Goal: Task Accomplishment & Management: Complete application form

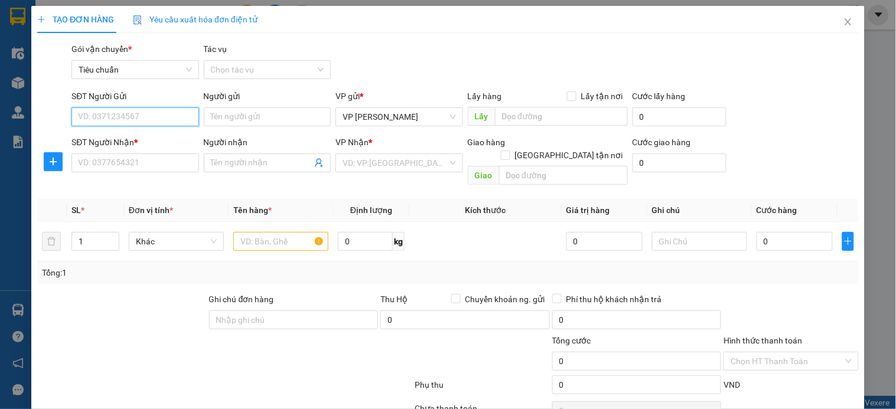
click at [146, 119] on input "SĐT Người Gửi" at bounding box center [134, 116] width 127 height 19
click at [146, 119] on input "0901595" at bounding box center [134, 116] width 127 height 19
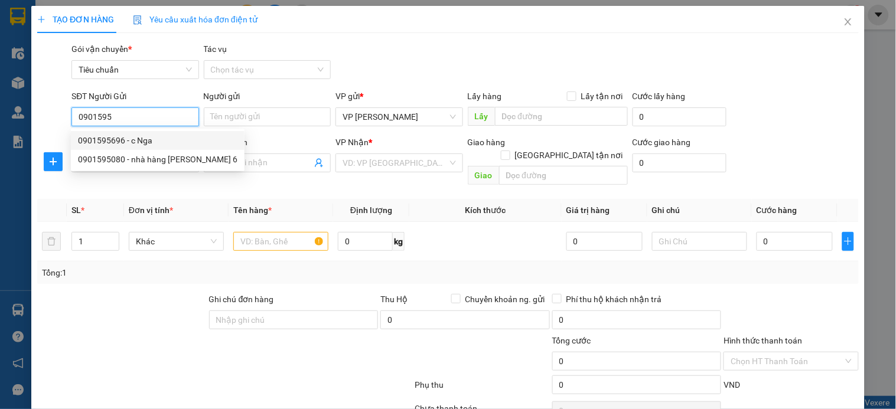
click at [145, 142] on div "0901595696 - c Nga" at bounding box center [157, 140] width 159 height 13
type input "0901595696"
type input "c Nga"
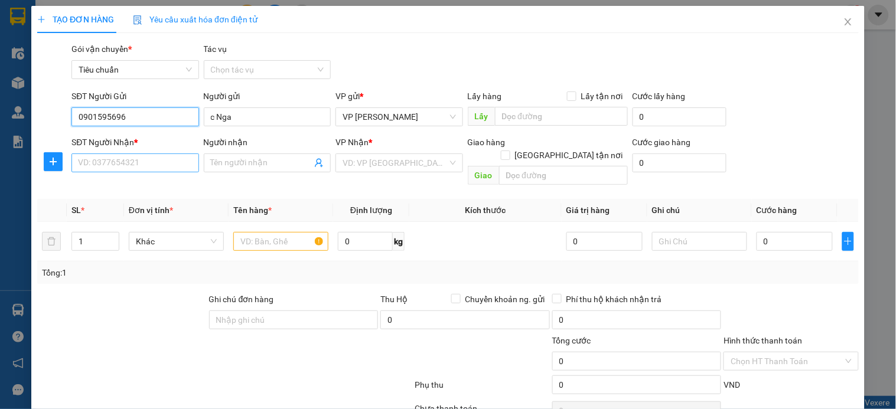
type input "0901595696"
click at [145, 166] on input "SĐT Người Nhận *" at bounding box center [134, 162] width 127 height 19
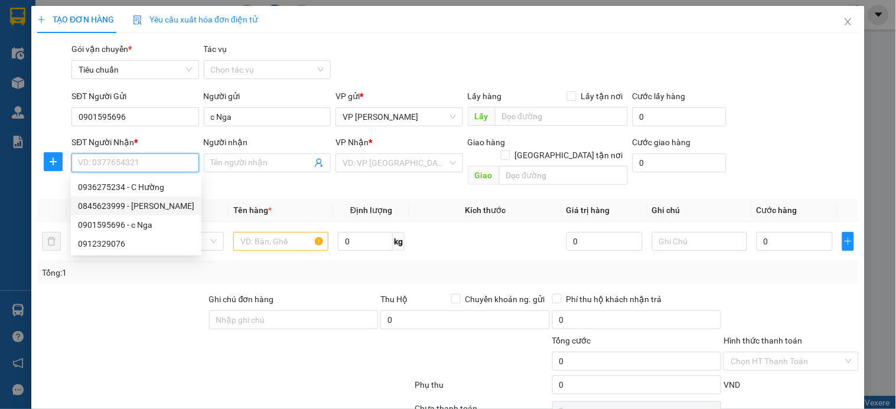
click at [149, 202] on div "0845623999 - Phương Anh" at bounding box center [136, 206] width 116 height 13
type input "0845623999"
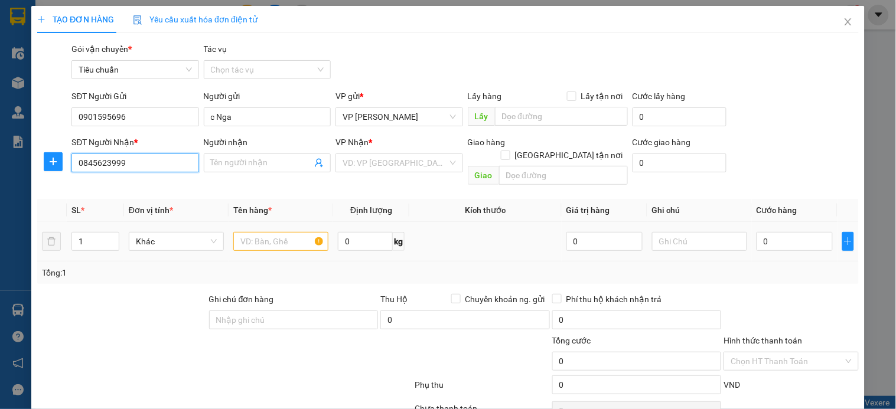
type input "Phương Anh"
checkbox input "true"
type input "Park 10 Times City, Mai Động, Hoàng Mai"
type input "40.000"
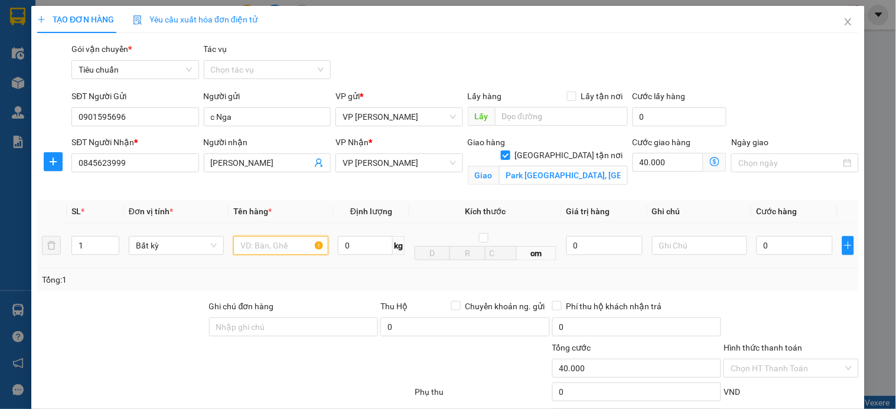
click at [290, 250] on input "text" at bounding box center [280, 245] width 95 height 19
type input "túi trắng quần áo"
click at [792, 248] on input "0" at bounding box center [794, 245] width 76 height 19
type input "3"
type input "40.003"
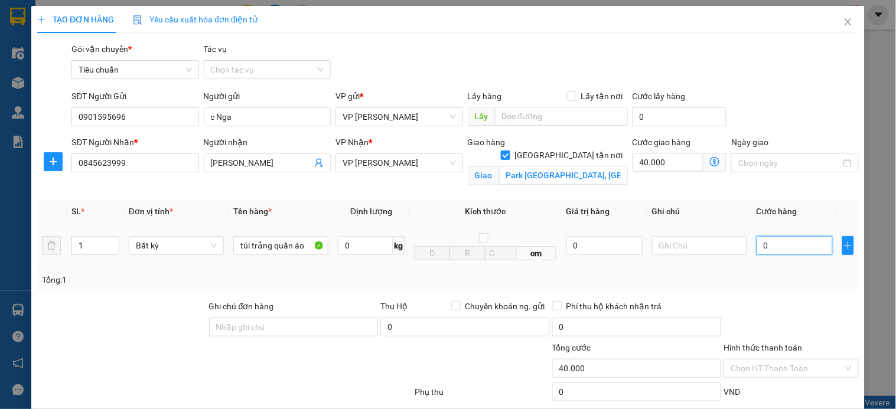
type input "40.003"
type input "0"
type input "40.000"
type input "03"
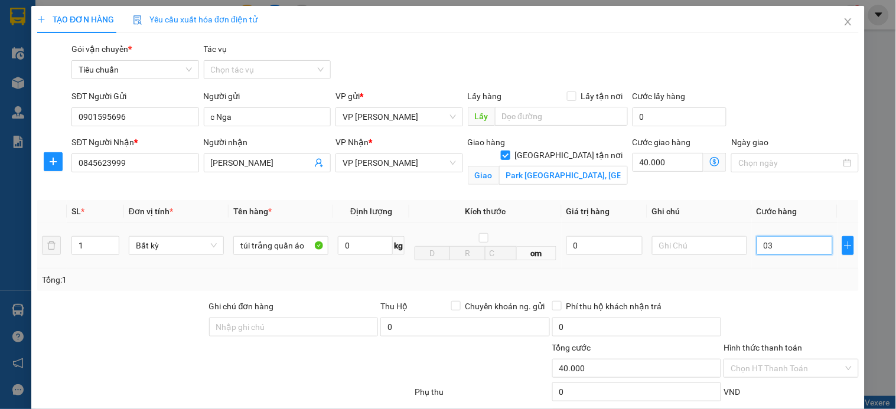
type input "40.003"
type input "030"
type input "40.030"
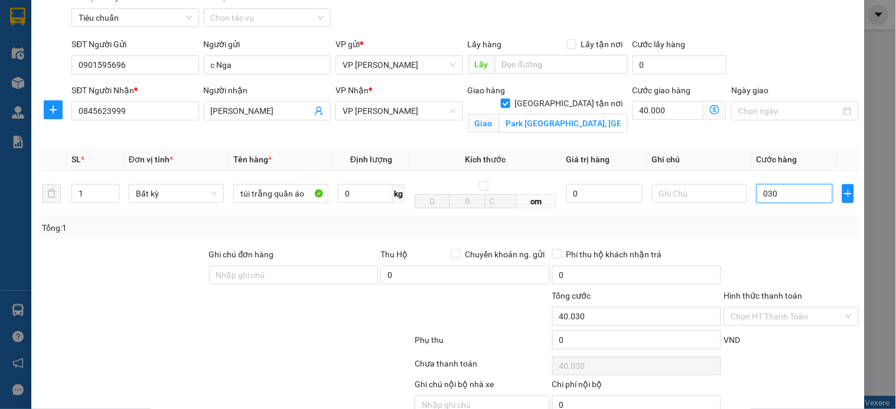
scroll to position [109, 0]
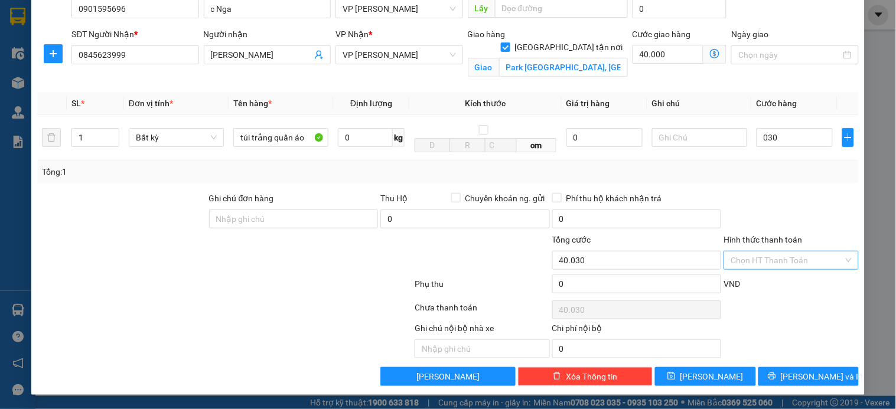
click at [770, 257] on input "Hình thức thanh toán" at bounding box center [786, 260] width 112 height 18
type input "30.000"
type input "70.000"
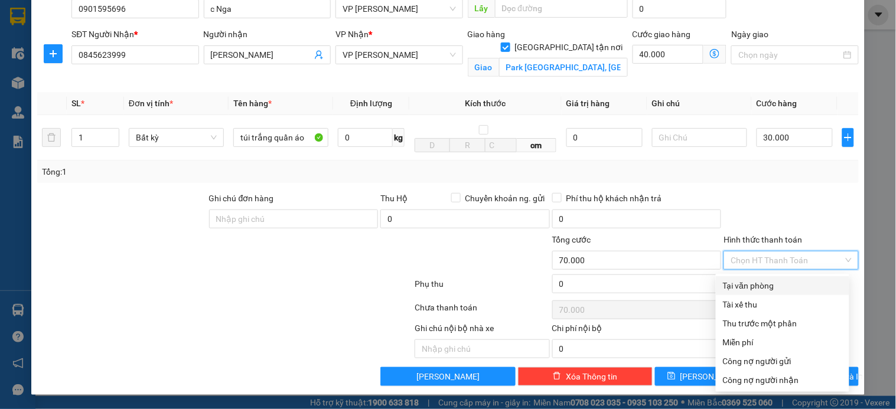
click at [762, 286] on div "Tại văn phòng" at bounding box center [782, 285] width 119 height 13
type input "0"
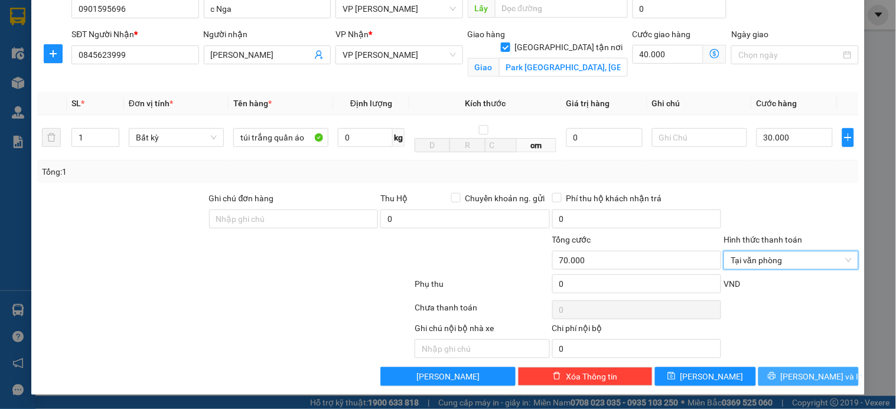
click at [793, 377] on span "[PERSON_NAME] và In" at bounding box center [821, 376] width 83 height 13
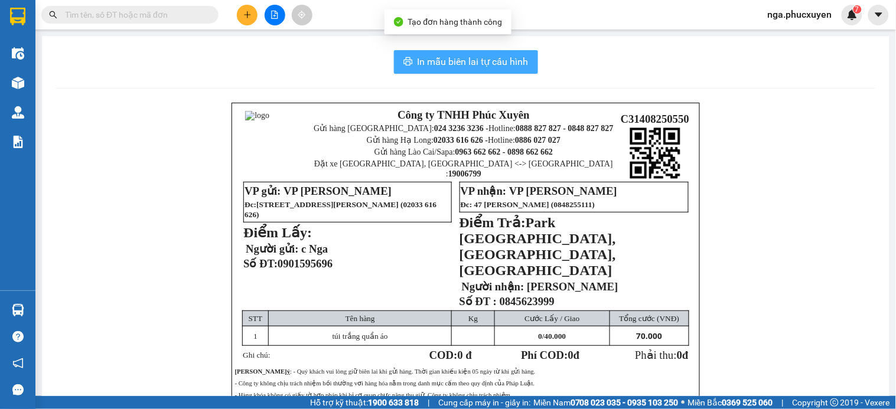
click at [463, 63] on span "In mẫu biên lai tự cấu hình" at bounding box center [472, 61] width 111 height 15
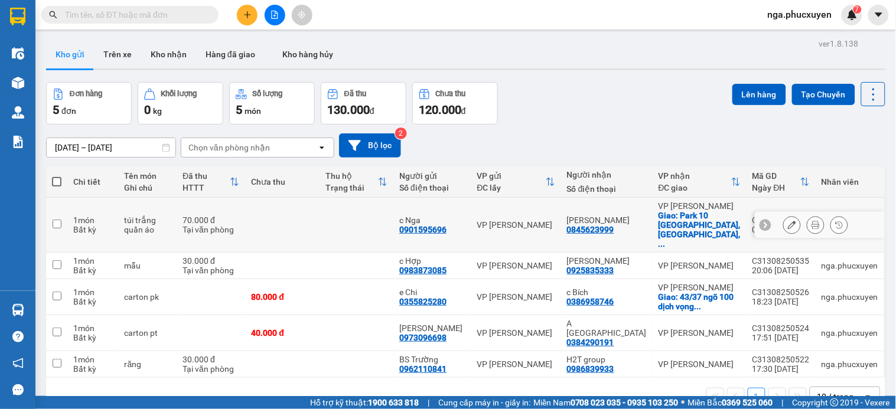
click at [811, 221] on icon at bounding box center [815, 225] width 8 height 8
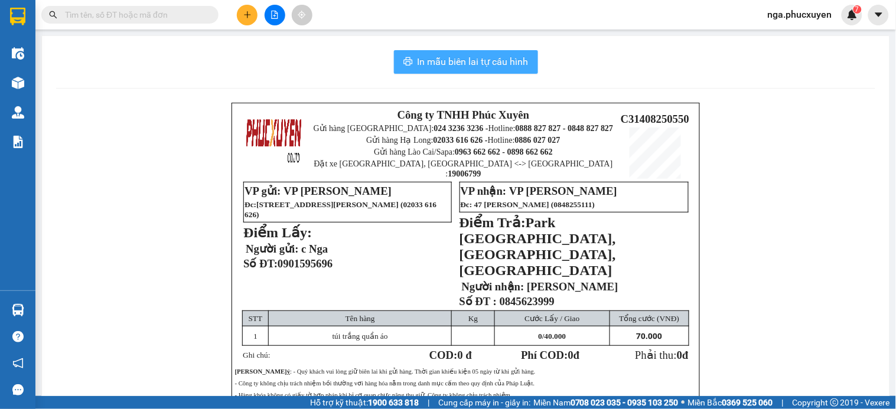
click at [498, 58] on span "In mẫu biên lai tự cấu hình" at bounding box center [472, 61] width 111 height 15
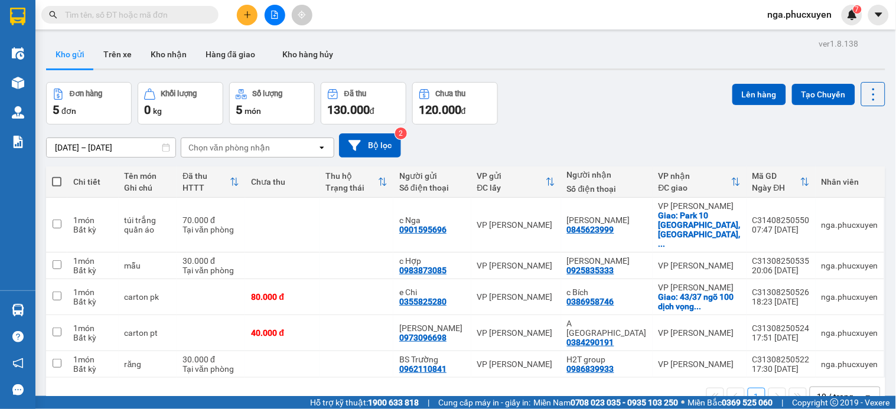
click at [244, 12] on icon "plus" at bounding box center [247, 15] width 8 height 8
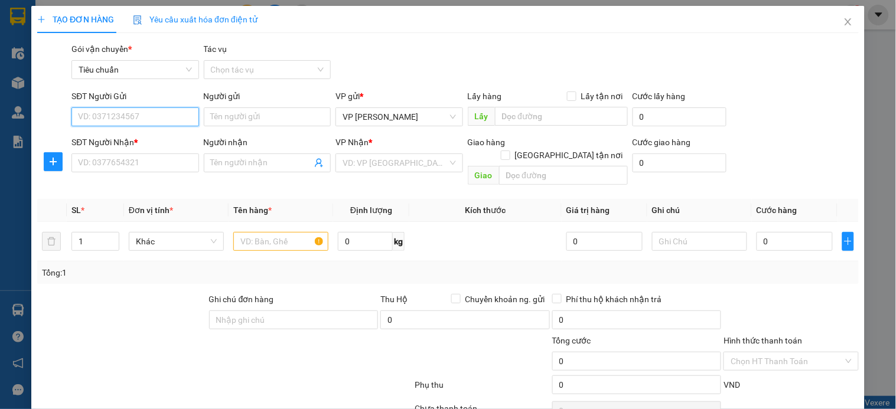
click at [182, 115] on input "SĐT Người Gửi" at bounding box center [134, 116] width 127 height 19
click at [182, 115] on input "2666" at bounding box center [134, 116] width 127 height 19
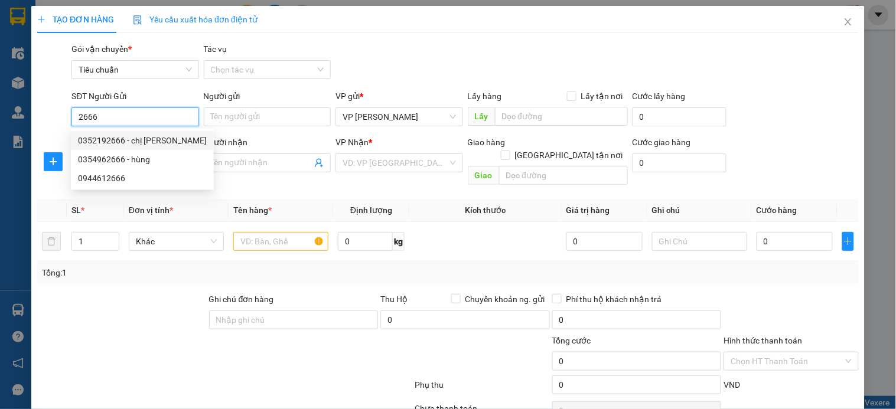
click at [168, 140] on div "0352192666 - chị Dung" at bounding box center [142, 140] width 129 height 13
type input "0352192666"
type input "chị Dung"
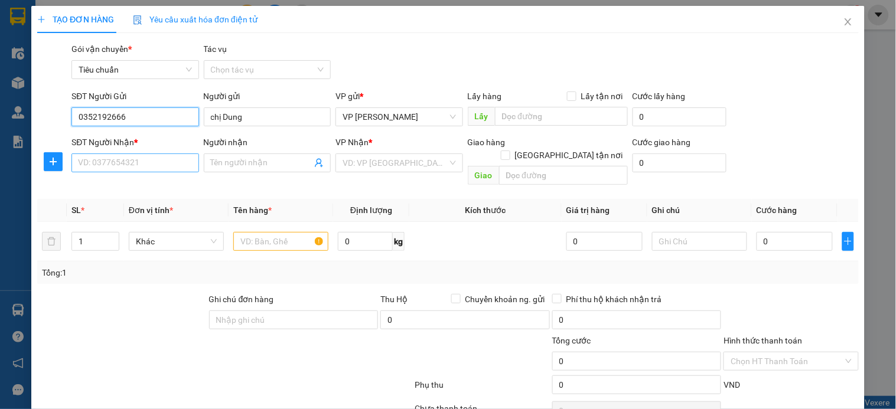
type input "0352192666"
click at [151, 166] on input "SĐT Người Nhận *" at bounding box center [134, 162] width 127 height 19
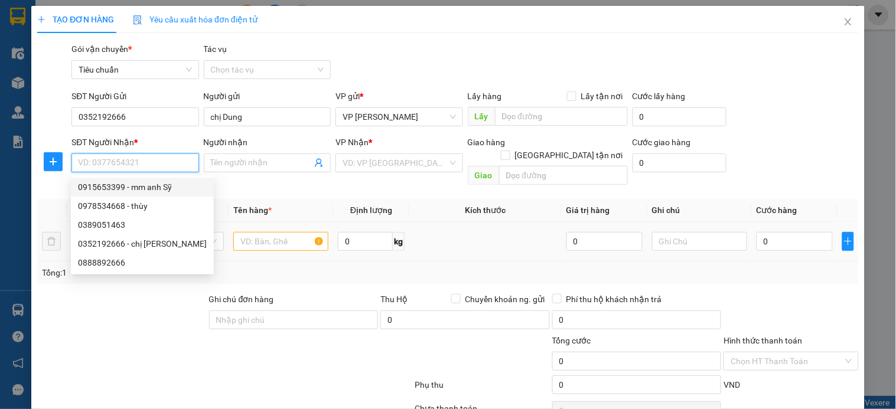
drag, startPoint x: 156, startPoint y: 185, endPoint x: 227, endPoint y: 220, distance: 78.9
click at [158, 186] on div "0915653399 - mm anh Sỹ" at bounding box center [142, 187] width 129 height 13
type input "0915653399"
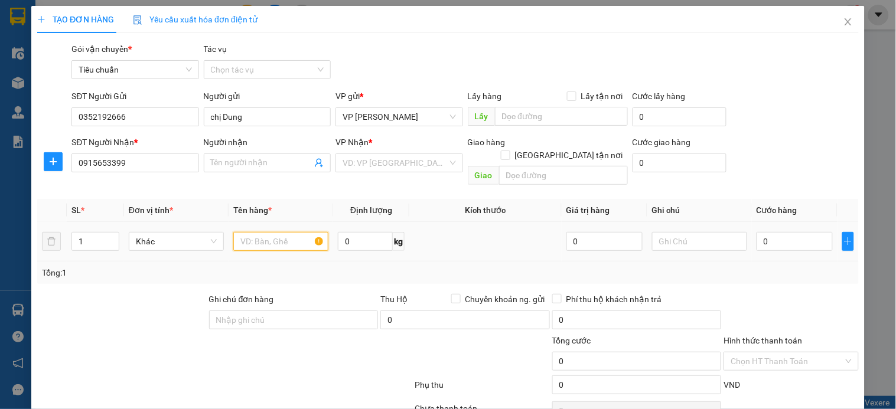
type input "mm anh Sỹ"
click at [286, 235] on input "text" at bounding box center [280, 241] width 95 height 19
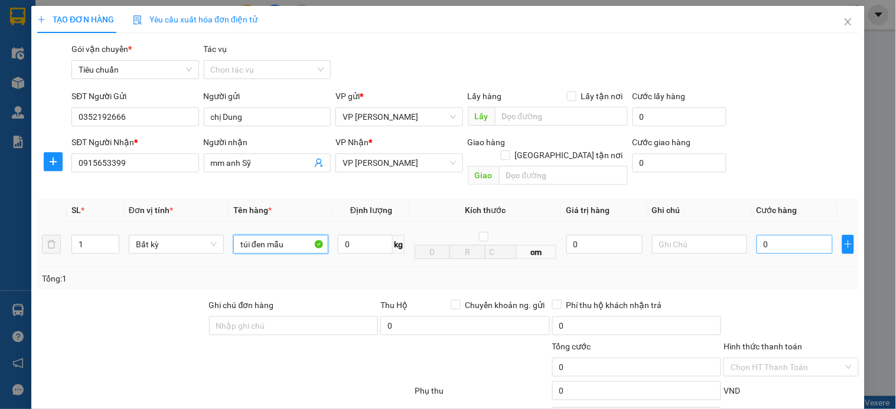
type input "túi đen mẫu"
click at [782, 235] on input "0" at bounding box center [794, 244] width 76 height 19
type input "3"
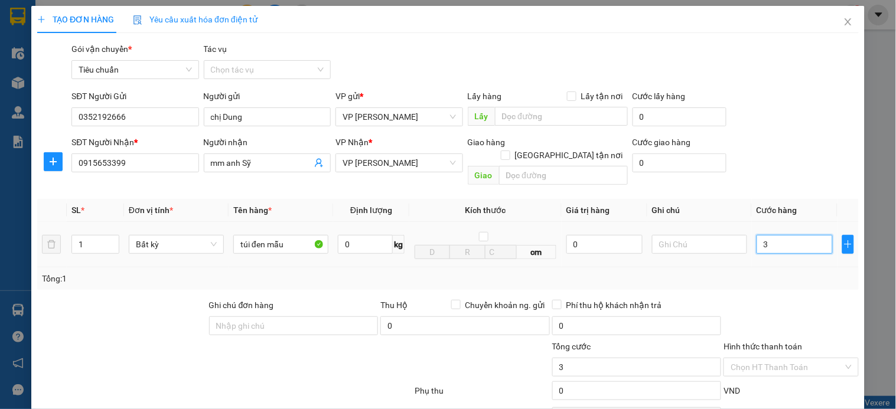
type input "30"
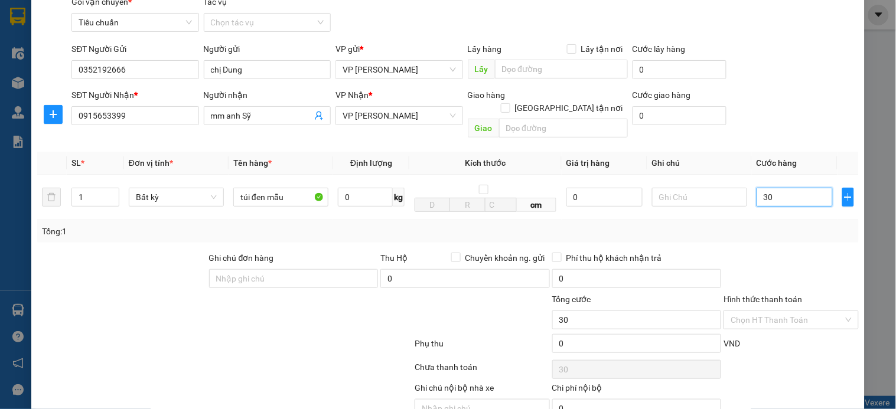
scroll to position [96, 0]
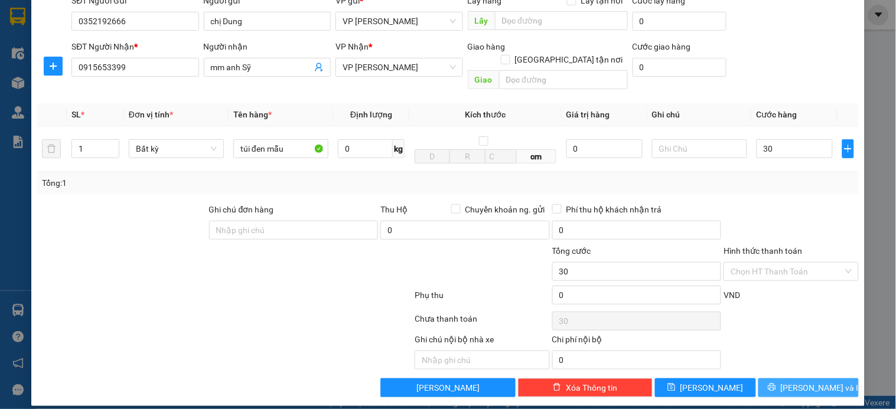
click at [795, 381] on span "[PERSON_NAME] và In" at bounding box center [821, 387] width 83 height 13
type input "30.000"
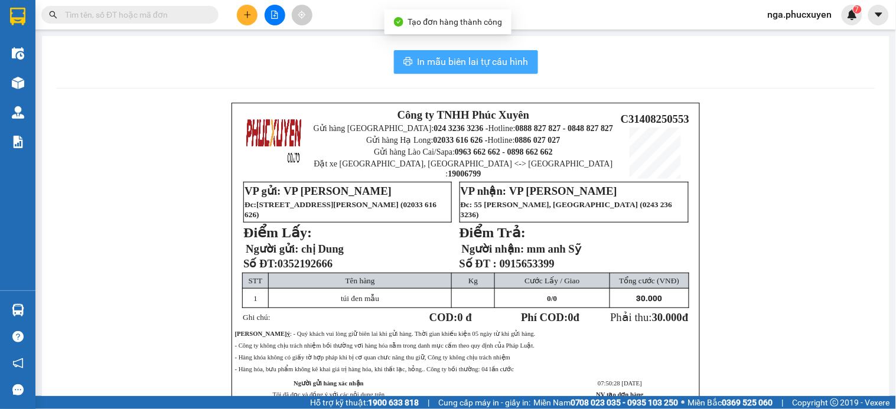
click at [469, 57] on span "In mẫu biên lai tự cấu hình" at bounding box center [472, 61] width 111 height 15
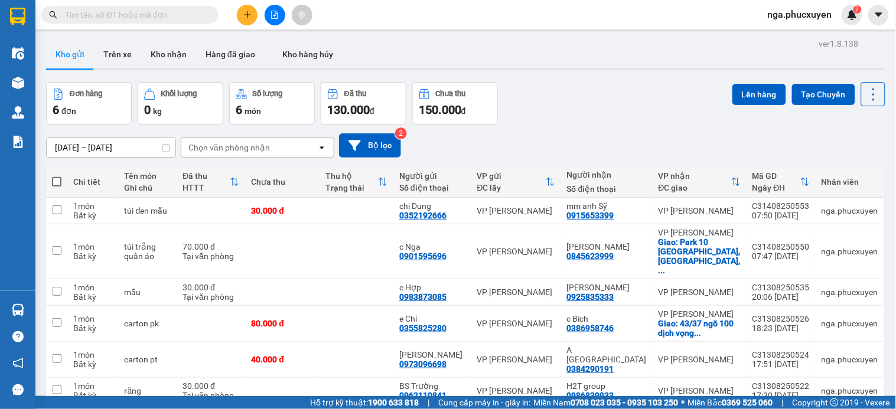
click at [244, 18] on icon "plus" at bounding box center [247, 15] width 8 height 8
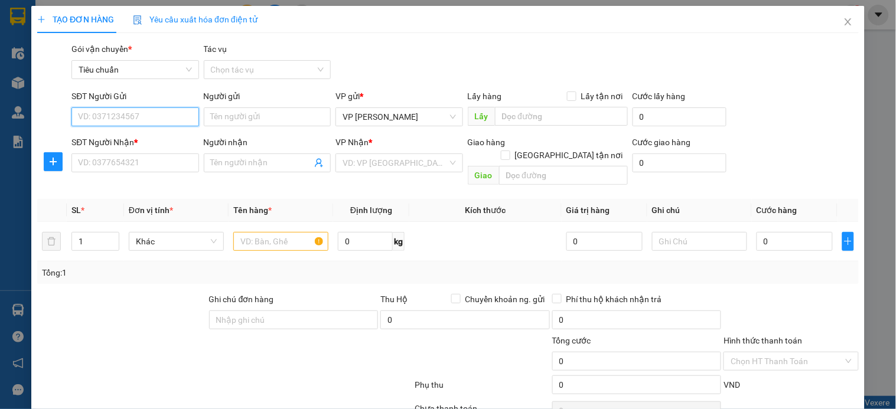
click at [181, 118] on input "SĐT Người Gửi" at bounding box center [134, 116] width 127 height 19
click at [139, 139] on div "0833061898 - c Lan" at bounding box center [136, 140] width 116 height 13
type input "0833061898"
type input "c Lan"
checkbox input "true"
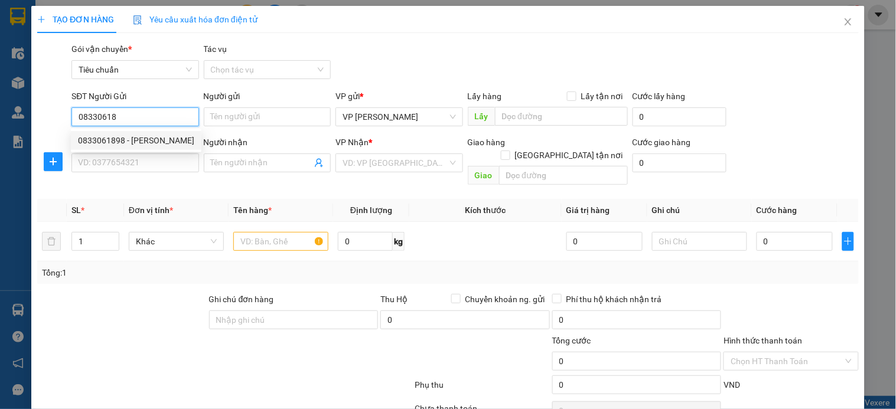
type input "Cột 5"
type input "20.000"
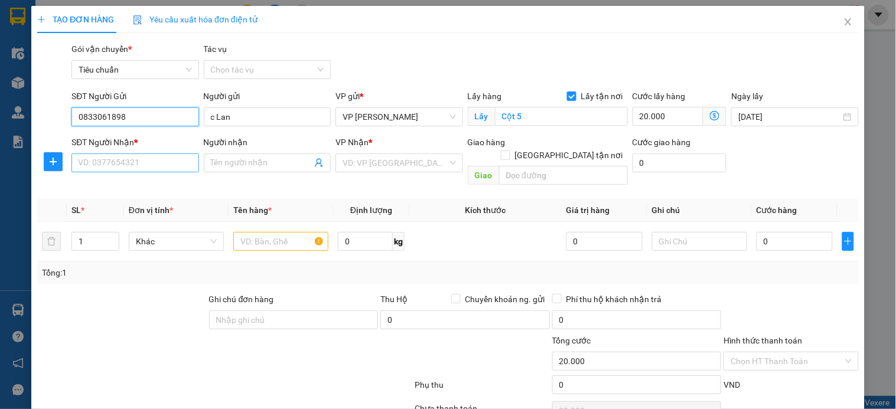
type input "0833061898"
click at [139, 161] on input "SĐT Người Nhận *" at bounding box center [134, 162] width 127 height 19
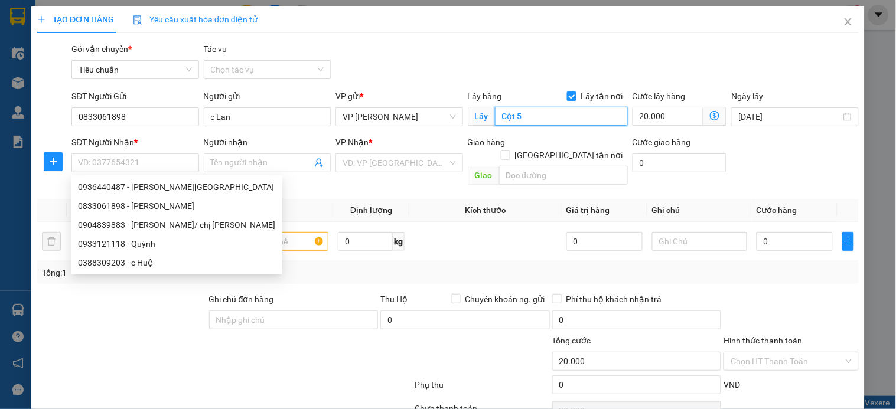
click at [518, 117] on input "Cột 5" at bounding box center [561, 116] width 133 height 19
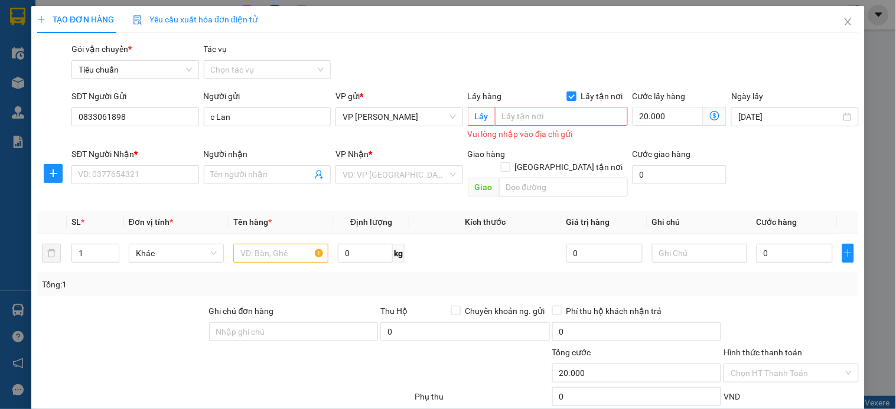
click at [570, 95] on span at bounding box center [571, 96] width 9 height 9
click at [570, 95] on input "Lấy tận nơi" at bounding box center [571, 96] width 8 height 8
checkbox input "false"
click at [664, 120] on input "20.000" at bounding box center [679, 116] width 94 height 19
type input "0"
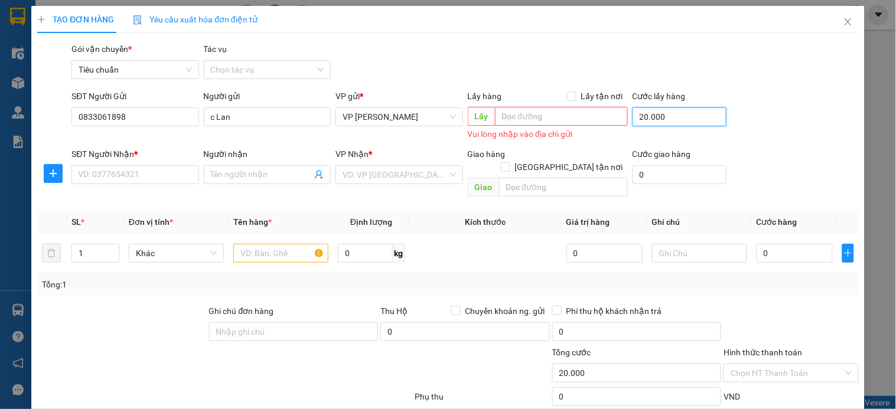
type input "0"
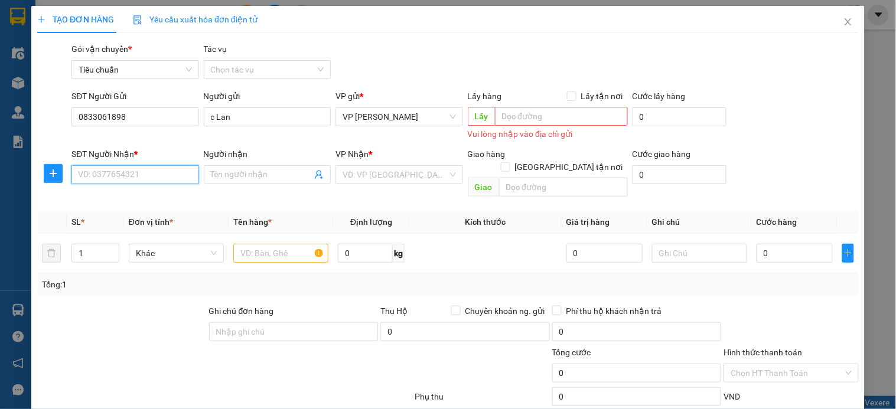
click at [113, 174] on input "SĐT Người Nhận *" at bounding box center [134, 174] width 127 height 19
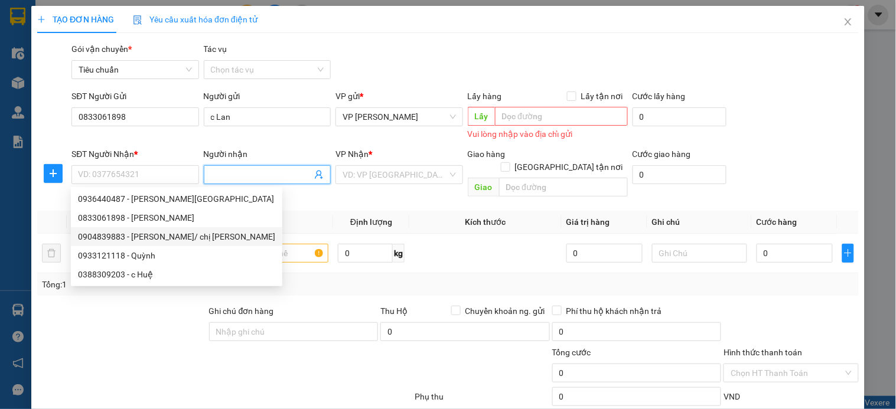
click at [249, 174] on input "Người nhận" at bounding box center [261, 174] width 101 height 13
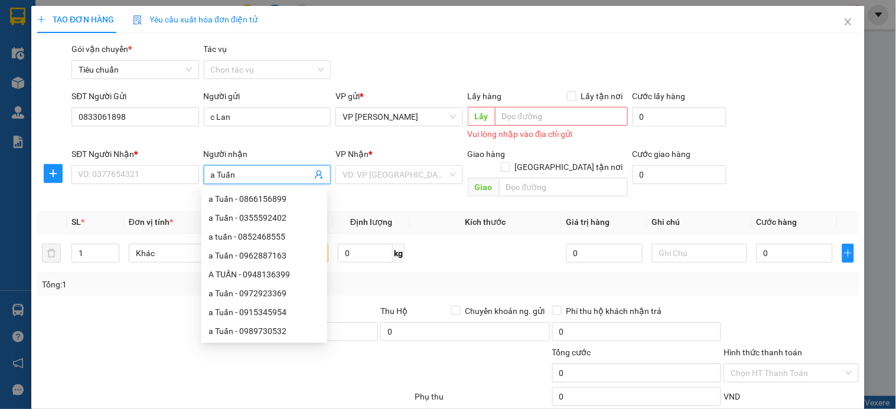
type input "a Tuấn"
click at [409, 211] on th "Kích thước" at bounding box center [485, 222] width 152 height 23
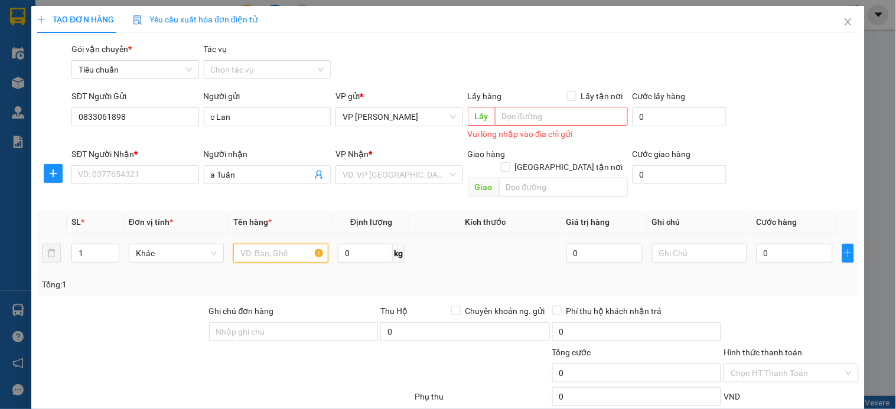
click at [270, 244] on input "text" at bounding box center [280, 253] width 95 height 19
type input "hồ sơ"
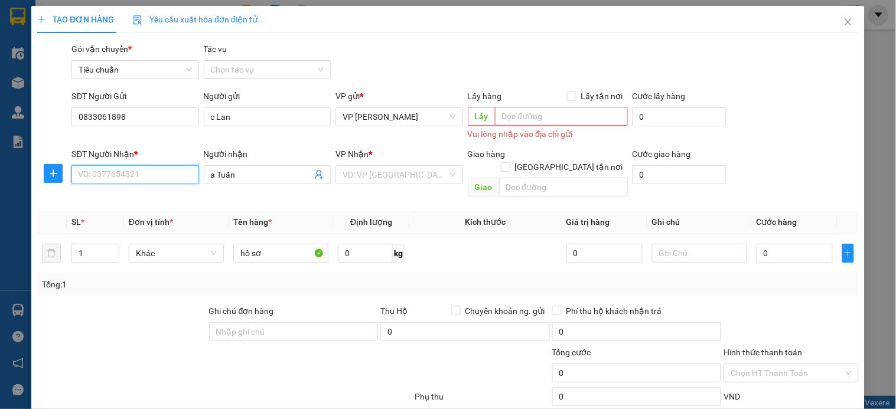
click at [156, 175] on input "SĐT Người Nhận *" at bounding box center [134, 174] width 127 height 19
type input "0866156899"
click at [135, 203] on div "0866156899 - a Tuấn" at bounding box center [134, 198] width 112 height 13
checkbox input "true"
type input "tòa ct2 khu đô thị thành phố giao lưu, bắc từ liêm, hà nội"
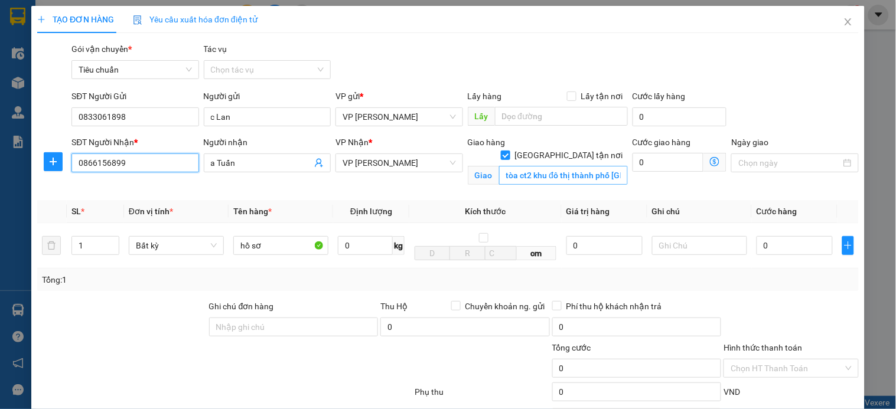
type input "0866156899"
click at [523, 166] on input "tòa ct2 khu đô thị thành phố giao lưu, bắc từ liêm, hà nội" at bounding box center [563, 175] width 129 height 19
click at [710, 161] on icon "dollar-circle" at bounding box center [714, 161] width 9 height 9
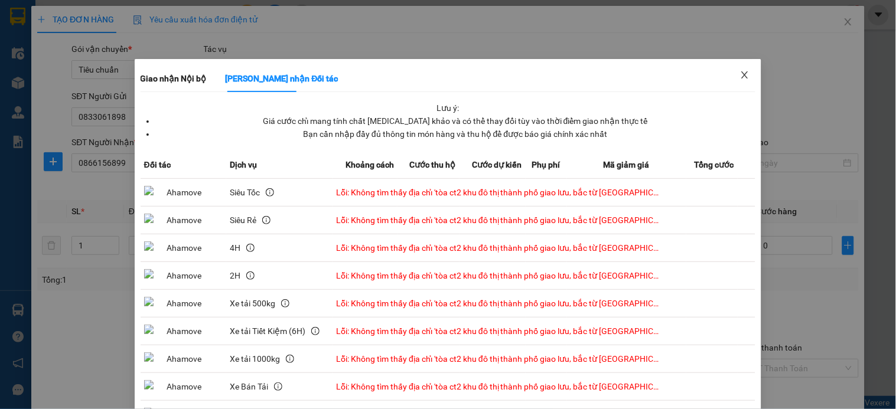
click at [742, 77] on icon "close" at bounding box center [745, 74] width 6 height 7
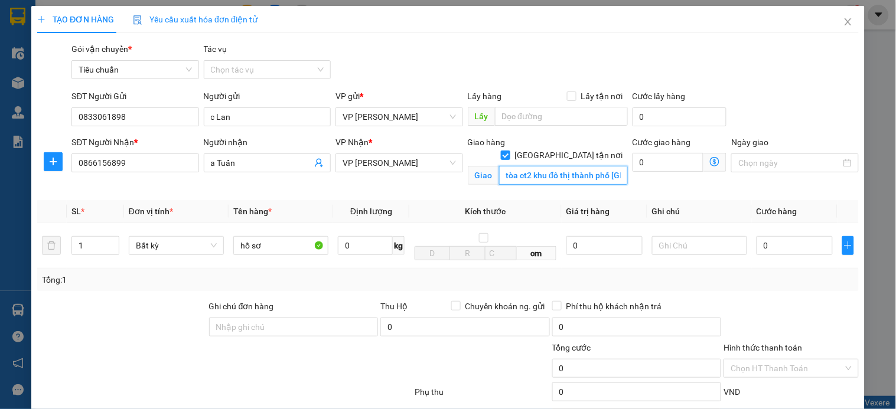
click at [587, 166] on input "tòa ct2 khu đô thị thành phố giao lưu, bắc từ liêm, hà nội" at bounding box center [563, 175] width 129 height 19
click at [590, 166] on input "tòa ct2 khu đô thị thành phố giao lưu, bắc từ liêm, hà nội" at bounding box center [563, 175] width 129 height 19
click at [591, 166] on input "tòa ct2 khu đô thị thành phố giao lưu, bắc từ liêm" at bounding box center [563, 175] width 129 height 19
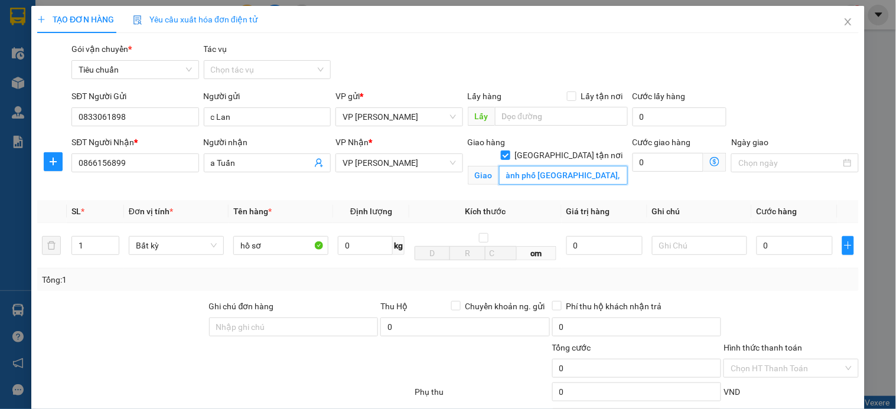
click at [591, 166] on input "tòa ct2 khu đô thị thành phố giao lưu, bắc từ liêm" at bounding box center [563, 175] width 129 height 19
click at [569, 166] on input "tòa ct2 khu đô thị thành phố giao lưu, bắc từ liêm" at bounding box center [563, 175] width 129 height 19
click at [540, 166] on input "tòa ct2 khu đô thị thành phố giao lưu,cổ nhuế 1, bắc từ liêm" at bounding box center [563, 175] width 129 height 19
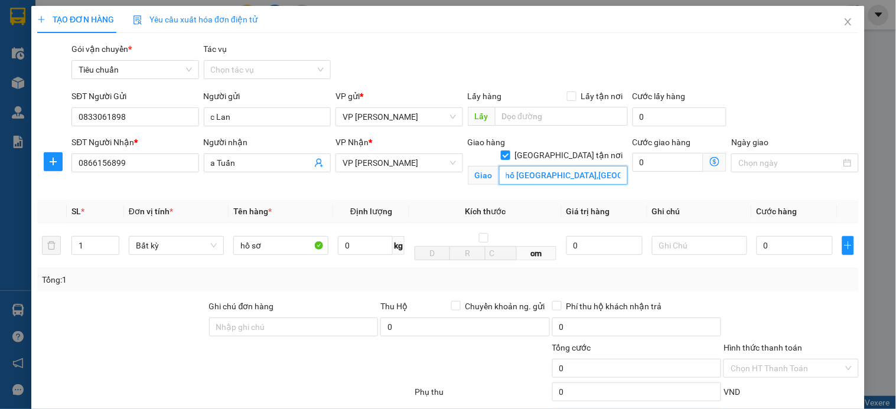
type input "tòa ct2 khu đô thị thành phố giao lưu,cổ nhuế 1,từ liêm"
click at [710, 161] on icon "dollar-circle" at bounding box center [714, 161] width 9 height 9
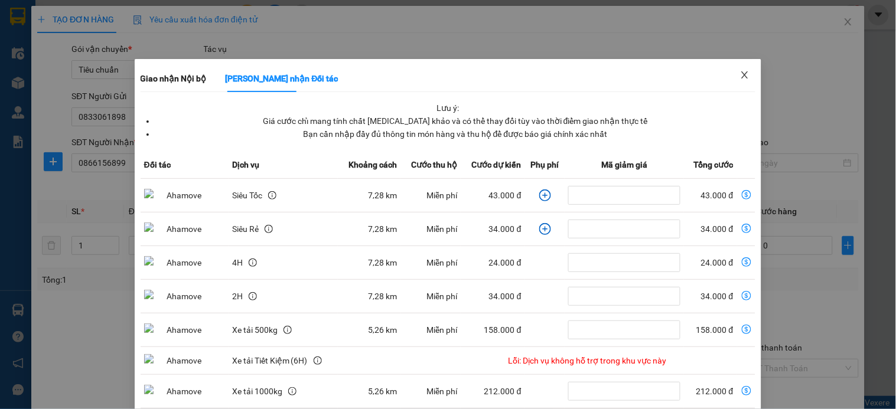
click at [742, 74] on icon "close" at bounding box center [745, 74] width 6 height 7
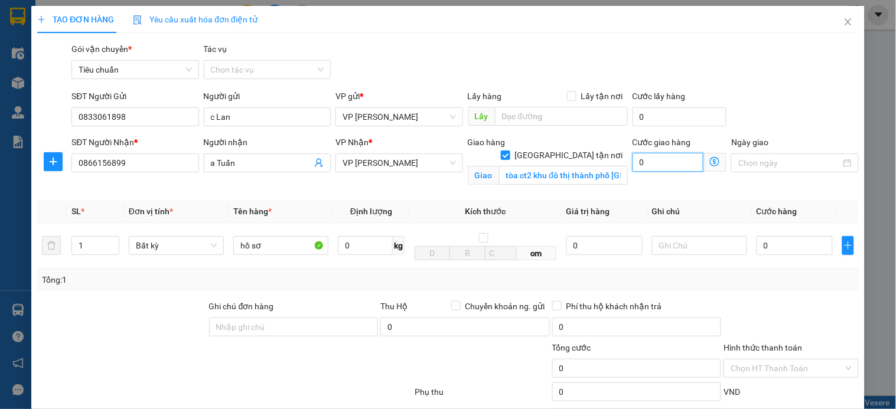
click at [659, 158] on input "0" at bounding box center [667, 162] width 71 height 19
type input "7"
type input "70"
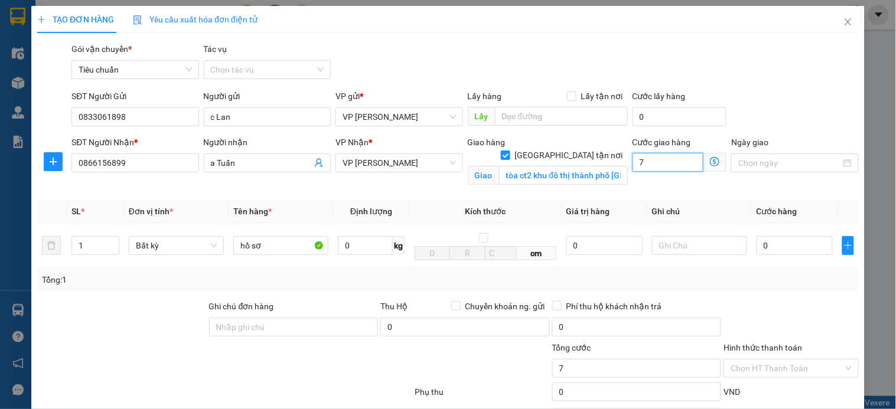
type input "70"
type input "70.000"
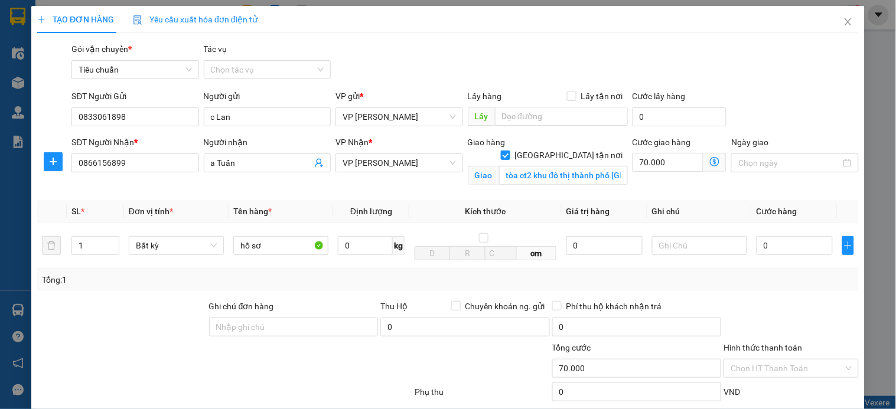
click at [710, 165] on icon "dollar-circle" at bounding box center [714, 161] width 9 height 9
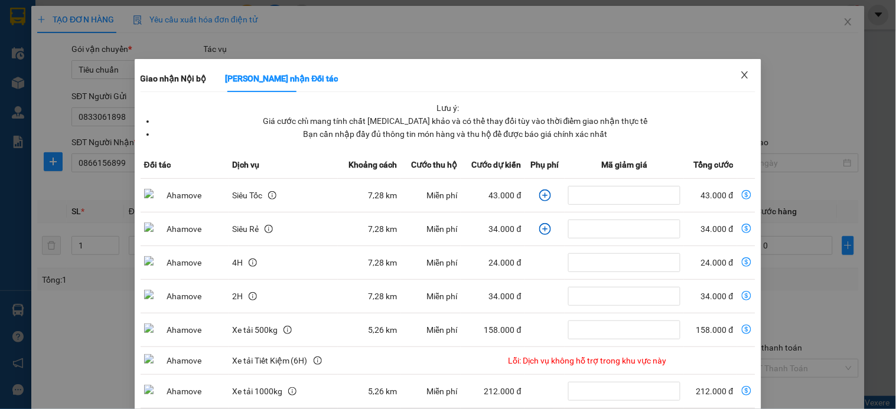
click at [740, 76] on icon "close" at bounding box center [744, 74] width 9 height 9
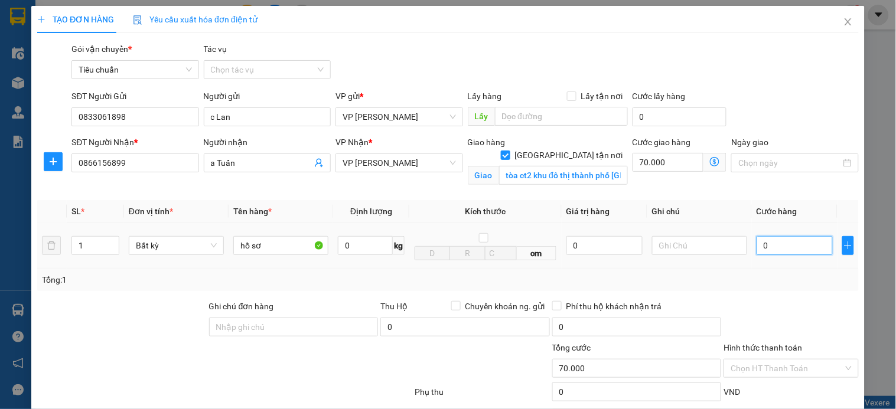
click at [784, 250] on input "0" at bounding box center [794, 245] width 76 height 19
click at [710, 162] on icon "dollar-circle" at bounding box center [714, 161] width 9 height 9
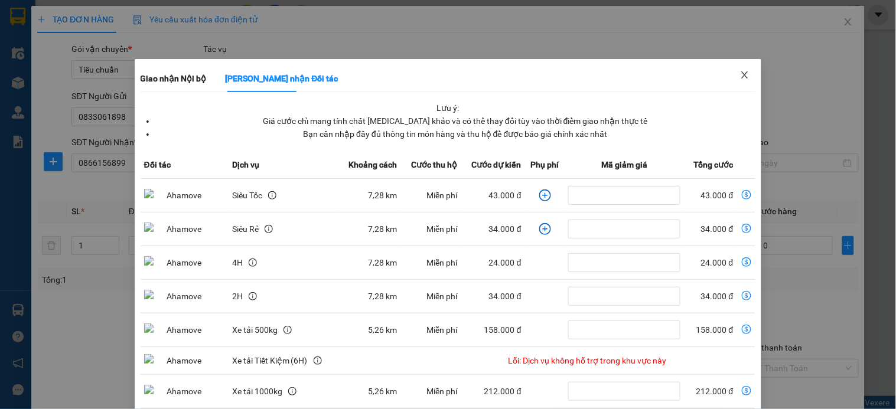
click at [740, 79] on icon "close" at bounding box center [744, 74] width 9 height 9
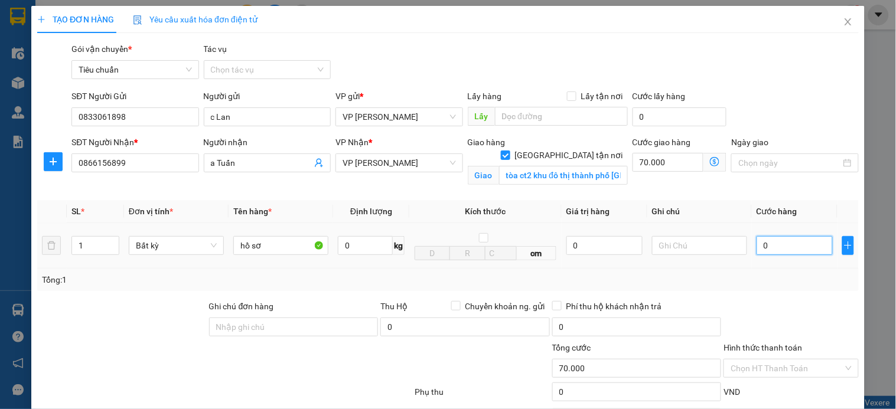
type input "6"
type input "70.006"
type input "60"
type input "70.060"
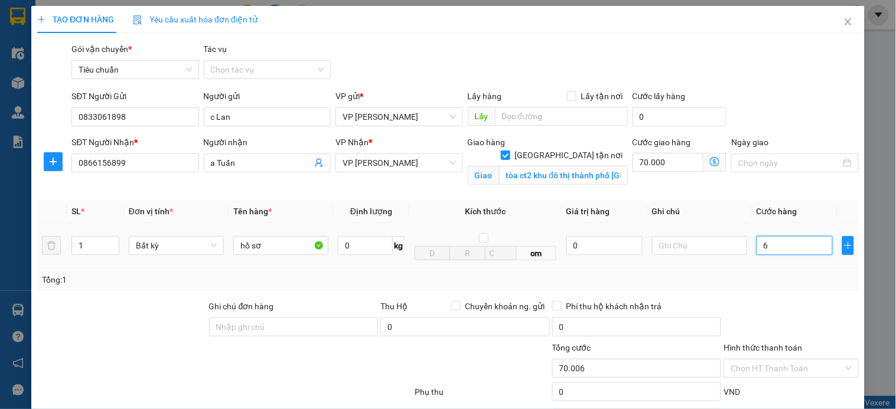
type input "70.060"
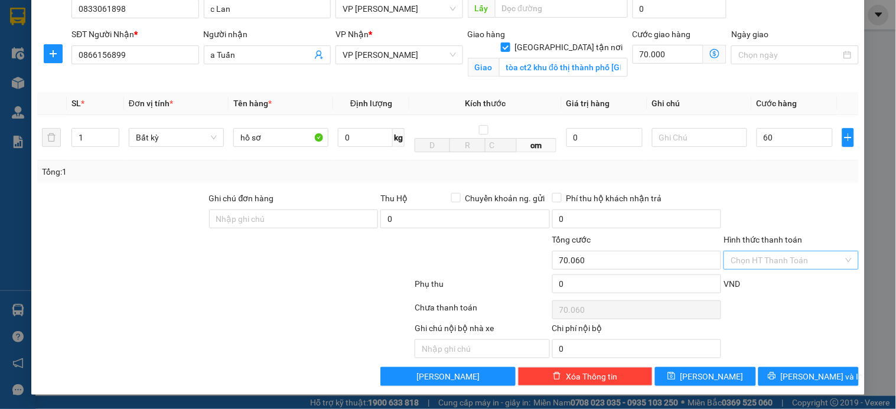
click at [762, 259] on input "Hình thức thanh toán" at bounding box center [786, 260] width 112 height 18
type input "60.000"
type input "130.000"
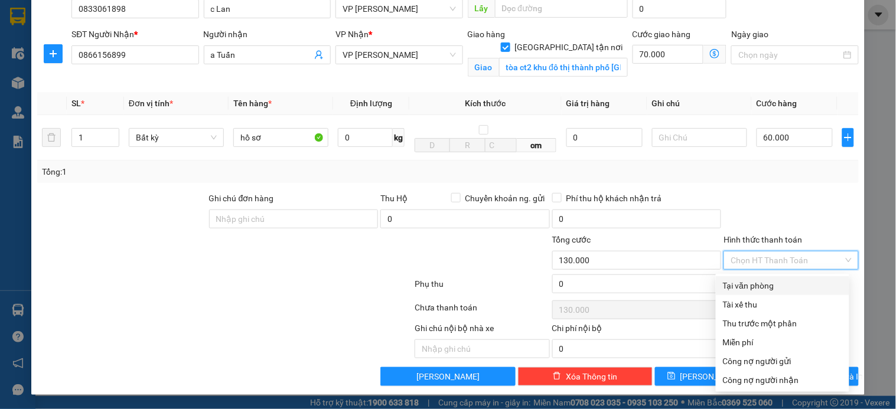
drag, startPoint x: 766, startPoint y: 286, endPoint x: 788, endPoint y: 366, distance: 83.2
click at [766, 288] on div "Tại văn phòng" at bounding box center [782, 285] width 119 height 13
type input "0"
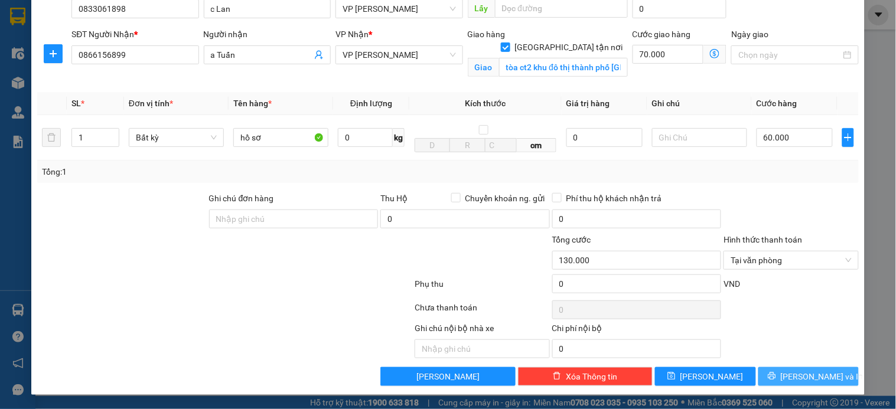
click at [810, 377] on span "[PERSON_NAME] và In" at bounding box center [821, 376] width 83 height 13
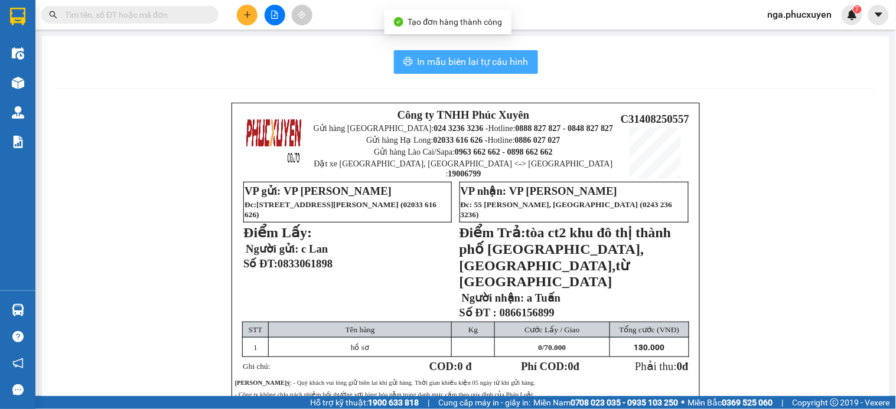
click at [458, 64] on span "In mẫu biên lai tự cấu hình" at bounding box center [472, 61] width 111 height 15
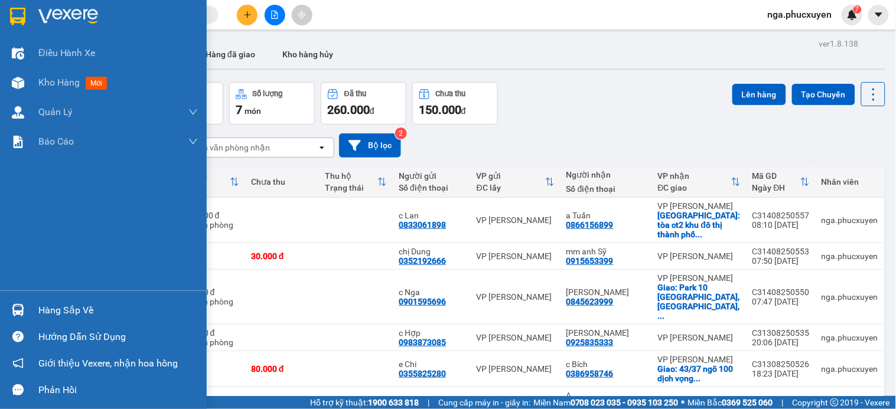
click at [19, 14] on img at bounding box center [17, 17] width 15 height 18
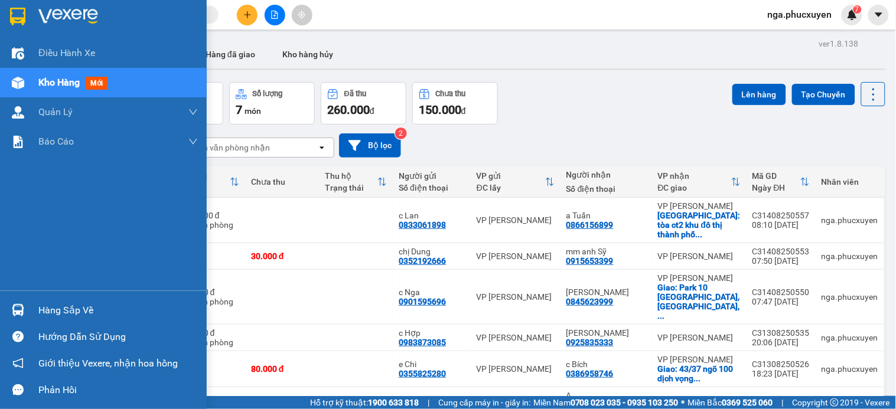
click at [41, 309] on div "Hàng sắp về" at bounding box center [117, 311] width 159 height 18
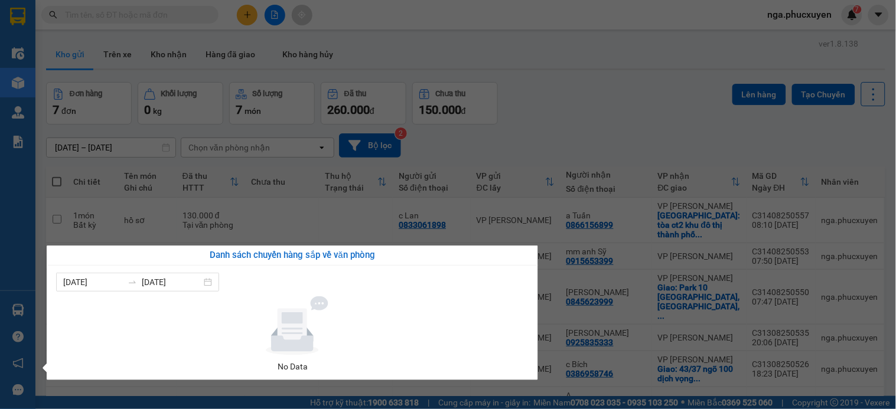
click at [614, 132] on section "Kết quả tìm kiếm ( 0 ) Bộ lọc No Data nga.phucxuyen 7 Điều hành xe Kho hàng mới…" at bounding box center [448, 204] width 896 height 409
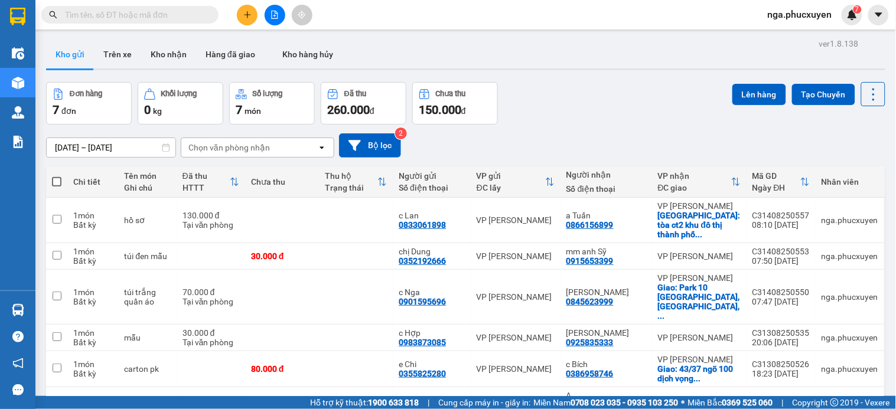
click at [249, 13] on icon "plus" at bounding box center [247, 15] width 8 height 8
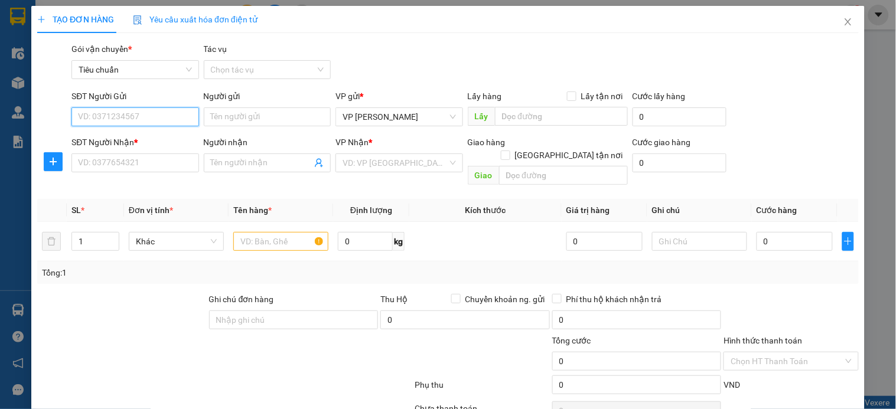
click at [156, 116] on input "SĐT Người Gửi" at bounding box center [134, 116] width 127 height 19
click at [156, 116] on input "0977313636" at bounding box center [134, 116] width 127 height 19
type input "0977313636"
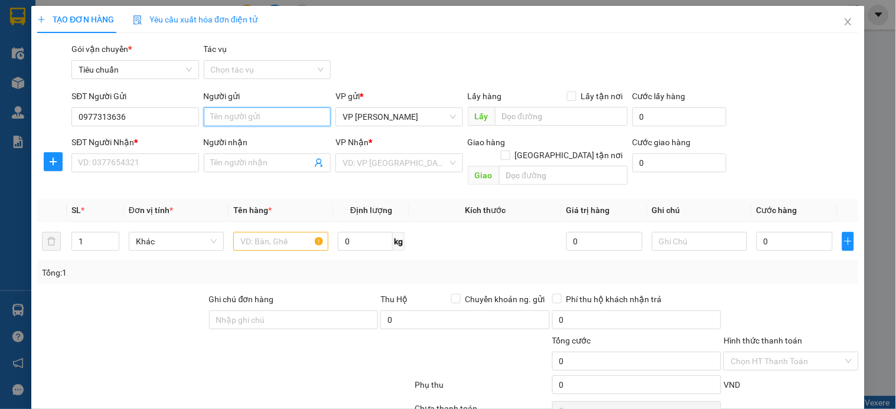
click at [234, 116] on input "Người gửi" at bounding box center [267, 116] width 127 height 19
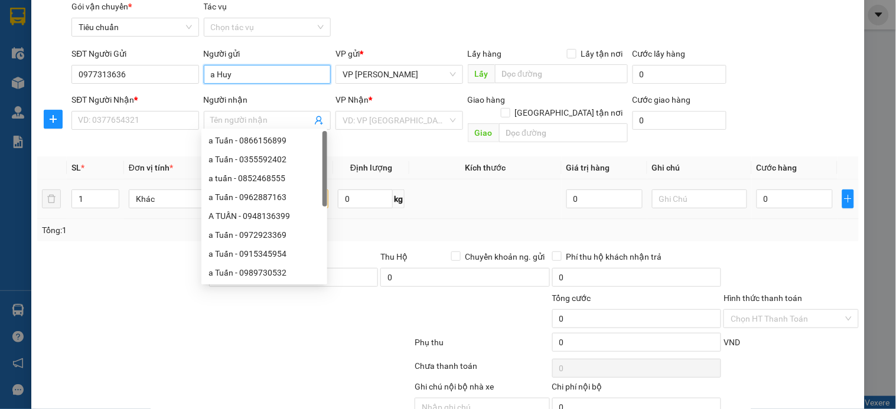
scroll to position [66, 0]
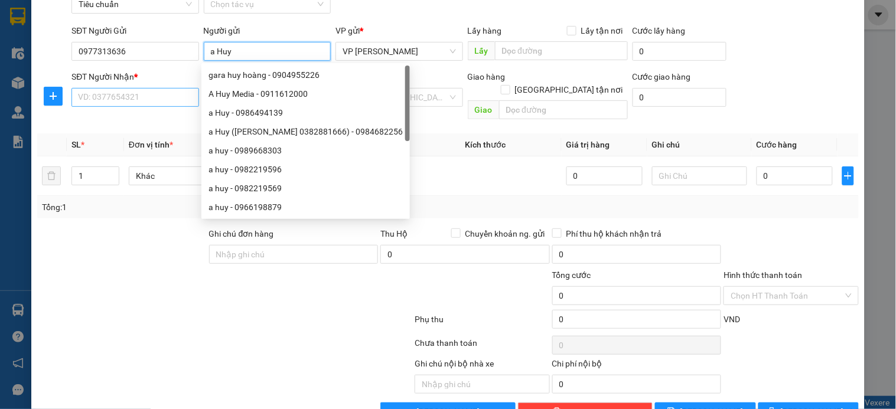
type input "a Huy"
click at [151, 95] on input "SĐT Người Nhận *" at bounding box center [134, 97] width 127 height 19
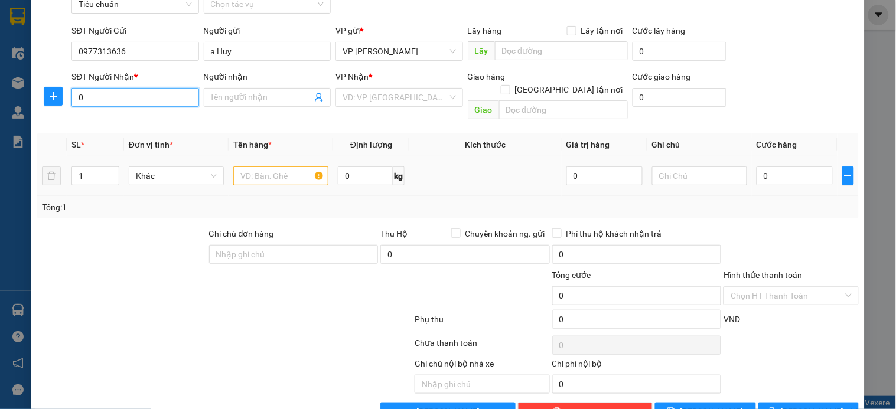
type input "0"
click at [262, 166] on input "text" at bounding box center [280, 175] width 95 height 19
type input "carton nhỏ"
click at [131, 99] on input "0" at bounding box center [134, 97] width 127 height 19
type input "0989768553"
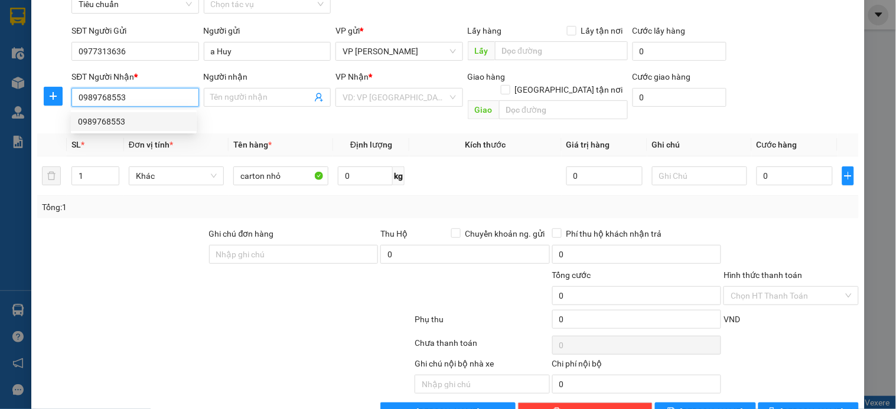
click at [108, 120] on div "0989768553" at bounding box center [134, 121] width 112 height 13
checkbox input "true"
type input "116 Lạc Trung, Vĩnh Tuy"
type input "50.000"
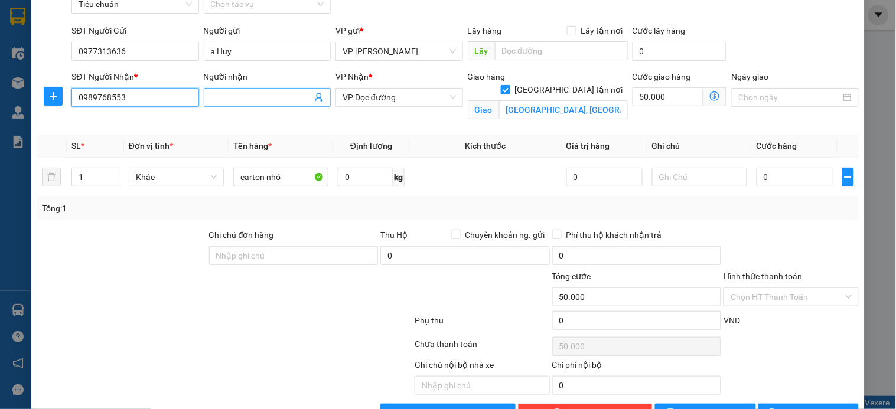
type input "0989768553"
click at [253, 96] on input "Người nhận" at bounding box center [261, 97] width 101 height 13
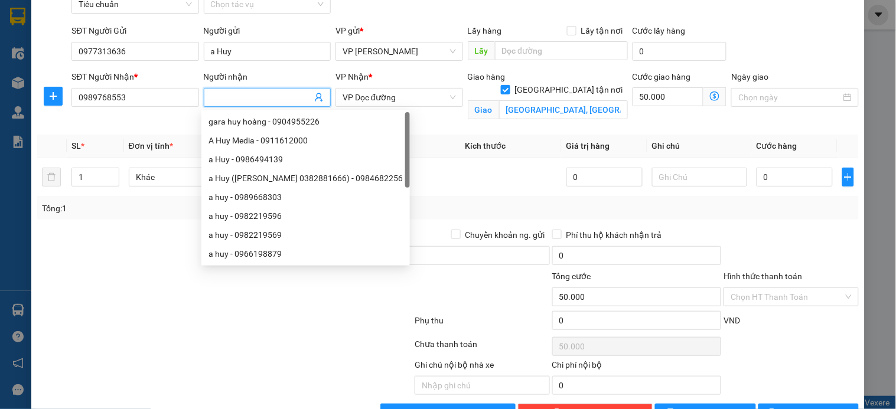
type input "c"
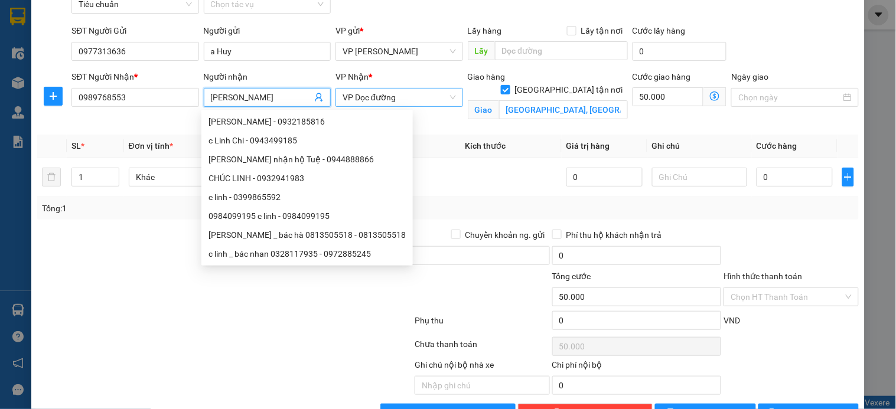
click at [420, 97] on span "VP Dọc đường" at bounding box center [398, 98] width 113 height 18
type input "c Linh"
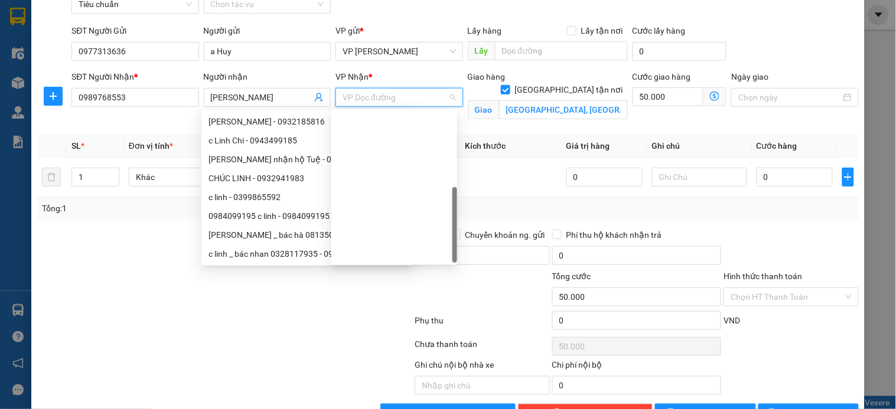
scroll to position [189, 0]
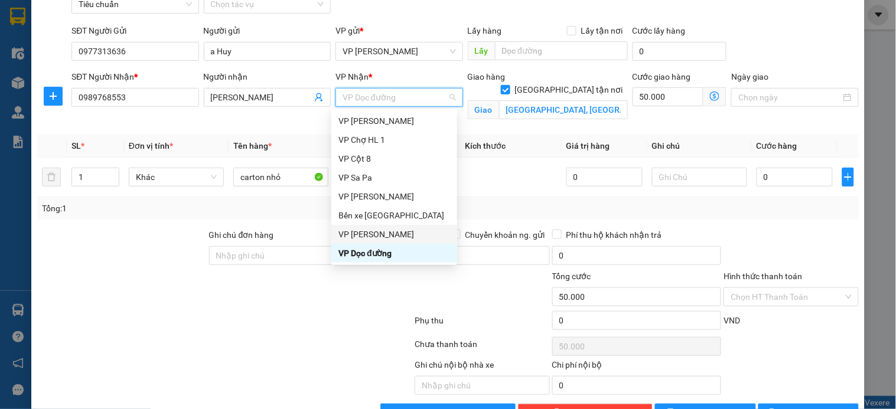
drag, startPoint x: 391, startPoint y: 234, endPoint x: 406, endPoint y: 229, distance: 16.2
click at [391, 234] on div "VP [PERSON_NAME]" at bounding box center [394, 234] width 112 height 13
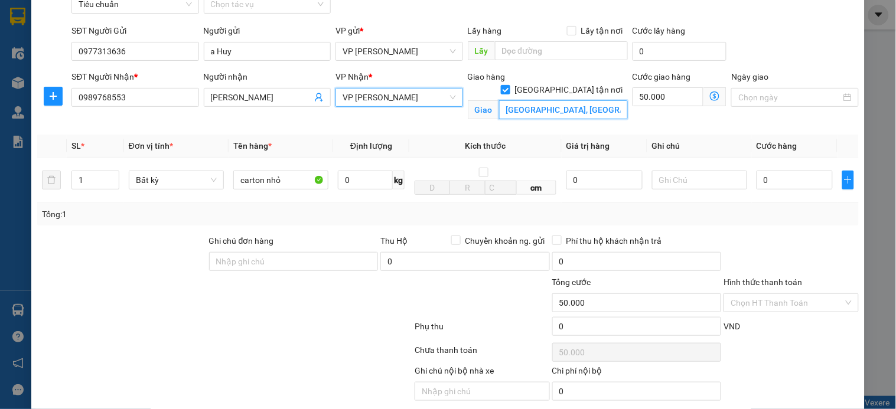
click at [543, 100] on input "116 Lạc Trung, Vĩnh Tuy" at bounding box center [563, 109] width 129 height 19
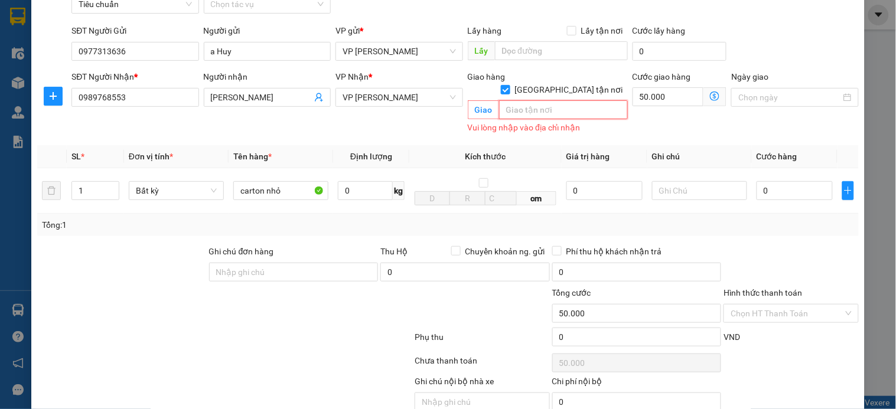
paste input "116 P. Lạc Trung, Thanh Lương, Hai Bà Trưng, Hà Nội, Việt Nam"
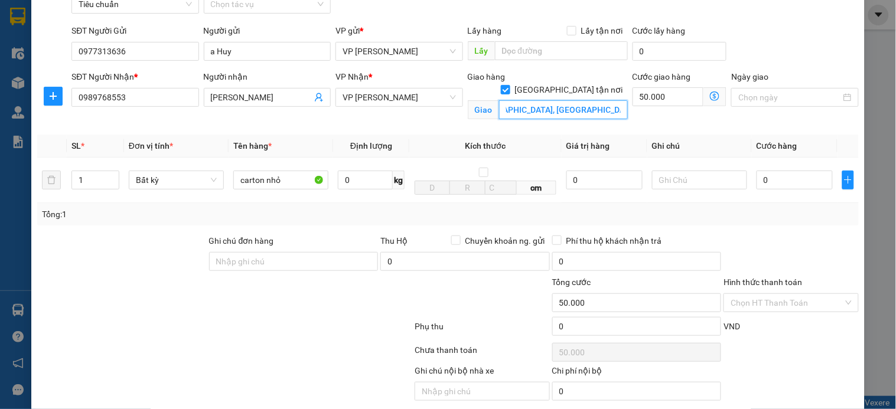
scroll to position [0, 55]
type input "116 P. Lạc Trung, Thanh Lương, Hai Bà Trưng,"
click at [710, 97] on icon "dollar-circle" at bounding box center [714, 96] width 9 height 9
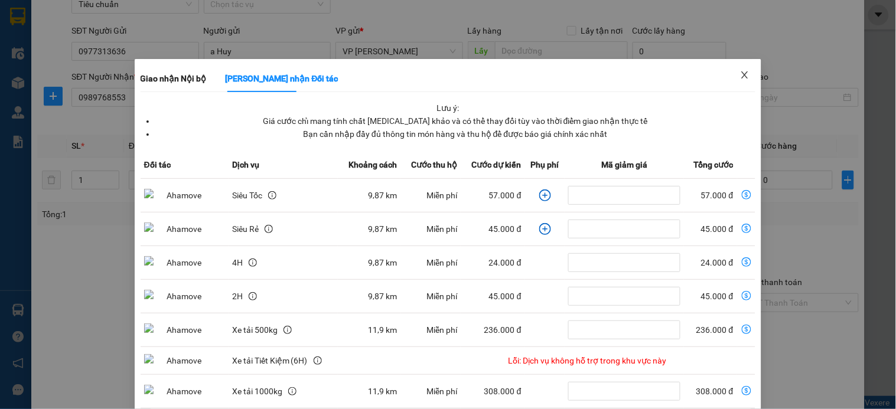
click at [740, 74] on icon "close" at bounding box center [744, 74] width 9 height 9
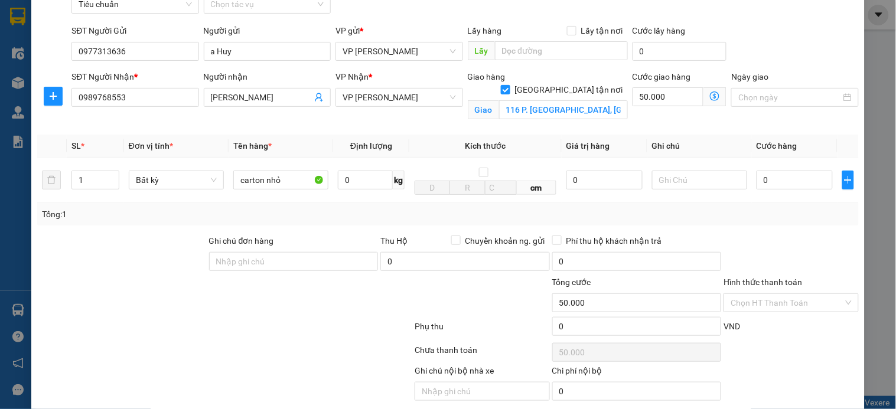
click at [710, 93] on icon "dollar-circle" at bounding box center [714, 96] width 9 height 9
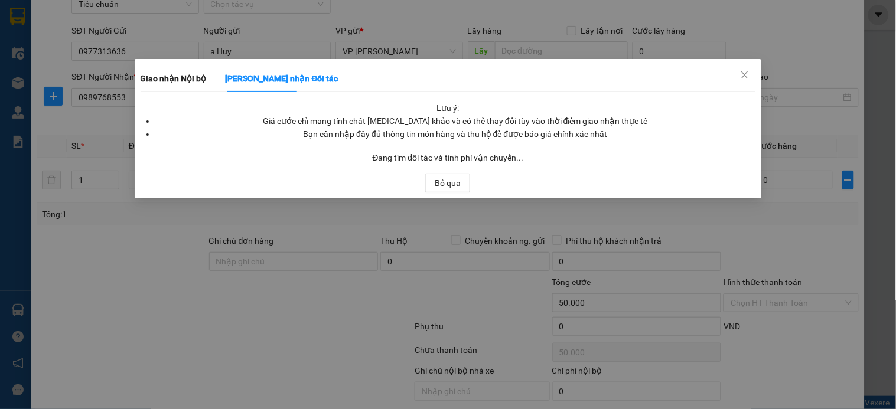
click at [831, 55] on div "Giao nhận Nội bộ Giao nhận Đối tác Lưu ý: Giá cước chỉ mang tính chất tham khảo…" at bounding box center [448, 204] width 896 height 409
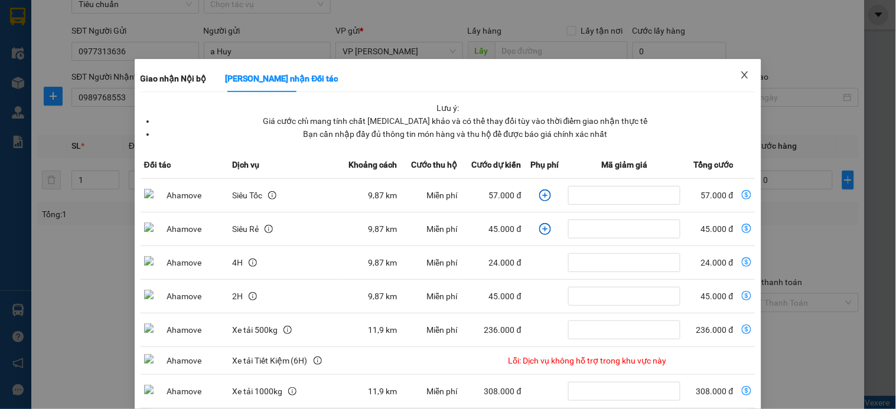
click at [740, 77] on icon "close" at bounding box center [744, 74] width 9 height 9
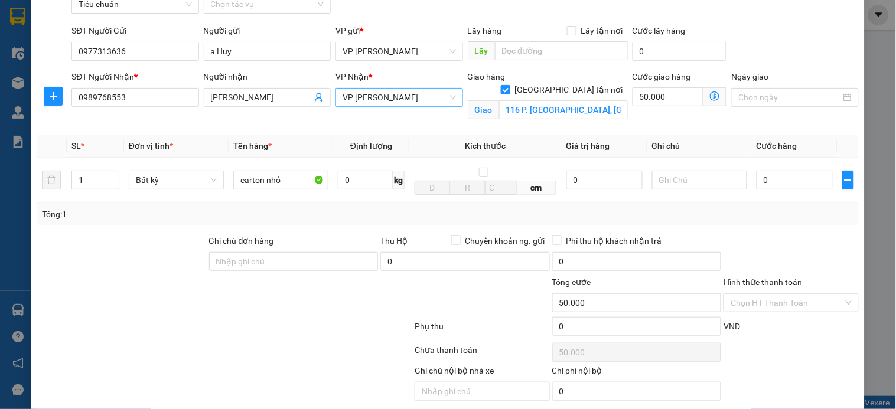
click at [416, 99] on span "VP [PERSON_NAME]" at bounding box center [398, 98] width 113 height 18
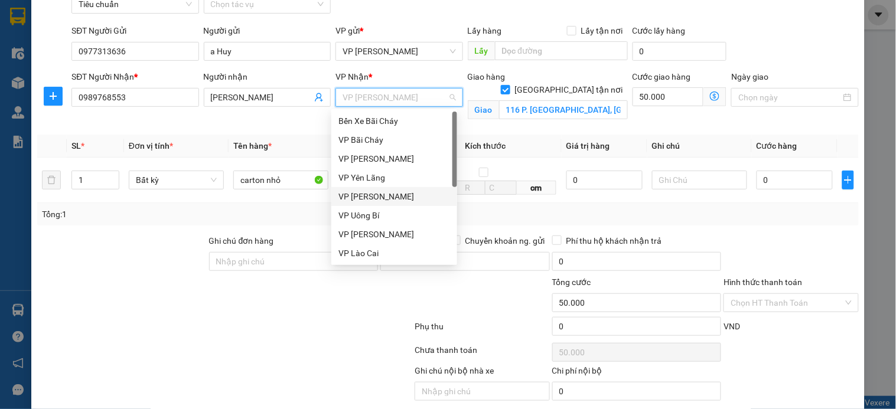
drag, startPoint x: 375, startPoint y: 191, endPoint x: 594, endPoint y: 141, distance: 224.7
click at [378, 191] on div "VP [PERSON_NAME]" at bounding box center [394, 196] width 112 height 13
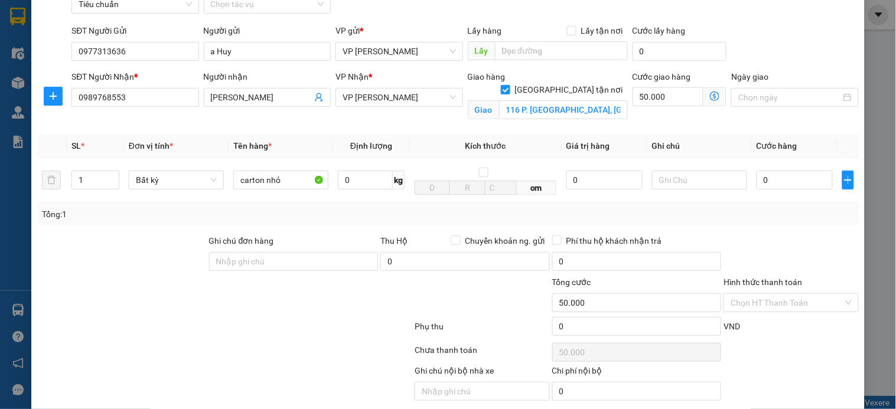
click at [710, 94] on icon "dollar-circle" at bounding box center [714, 96] width 9 height 9
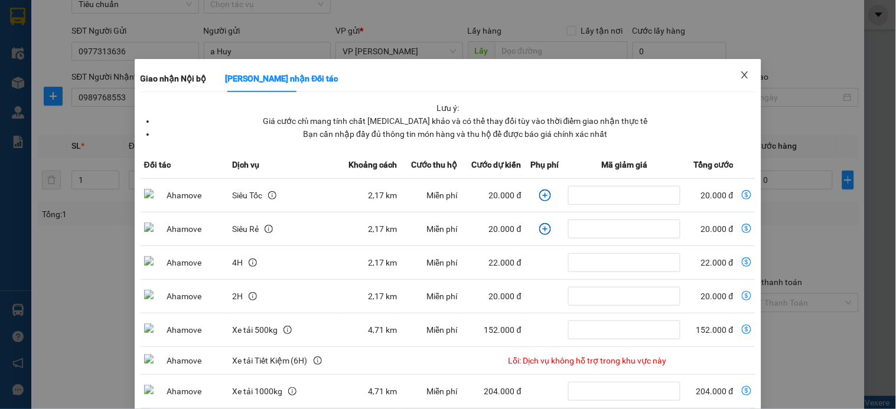
click at [740, 71] on icon "close" at bounding box center [744, 74] width 9 height 9
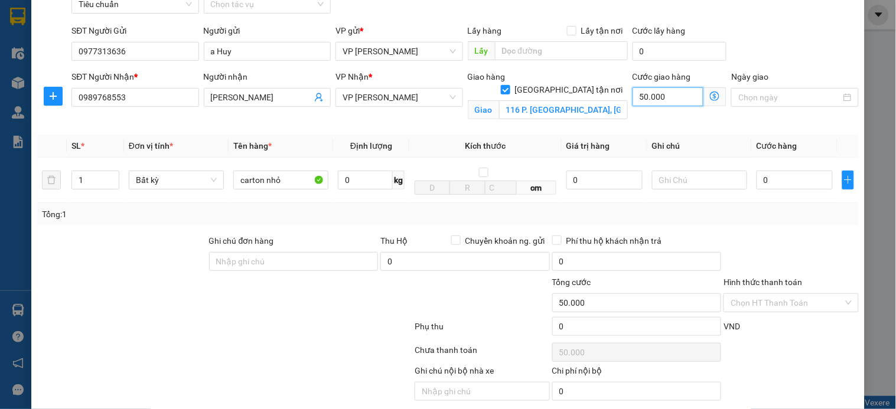
click at [667, 97] on input "50.000" at bounding box center [667, 96] width 71 height 19
type input "4"
type input "40"
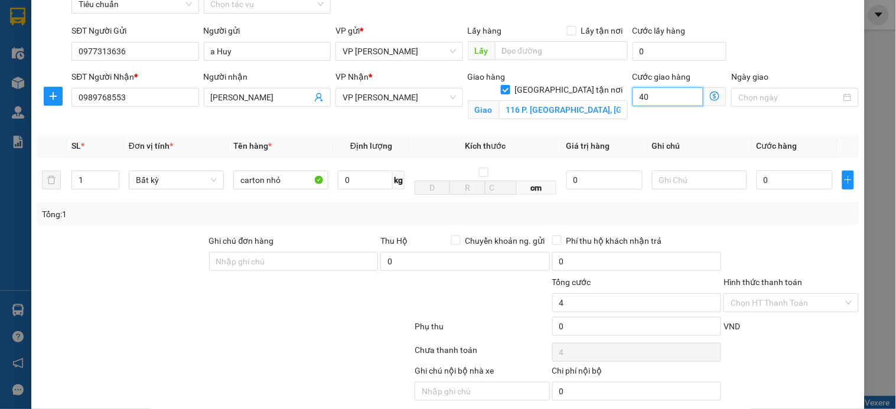
type input "40"
type input "40.000"
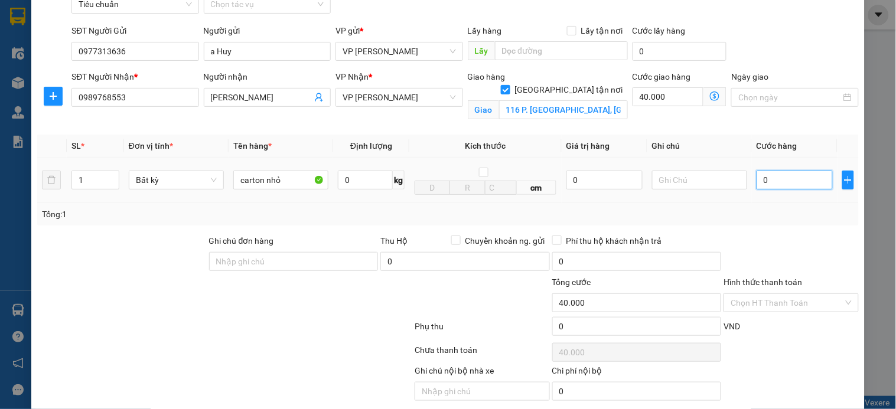
click at [780, 184] on input "0" at bounding box center [794, 180] width 76 height 19
type input "6"
type input "40.006"
type input "60"
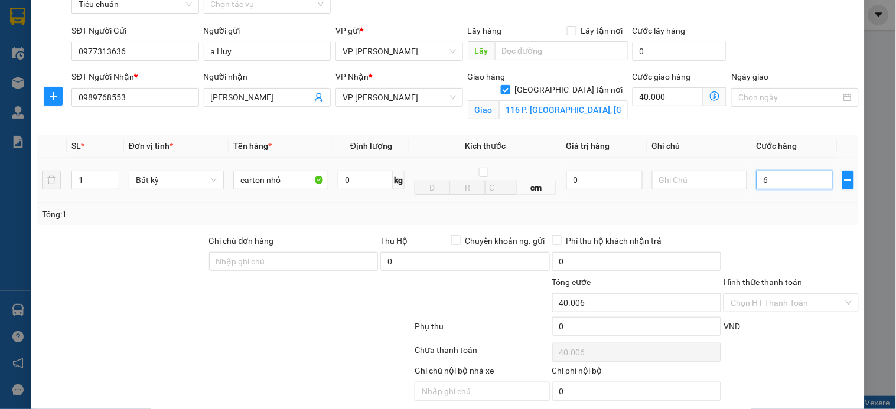
type input "40.060"
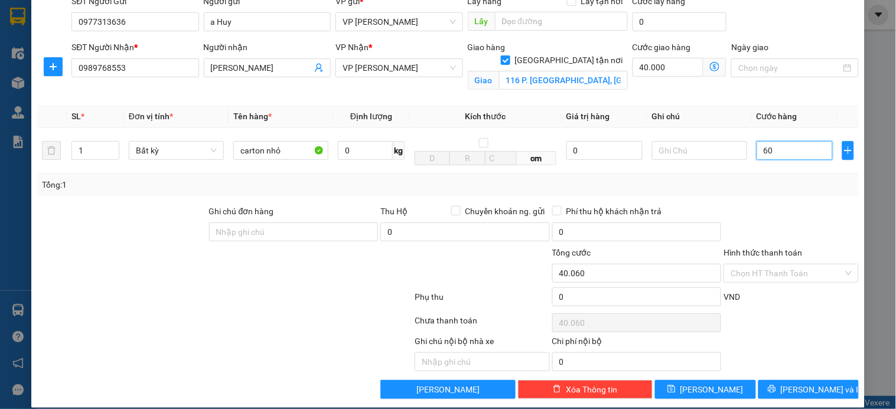
scroll to position [109, 0]
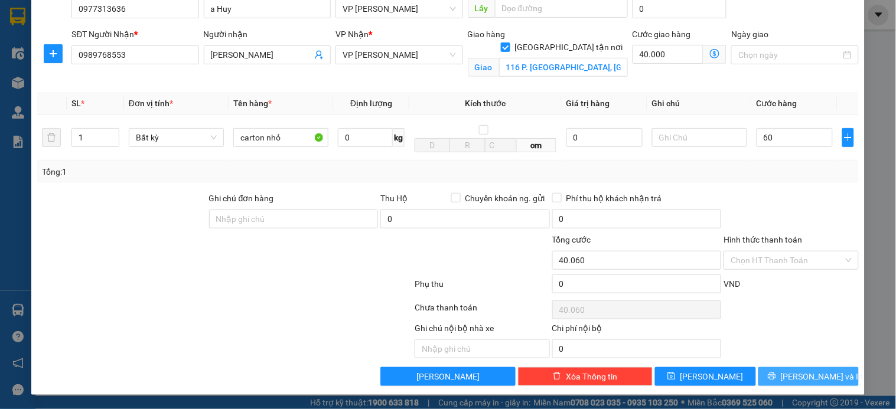
type input "60.000"
type input "100.000"
drag, startPoint x: 813, startPoint y: 372, endPoint x: 597, endPoint y: 284, distance: 233.3
click at [812, 373] on span "[PERSON_NAME] và In" at bounding box center [821, 376] width 83 height 13
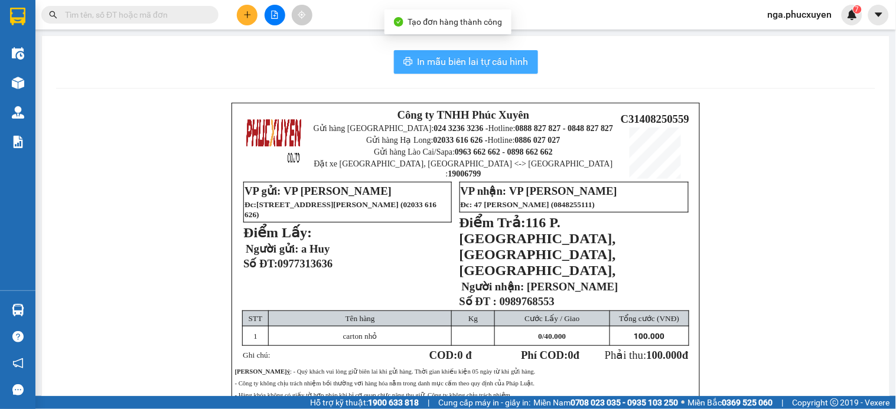
click at [468, 60] on span "In mẫu biên lai tự cấu hình" at bounding box center [472, 61] width 111 height 15
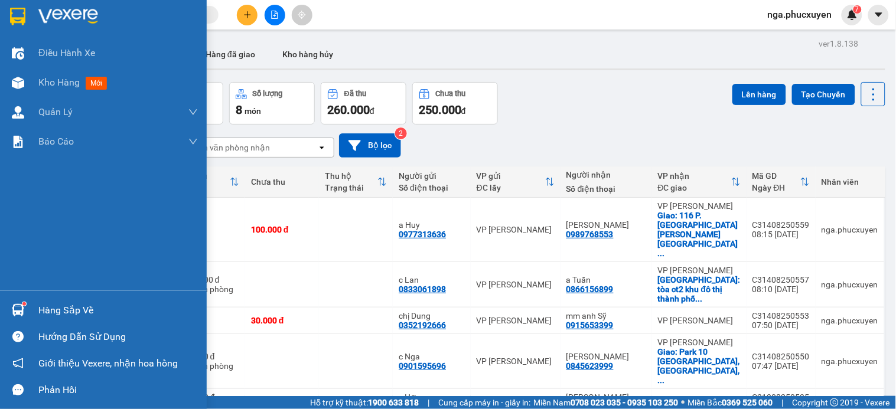
click at [19, 304] on img at bounding box center [18, 310] width 12 height 12
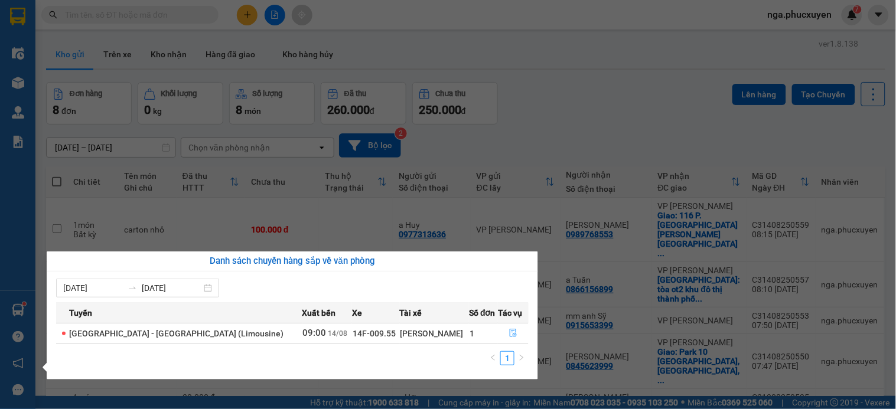
click at [577, 80] on section "Kết quả tìm kiếm ( 0 ) Bộ lọc No Data nga.phucxuyen 7 Điều hành xe Kho hàng mới…" at bounding box center [448, 204] width 896 height 409
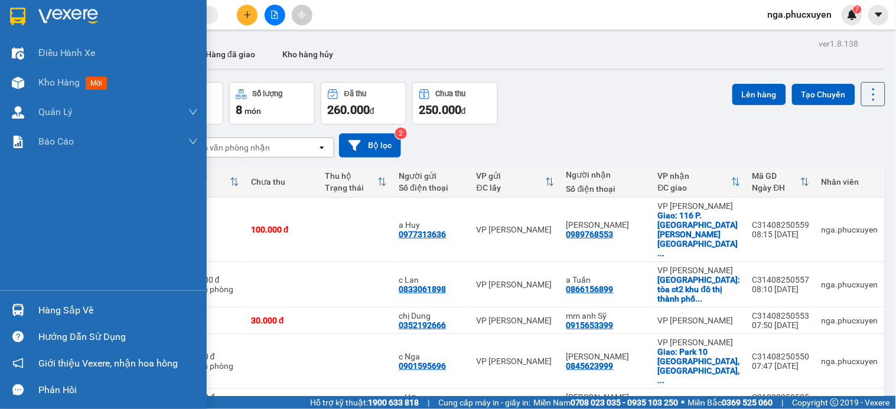
click at [28, 306] on div "Hàng sắp về" at bounding box center [103, 310] width 207 height 27
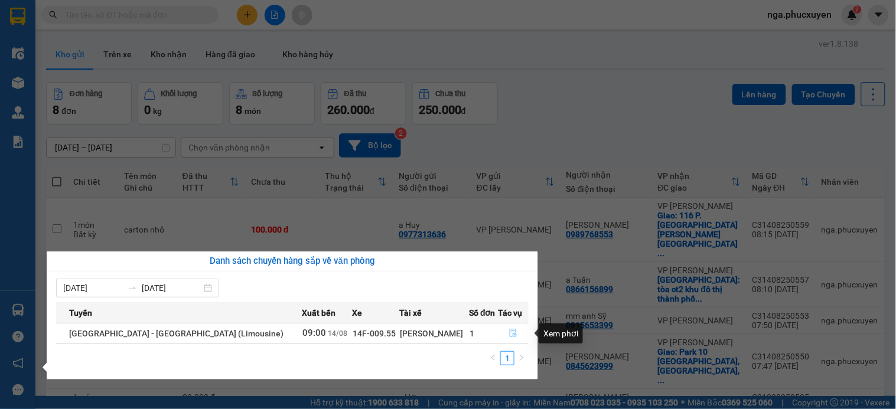
click at [511, 334] on icon "file-done" at bounding box center [513, 333] width 7 height 8
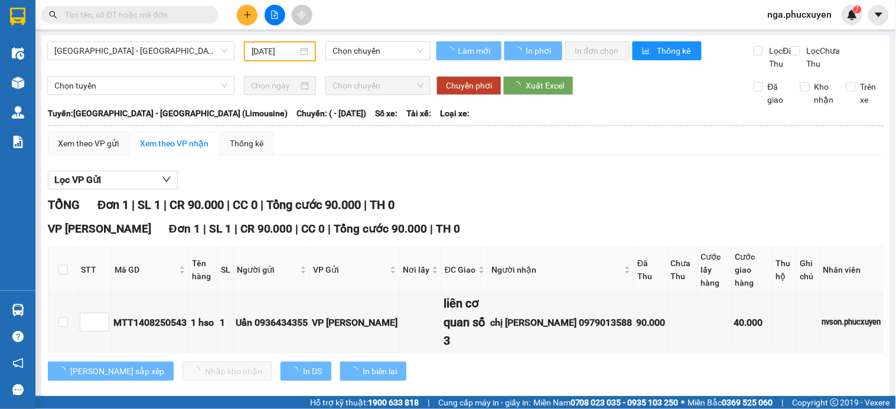
type input "14/08/2025"
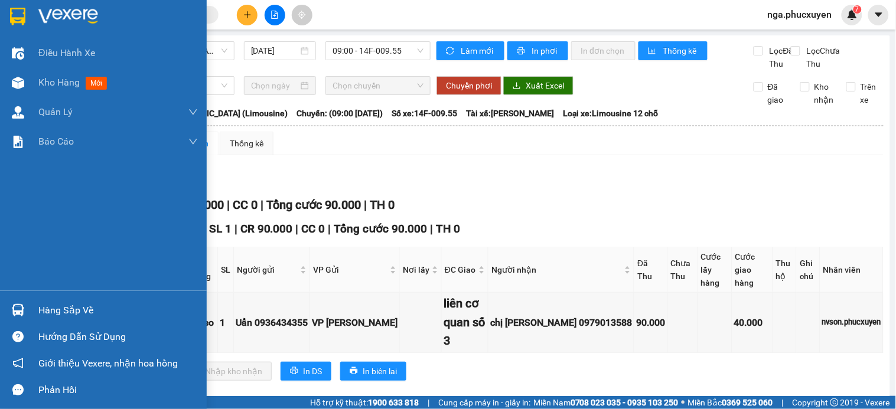
click at [70, 8] on img at bounding box center [68, 17] width 60 height 18
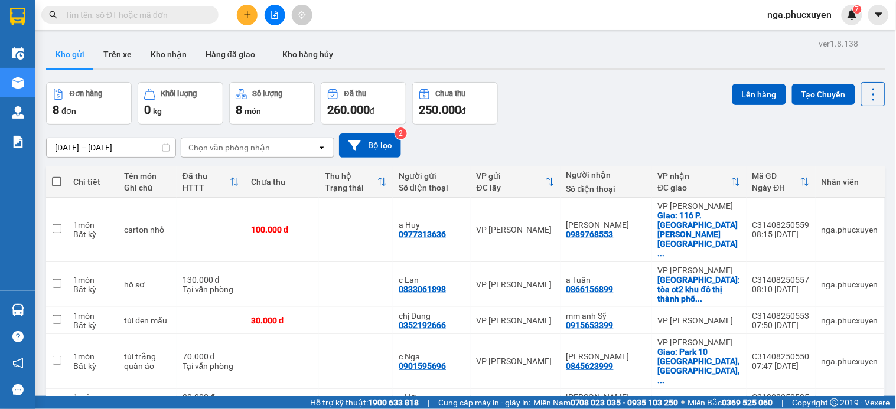
click at [170, 15] on input "text" at bounding box center [134, 14] width 139 height 13
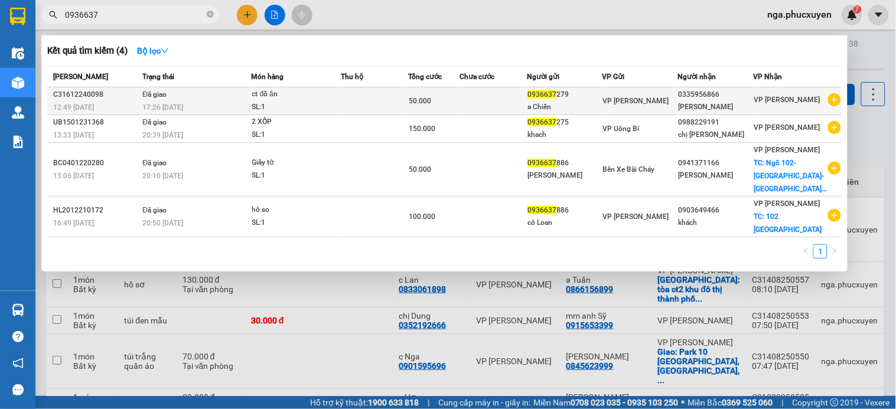
type input "0936637"
click at [325, 97] on div "ct đồ ăn" at bounding box center [296, 94] width 89 height 13
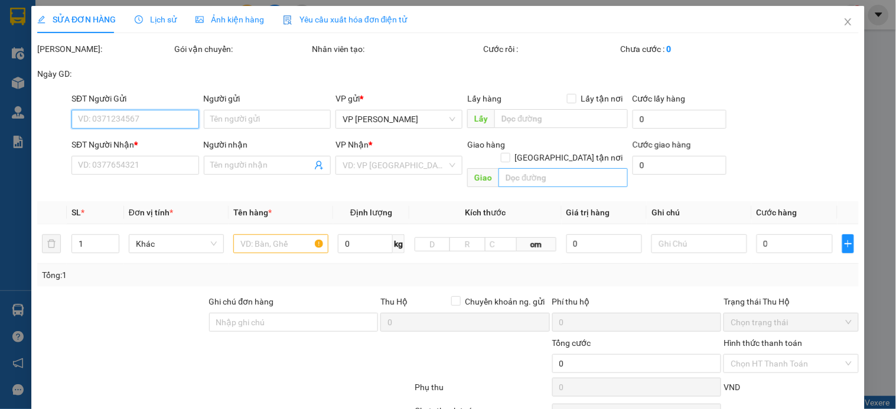
type input "0936637279"
type input "a Chiến"
type input "0335956866"
type input "c Phương"
type input "50.000"
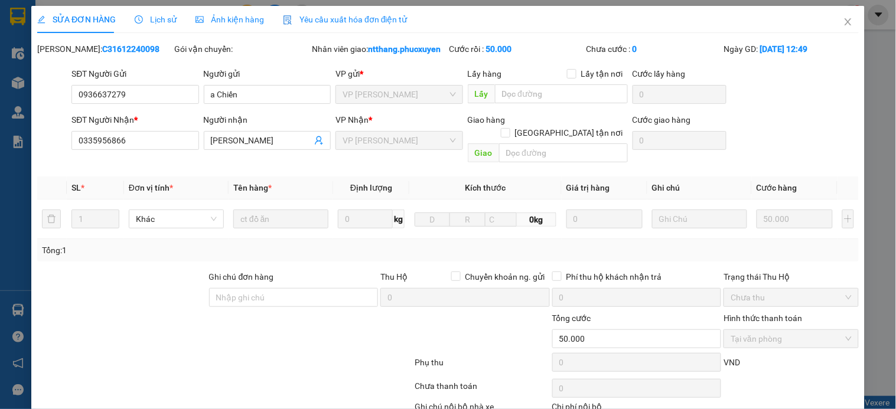
click at [158, 19] on span "Lịch sử" at bounding box center [156, 19] width 42 height 9
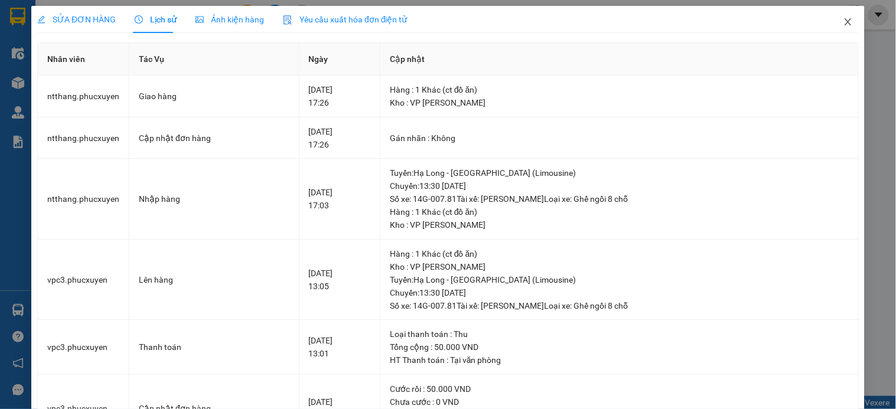
click at [843, 20] on icon "close" at bounding box center [847, 21] width 9 height 9
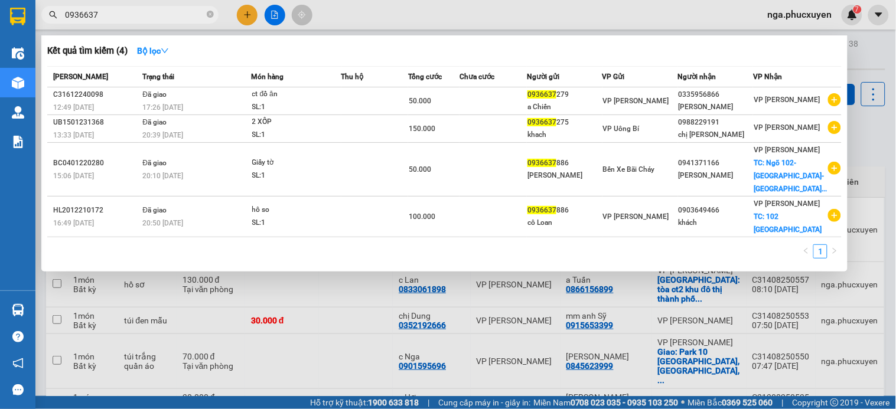
click at [131, 13] on input "0936637" at bounding box center [134, 14] width 139 height 13
type input "0936637558"
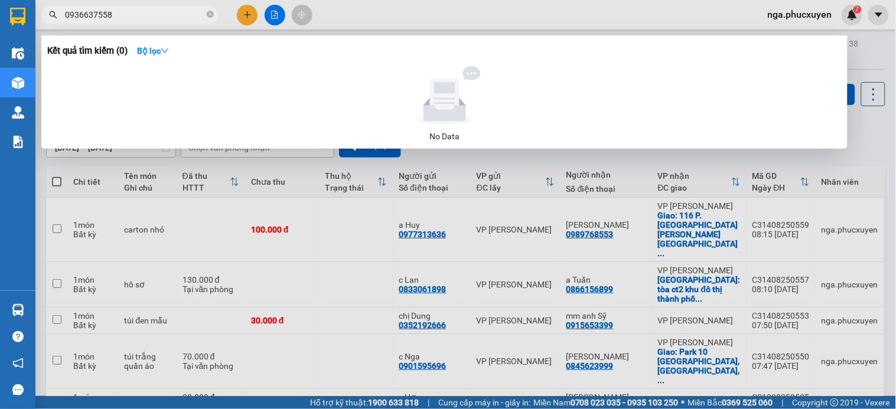
click at [137, 14] on input "0936637558" at bounding box center [134, 14] width 139 height 13
click at [208, 15] on icon "close-circle" at bounding box center [210, 14] width 7 height 7
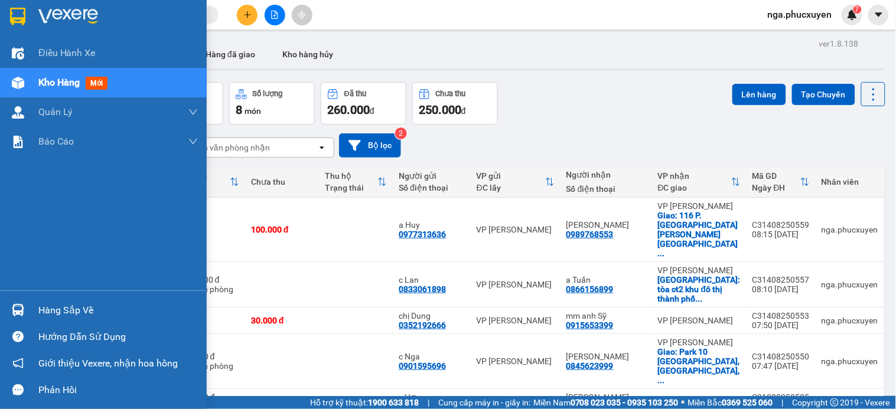
click at [15, 16] on img at bounding box center [17, 17] width 15 height 18
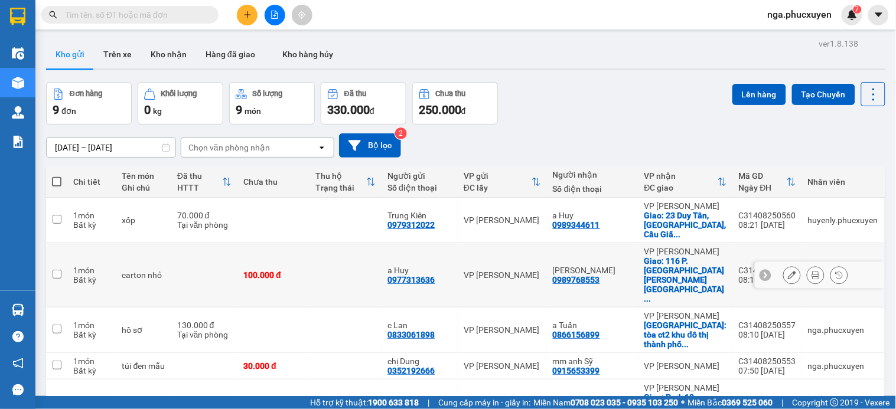
click at [356, 256] on td at bounding box center [345, 275] width 72 height 64
checkbox input "true"
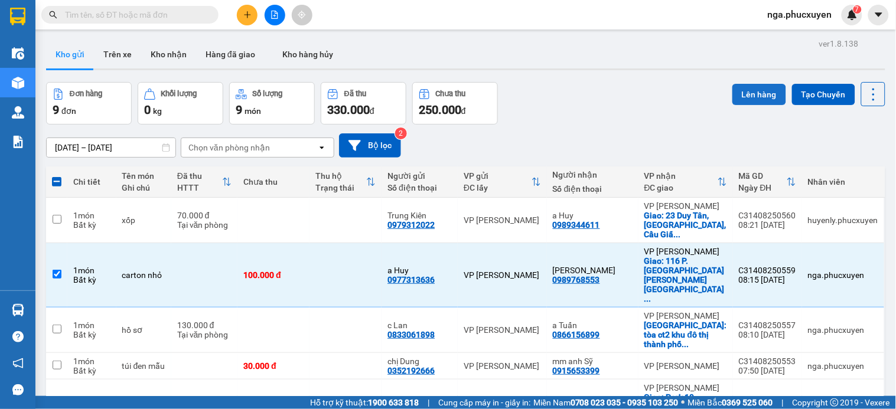
click at [746, 92] on button "Lên hàng" at bounding box center [759, 94] width 54 height 21
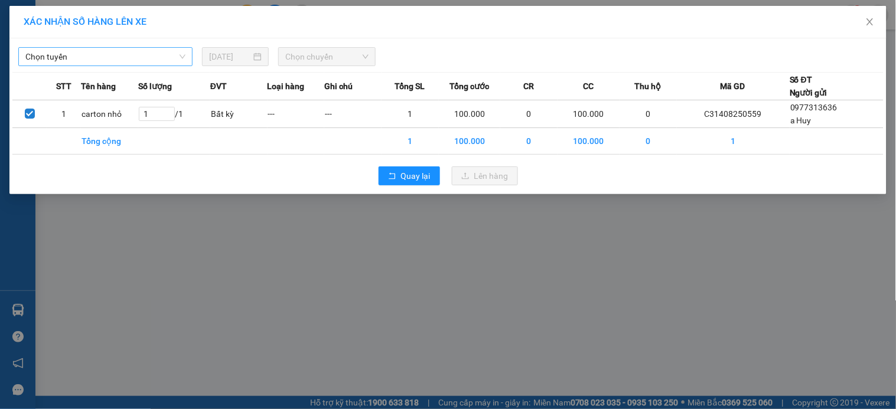
click at [159, 51] on span "Chọn tuyến" at bounding box center [105, 57] width 160 height 18
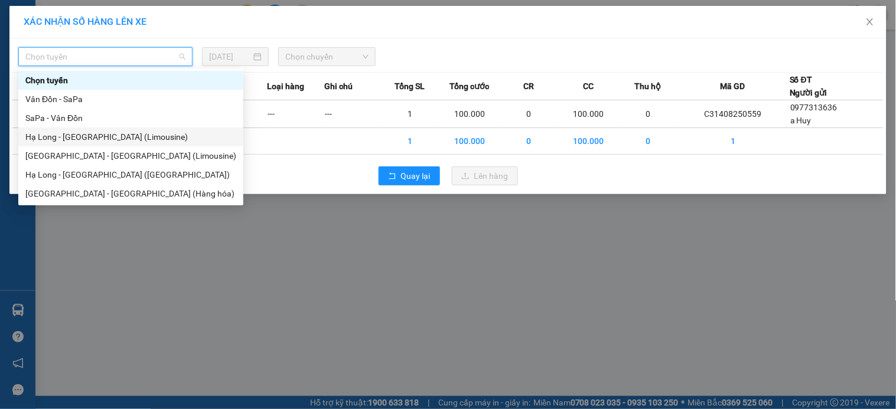
click at [122, 137] on div "Hạ Long - Hà Nội (Limousine)" at bounding box center [130, 136] width 211 height 13
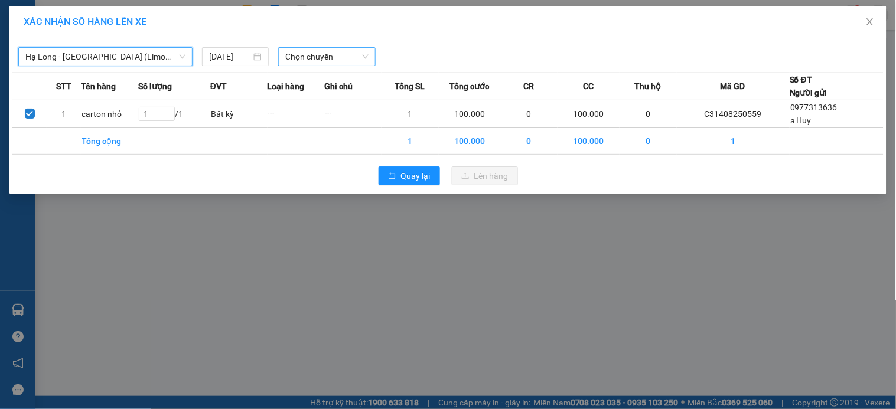
click at [342, 52] on span "Chọn chuyến" at bounding box center [326, 57] width 83 height 18
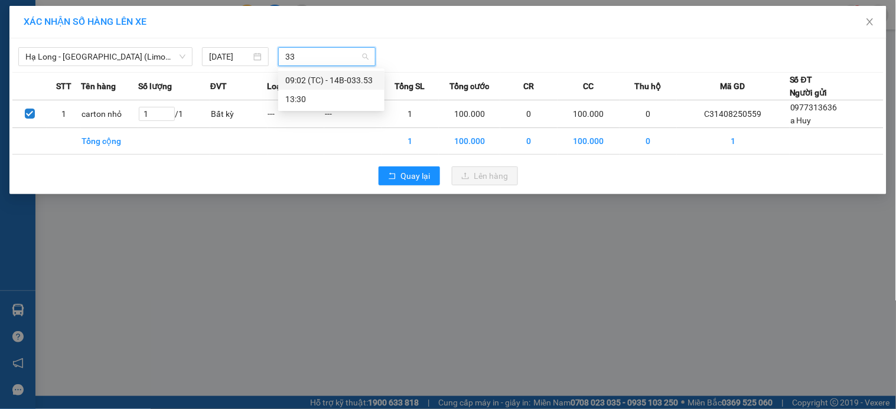
type input "335"
click at [350, 87] on div "09:02 (TC) - 14B-033.53" at bounding box center [331, 80] width 106 height 19
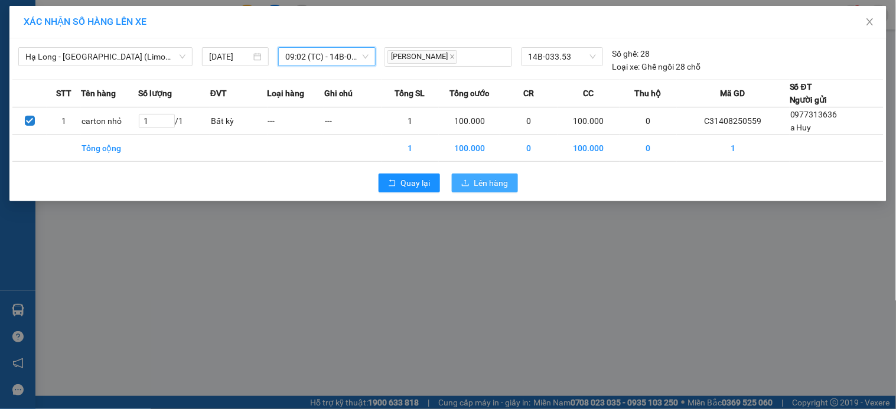
click at [482, 183] on span "Lên hàng" at bounding box center [491, 183] width 34 height 13
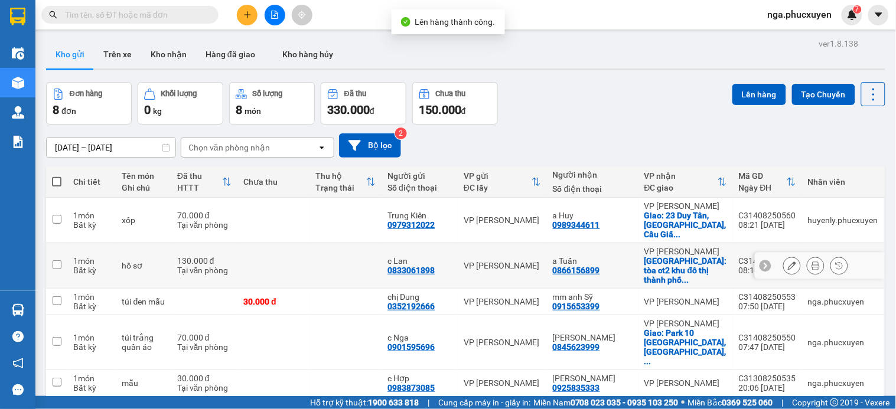
drag, startPoint x: 322, startPoint y: 262, endPoint x: 694, endPoint y: 197, distance: 378.1
click at [309, 262] on td at bounding box center [273, 265] width 72 height 45
checkbox input "true"
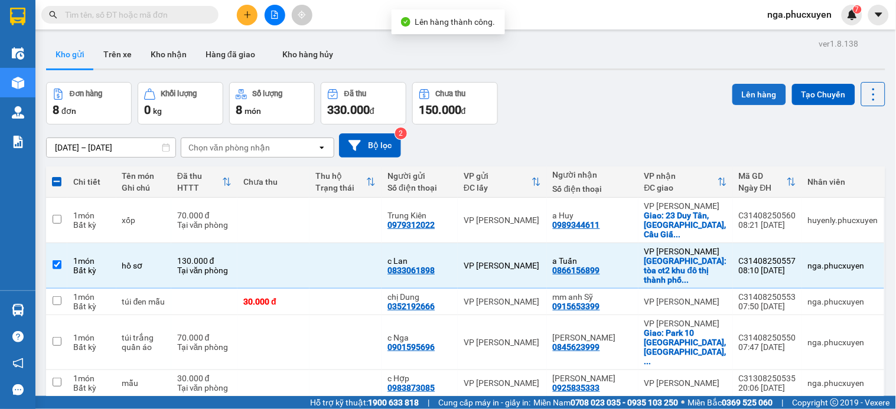
click at [737, 87] on button "Lên hàng" at bounding box center [759, 94] width 54 height 21
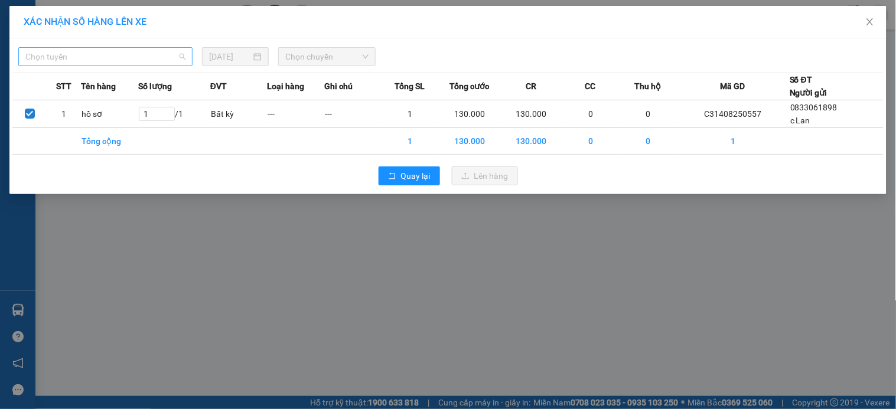
drag, startPoint x: 128, startPoint y: 57, endPoint x: 142, endPoint y: 89, distance: 35.4
click at [129, 57] on span "Chọn tuyến" at bounding box center [105, 57] width 160 height 18
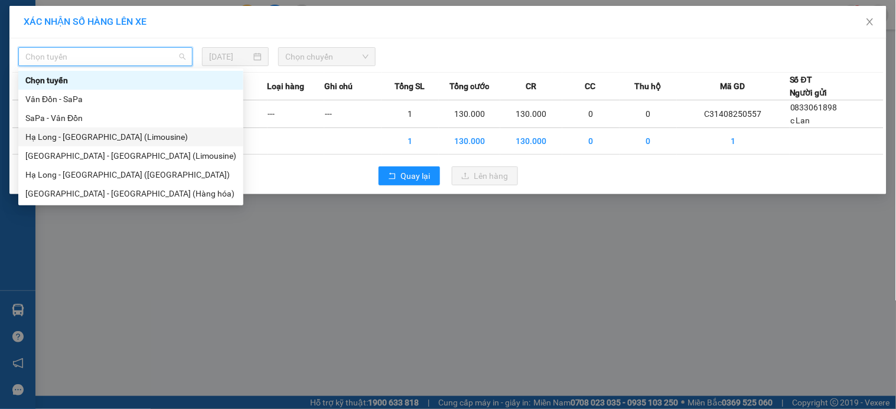
click at [138, 136] on div "Hạ Long - Hà Nội (Limousine)" at bounding box center [130, 136] width 211 height 13
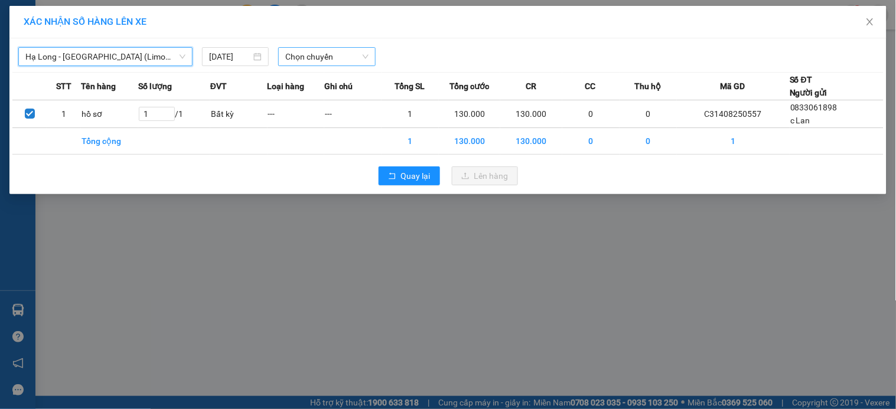
click at [322, 56] on span "Chọn chuyến" at bounding box center [326, 57] width 83 height 18
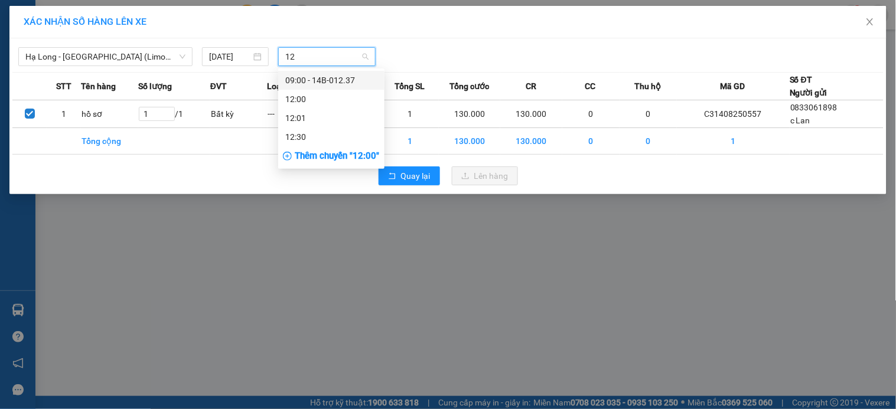
type input "123"
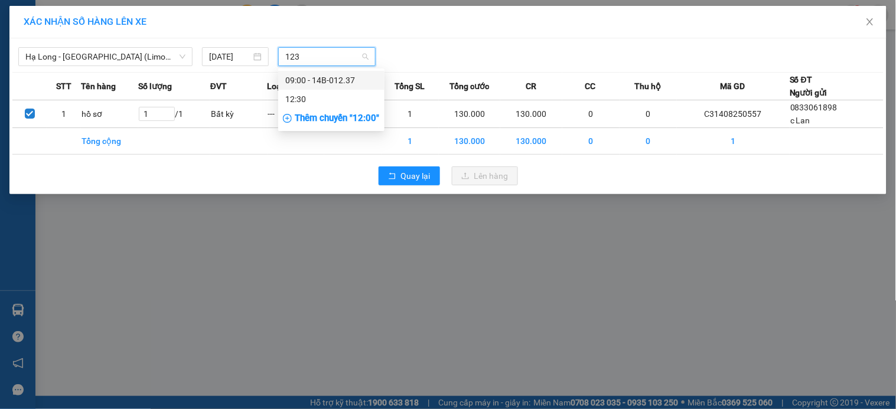
click at [325, 80] on div "09:00 - 14B-012.37" at bounding box center [331, 80] width 92 height 13
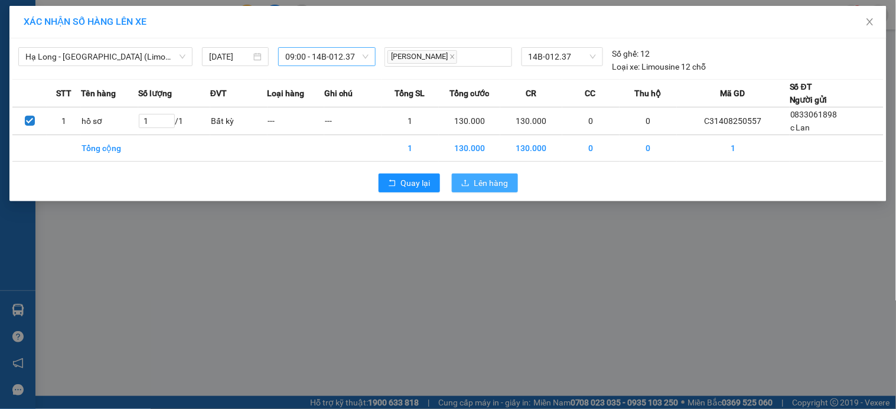
click at [494, 187] on span "Lên hàng" at bounding box center [491, 183] width 34 height 13
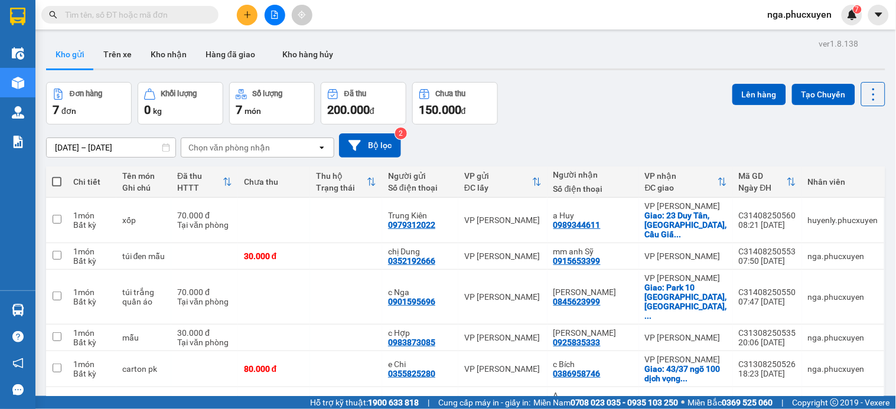
click at [246, 12] on icon "plus" at bounding box center [247, 15] width 8 height 8
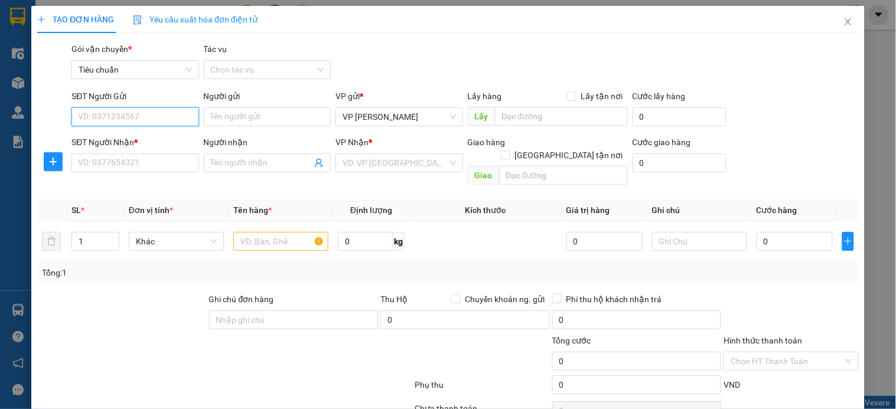
click at [168, 119] on input "SĐT Người Gửi" at bounding box center [134, 116] width 127 height 19
click at [173, 116] on input "1307" at bounding box center [134, 116] width 127 height 19
click at [154, 116] on input "1307" at bounding box center [134, 116] width 127 height 19
click at [154, 138] on div "0987171307 - Trần Văn Phòng" at bounding box center [136, 140] width 116 height 13
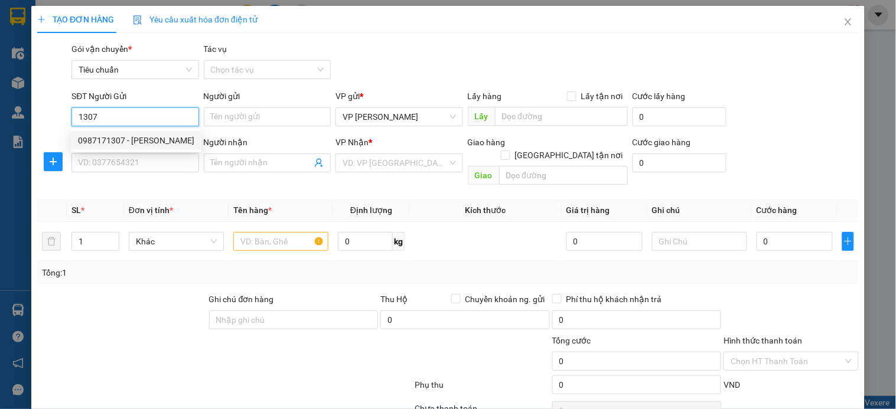
type input "0987171307"
type input "Trần Văn Phòng"
type input "0987171307"
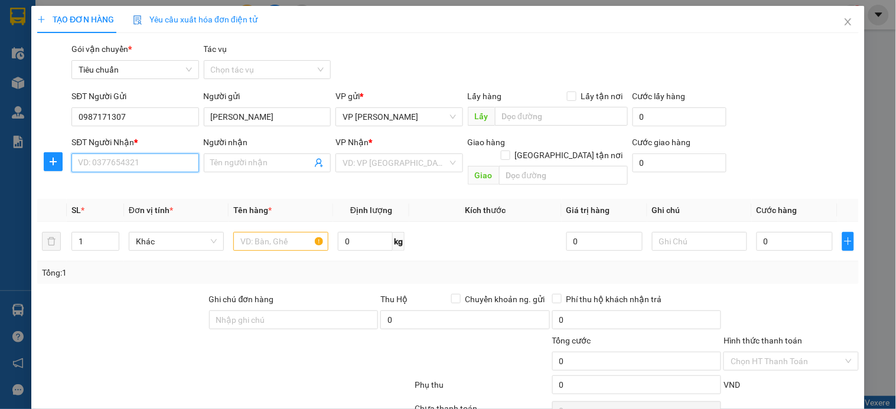
click at [145, 166] on input "SĐT Người Nhận *" at bounding box center [134, 162] width 127 height 19
click at [146, 187] on div "0902253233 - TUYÊN" at bounding box center [134, 187] width 112 height 13
type input "0902253233"
type input "TUYÊN"
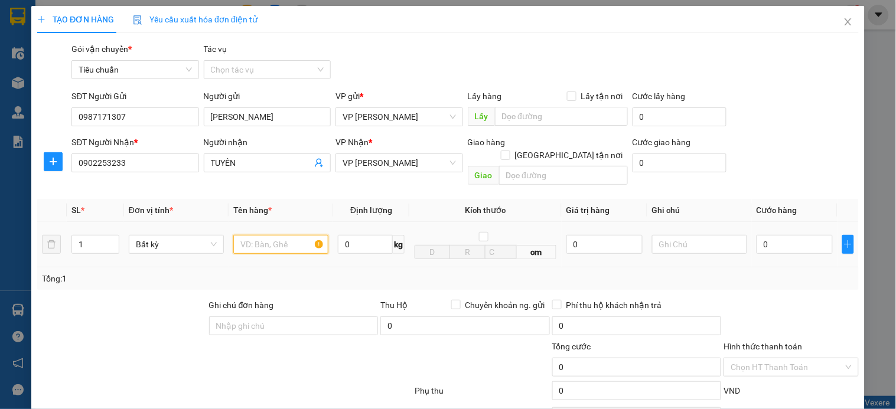
click at [272, 235] on input "text" at bounding box center [280, 244] width 95 height 19
type input "1 carton dính kèm túi đen"
click at [788, 235] on input "0" at bounding box center [794, 244] width 76 height 19
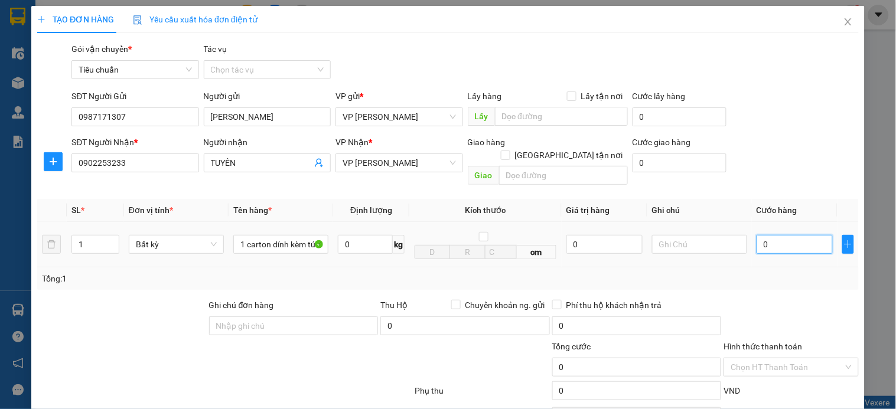
click at [786, 235] on input "0" at bounding box center [794, 244] width 76 height 19
type input "05"
type input "5"
type input "050"
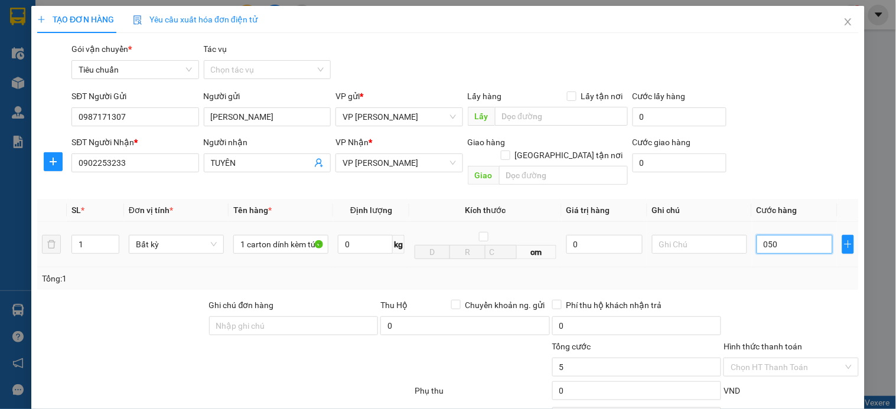
type input "50"
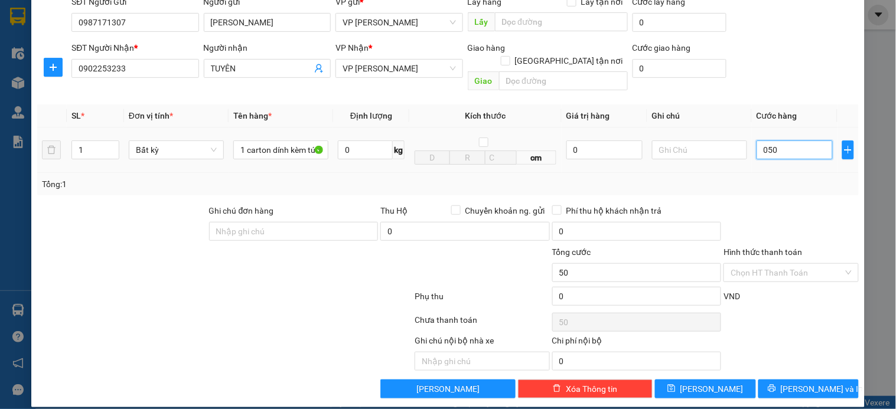
scroll to position [96, 0]
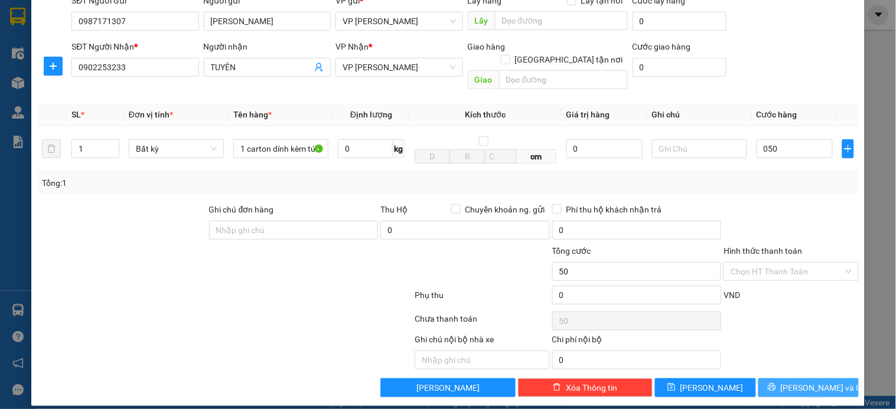
click at [808, 381] on span "[PERSON_NAME] và In" at bounding box center [821, 387] width 83 height 13
type input "50.000"
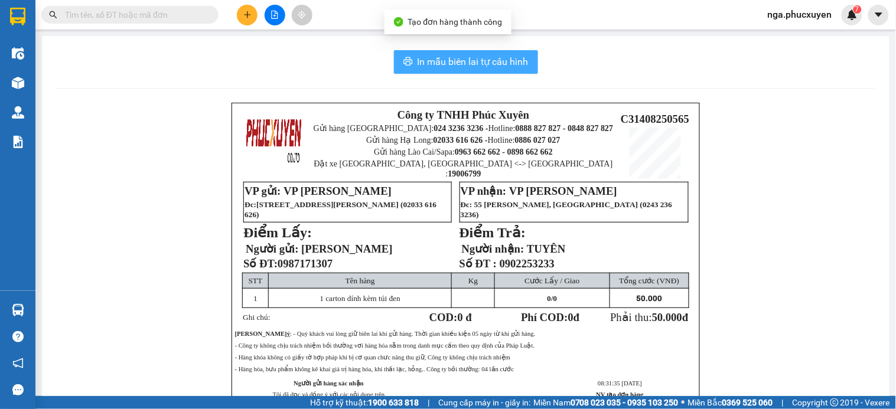
click at [476, 60] on span "In mẫu biên lai tự cấu hình" at bounding box center [472, 61] width 111 height 15
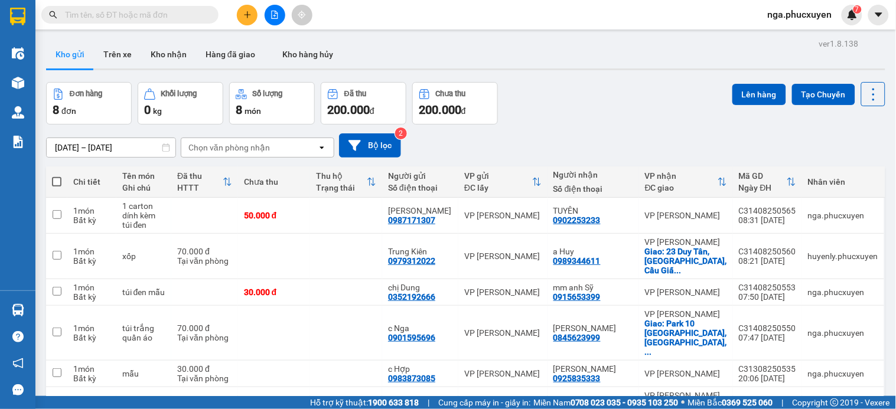
click at [184, 15] on input "text" at bounding box center [134, 14] width 139 height 13
click at [172, 12] on input "text" at bounding box center [134, 14] width 139 height 13
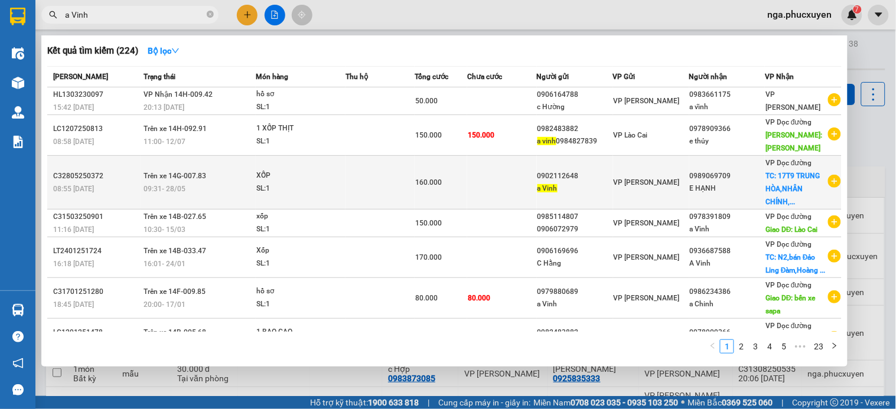
type input "a Vinh"
click at [576, 186] on div "a Vinh" at bounding box center [574, 188] width 75 height 12
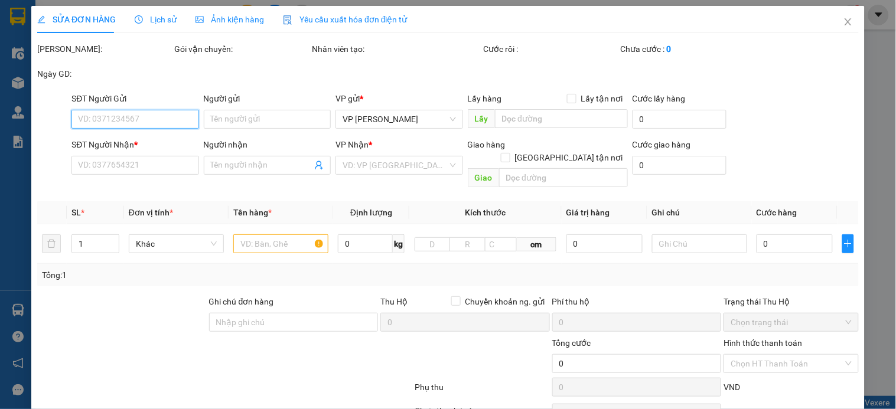
type input "0902112648"
type input "a Vinh"
type input "0989069709"
type input "E HẠNH"
checkbox input "true"
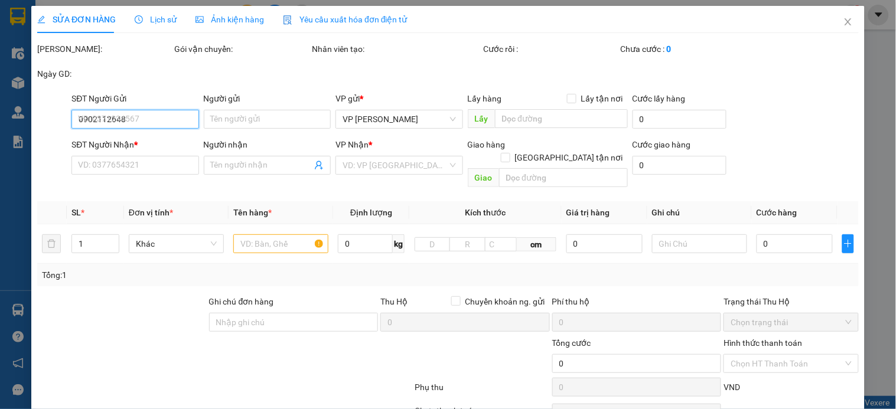
type input "17T9 TRUNG HÒA,NHÂN CHÍNH,THANH XUÂN"
type input "160.000"
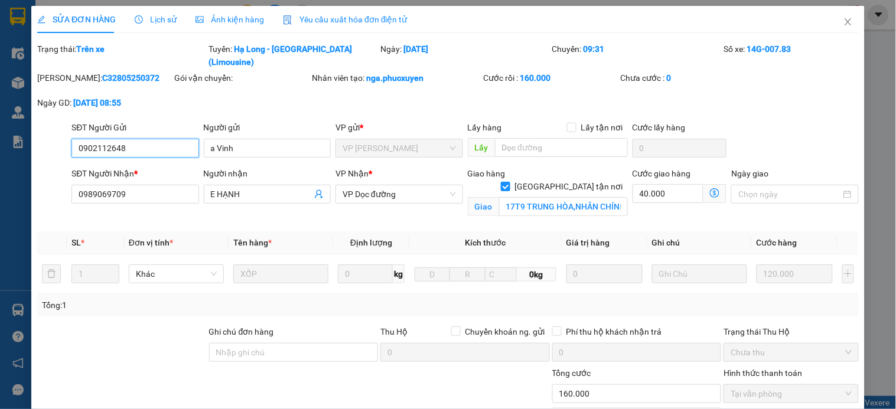
click at [90, 139] on input "0902112648" at bounding box center [134, 148] width 127 height 19
click at [846, 20] on span "Close" at bounding box center [847, 22] width 33 height 33
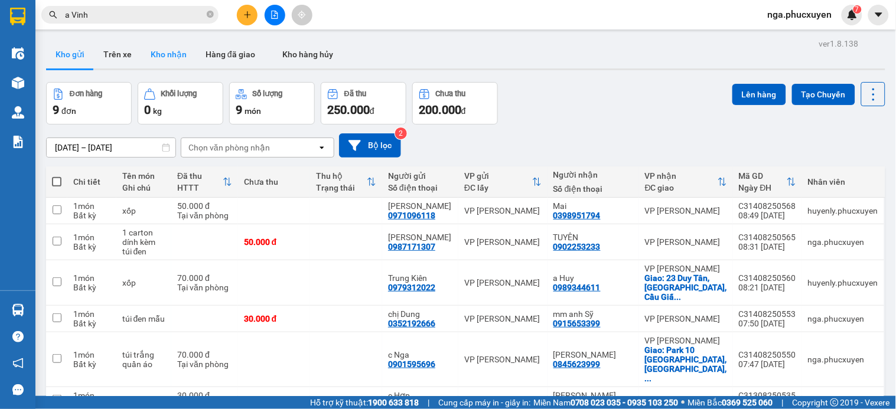
click at [156, 54] on button "Kho nhận" at bounding box center [168, 54] width 55 height 28
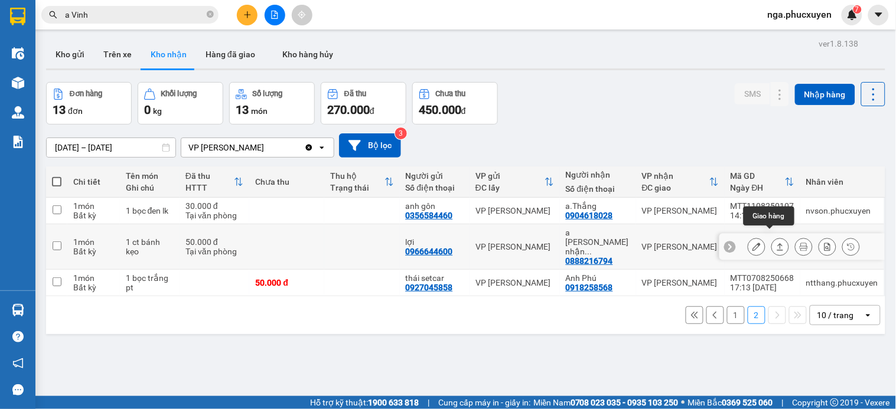
click at [752, 243] on icon at bounding box center [756, 247] width 8 height 8
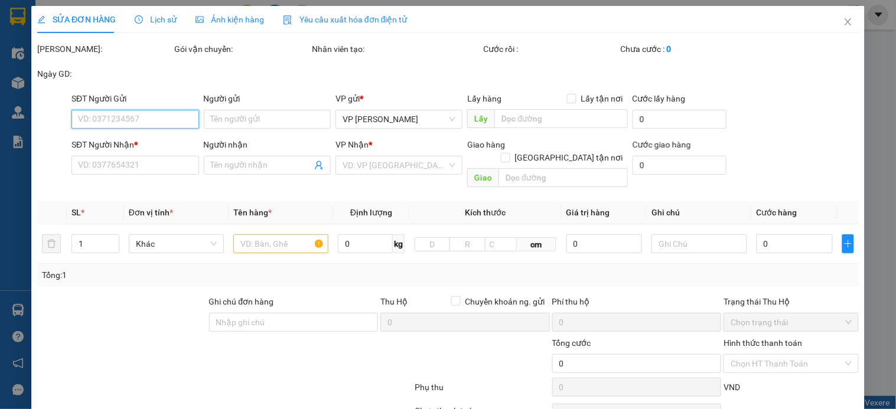
type input "0966644600"
type input "lợi"
type input "0888216794"
type input "a vũ kh nhận vpc3"
type input "50.000"
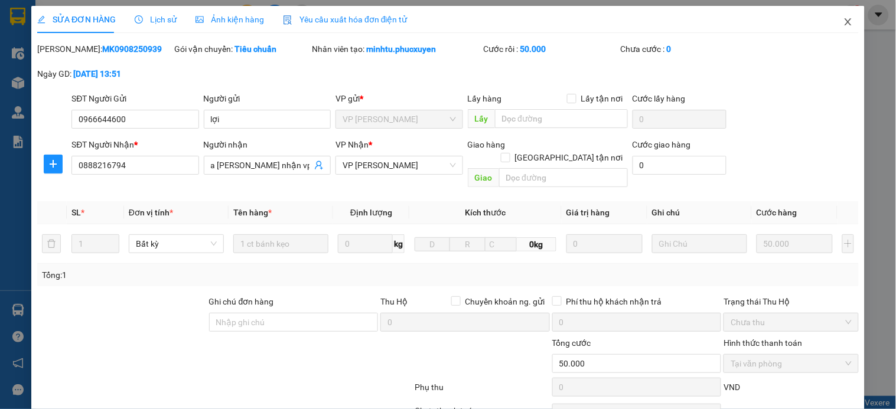
drag, startPoint x: 838, startPoint y: 22, endPoint x: 148, endPoint y: 407, distance: 790.7
click at [843, 22] on icon "close" at bounding box center [847, 21] width 9 height 9
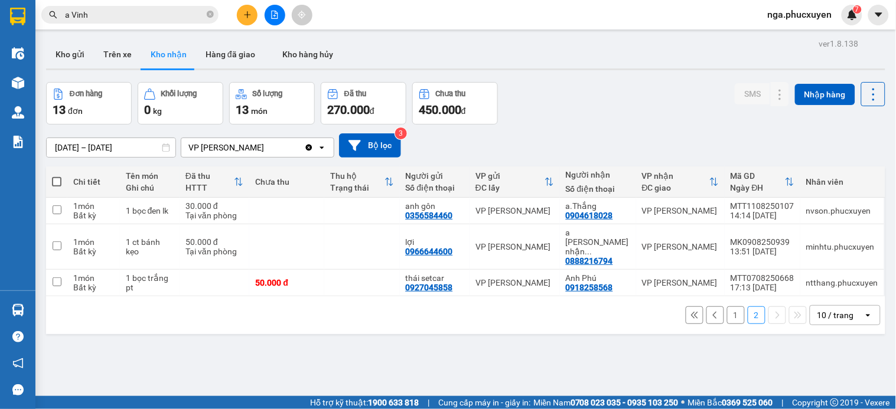
click at [240, 15] on button at bounding box center [247, 15] width 21 height 21
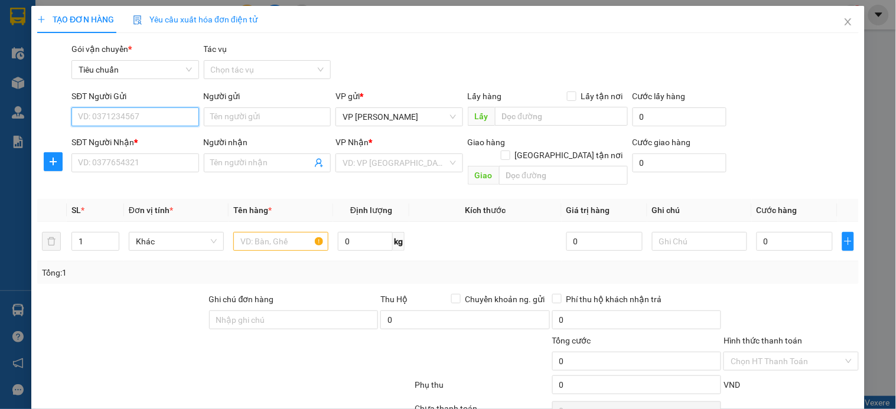
click at [176, 116] on input "SĐT Người Gửi" at bounding box center [134, 116] width 127 height 19
click at [176, 116] on input "03897" at bounding box center [134, 116] width 127 height 19
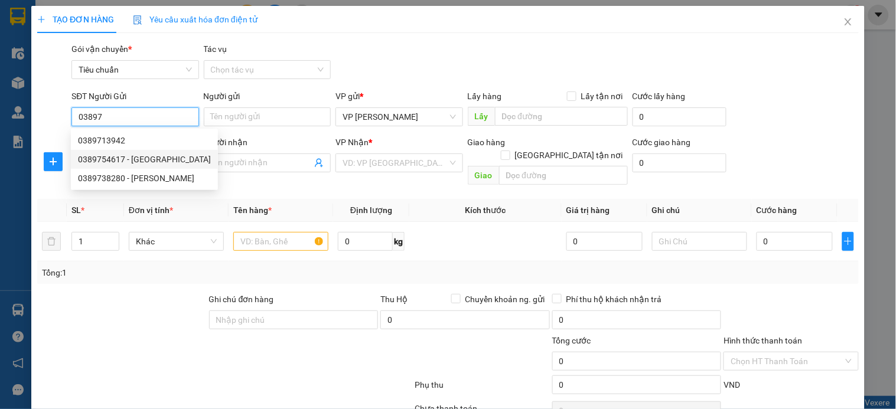
click at [151, 158] on div "0389754617 - Bác Nha" at bounding box center [144, 159] width 133 height 13
type input "0389754617"
type input "Bác Nha"
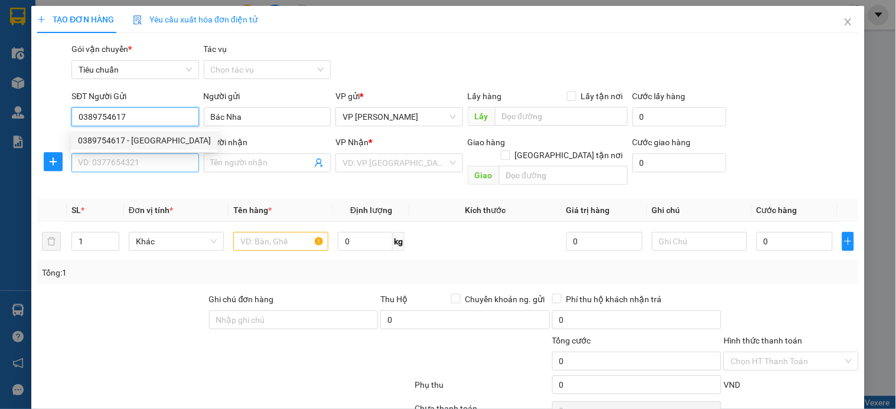
type input "0389754617"
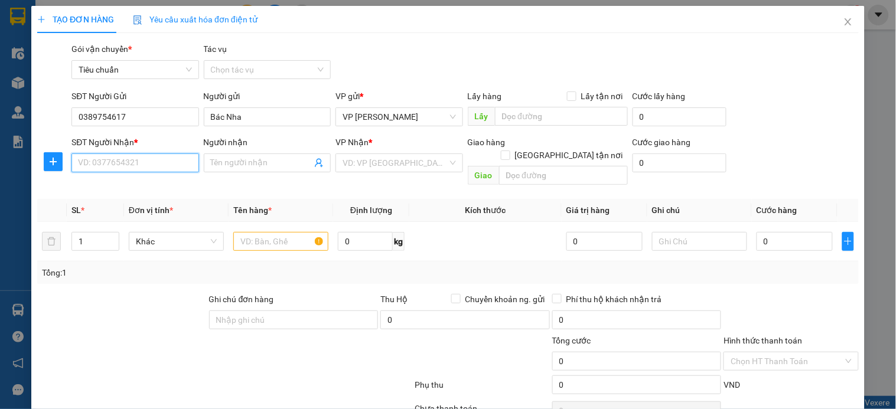
click at [134, 166] on input "SĐT Người Nhận *" at bounding box center [134, 162] width 127 height 19
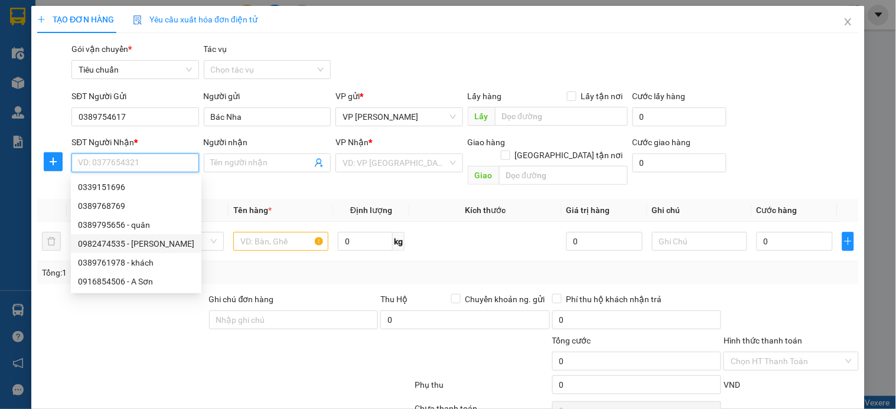
click at [148, 242] on div "0982474535 - c Quỳnh" at bounding box center [136, 243] width 116 height 13
type input "0982474535"
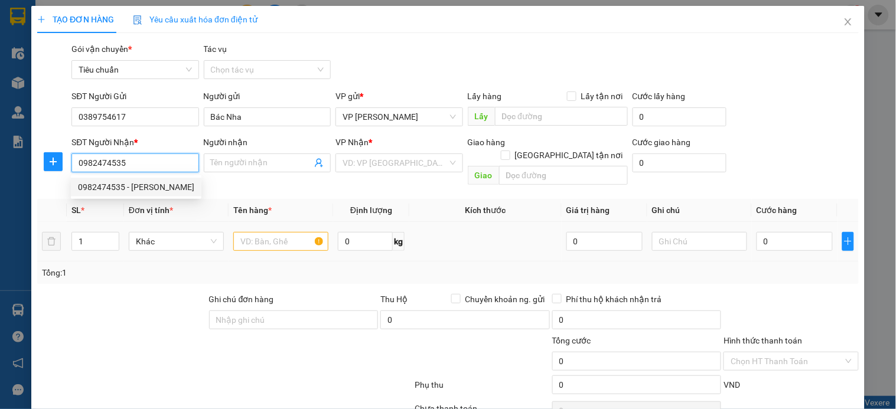
type input "c Quỳnh"
checkbox input "true"
type input "ngõ 9 khuất duy tiến, thanh xuân bắc, thanh xuân, hà nội"
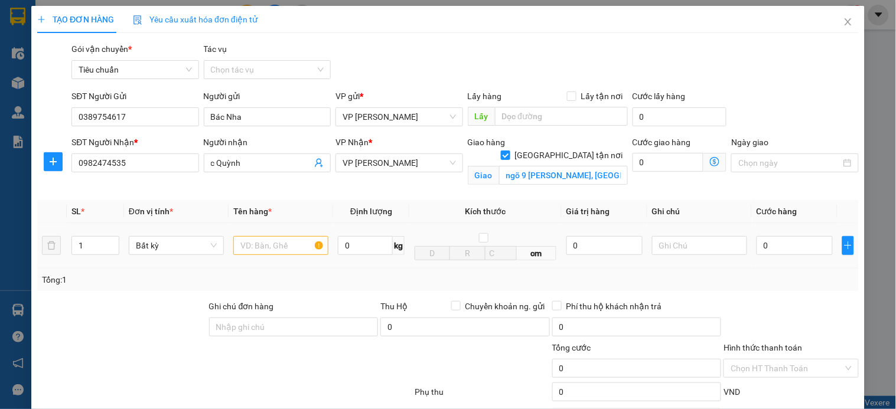
click at [274, 234] on div at bounding box center [280, 246] width 95 height 24
click at [273, 241] on input "text" at bounding box center [280, 245] width 95 height 19
type input "xốp"
click at [775, 246] on input "0" at bounding box center [794, 245] width 76 height 19
type input "8"
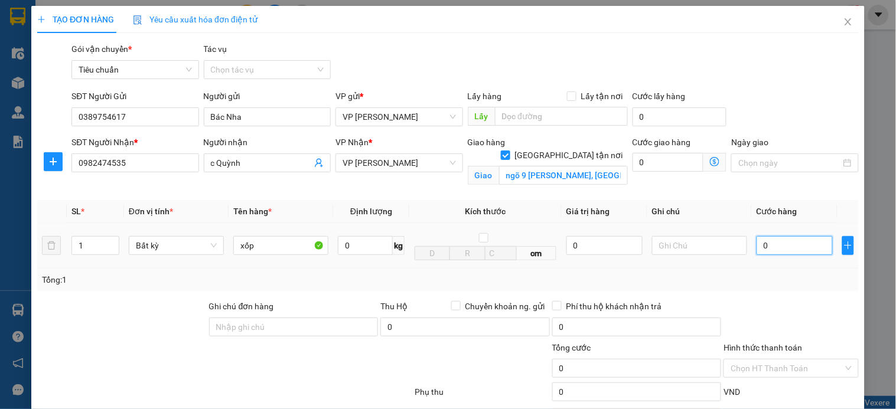
type input "8"
type input "80"
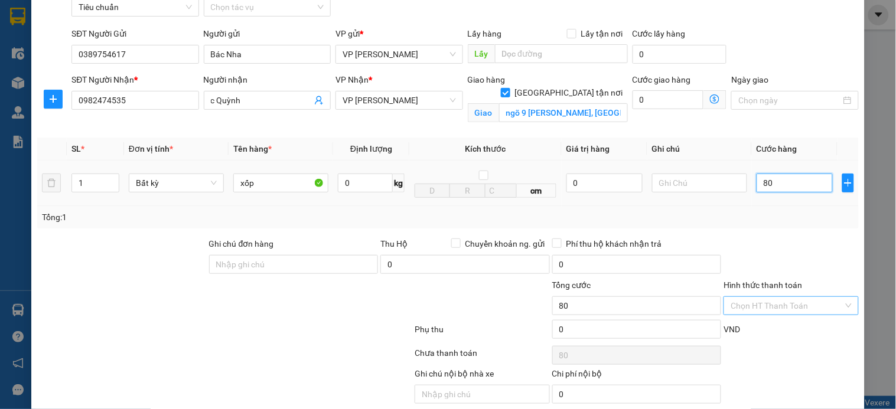
scroll to position [109, 0]
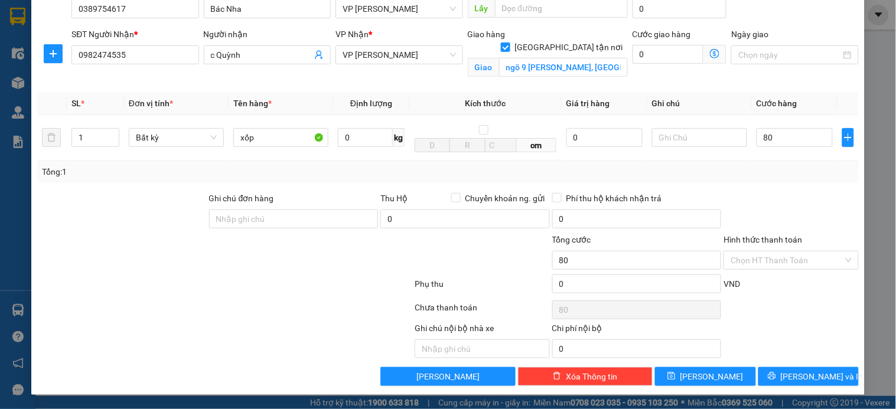
type input "80.000"
click at [779, 260] on input "Hình thức thanh toán" at bounding box center [786, 260] width 112 height 18
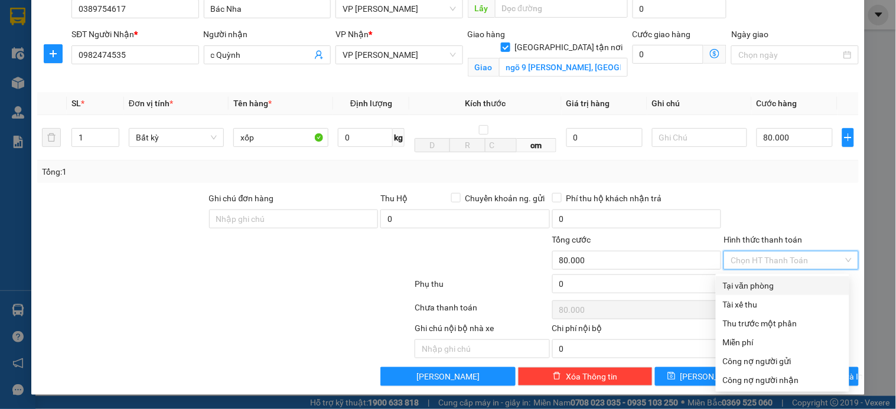
click at [776, 286] on div "Tại văn phòng" at bounding box center [782, 285] width 119 height 13
type input "0"
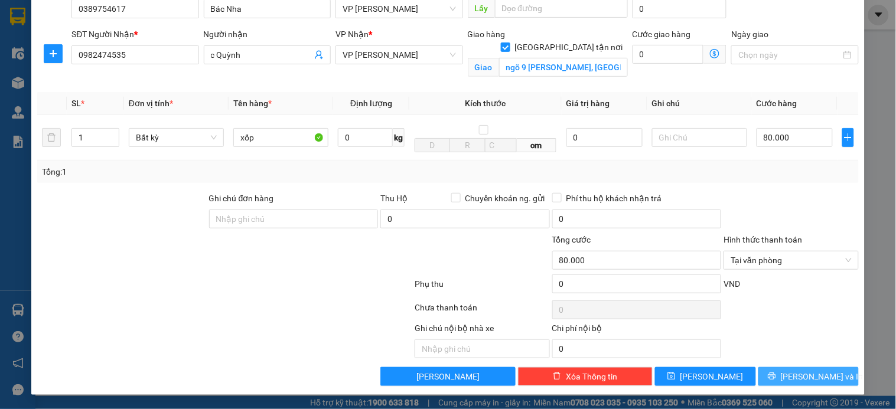
click at [819, 375] on span "[PERSON_NAME] và In" at bounding box center [821, 376] width 83 height 13
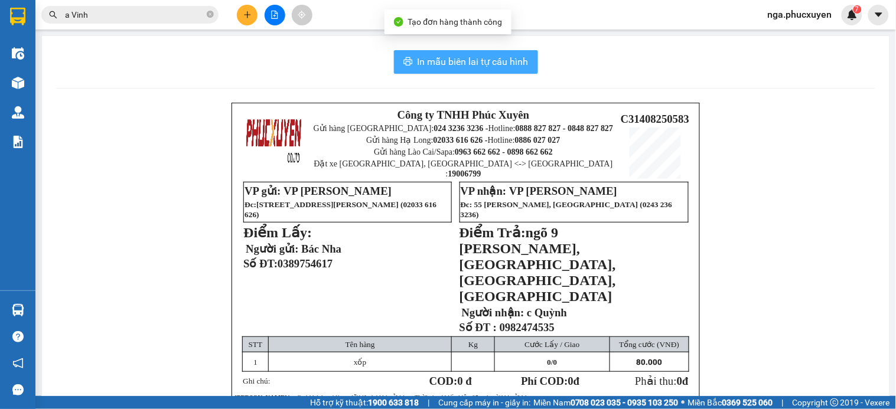
click at [456, 59] on span "In mẫu biên lai tự cấu hình" at bounding box center [472, 61] width 111 height 15
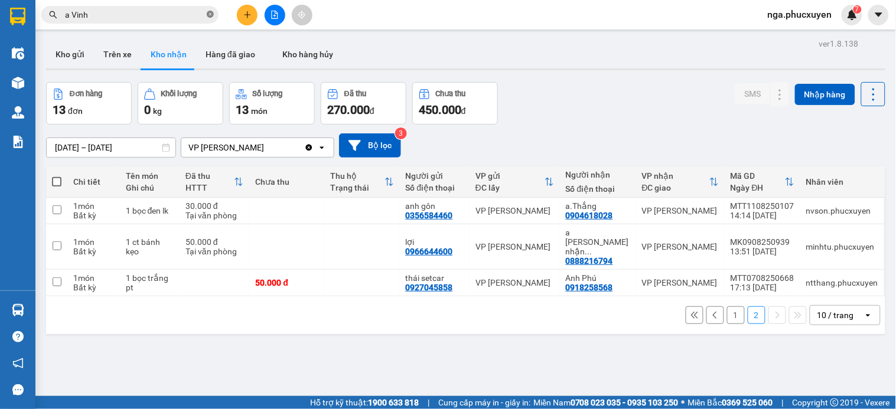
click at [210, 13] on icon "close-circle" at bounding box center [210, 14] width 7 height 7
click at [246, 12] on icon "plus" at bounding box center [247, 15] width 8 height 8
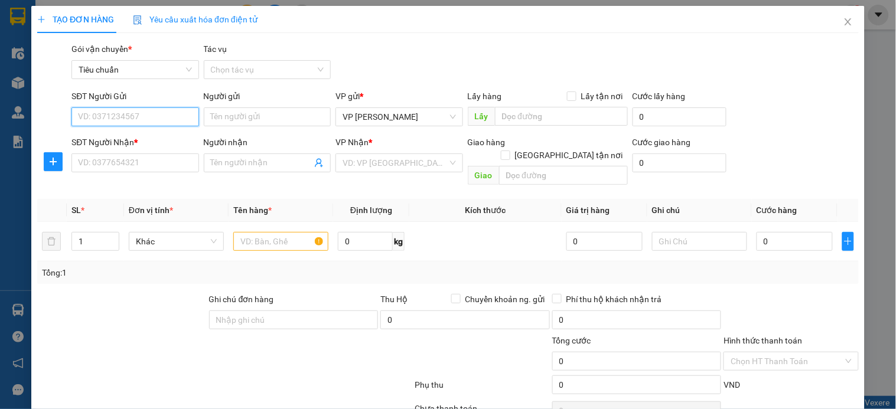
click at [176, 116] on input "SĐT Người Gửi" at bounding box center [134, 116] width 127 height 19
click at [158, 115] on input "0911109007" at bounding box center [134, 116] width 127 height 19
type input "0911109007"
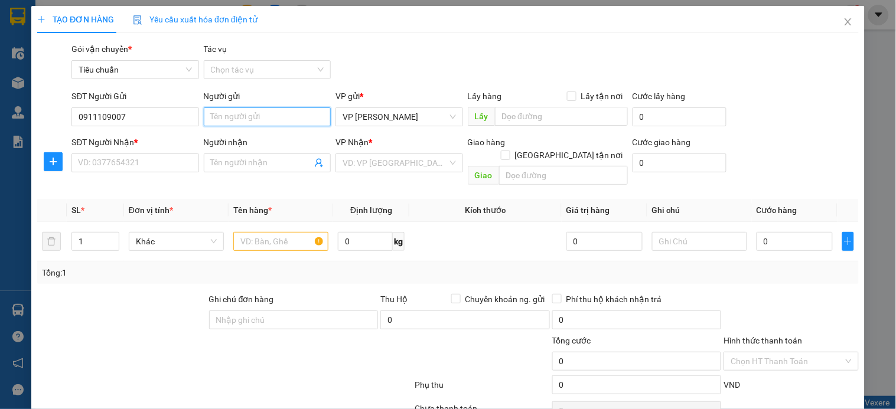
click at [232, 118] on input "Người gửi" at bounding box center [267, 116] width 127 height 19
type input "e Qúy"
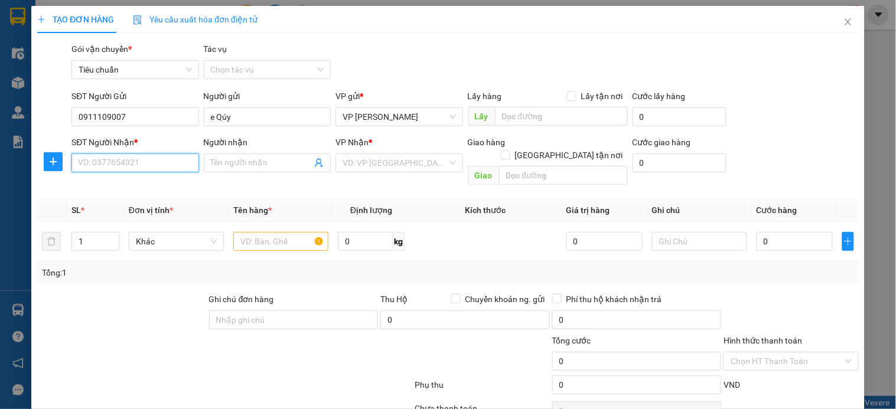
click at [140, 166] on input "SĐT Người Nhận *" at bounding box center [134, 162] width 127 height 19
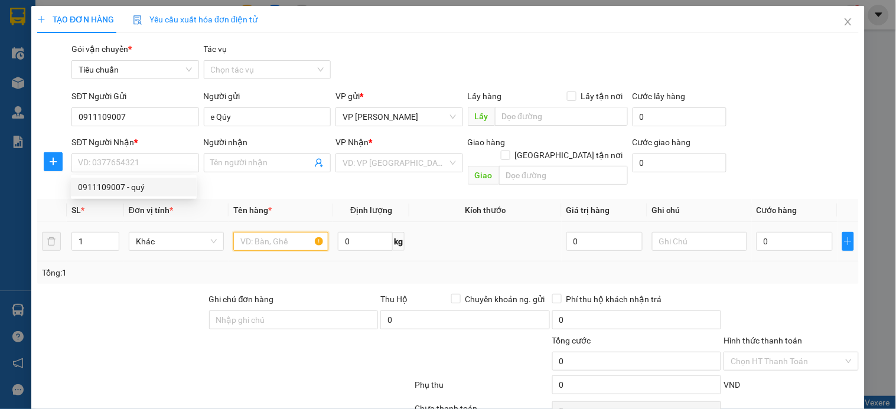
click at [272, 235] on input "text" at bounding box center [280, 241] width 95 height 19
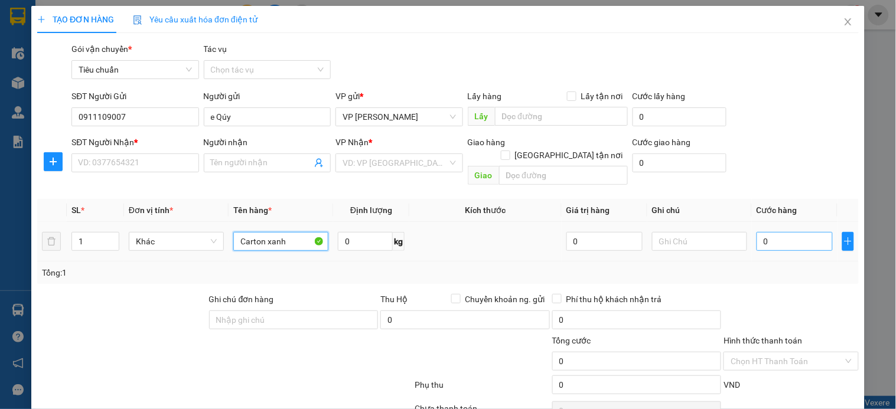
type input "Carton xanh"
click at [770, 233] on input "0" at bounding box center [794, 241] width 76 height 19
click at [773, 232] on input "0" at bounding box center [794, 241] width 76 height 19
type input "4"
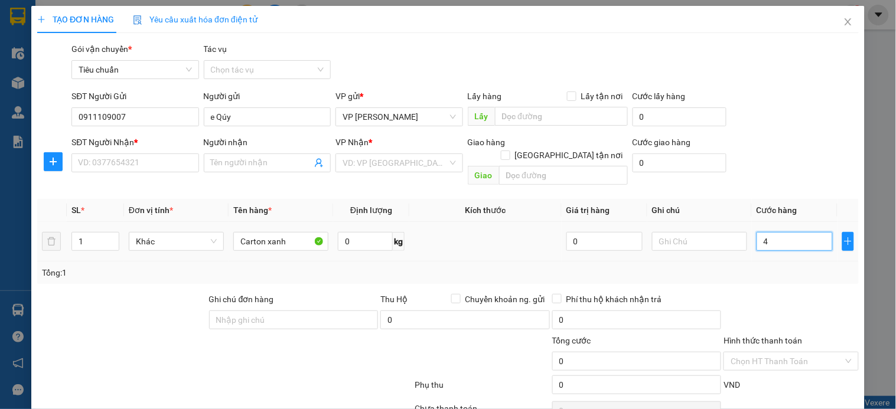
type input "4"
type input "40"
type input "40.000"
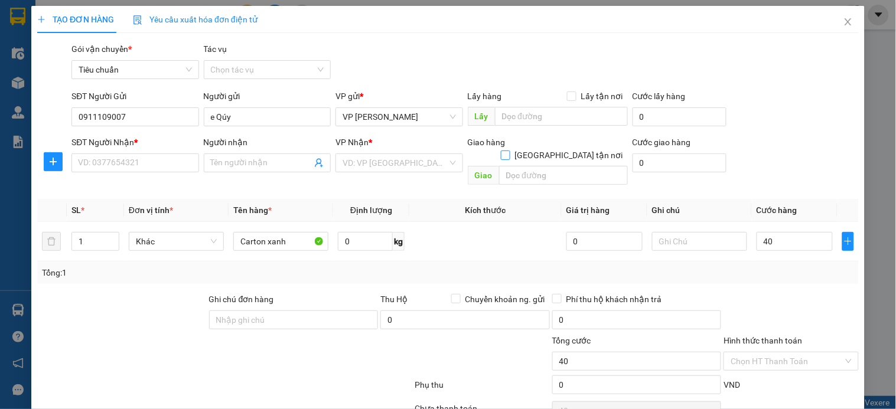
type input "40.000"
click at [509, 151] on input "[GEOGRAPHIC_DATA] tận nơi" at bounding box center [505, 155] width 8 height 8
checkbox input "true"
click at [382, 163] on input "search" at bounding box center [394, 163] width 104 height 18
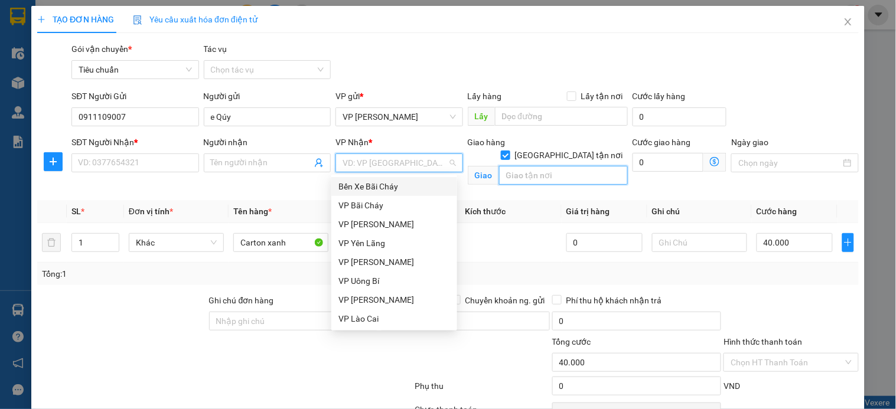
click at [557, 166] on input "text" at bounding box center [563, 175] width 129 height 19
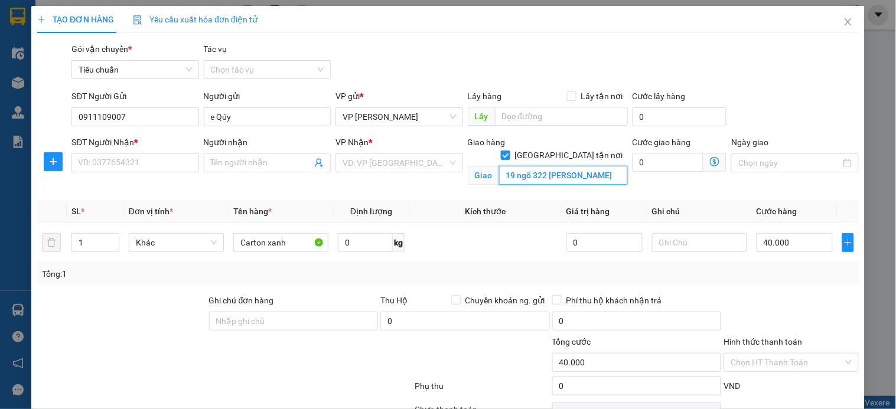
click at [553, 166] on input "19 ngõ 322 lê trọng tấn" at bounding box center [563, 175] width 129 height 19
type input "19 ngõ 322 lê trọng tấn"
click at [120, 162] on input "SĐT Người Nhận *" at bounding box center [134, 162] width 127 height 19
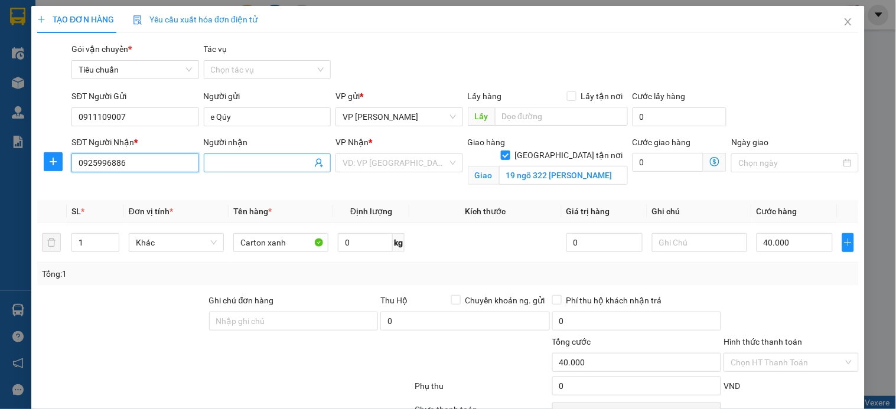
type input "0925996886"
click at [243, 163] on input "Người nhận" at bounding box center [261, 162] width 101 height 13
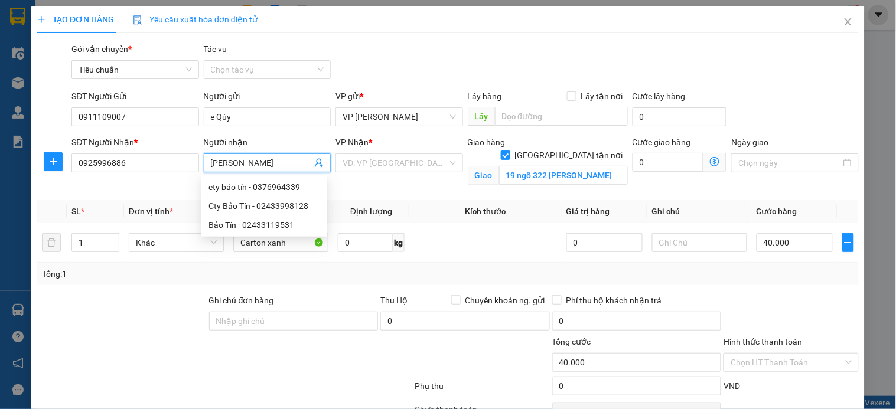
type input "Bảo Tín"
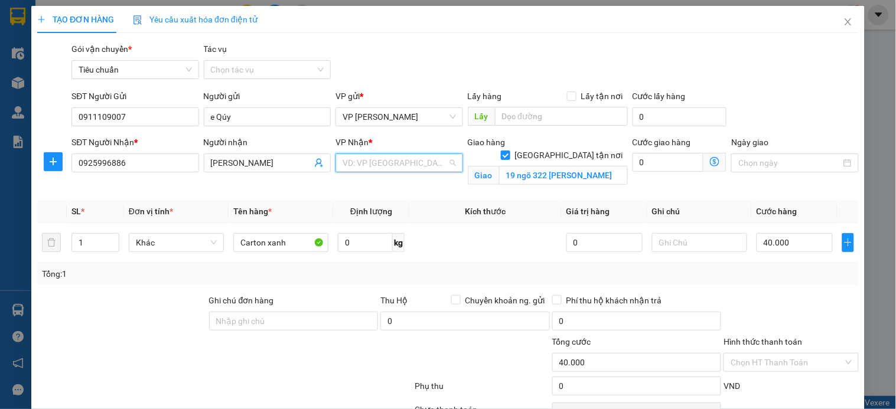
click at [392, 160] on input "search" at bounding box center [394, 163] width 104 height 18
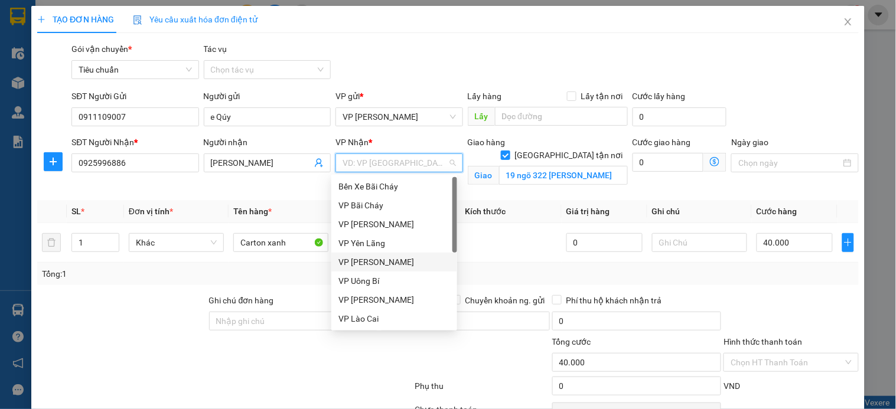
click at [394, 269] on div "VP [PERSON_NAME]" at bounding box center [394, 262] width 126 height 19
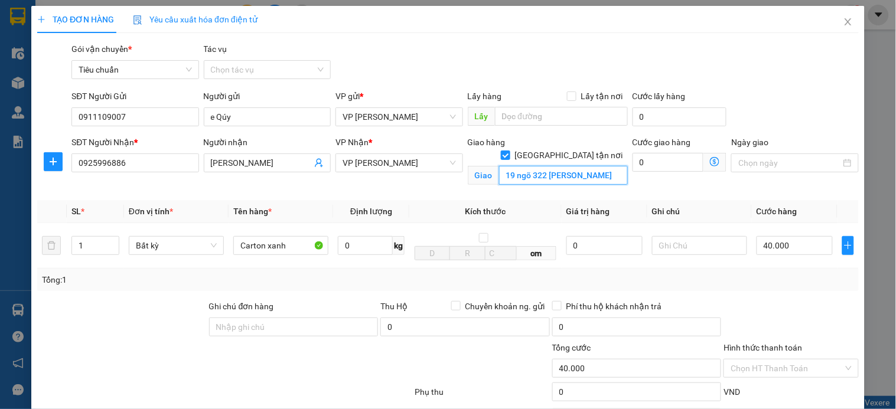
click at [597, 166] on input "19 ngõ 322 lê trọng tấn" at bounding box center [563, 175] width 129 height 19
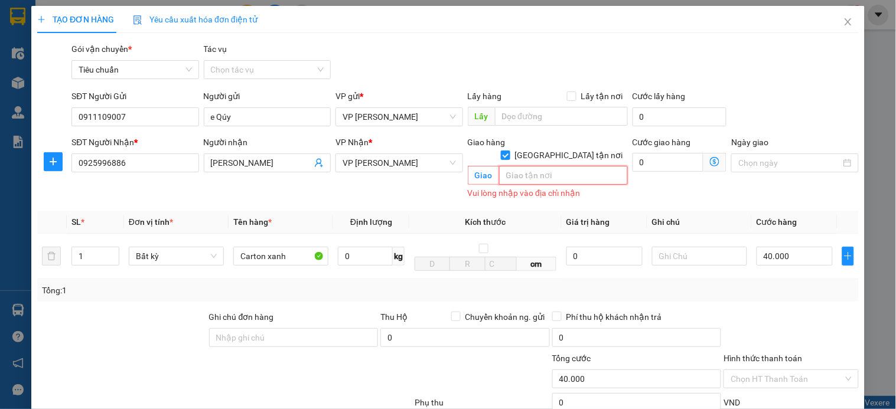
paste input "19 Ngõ 322 Lê Trọng Tấn, Định Công, Thanh Xuân, Hà Nội 100000, Việt Nam"
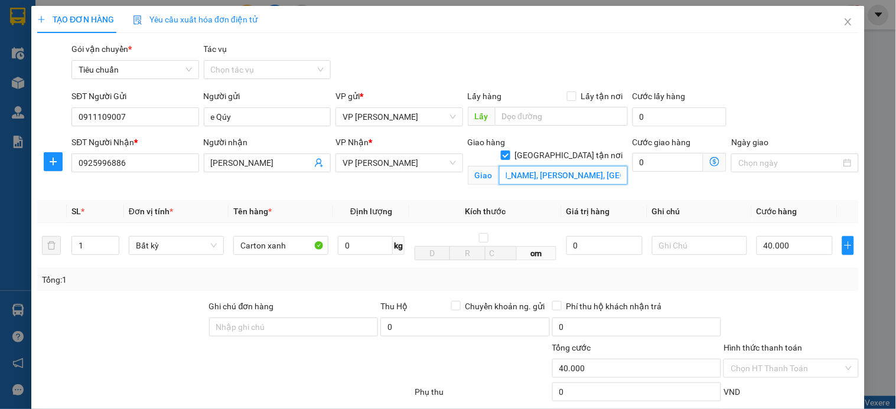
scroll to position [0, 74]
type input "19 Ngõ 322 Lê Trọng Tấn, Định Công, Thanh Xuân"
click at [710, 162] on icon "dollar-circle" at bounding box center [714, 161] width 9 height 9
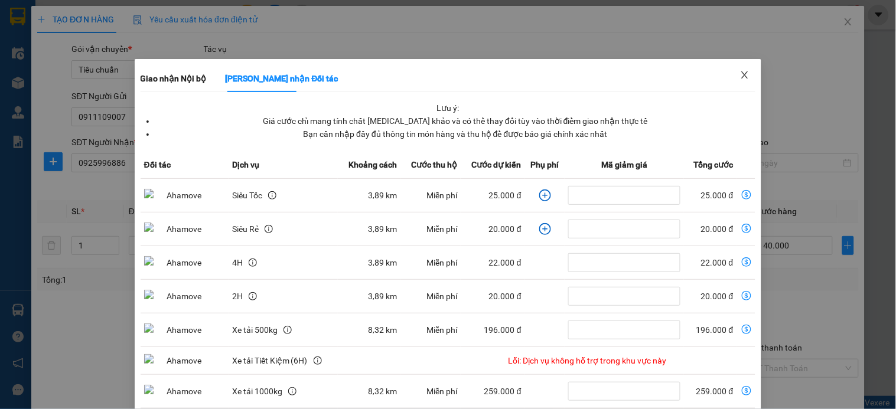
click at [740, 74] on icon "close" at bounding box center [744, 74] width 9 height 9
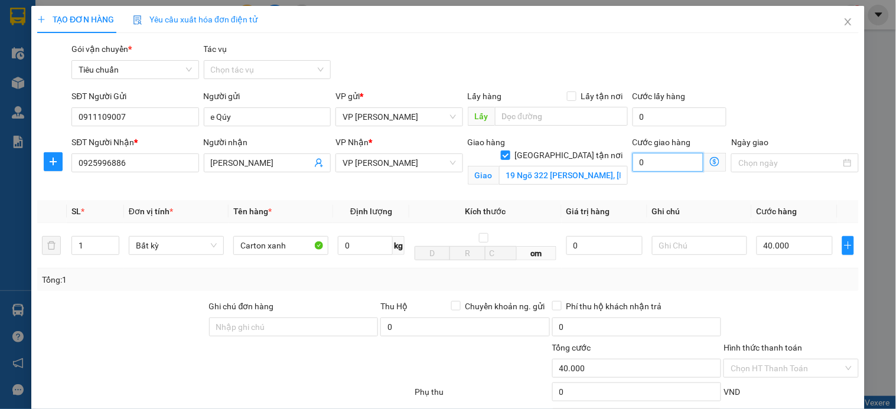
click at [652, 161] on input "0" at bounding box center [667, 162] width 71 height 19
type input "40.004"
type input "4"
type input "40.040"
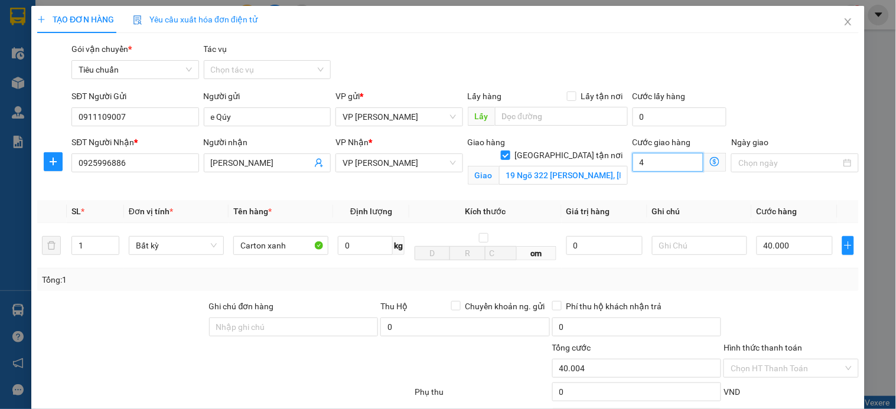
type input "40.040"
type input "40"
type input "80.000"
type input "40.000"
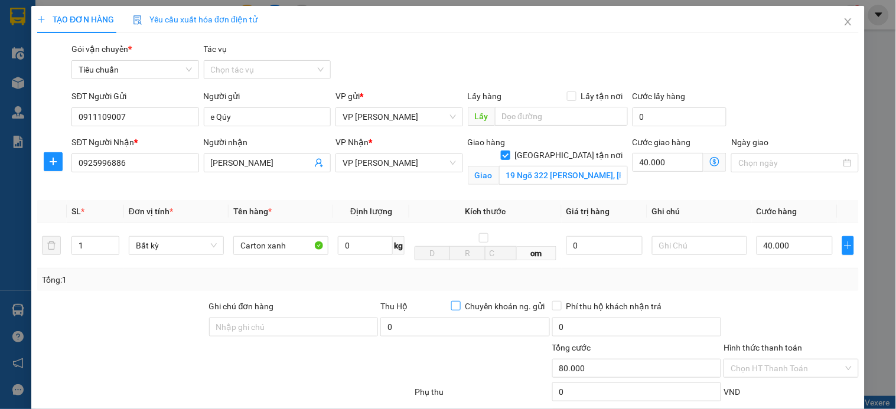
click at [451, 305] on input "Chuyển khoản ng. gửi" at bounding box center [455, 305] width 8 height 8
checkbox input "true"
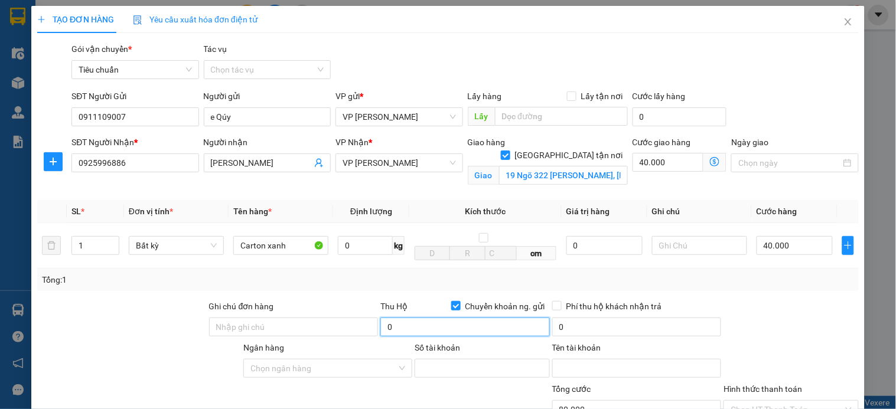
click at [415, 331] on input "0" at bounding box center [464, 327] width 169 height 19
type input "9.000.000"
click at [321, 373] on input "Ngân hàng" at bounding box center [323, 369] width 147 height 18
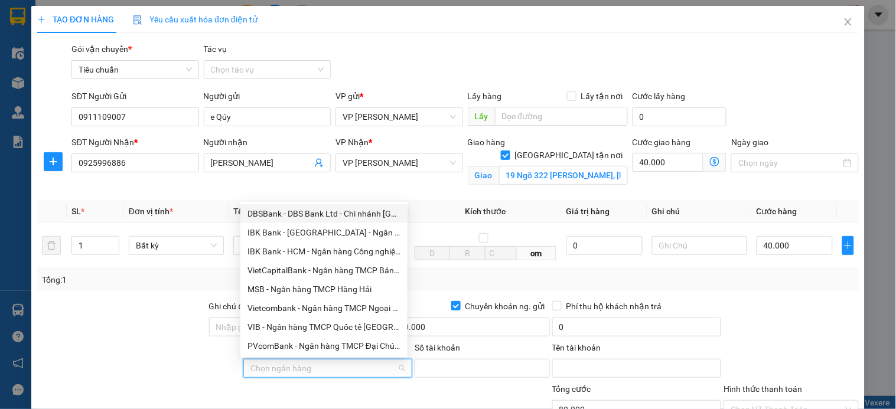
type input "B"
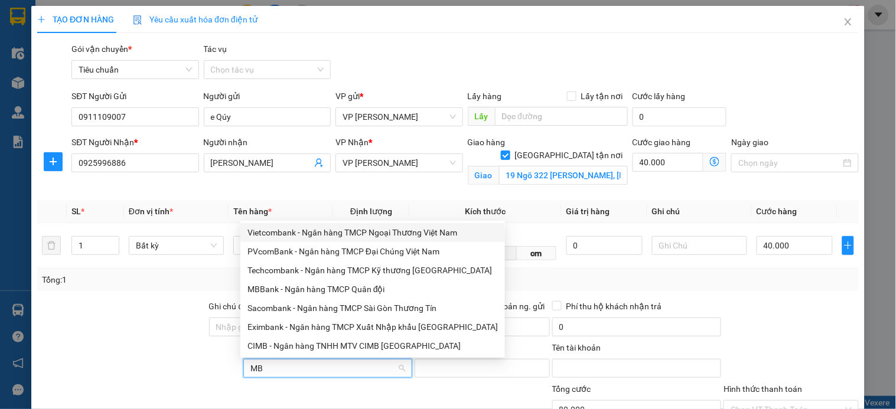
type input "MBb"
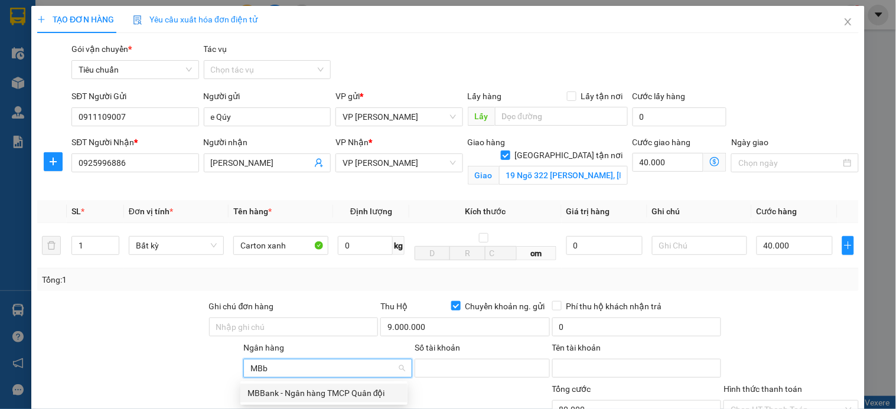
click at [257, 391] on div "MBBank - Ngân hàng TMCP Quân đội" at bounding box center [323, 393] width 153 height 13
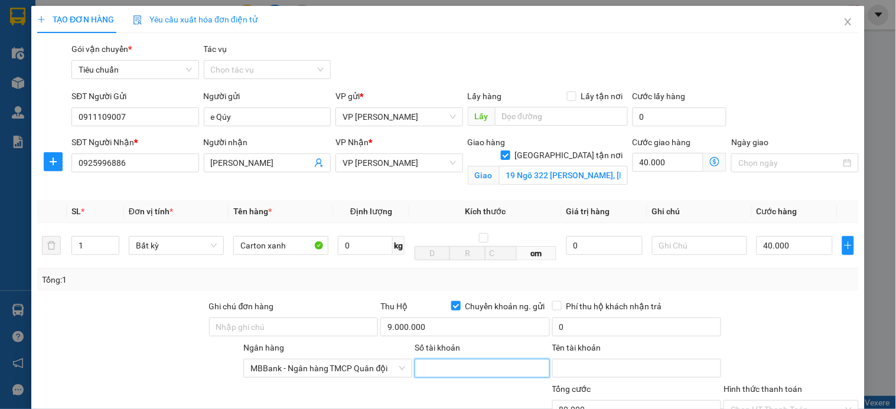
click at [446, 368] on input "Số tài khoản" at bounding box center [481, 368] width 135 height 19
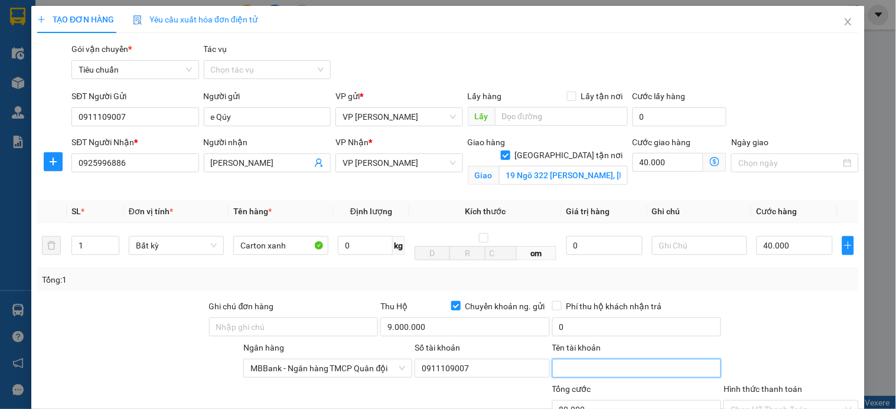
drag, startPoint x: 591, startPoint y: 368, endPoint x: 610, endPoint y: 368, distance: 18.9
click at [604, 368] on input "Tên tài khoản" at bounding box center [636, 368] width 169 height 19
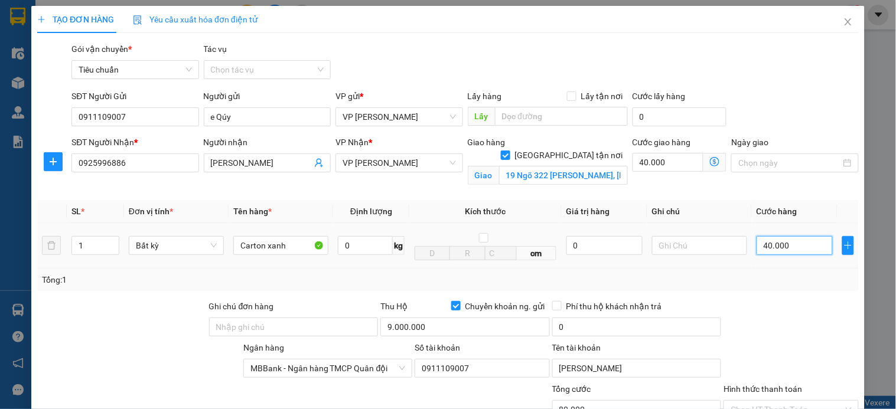
click at [798, 244] on input "40.000" at bounding box center [794, 245] width 76 height 19
click at [673, 247] on input "text" at bounding box center [699, 245] width 95 height 19
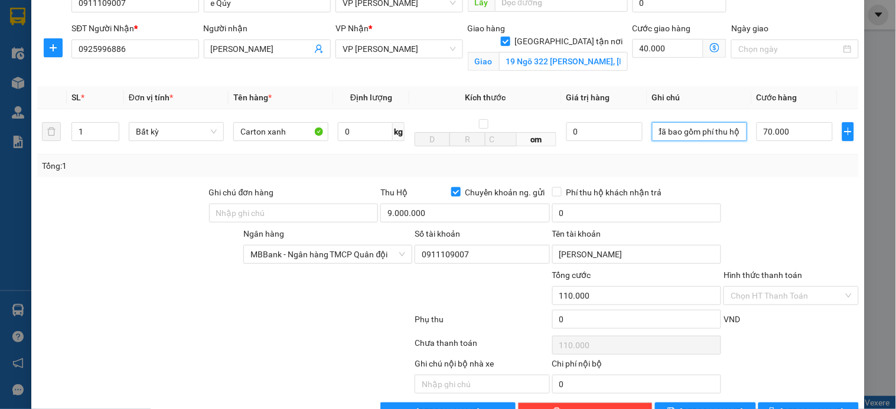
scroll to position [131, 0]
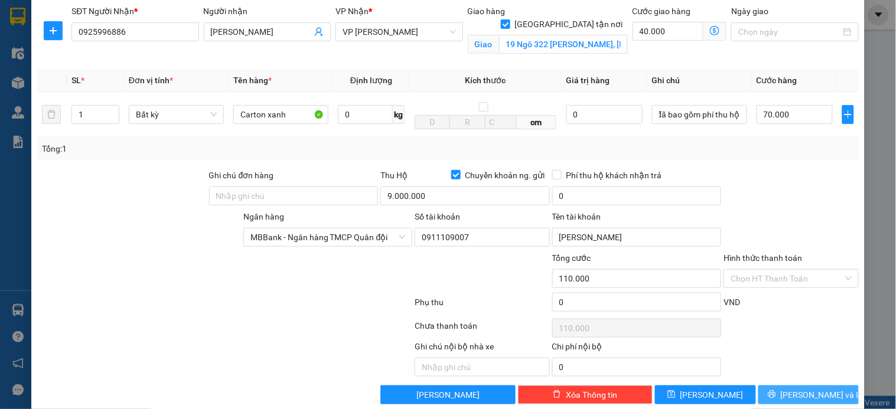
click at [789, 396] on span "[PERSON_NAME] và In" at bounding box center [821, 394] width 83 height 13
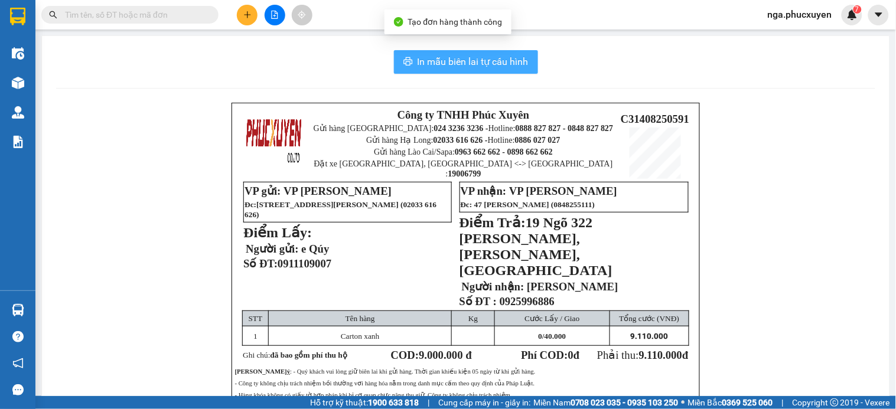
click at [494, 63] on span "In mẫu biên lai tự cấu hình" at bounding box center [472, 61] width 111 height 15
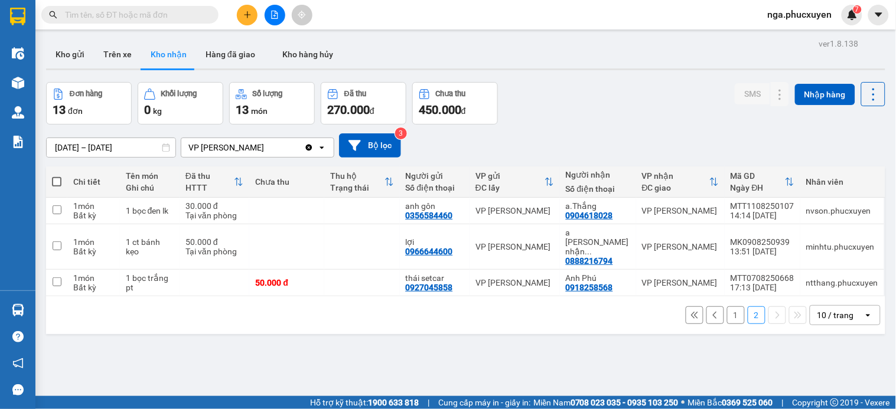
click at [66, 53] on button "Kho gửi" at bounding box center [70, 54] width 48 height 28
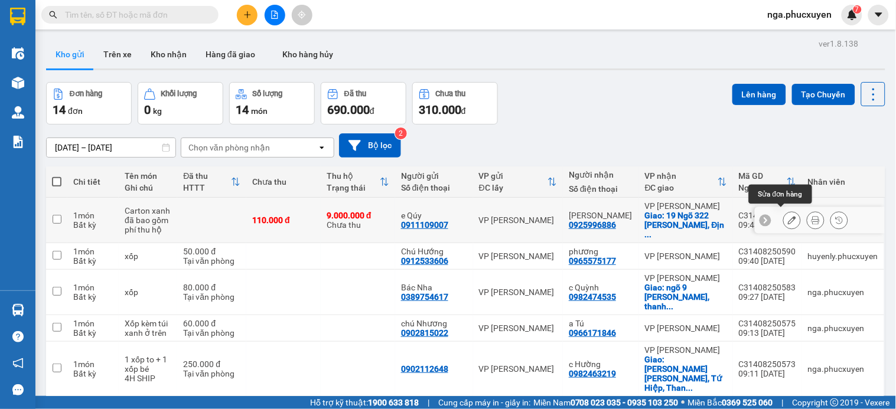
click at [788, 217] on icon at bounding box center [792, 220] width 8 height 8
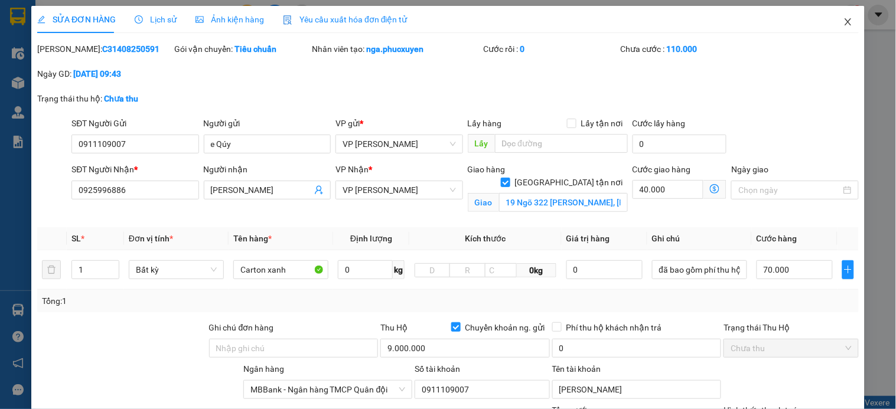
click at [843, 25] on icon "close" at bounding box center [847, 21] width 9 height 9
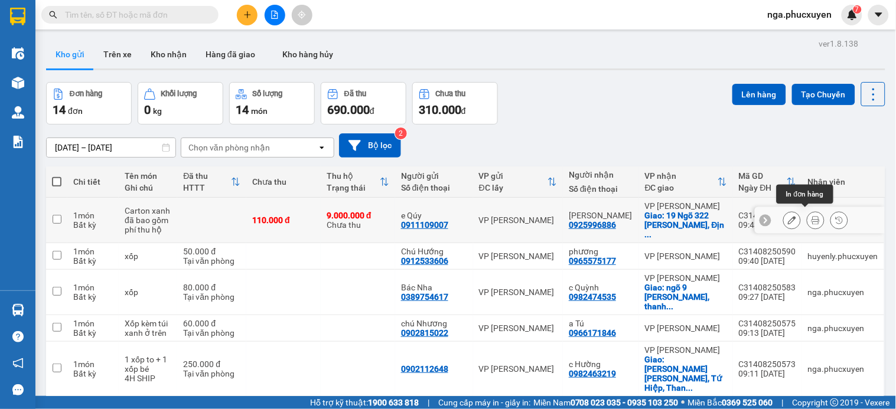
click at [811, 217] on icon at bounding box center [815, 220] width 8 height 8
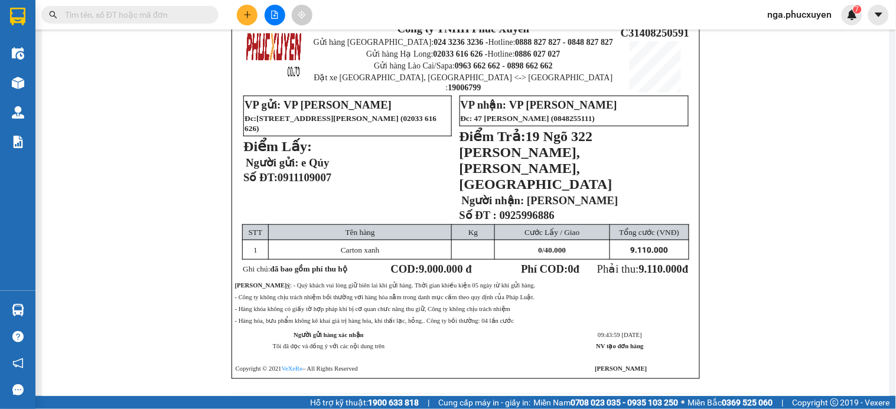
scroll to position [103, 0]
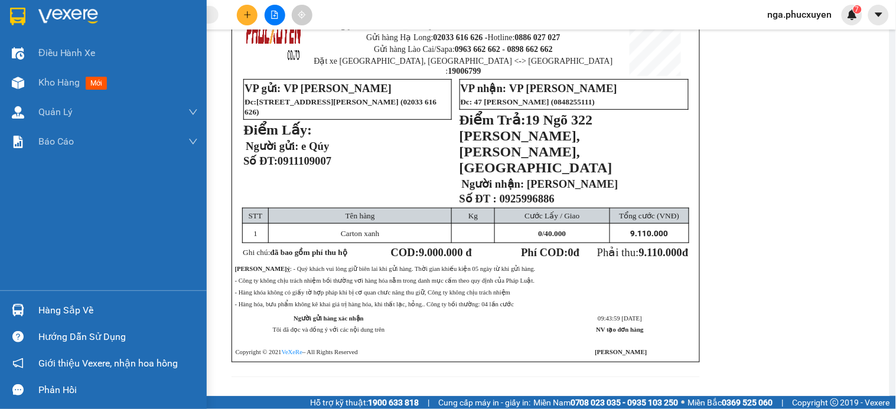
click at [44, 12] on img at bounding box center [68, 17] width 60 height 18
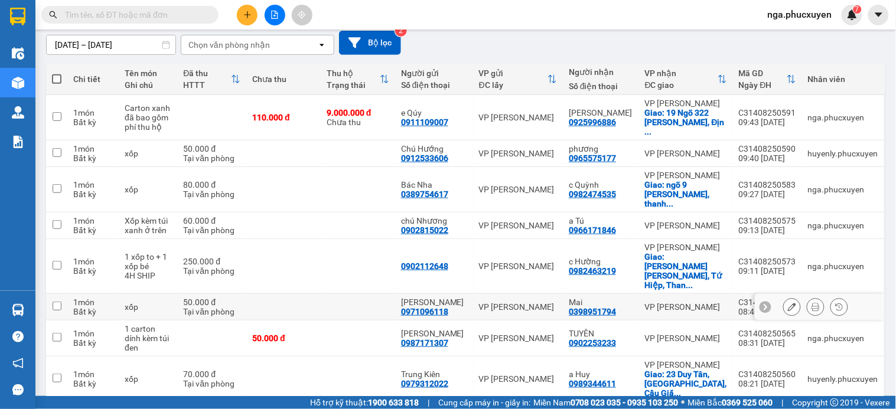
scroll to position [182, 0]
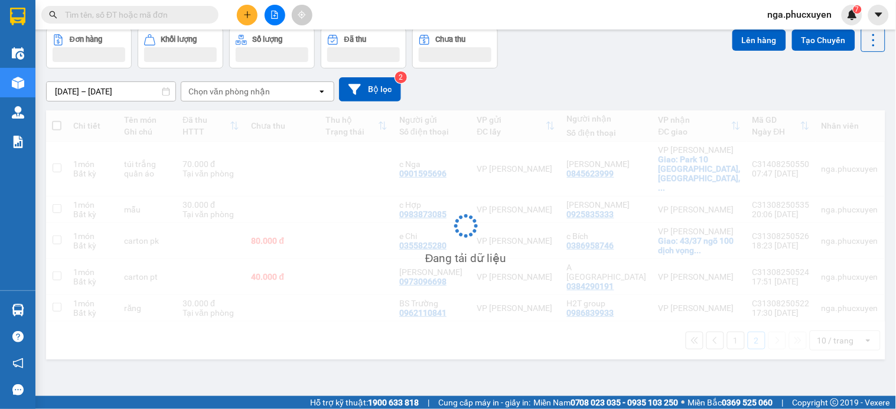
scroll to position [54, 0]
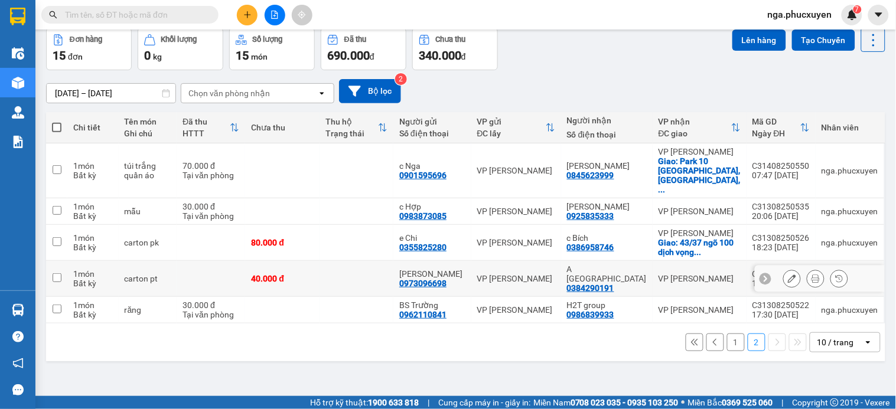
click at [788, 275] on icon at bounding box center [792, 279] width 8 height 8
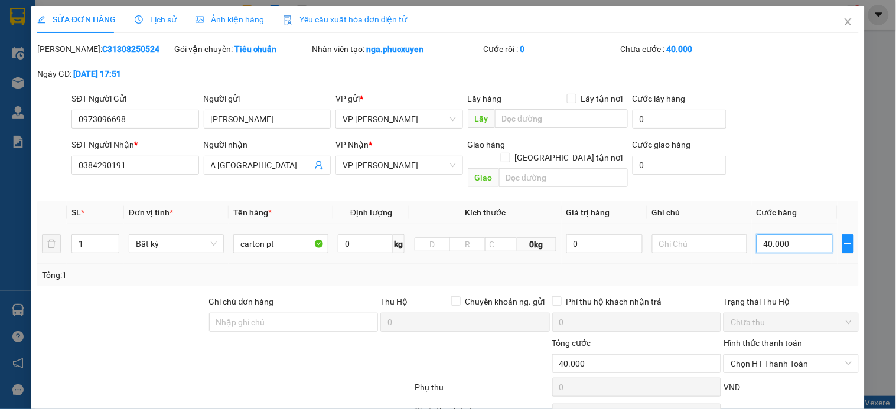
click at [792, 234] on input "40.000" at bounding box center [794, 243] width 76 height 19
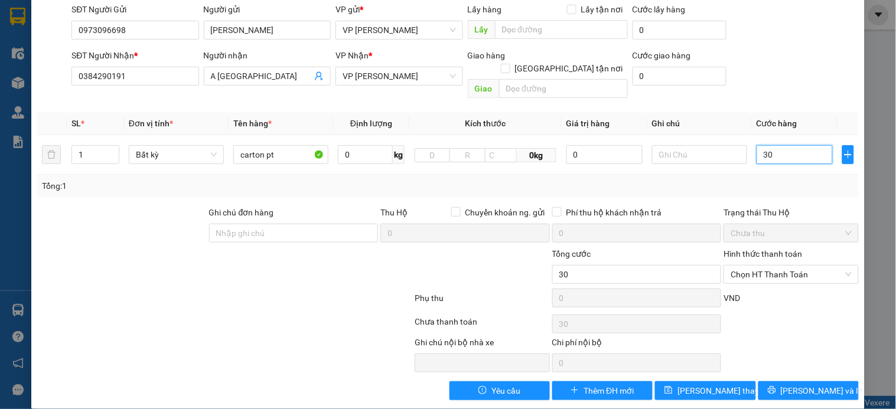
scroll to position [91, 0]
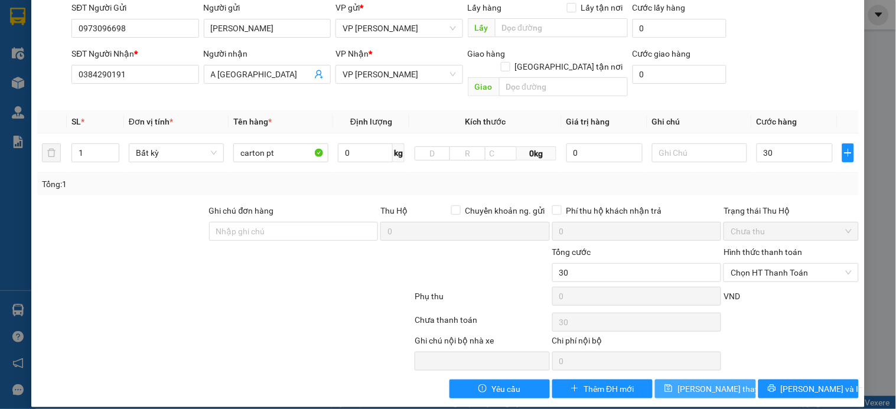
click at [708, 383] on span "Lưu thay đổi" at bounding box center [724, 389] width 94 height 13
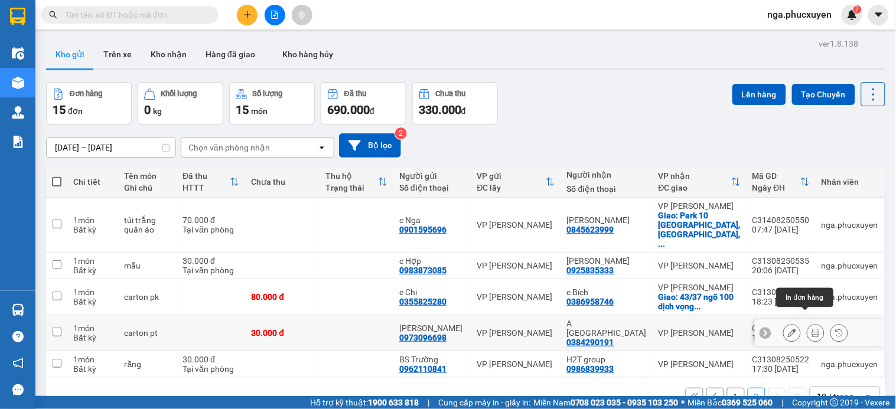
click at [811, 329] on icon at bounding box center [815, 333] width 8 height 8
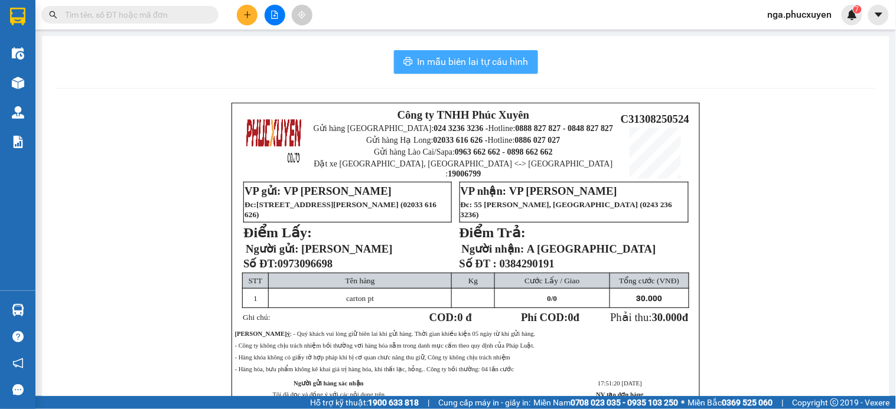
click at [460, 66] on span "In mẫu biên lai tự cấu hình" at bounding box center [472, 61] width 111 height 15
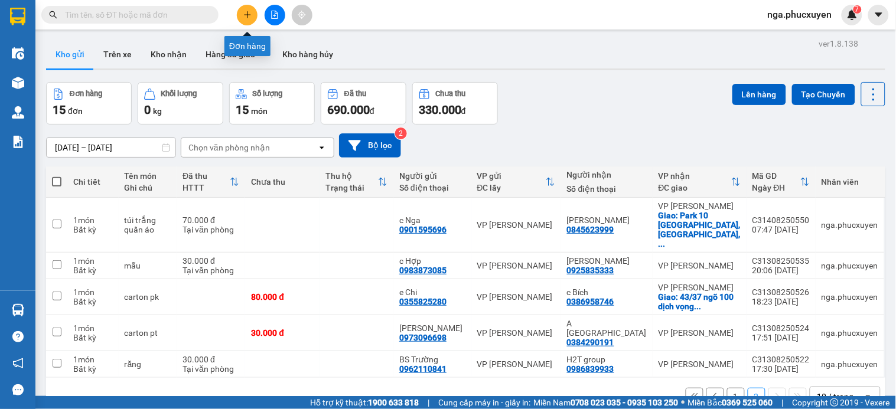
click at [248, 13] on icon "plus" at bounding box center [247, 15] width 8 height 8
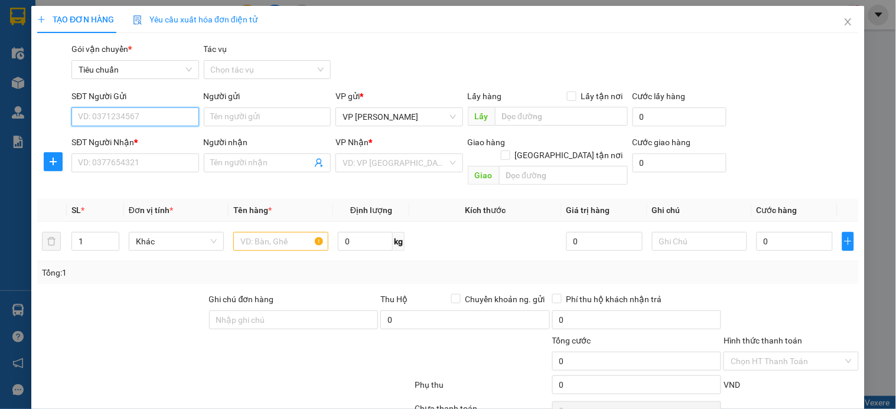
click at [174, 117] on input "SĐT Người Gửi" at bounding box center [134, 116] width 127 height 19
click at [174, 117] on input "1123" at bounding box center [134, 116] width 127 height 19
click at [157, 142] on div "0934291123 - chị Nga" at bounding box center [142, 140] width 129 height 13
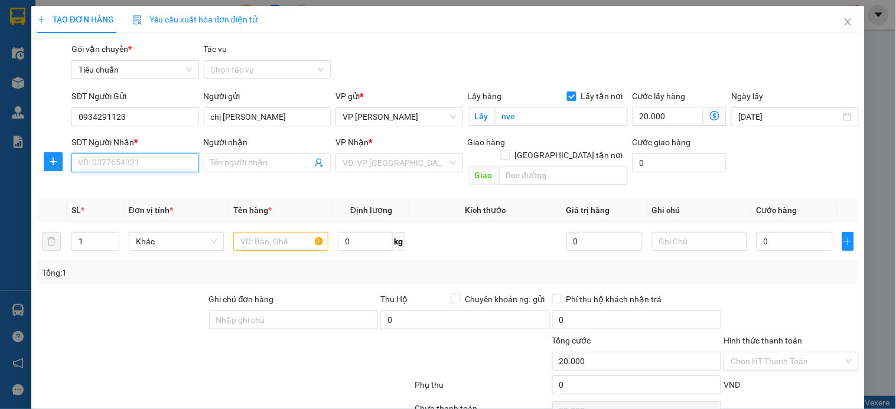
click at [128, 168] on input "SĐT Người Nhận *" at bounding box center [134, 162] width 127 height 19
click at [173, 167] on input "SĐT Người Nhận *" at bounding box center [134, 162] width 127 height 19
click at [142, 158] on input "0986" at bounding box center [134, 162] width 127 height 19
click at [126, 187] on div "0986795585 - khách" at bounding box center [134, 187] width 112 height 13
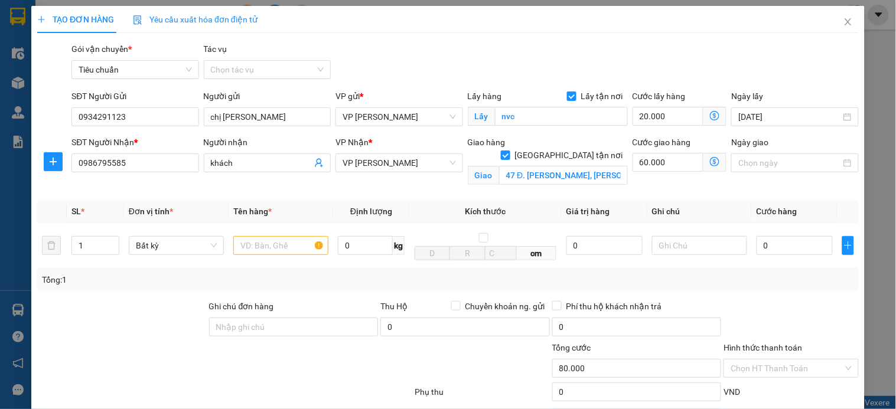
click at [710, 163] on icon "dollar-circle" at bounding box center [714, 161] width 9 height 9
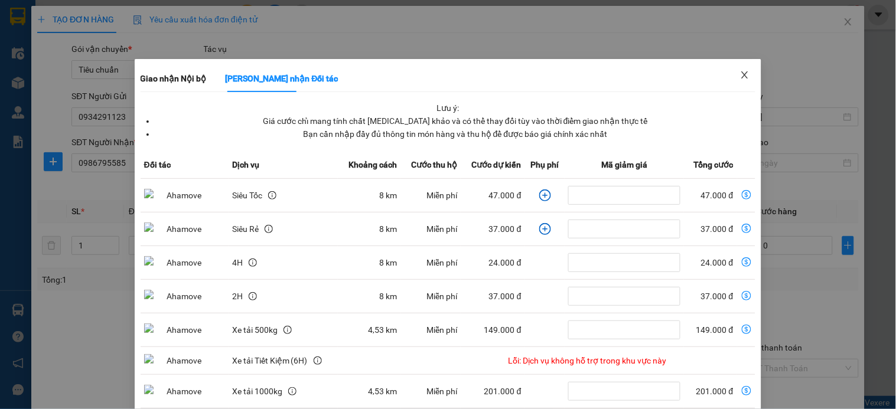
click at [742, 76] on icon "close" at bounding box center [745, 74] width 6 height 7
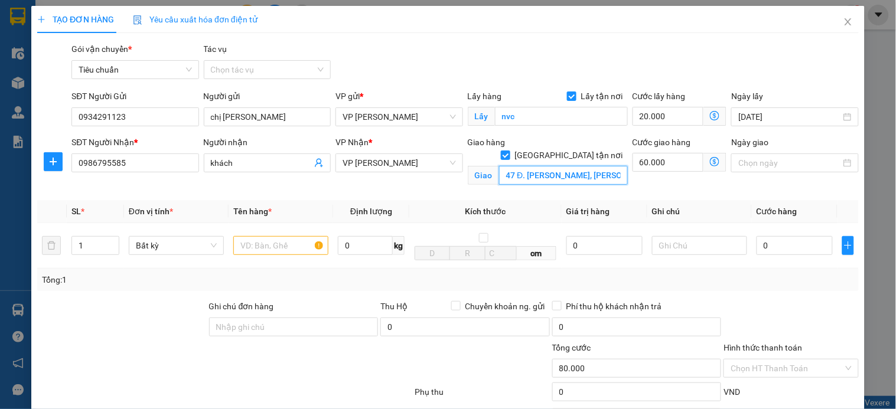
click at [549, 166] on input "47 Đ. Phạm Văn Đồng, Mai Dịch, Cầu Giấy" at bounding box center [563, 175] width 129 height 19
click at [710, 162] on icon "dollar-circle" at bounding box center [714, 161] width 9 height 9
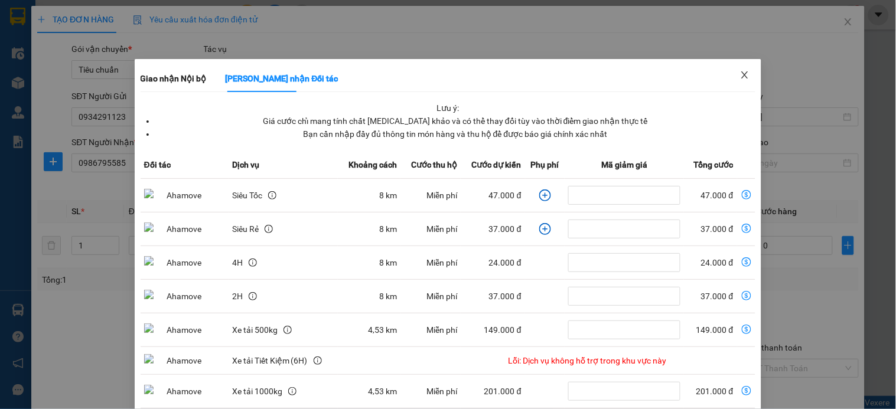
click at [740, 77] on icon "close" at bounding box center [744, 74] width 9 height 9
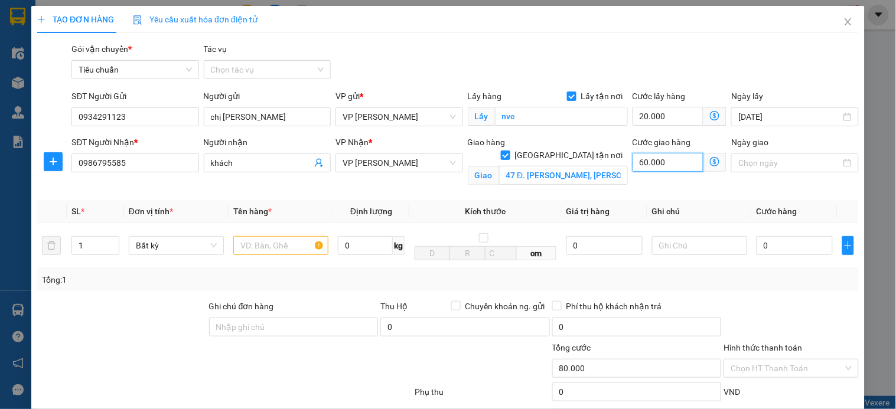
click at [664, 156] on input "60.000" at bounding box center [667, 162] width 71 height 19
click at [710, 163] on icon "dollar-circle" at bounding box center [714, 161] width 9 height 9
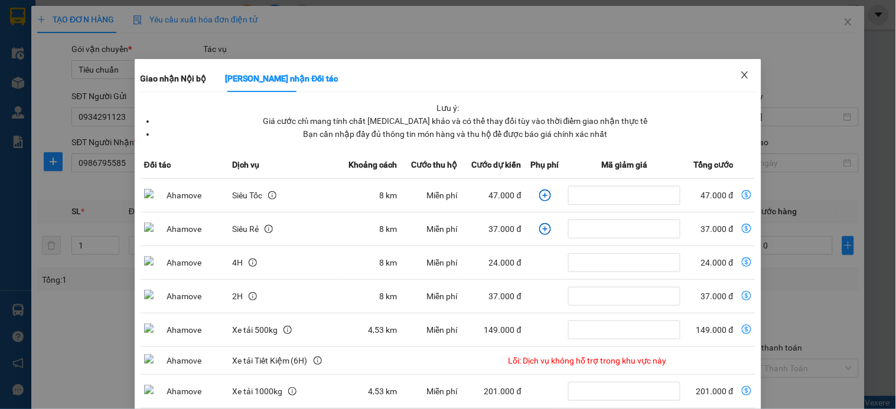
click at [740, 80] on icon "close" at bounding box center [744, 74] width 9 height 9
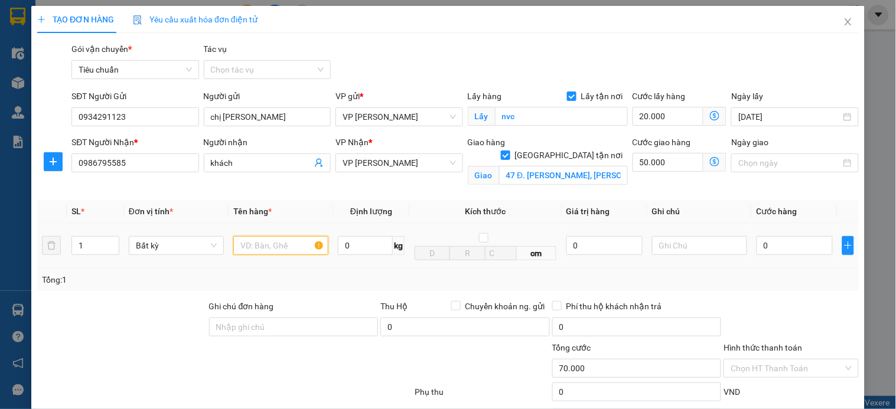
click at [263, 247] on input "text" at bounding box center [280, 245] width 95 height 19
click at [587, 166] on input "47 Đ. Phạm Văn Đồng, Mai Dịch, Cầu Giấy" at bounding box center [563, 175] width 129 height 19
click at [710, 161] on icon "dollar-circle" at bounding box center [714, 161] width 9 height 9
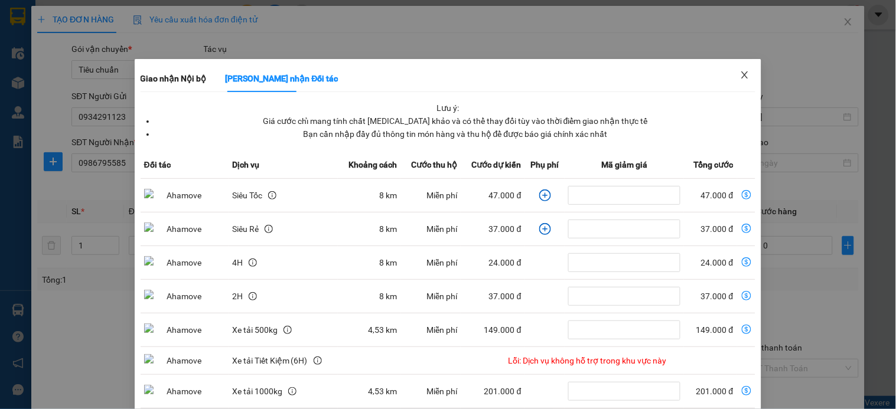
click at [740, 79] on icon "close" at bounding box center [744, 74] width 9 height 9
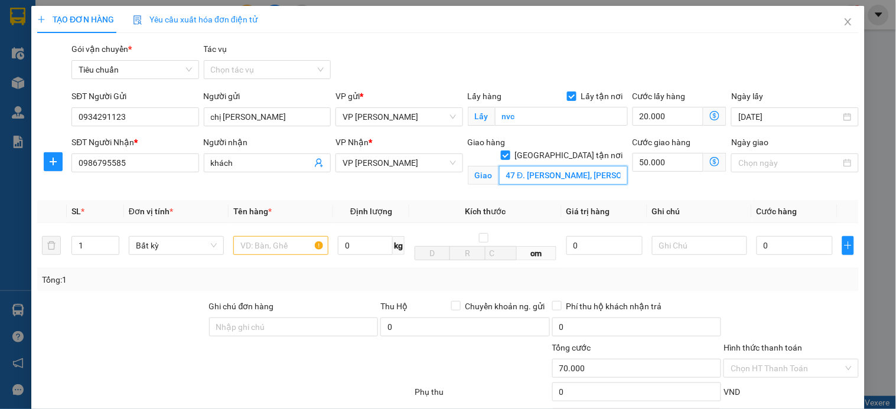
click at [546, 166] on input "47 Đ. Phạm Văn Đồng, Mai Dịch, Cầu Giấy" at bounding box center [563, 175] width 129 height 19
click at [292, 246] on input "text" at bounding box center [280, 245] width 95 height 19
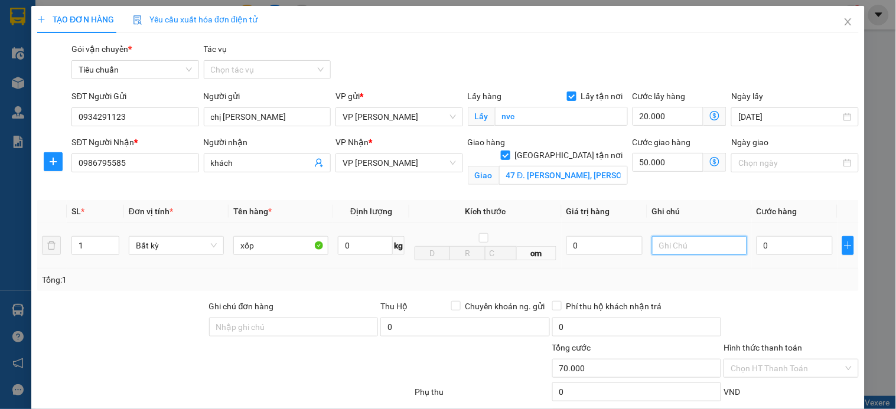
click at [659, 249] on input "text" at bounding box center [699, 245] width 95 height 19
click at [779, 250] on input "0" at bounding box center [794, 245] width 76 height 19
click at [668, 119] on input "20.000" at bounding box center [667, 116] width 71 height 19
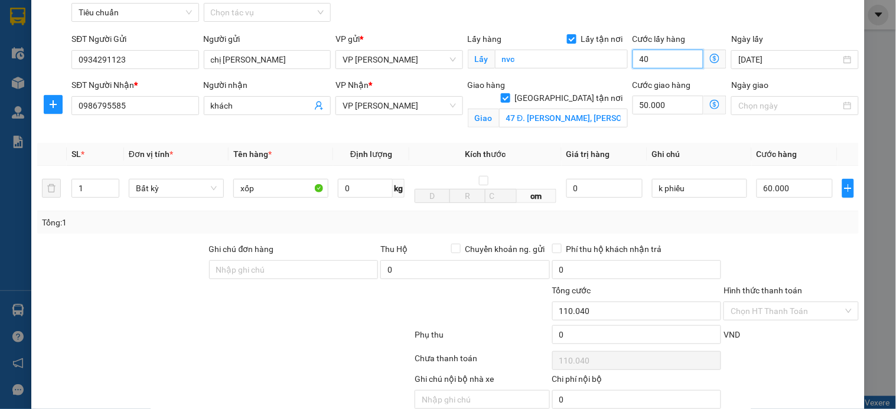
scroll to position [109, 0]
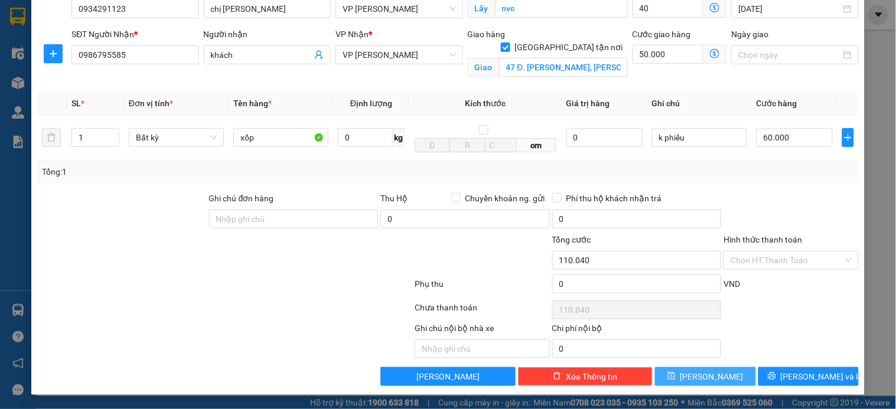
click at [697, 374] on span "[PERSON_NAME]" at bounding box center [711, 376] width 63 height 13
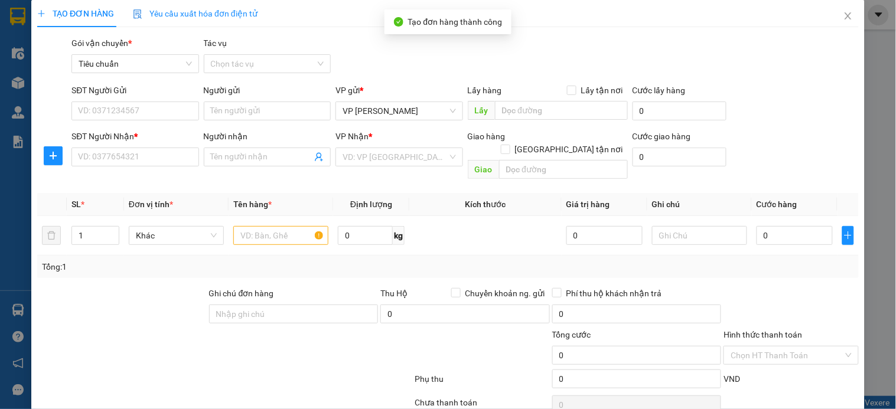
scroll to position [0, 0]
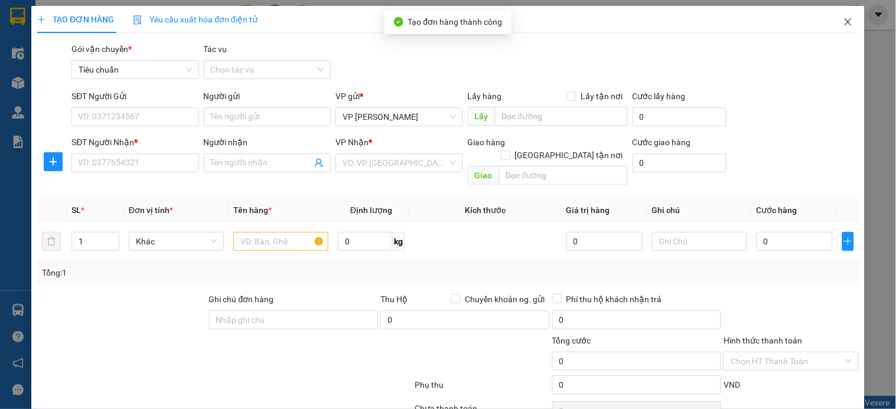
click at [844, 24] on icon "close" at bounding box center [847, 21] width 6 height 7
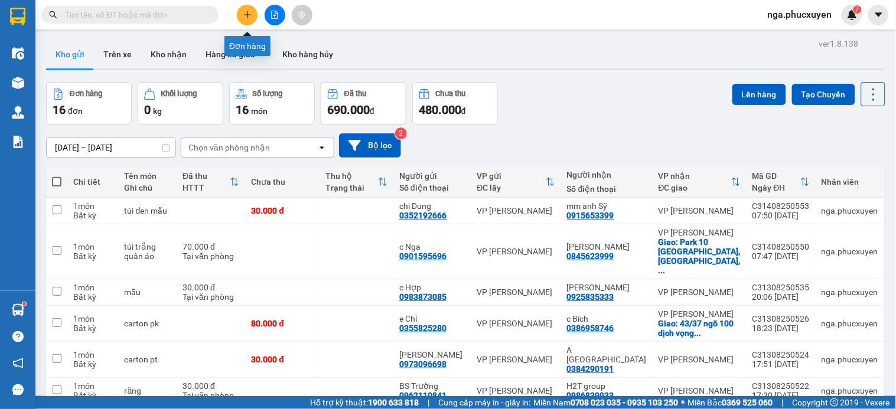
click at [249, 15] on icon "plus" at bounding box center [247, 15] width 8 height 8
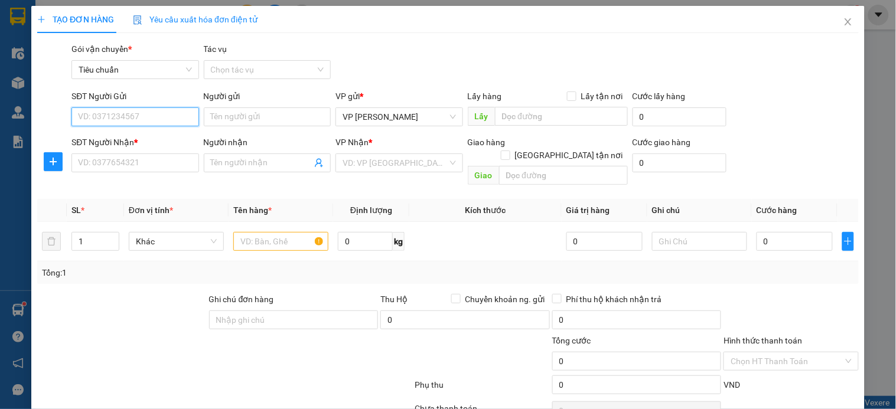
click at [155, 119] on input "SĐT Người Gửi" at bounding box center [134, 116] width 127 height 19
click at [143, 118] on input "1414" at bounding box center [134, 116] width 127 height 19
click at [132, 138] on div "0335821414 - Vân" at bounding box center [136, 140] width 116 height 13
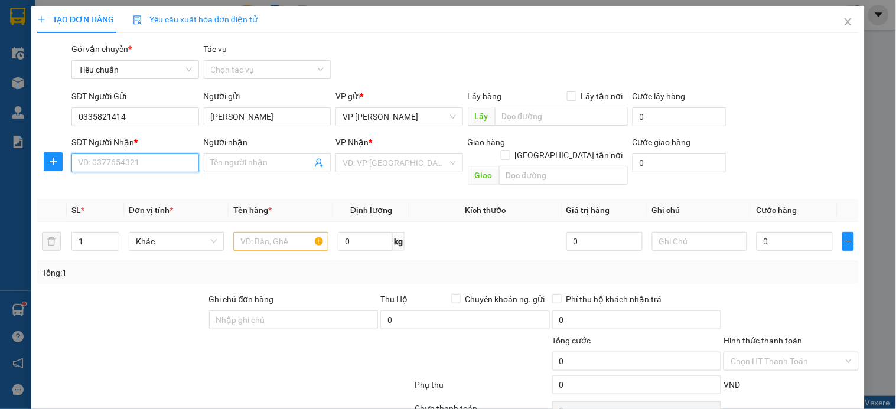
click at [136, 162] on input "SĐT Người Nhận *" at bounding box center [134, 162] width 127 height 19
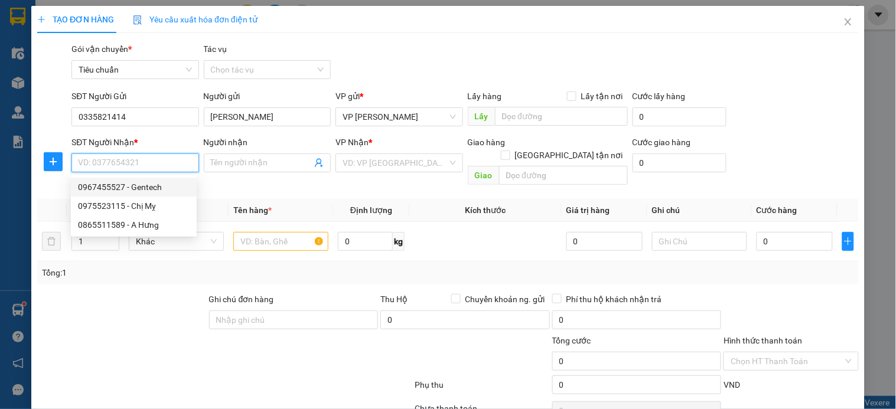
click at [143, 187] on div "0967455527 - Gentech" at bounding box center [134, 187] width 112 height 13
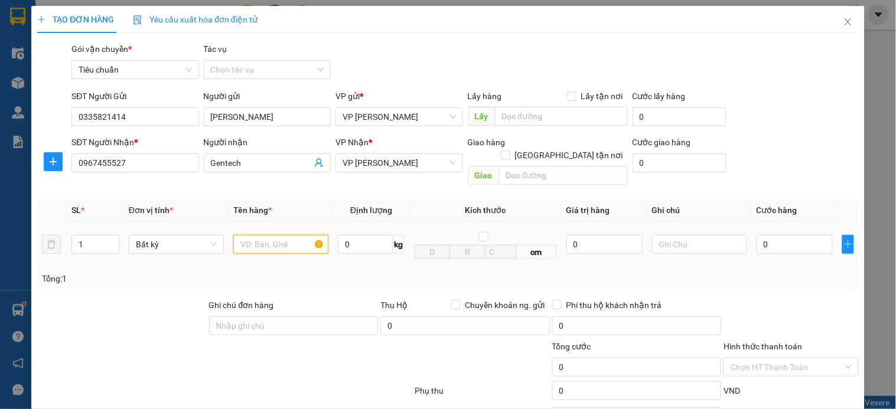
click at [272, 235] on input "text" at bounding box center [280, 244] width 95 height 19
click at [762, 235] on input "0" at bounding box center [794, 244] width 76 height 19
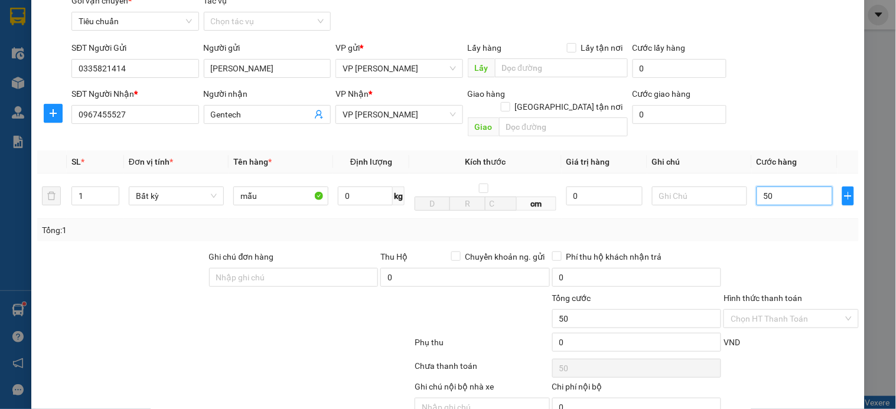
scroll to position [96, 0]
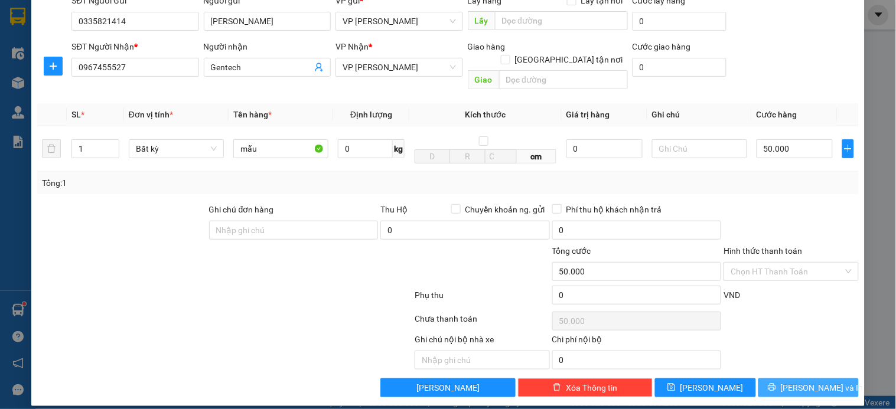
click at [784, 378] on button "[PERSON_NAME] và In" at bounding box center [808, 387] width 100 height 19
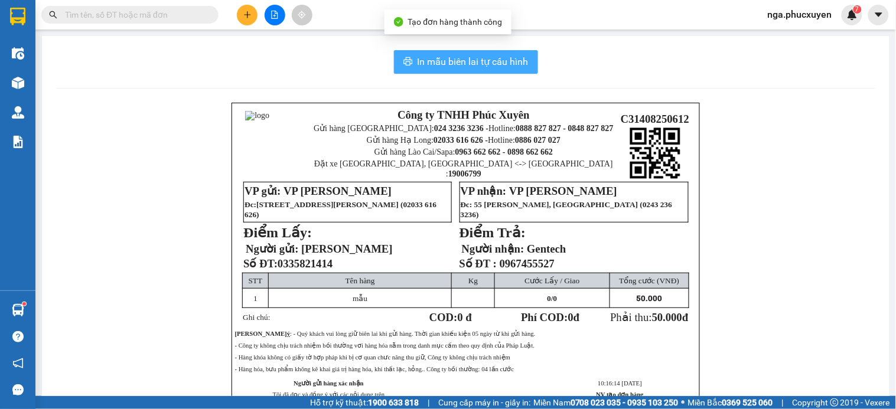
click at [473, 60] on span "In mẫu biên lai tự cấu hình" at bounding box center [472, 61] width 111 height 15
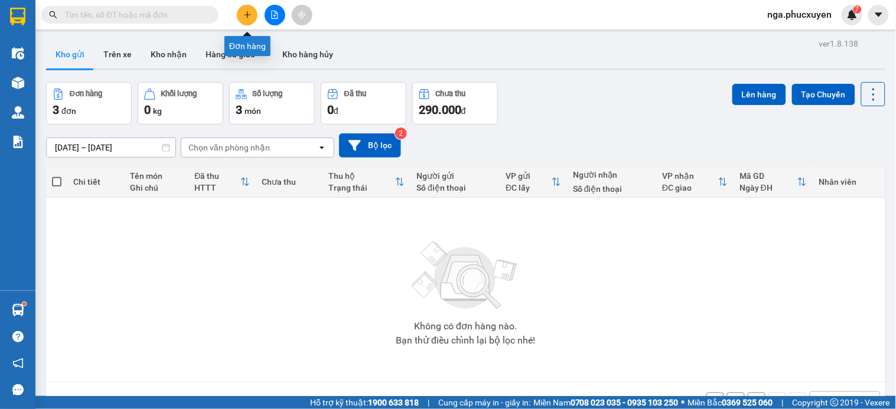
click at [250, 15] on icon "plus" at bounding box center [247, 15] width 8 height 8
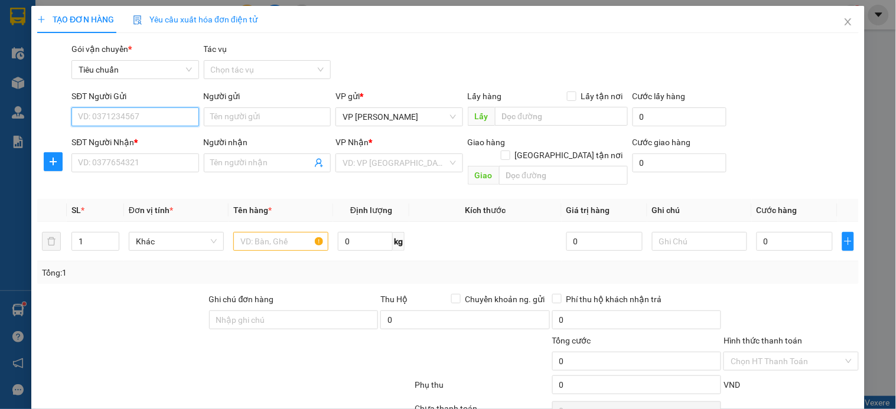
click at [167, 120] on input "SĐT Người Gửi" at bounding box center [134, 116] width 127 height 19
click at [167, 120] on input "1414" at bounding box center [134, 116] width 127 height 19
click at [148, 144] on div "0335821414 - Vân" at bounding box center [136, 140] width 116 height 13
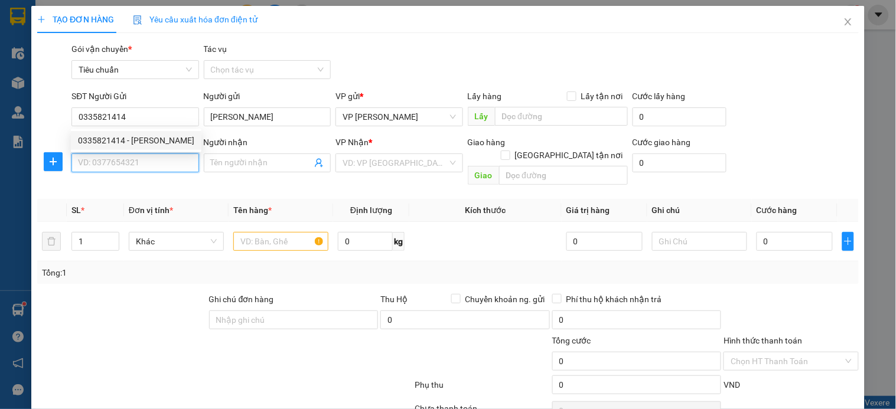
click at [145, 166] on input "SĐT Người Nhận *" at bounding box center [134, 162] width 127 height 19
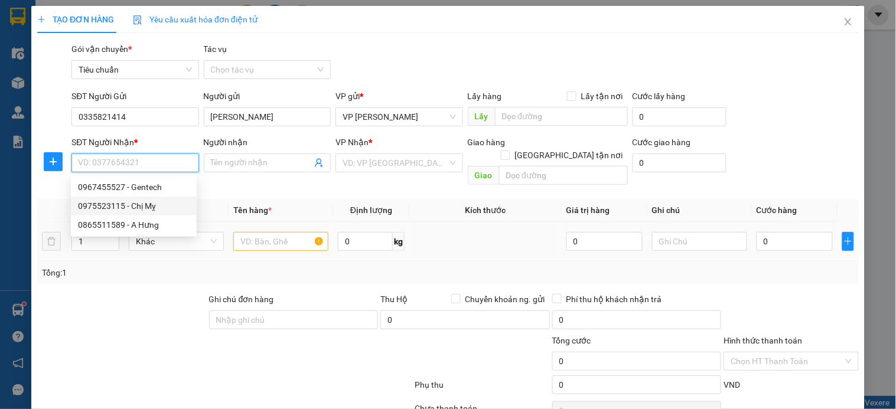
drag, startPoint x: 151, startPoint y: 208, endPoint x: 261, endPoint y: 246, distance: 116.9
click at [156, 210] on div "0975523115 - Chị Mỵ" at bounding box center [134, 206] width 112 height 13
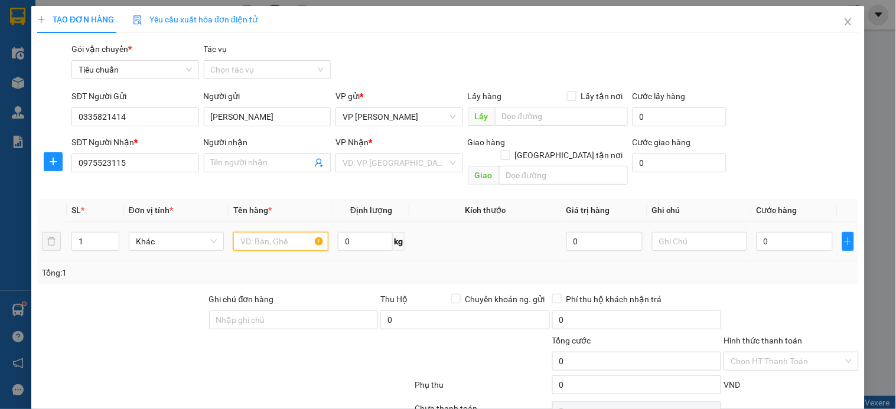
click at [264, 233] on input "text" at bounding box center [280, 241] width 95 height 19
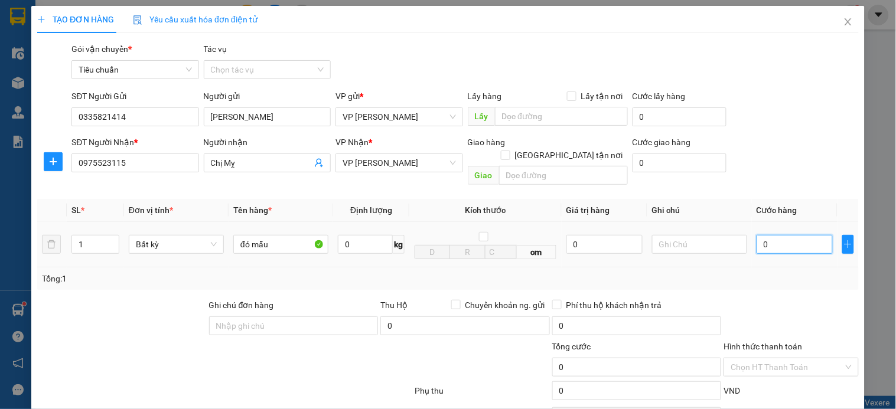
click at [793, 241] on input "0" at bounding box center [794, 244] width 76 height 19
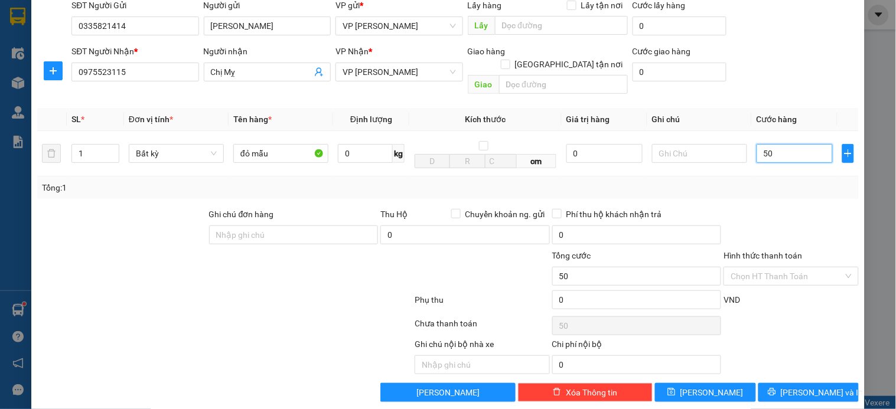
scroll to position [96, 0]
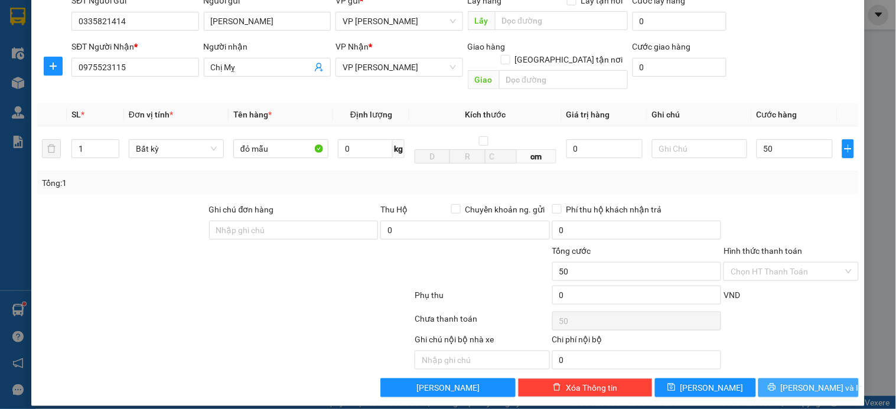
click at [808, 381] on span "[PERSON_NAME] và In" at bounding box center [821, 387] width 83 height 13
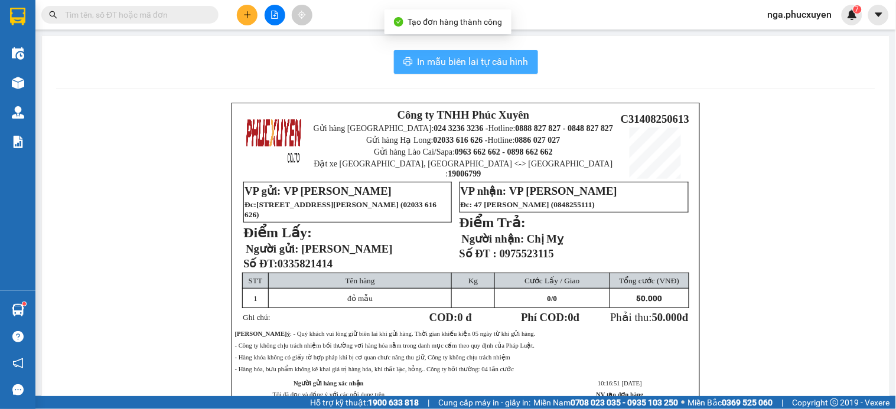
click at [468, 61] on span "In mẫu biên lai tự cấu hình" at bounding box center [472, 61] width 111 height 15
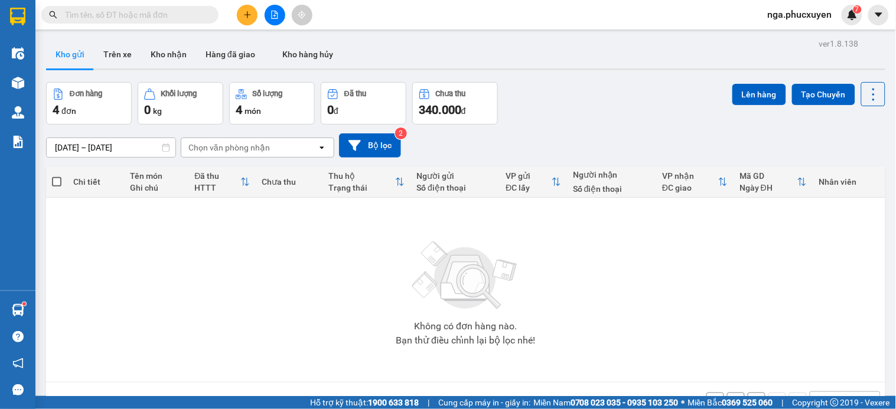
click at [241, 12] on button at bounding box center [247, 15] width 21 height 21
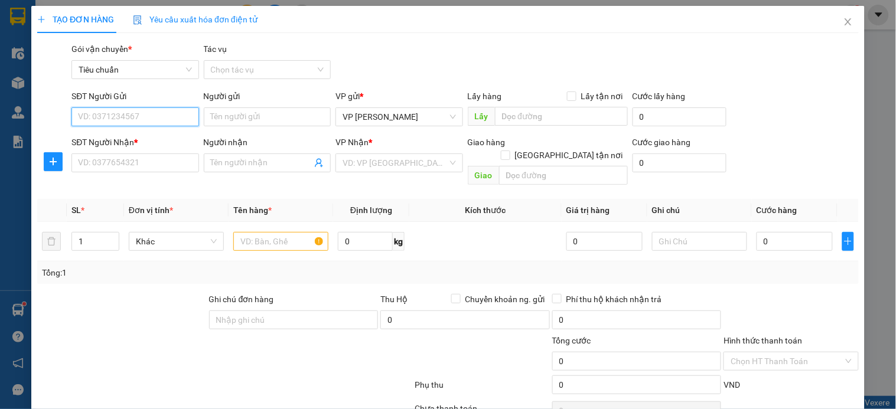
click at [155, 116] on input "SĐT Người Gửi" at bounding box center [134, 116] width 127 height 19
click at [155, 117] on input "SĐT Người Gửi" at bounding box center [134, 116] width 127 height 19
click at [143, 136] on div "0369640638 - C Thanh" at bounding box center [136, 140] width 116 height 13
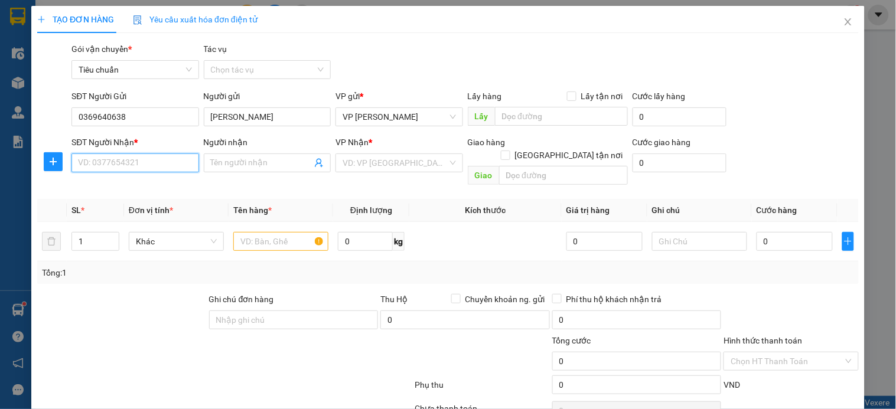
click at [146, 159] on input "SĐT Người Nhận *" at bounding box center [134, 162] width 127 height 19
click at [133, 184] on div "0976629898 - xuân" at bounding box center [134, 187] width 112 height 13
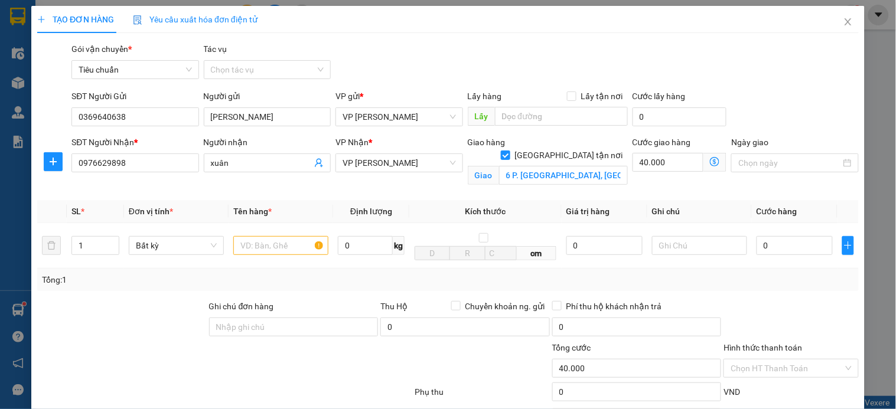
click at [710, 163] on icon "dollar-circle" at bounding box center [714, 161] width 9 height 9
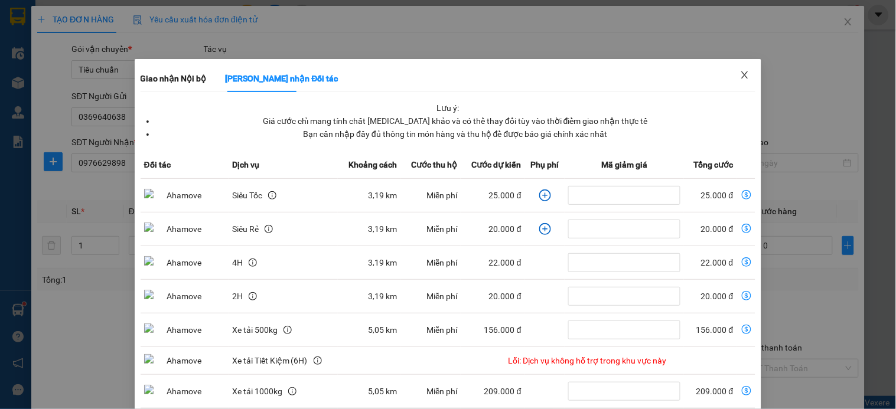
click at [740, 79] on icon "close" at bounding box center [744, 74] width 9 height 9
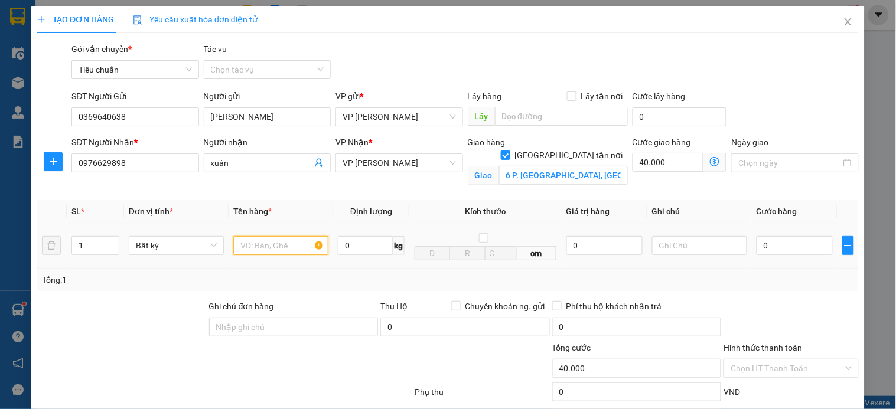
click at [260, 246] on input "text" at bounding box center [280, 245] width 95 height 19
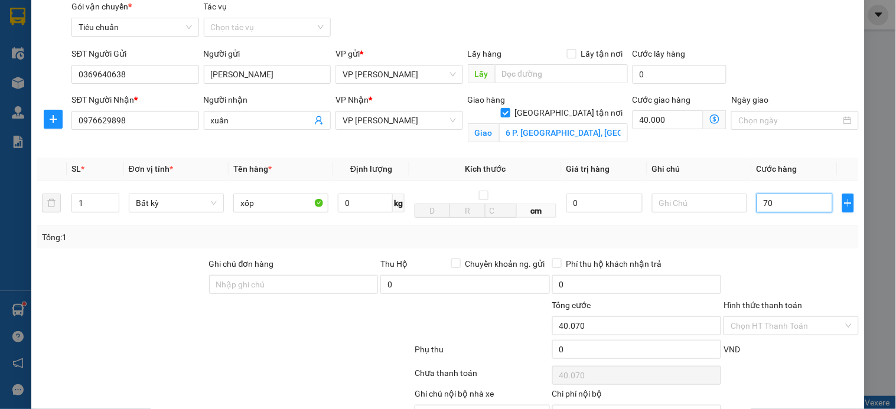
scroll to position [66, 0]
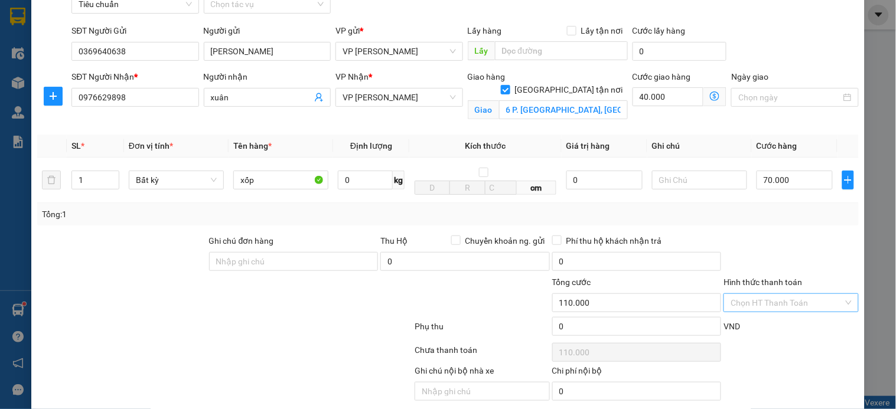
click at [759, 309] on input "Hình thức thanh toán" at bounding box center [786, 303] width 112 height 18
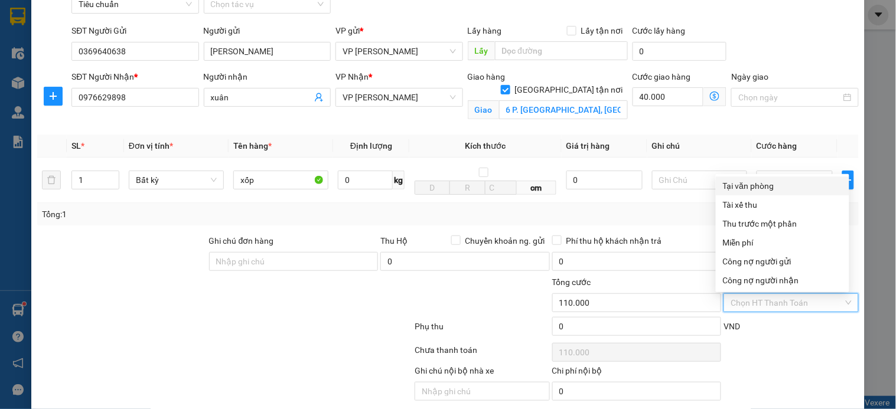
click at [767, 182] on div "Tại văn phòng" at bounding box center [782, 185] width 119 height 13
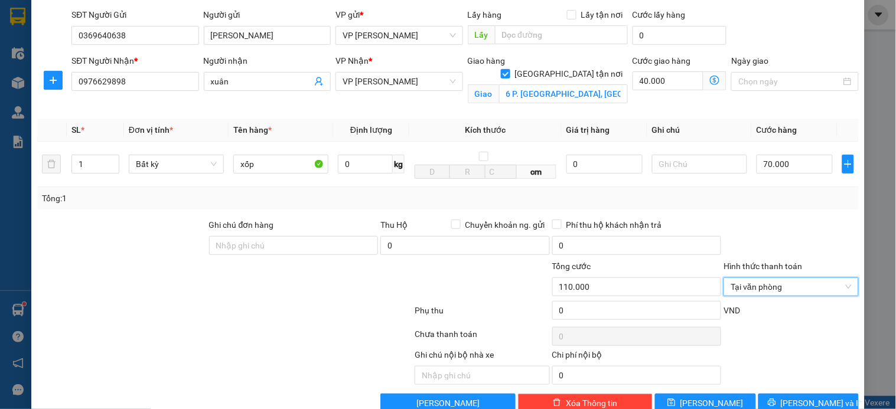
scroll to position [109, 0]
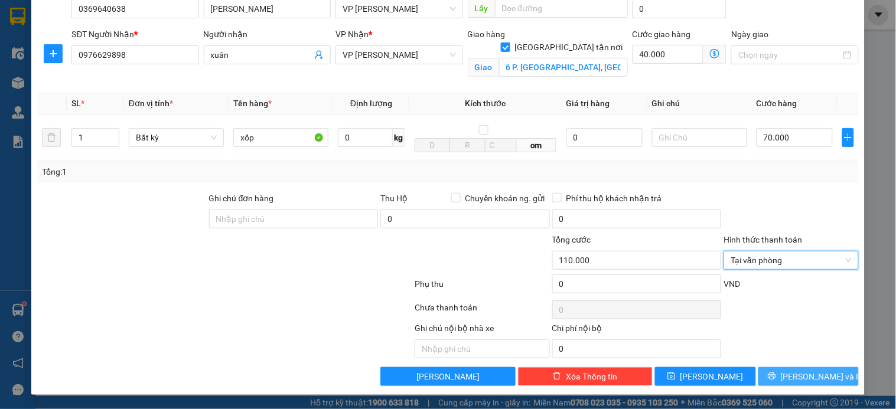
click at [803, 376] on span "[PERSON_NAME] và In" at bounding box center [821, 376] width 83 height 13
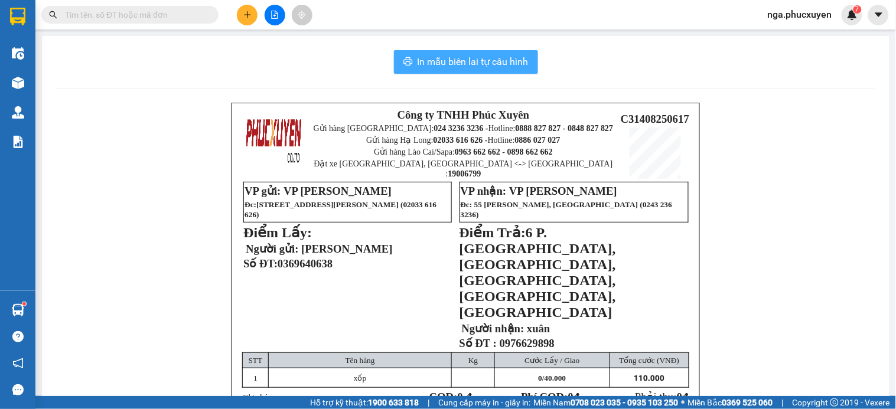
click at [494, 66] on span "In mẫu biên lai tự cấu hình" at bounding box center [472, 61] width 111 height 15
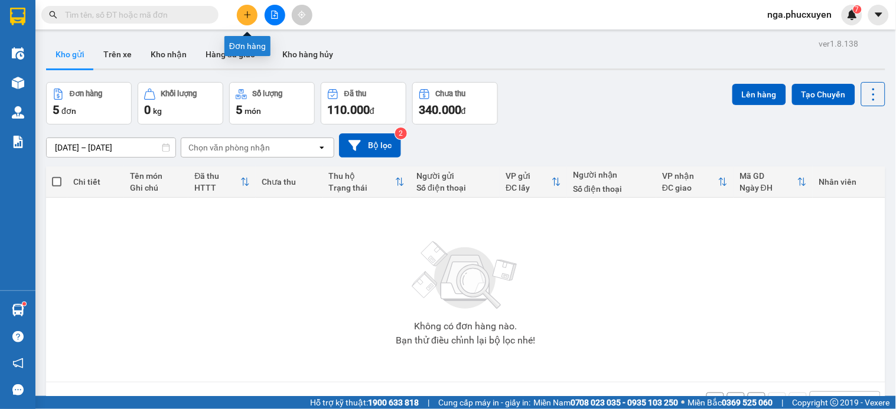
click at [241, 15] on button at bounding box center [247, 15] width 21 height 21
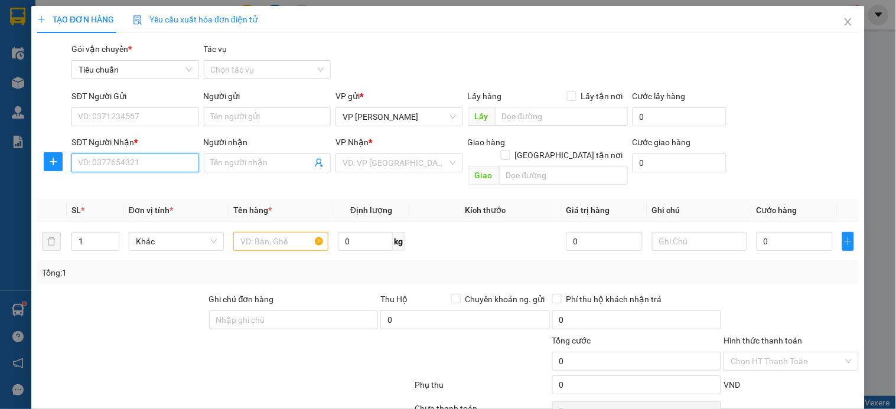
click at [175, 161] on input "SĐT Người Nhận *" at bounding box center [134, 162] width 127 height 19
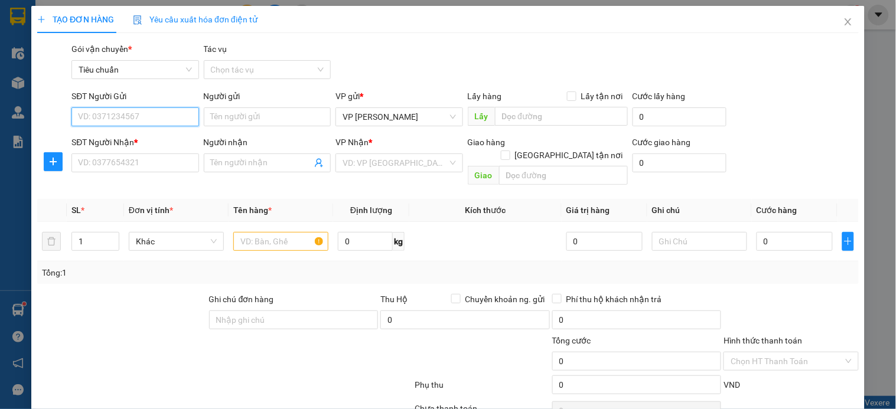
click at [142, 122] on input "SĐT Người Gửi" at bounding box center [134, 116] width 127 height 19
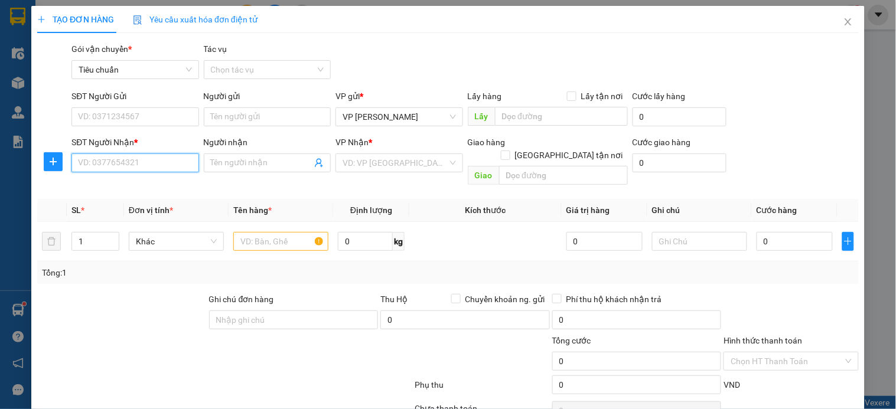
click at [149, 162] on input "SĐT Người Nhận *" at bounding box center [134, 162] width 127 height 19
click at [169, 156] on input "0843531994" at bounding box center [134, 162] width 127 height 19
click at [249, 162] on input "Người nhận" at bounding box center [261, 162] width 101 height 13
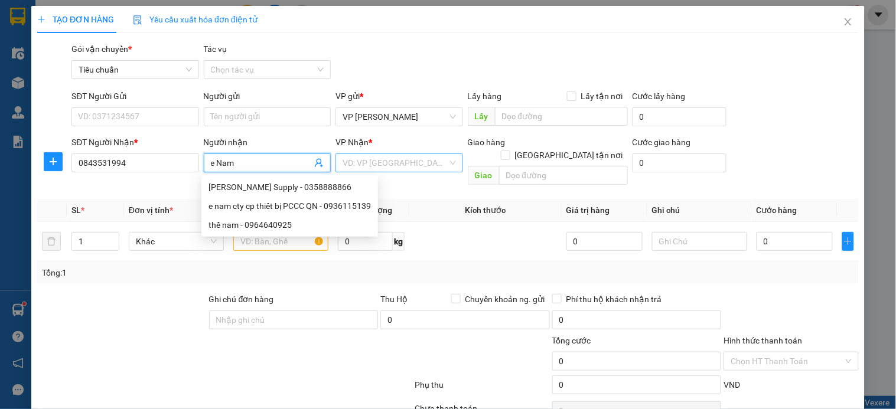
click at [398, 165] on input "search" at bounding box center [394, 163] width 104 height 18
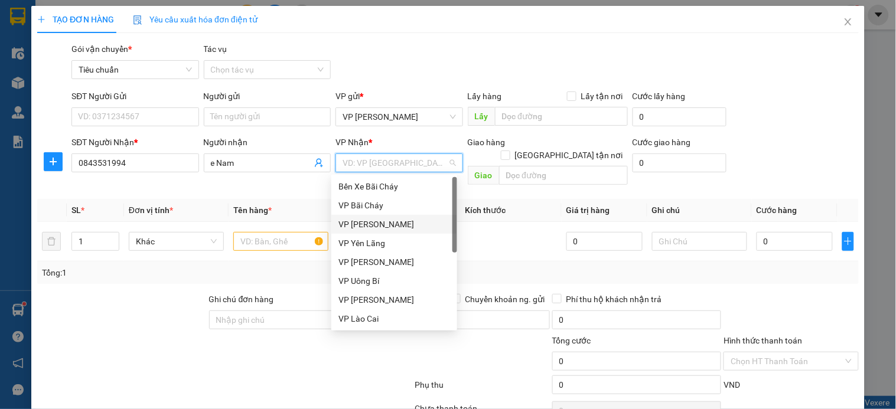
scroll to position [189, 0]
drag, startPoint x: 370, startPoint y: 242, endPoint x: 314, endPoint y: 231, distance: 57.2
click at [370, 242] on div "VP Sa Pa" at bounding box center [394, 243] width 112 height 13
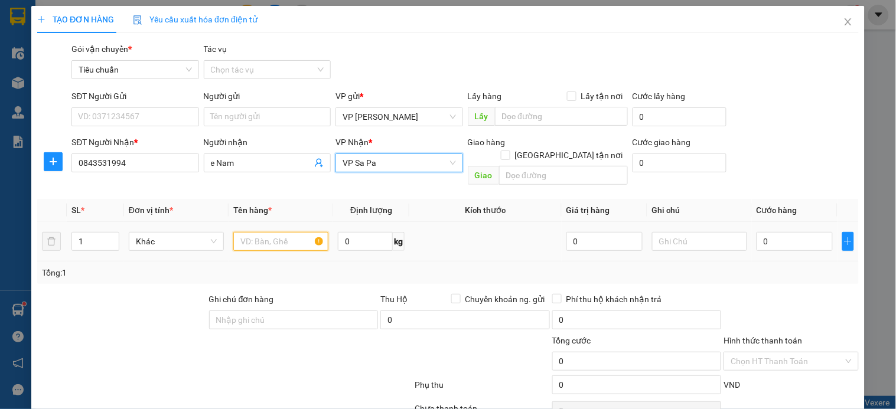
click at [295, 232] on input "text" at bounding box center [280, 241] width 95 height 19
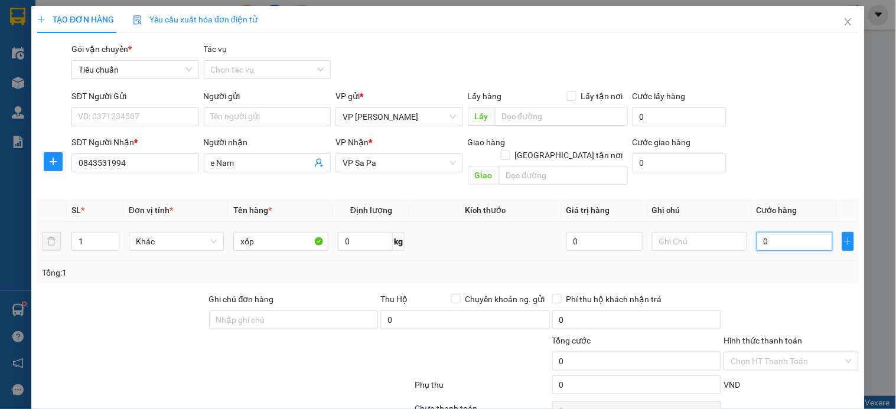
click at [772, 234] on input "0" at bounding box center [794, 241] width 76 height 19
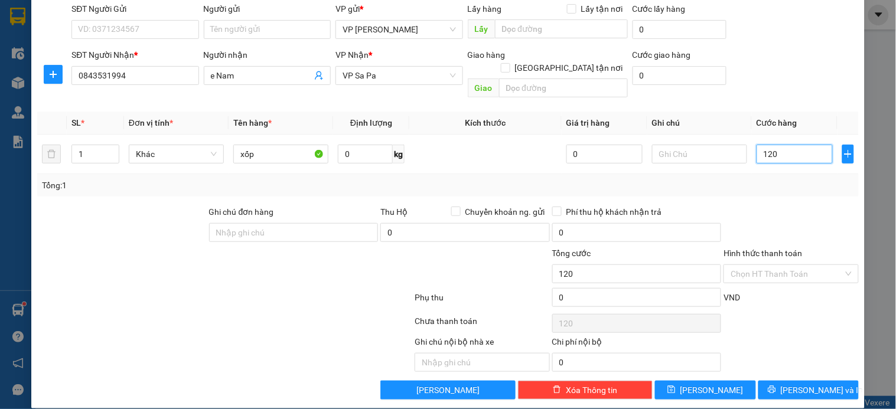
scroll to position [89, 0]
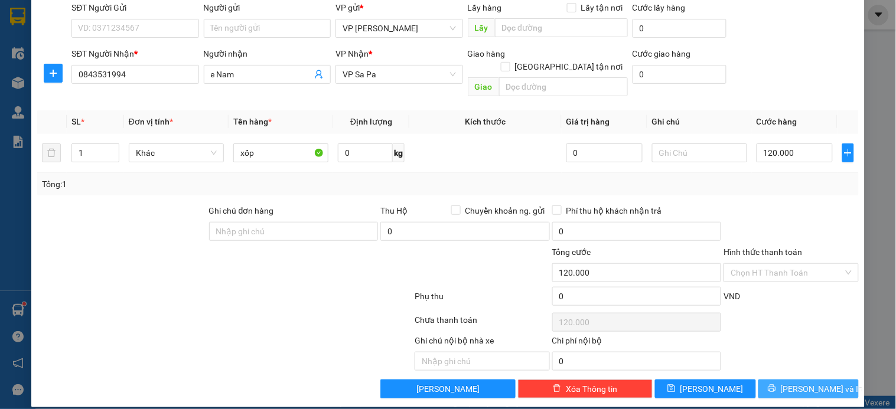
click at [784, 380] on button "[PERSON_NAME] và In" at bounding box center [808, 389] width 100 height 19
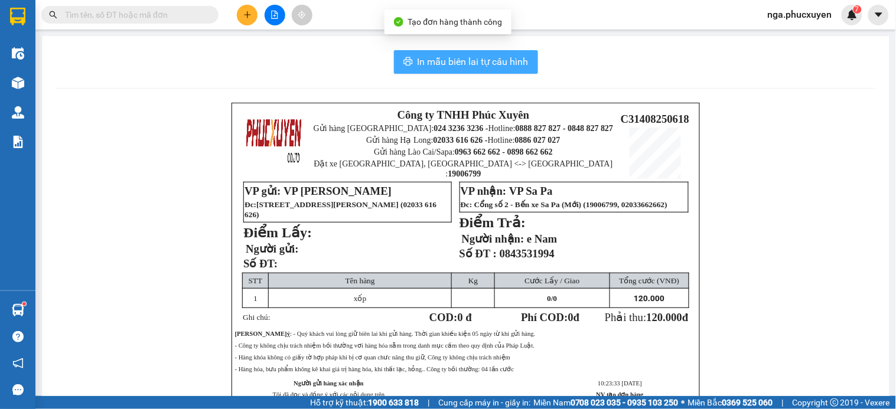
click at [499, 56] on span "In mẫu biên lai tự cấu hình" at bounding box center [472, 61] width 111 height 15
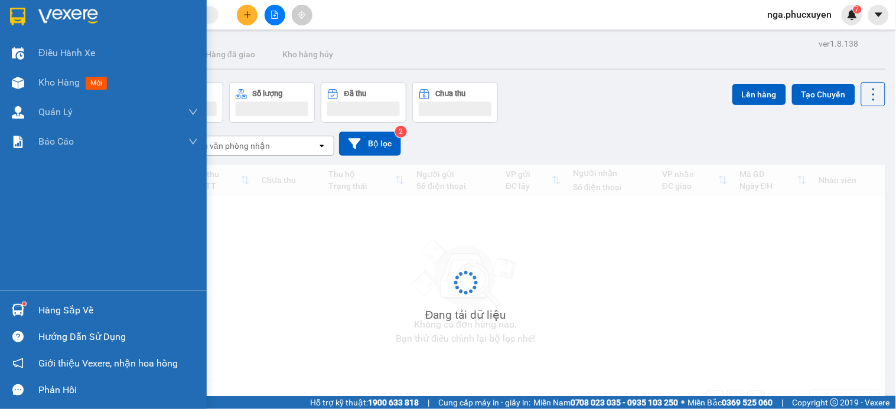
click at [30, 9] on div at bounding box center [103, 19] width 207 height 38
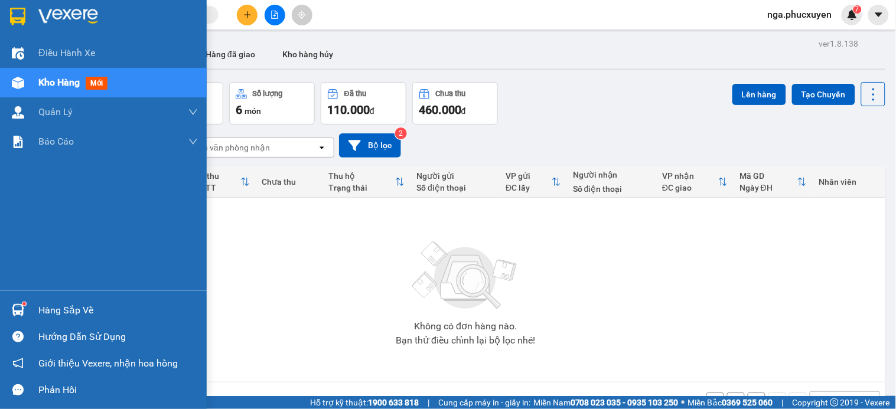
click at [25, 17] on img at bounding box center [17, 17] width 15 height 18
click at [19, 13] on img at bounding box center [17, 17] width 15 height 18
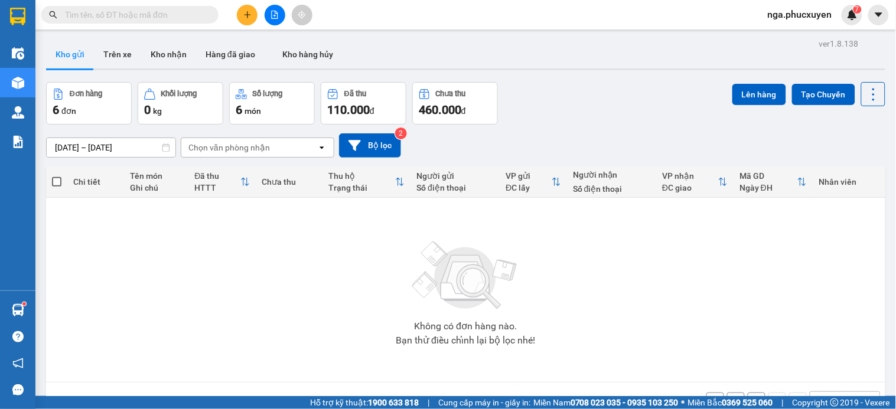
click at [73, 51] on button "Kho gửi" at bounding box center [70, 54] width 48 height 28
click at [71, 51] on button "Kho gửi" at bounding box center [70, 54] width 48 height 28
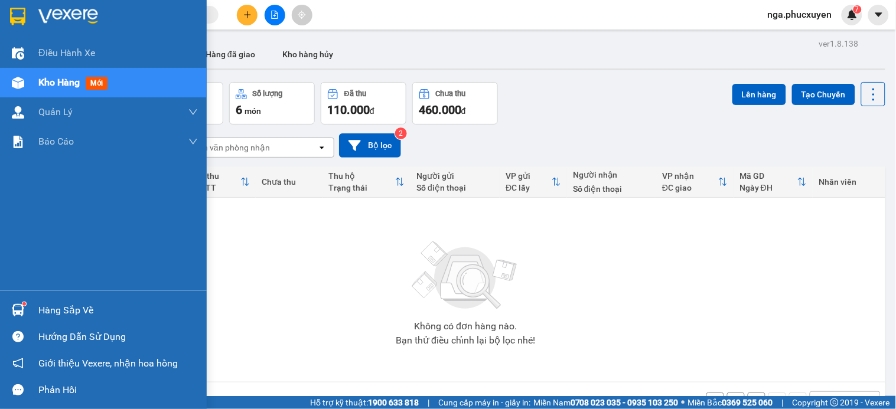
click at [18, 15] on img at bounding box center [17, 17] width 15 height 18
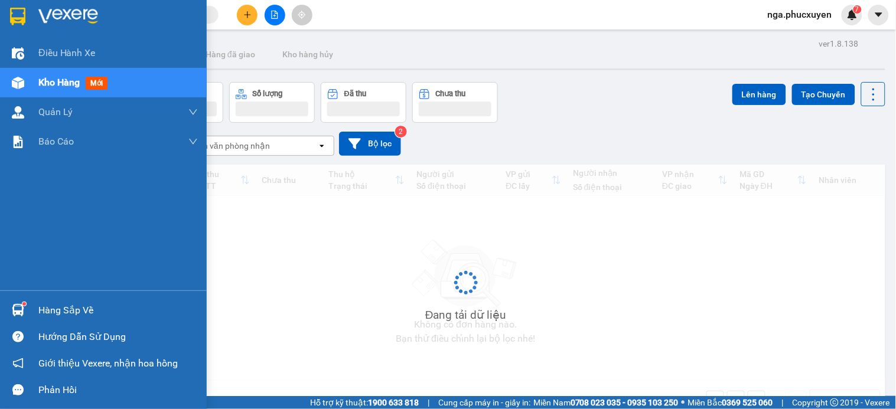
click at [25, 13] on div at bounding box center [18, 16] width 21 height 21
drag, startPoint x: 25, startPoint y: 13, endPoint x: 370, endPoint y: 4, distance: 344.9
click at [26, 13] on div at bounding box center [18, 16] width 21 height 21
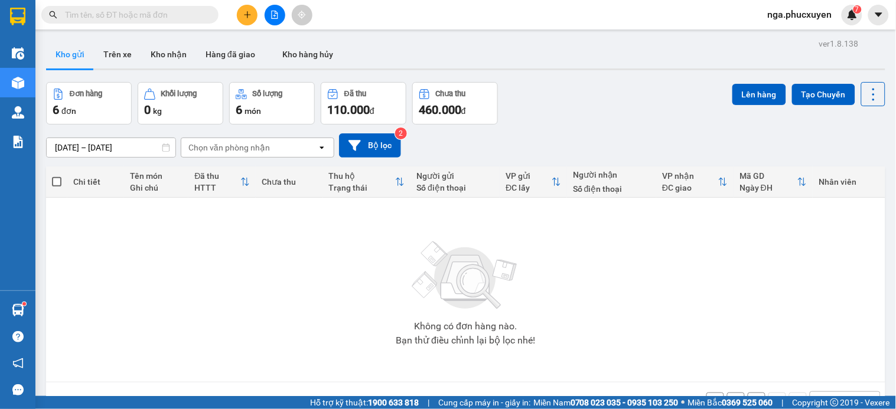
click at [128, 17] on input "text" at bounding box center [134, 14] width 139 height 13
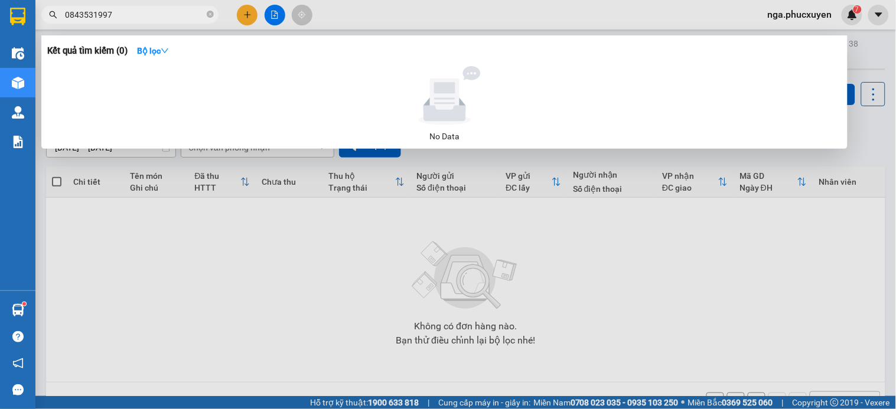
click at [173, 11] on input "0843531997" at bounding box center [134, 14] width 139 height 13
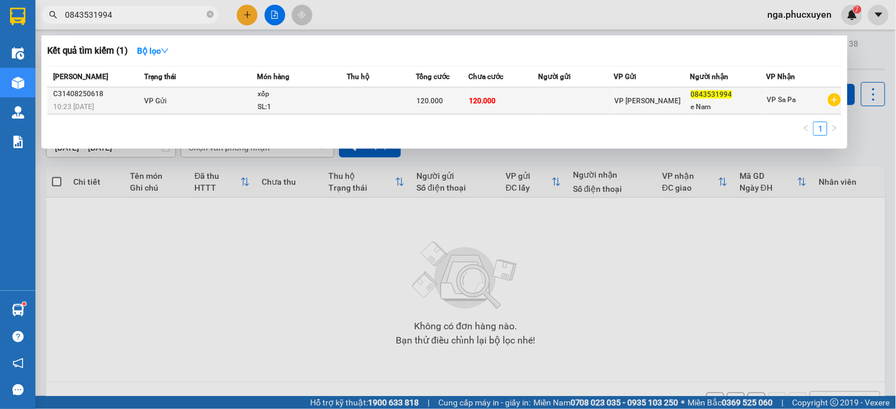
type input "0843531994"
click at [246, 99] on td "VP Gửi" at bounding box center [199, 100] width 116 height 27
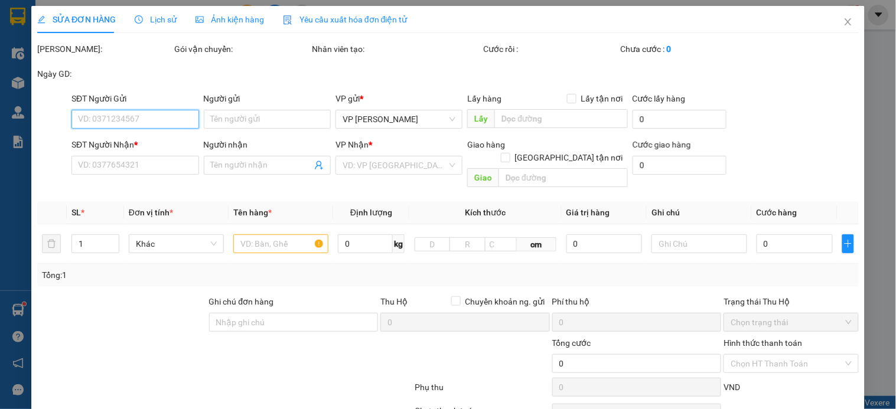
type input "0843531994"
type input "e Nam"
type input "120.000"
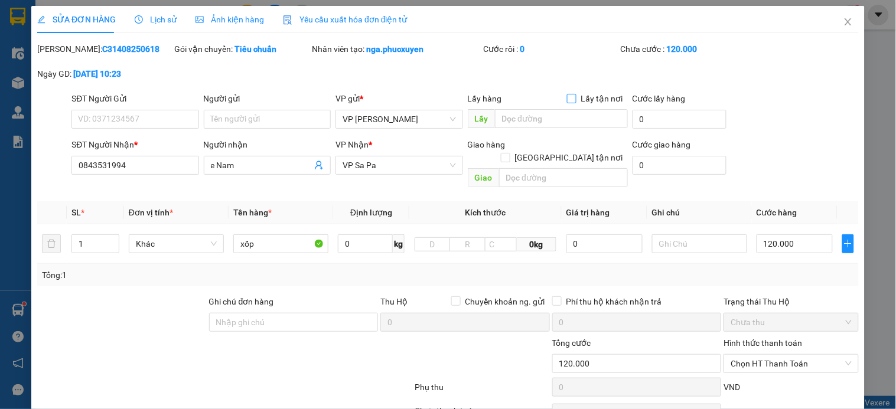
click at [567, 97] on input "Lấy tận nơi" at bounding box center [571, 98] width 8 height 8
checkbox input "true"
click at [527, 115] on input "text" at bounding box center [561, 118] width 133 height 19
type input "u"
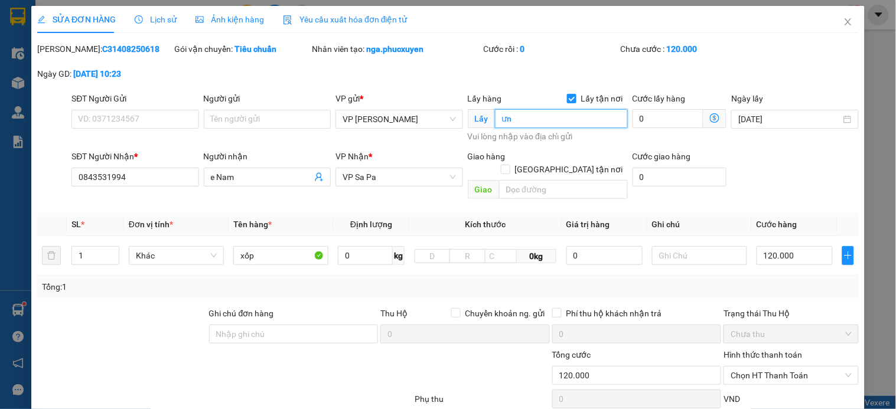
type input "ư"
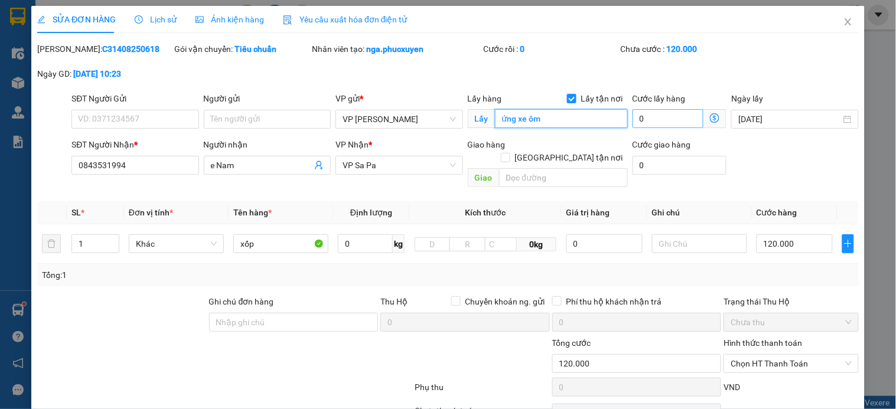
type input "ứng xe ôm"
click at [662, 119] on input "0" at bounding box center [667, 118] width 71 height 19
type input "2"
type input "120.002"
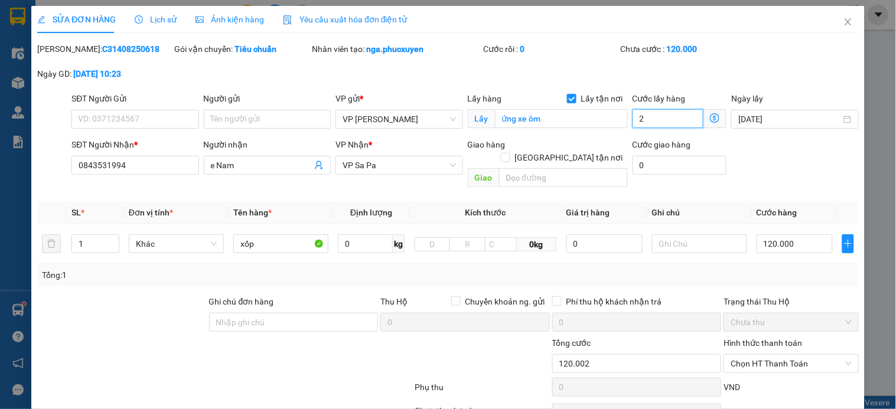
type input "120.020"
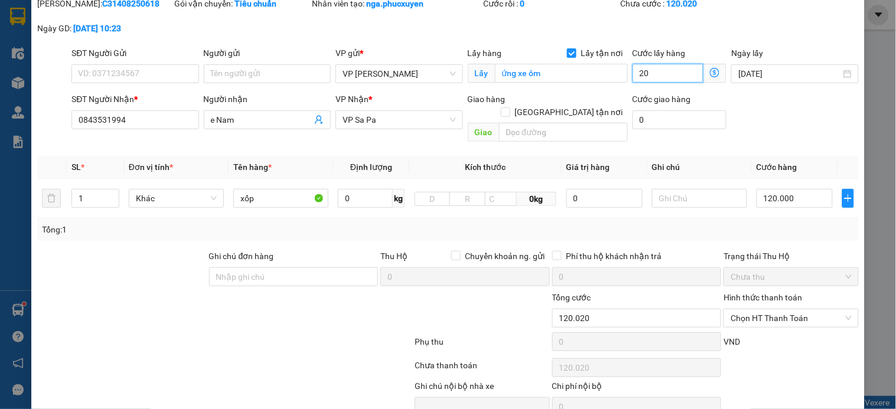
scroll to position [91, 0]
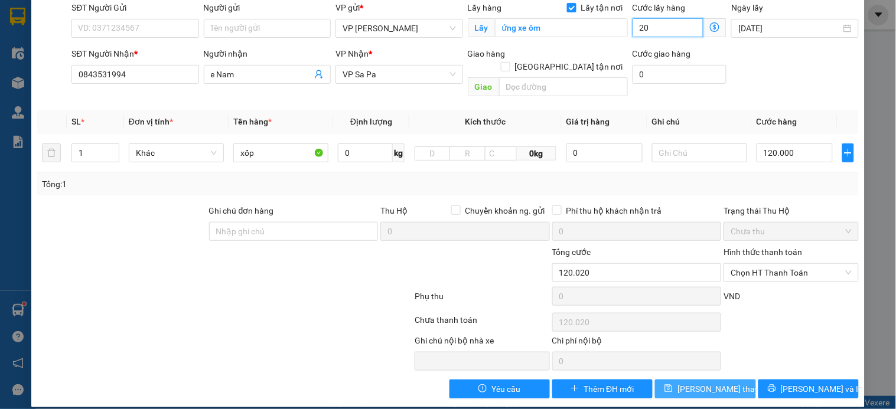
type input "20"
type input "140.000"
type input "20.000"
click at [720, 383] on span "[PERSON_NAME] thay đổi" at bounding box center [724, 389] width 94 height 13
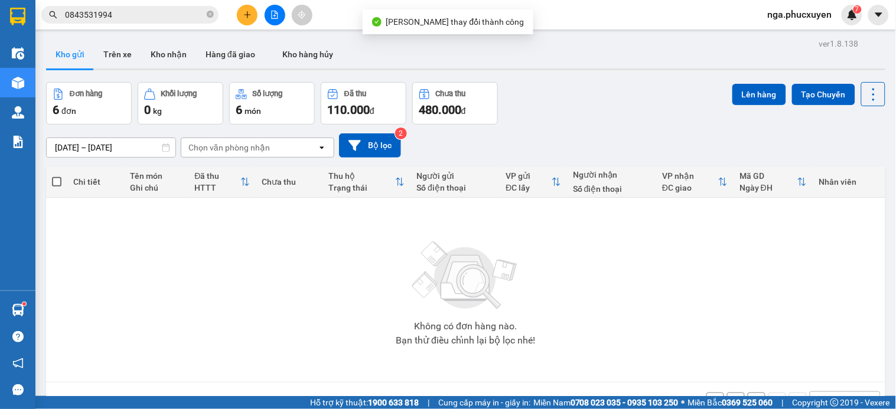
click at [153, 18] on input "0843531994" at bounding box center [134, 14] width 139 height 13
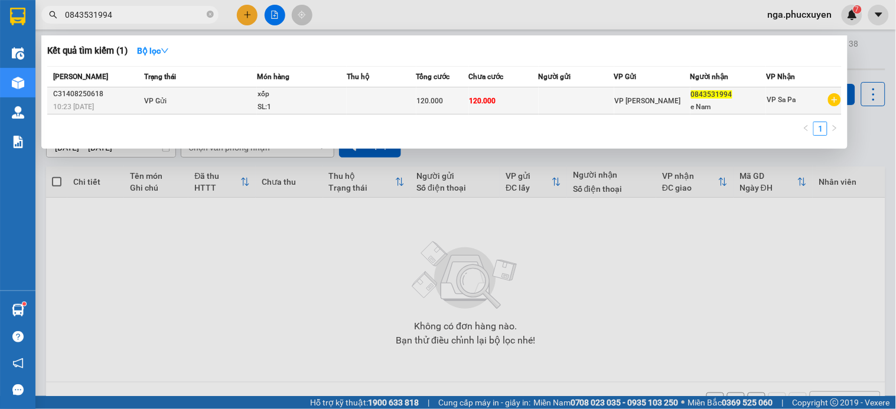
click at [349, 100] on td at bounding box center [382, 100] width 70 height 27
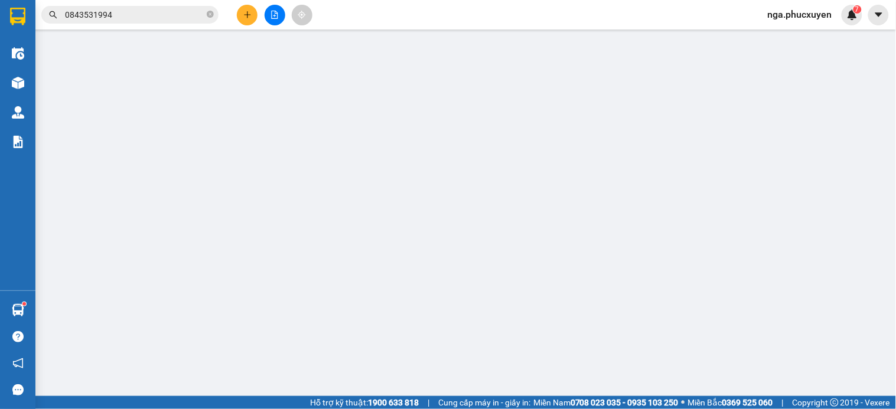
checkbox input "true"
type input "ứng xe ôm"
type input "0843531994"
type input "e Nam"
type input "140.000"
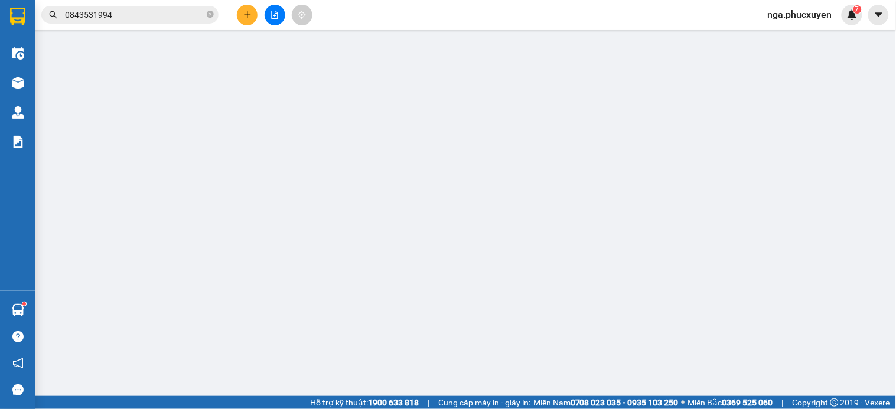
type input "140.000"
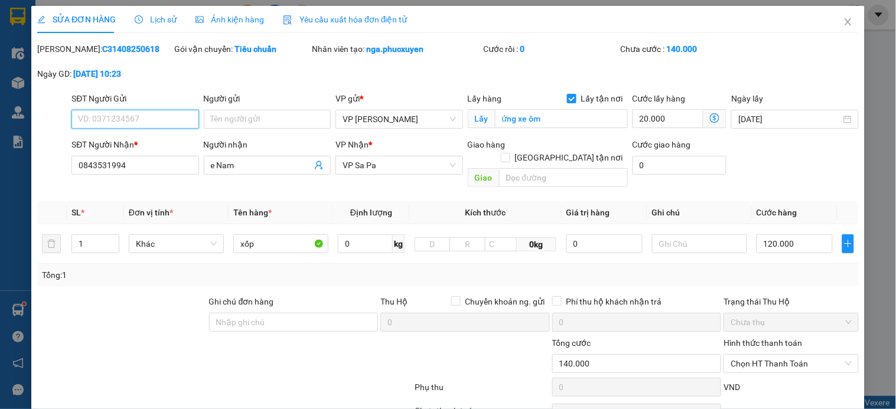
scroll to position [91, 0]
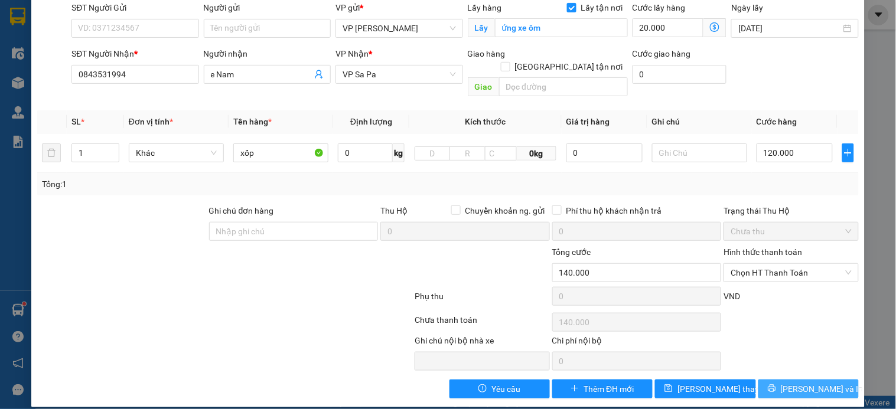
click at [812, 383] on span "[PERSON_NAME] và In" at bounding box center [821, 389] width 83 height 13
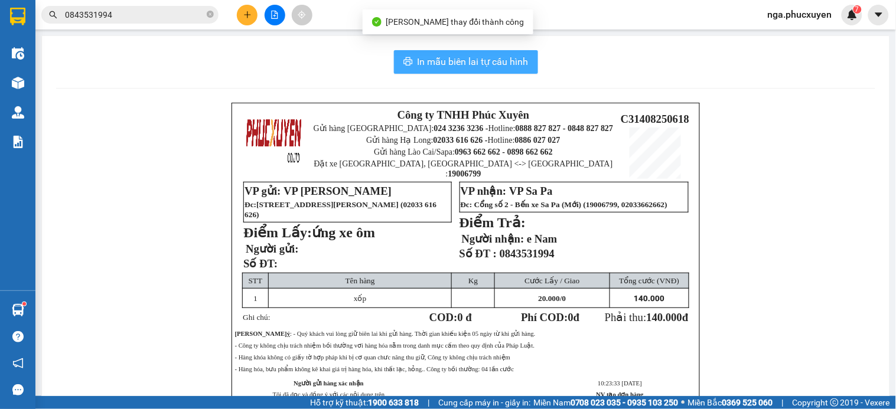
click at [482, 62] on span "In mẫu biên lai tự cấu hình" at bounding box center [472, 61] width 111 height 15
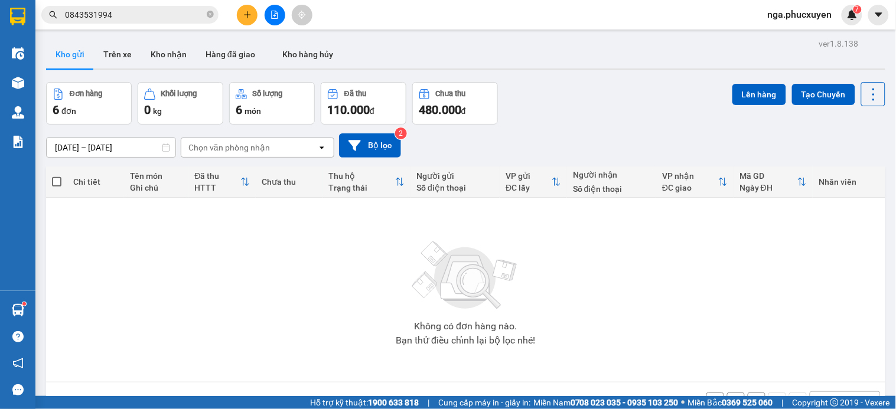
click at [153, 14] on input "0843531994" at bounding box center [134, 14] width 139 height 13
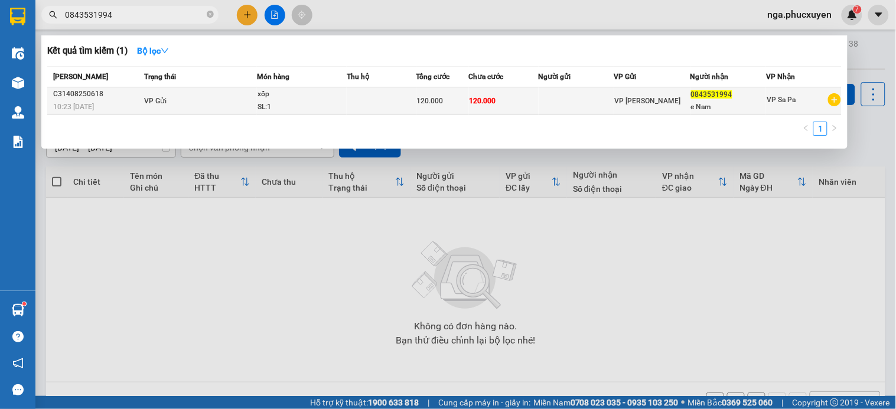
click at [345, 97] on div "xốp" at bounding box center [301, 94] width 89 height 13
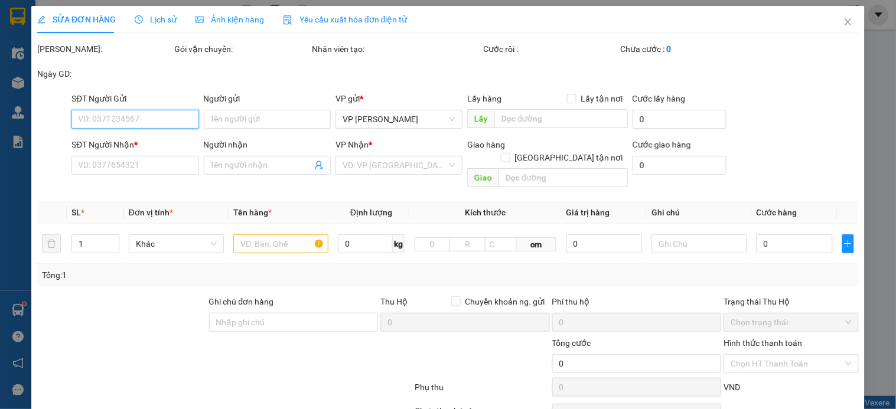
checkbox input "true"
type input "ứng xe ôm"
type input "0843531994"
type input "e Nam"
type input "140.000"
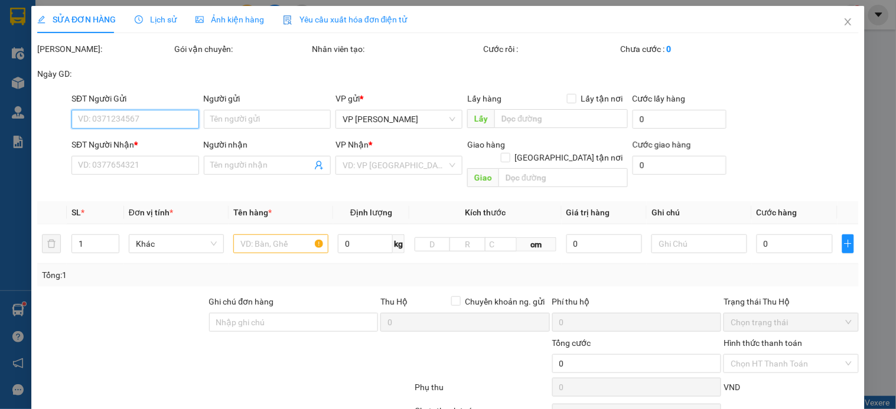
type input "140.000"
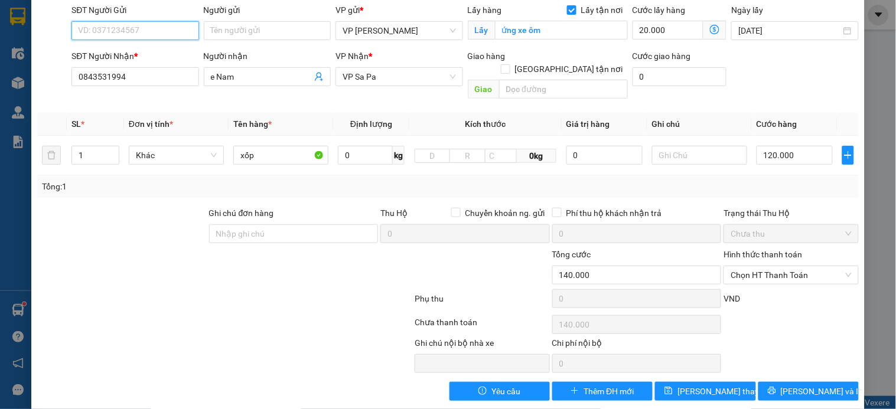
scroll to position [91, 0]
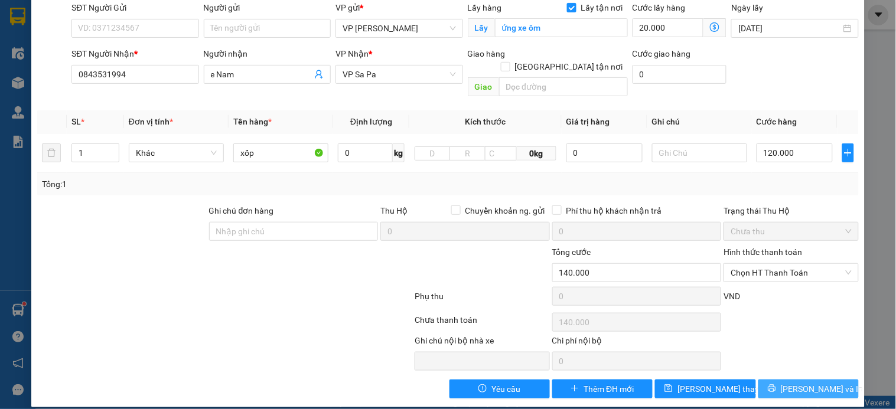
click at [805, 383] on span "[PERSON_NAME] và In" at bounding box center [821, 389] width 83 height 13
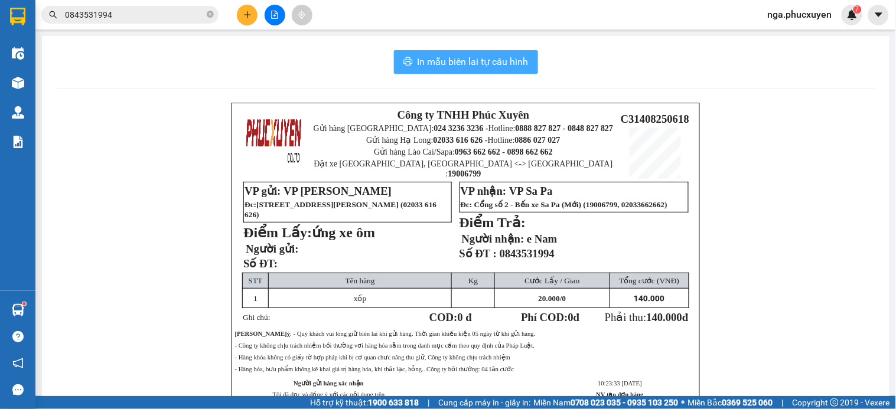
click at [466, 64] on span "In mẫu biên lai tự cấu hình" at bounding box center [472, 61] width 111 height 15
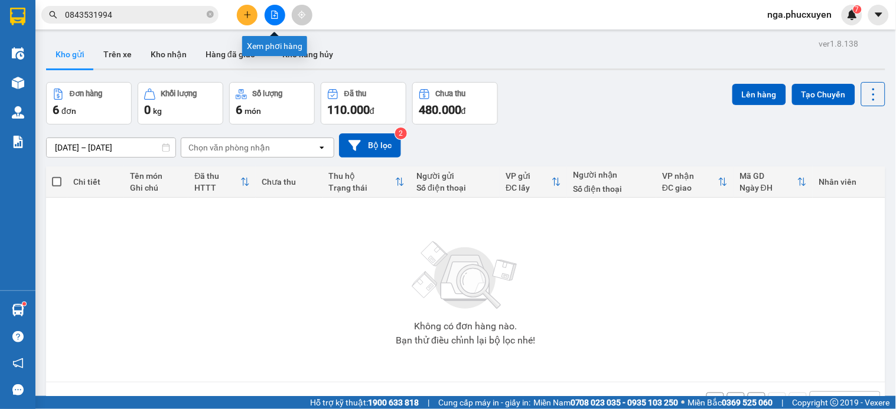
click at [273, 14] on icon "file-add" at bounding box center [274, 15] width 8 height 8
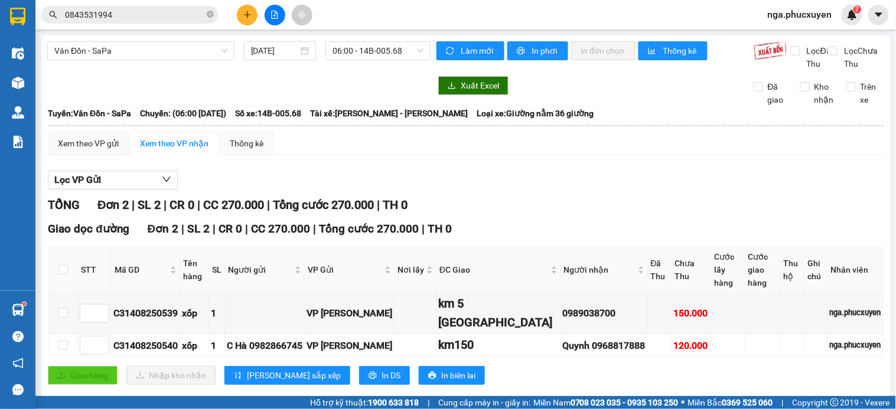
scroll to position [22, 0]
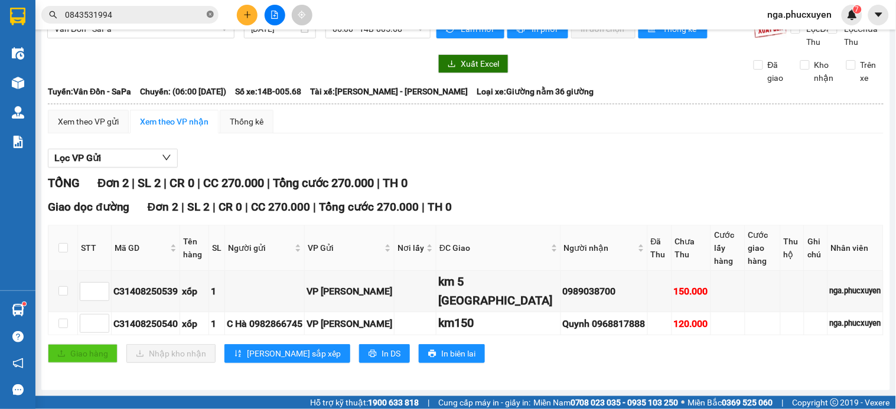
click at [210, 14] on icon "close-circle" at bounding box center [210, 14] width 7 height 7
click at [267, 14] on button at bounding box center [274, 15] width 21 height 21
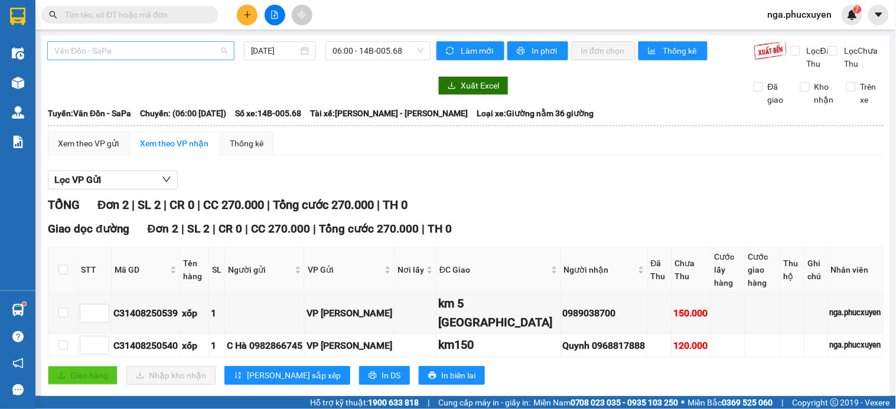
click at [172, 45] on span "Vân Đồn - SaPa" at bounding box center [140, 51] width 173 height 18
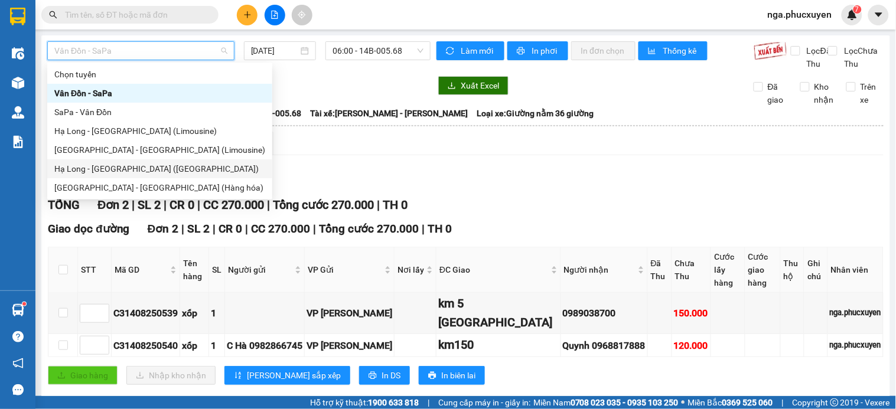
click at [156, 166] on div "Hạ Long - [GEOGRAPHIC_DATA] ([GEOGRAPHIC_DATA])" at bounding box center [159, 168] width 211 height 13
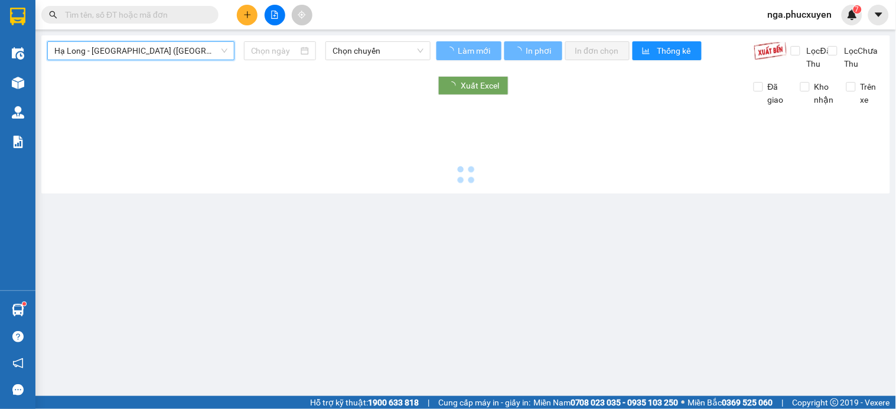
type input "[DATE]"
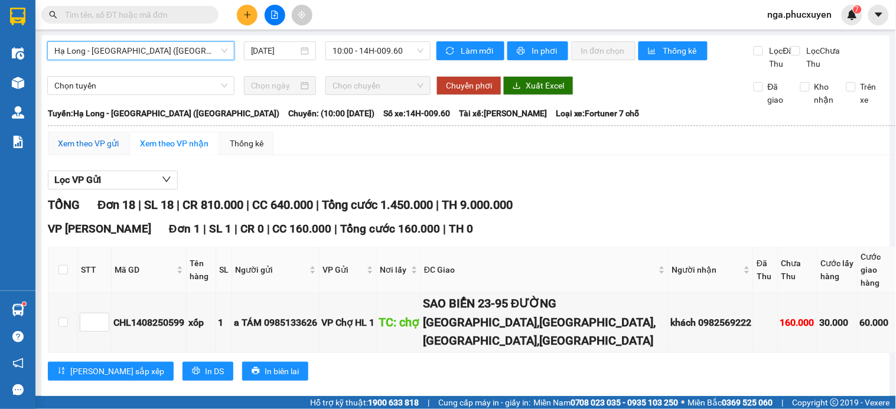
click at [89, 150] on div "Xem theo VP gửi" at bounding box center [88, 143] width 61 height 13
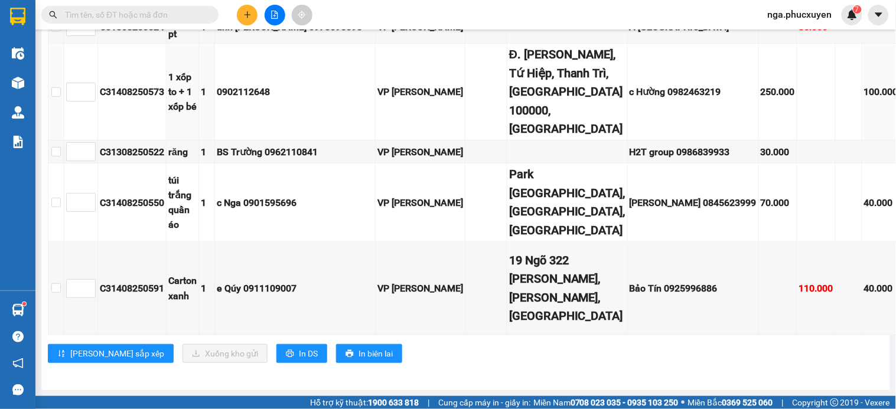
scroll to position [1685, 0]
click at [54, 283] on input "checkbox" at bounding box center [55, 287] width 9 height 9
checkbox input "true"
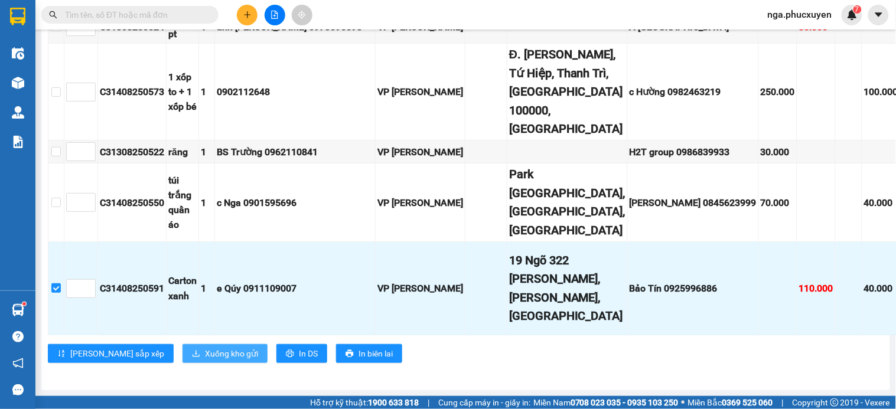
click at [205, 347] on span "Xuống kho gửi" at bounding box center [231, 353] width 53 height 13
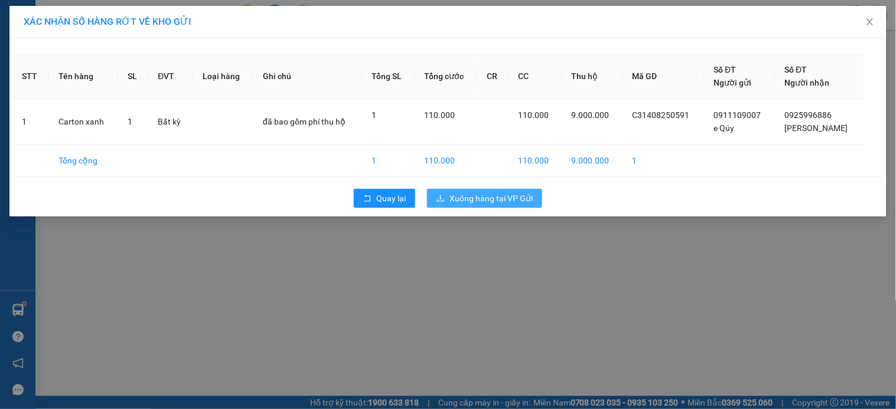
click at [488, 197] on span "Xuống hàng tại VP Gửi" at bounding box center [490, 198] width 83 height 13
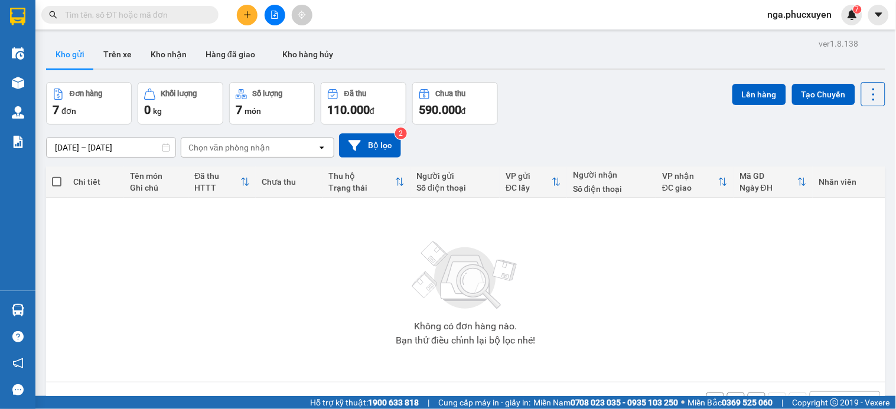
click at [564, 68] on div at bounding box center [465, 69] width 839 height 2
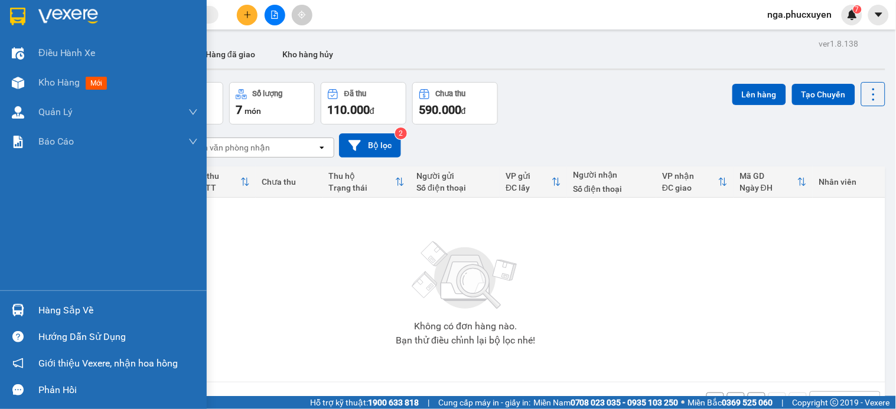
click at [26, 15] on div at bounding box center [18, 16] width 21 height 21
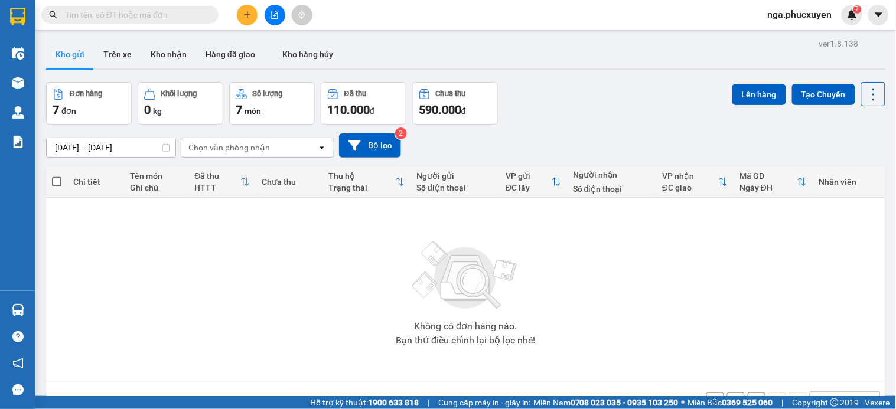
drag, startPoint x: 809, startPoint y: 15, endPoint x: 801, endPoint y: 21, distance: 9.3
click at [807, 16] on span "nga.phucxuyen" at bounding box center [799, 14] width 83 height 15
click at [793, 36] on span "Đăng xuất" at bounding box center [806, 36] width 58 height 13
click at [567, 110] on div "Đơn hàng 7 đơn Khối lượng 0 kg Số lượng 7 món Đã thu 110.000 đ Chưa thu 590.000…" at bounding box center [465, 103] width 839 height 43
click at [116, 52] on button "Trên xe" at bounding box center [117, 54] width 47 height 28
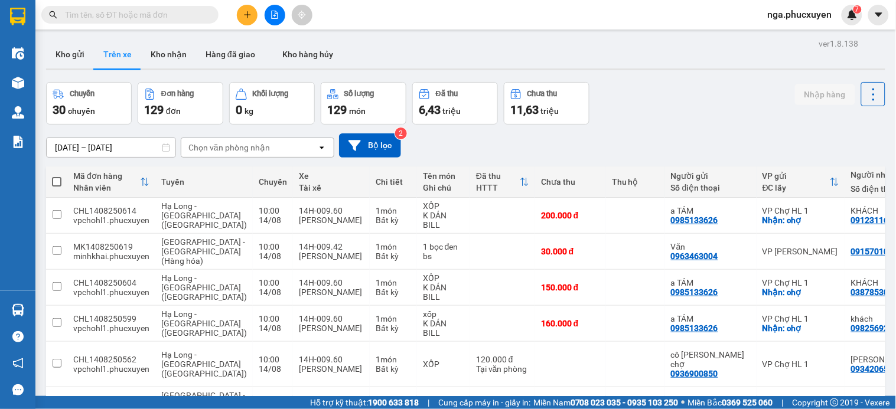
click at [54, 37] on div "ver 1.8.138 Kho gửi Trên xe Kho nhận Hàng đã giao Kho hàng hủy Chuyến 30 chuyến…" at bounding box center [465, 322] width 848 height 574
click at [57, 50] on button "Kho gửi" at bounding box center [70, 54] width 48 height 28
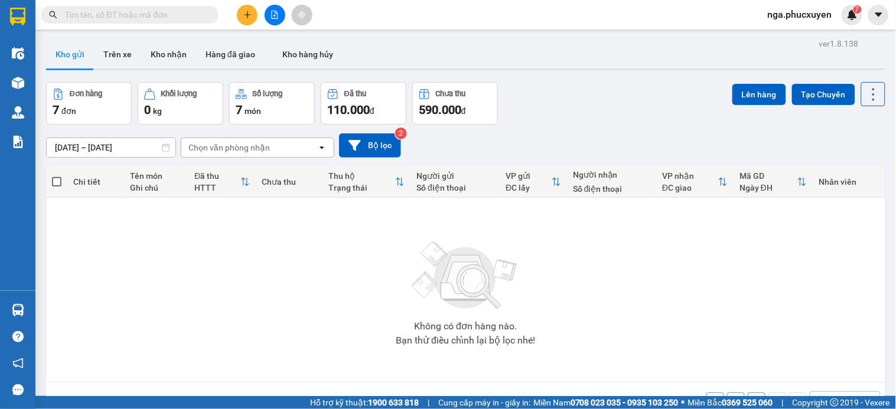
click at [587, 96] on div "Đơn hàng 7 đơn Khối lượng 0 kg Số lượng 7 món Đã thu 110.000 đ Chưa thu 590.000…" at bounding box center [465, 103] width 839 height 43
click at [781, 14] on span "nga.phucxuyen" at bounding box center [799, 14] width 83 height 15
click at [779, 37] on span "Đăng xuất" at bounding box center [806, 36] width 58 height 13
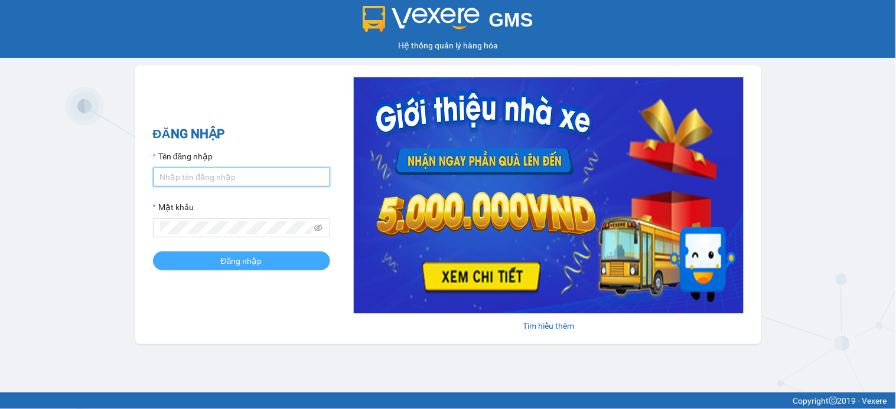
type input "nga.phucxuyen"
drag, startPoint x: 218, startPoint y: 263, endPoint x: 237, endPoint y: 153, distance: 110.8
click at [219, 262] on button "Đăng nhập" at bounding box center [241, 260] width 177 height 19
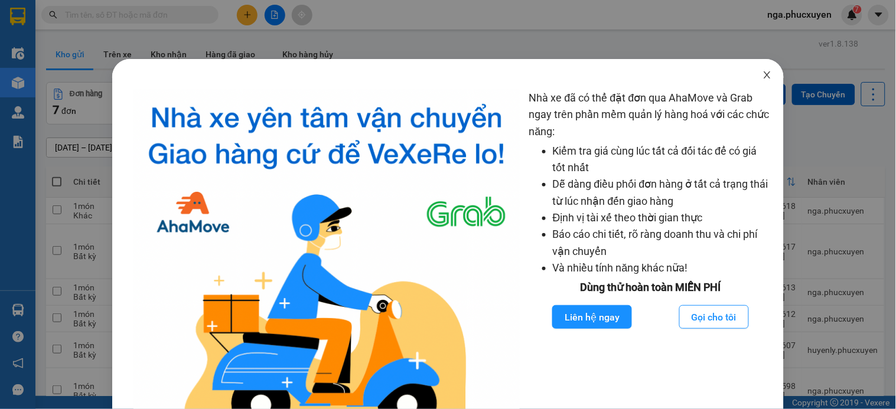
click at [762, 72] on icon "close" at bounding box center [766, 74] width 9 height 9
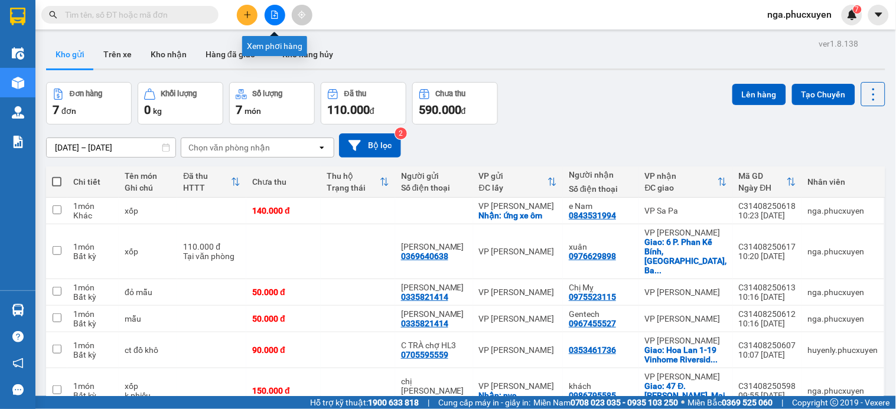
click at [273, 15] on icon "file-add" at bounding box center [274, 15] width 8 height 8
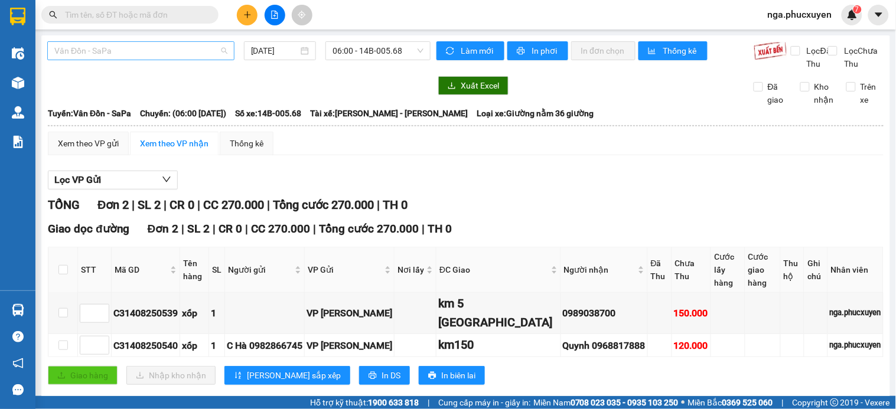
click at [161, 50] on span "Vân Đồn - SaPa" at bounding box center [140, 51] width 173 height 18
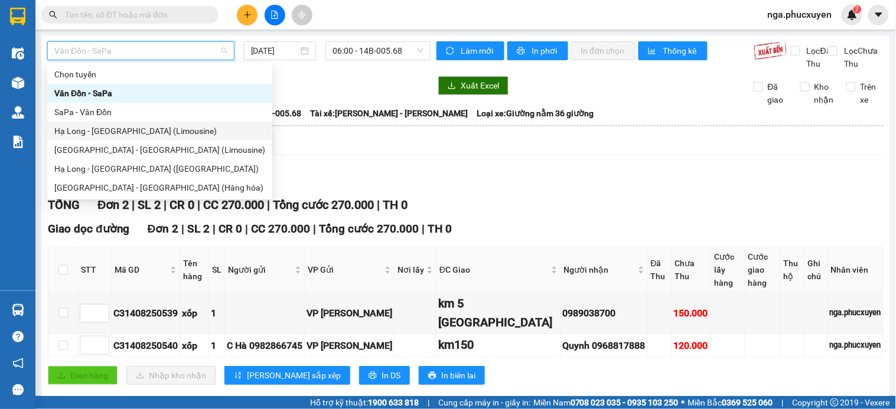
drag, startPoint x: 155, startPoint y: 131, endPoint x: 341, endPoint y: 92, distance: 189.4
click at [161, 128] on div "Hạ Long - [GEOGRAPHIC_DATA] (Limousine)" at bounding box center [159, 131] width 211 height 13
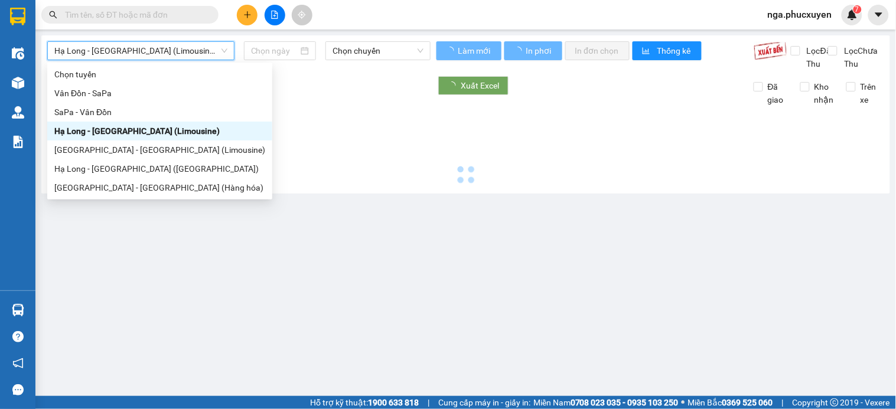
type input "[DATE]"
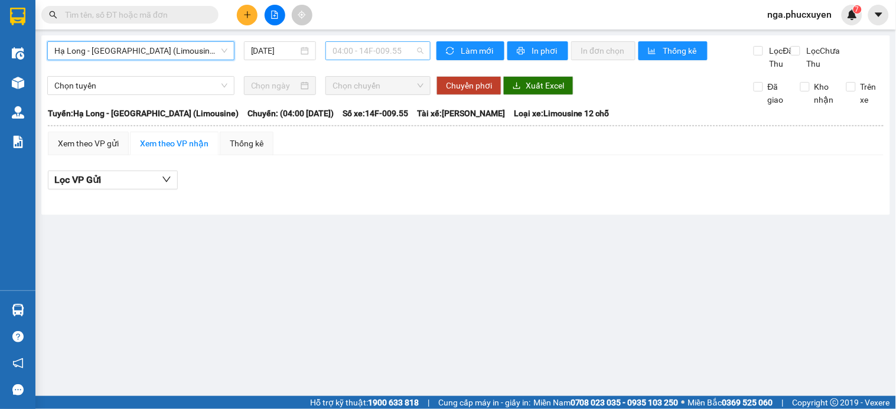
click at [401, 47] on span "04:00 - 14F-009.55" at bounding box center [377, 51] width 91 height 18
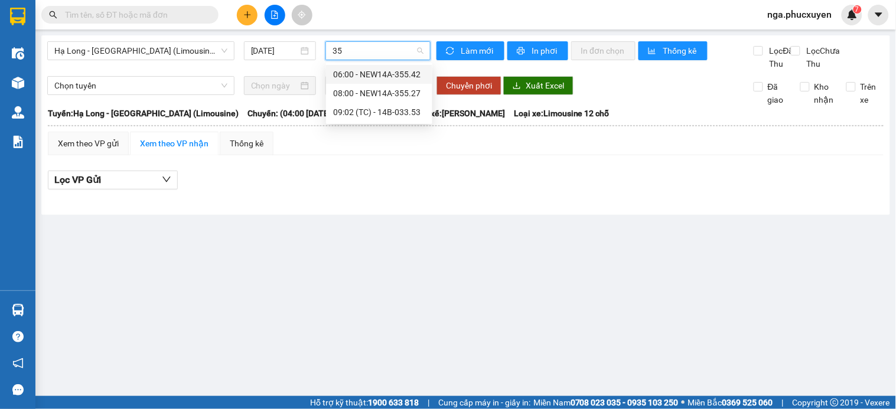
type input "355"
click at [380, 92] on div "08:00 - NEW14A-355.27" at bounding box center [379, 93] width 92 height 13
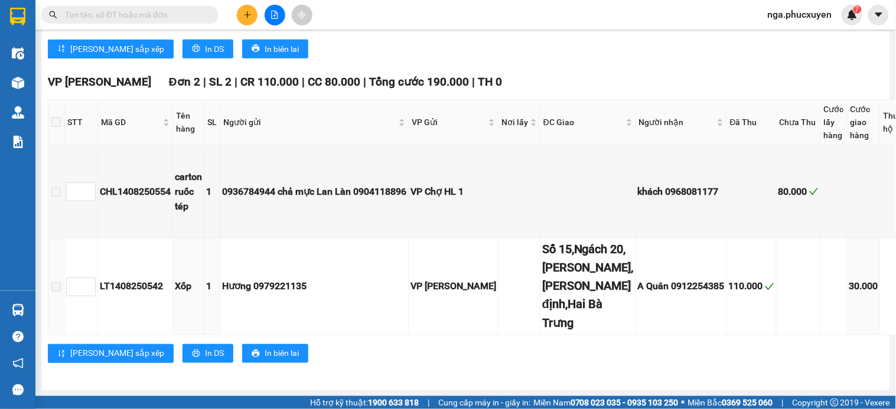
scroll to position [502, 0]
click at [547, 270] on div "Số 15,Ngách 20,Ngõ Trại Cá,Trương định,Hai Bà Trưng" at bounding box center [588, 286] width 92 height 93
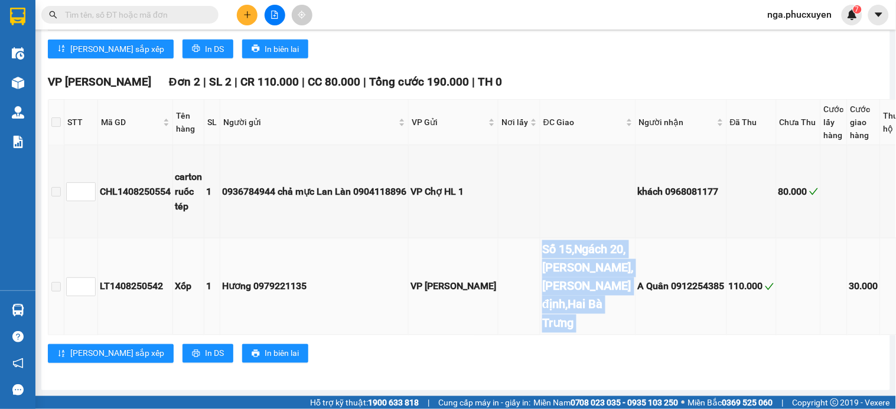
click at [548, 270] on div "Số 15,Ngách 20,Ngõ Trại Cá,Trương định,Hai Bà Trưng" at bounding box center [588, 286] width 92 height 93
copy div "Số 15,Ngách 20,Ngõ Trại Cá,Trương định,Hai Bà Trưng"
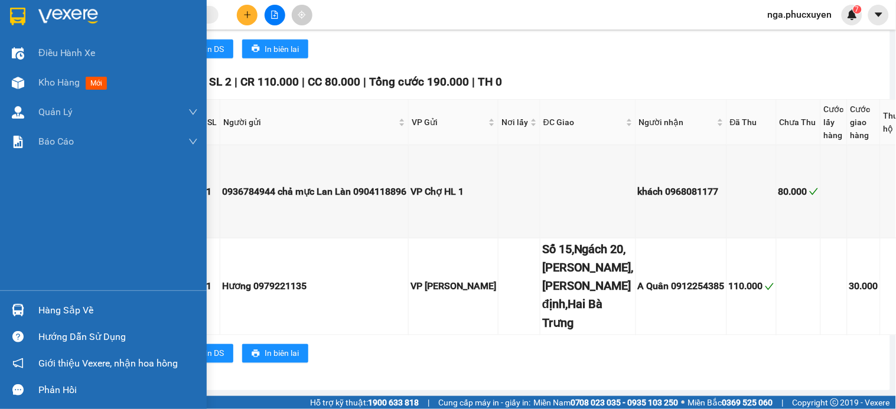
click at [26, 2] on div at bounding box center [103, 19] width 207 height 38
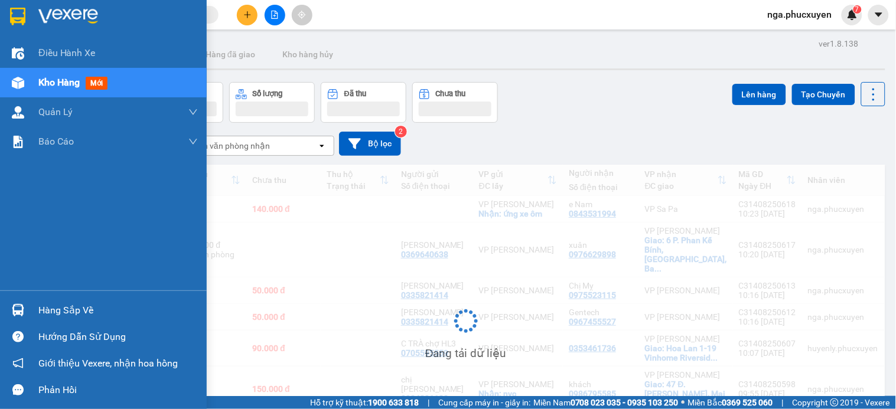
click at [58, 16] on img at bounding box center [68, 17] width 60 height 18
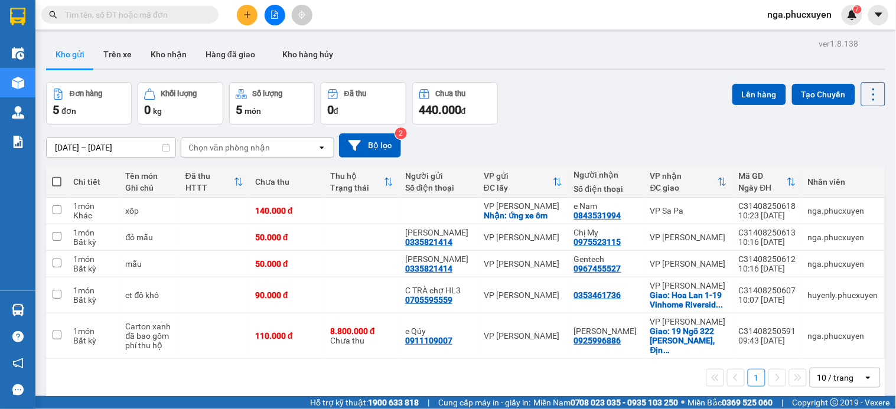
click at [55, 179] on span at bounding box center [56, 181] width 9 height 9
click at [57, 176] on input "checkbox" at bounding box center [57, 176] width 0 height 0
checkbox input "true"
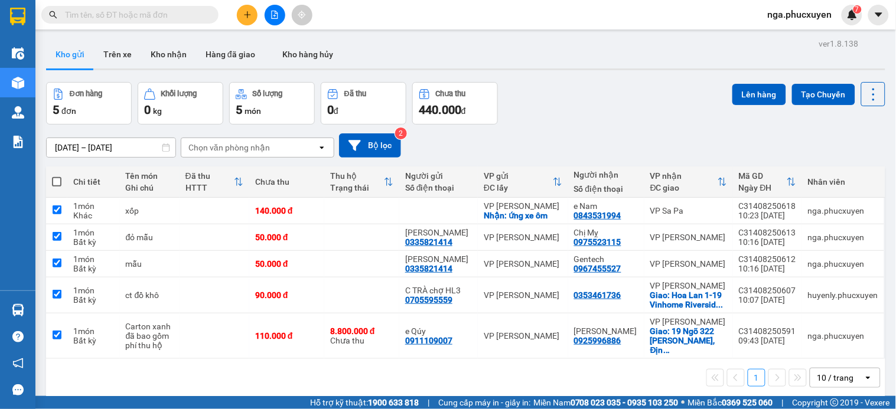
checkbox input "true"
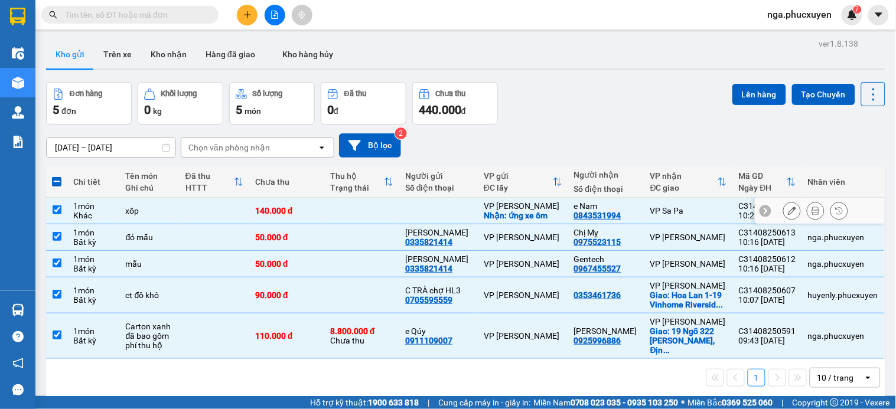
click at [221, 209] on td at bounding box center [214, 211] width 70 height 27
checkbox input "false"
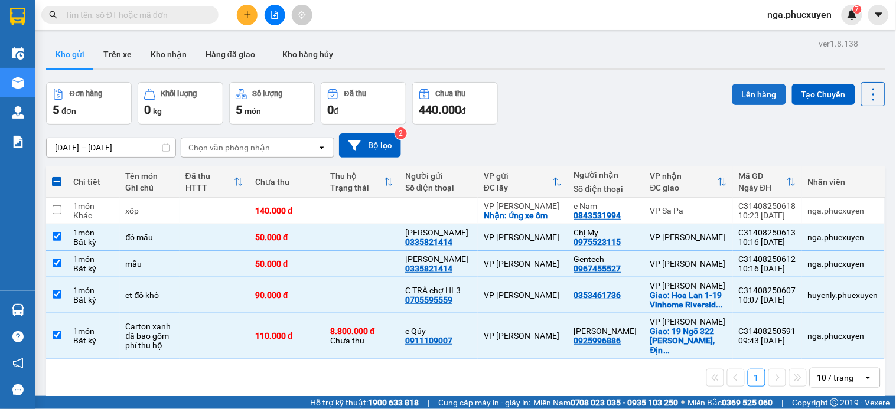
click at [745, 92] on button "Lên hàng" at bounding box center [759, 94] width 54 height 21
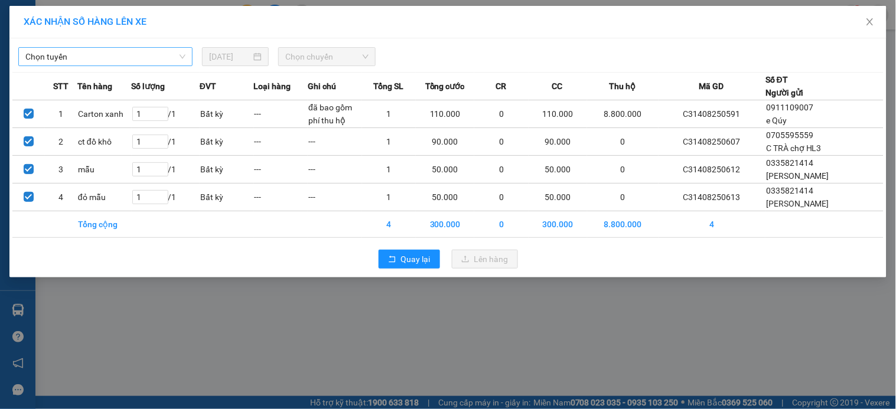
click at [171, 57] on span "Chọn tuyến" at bounding box center [105, 57] width 160 height 18
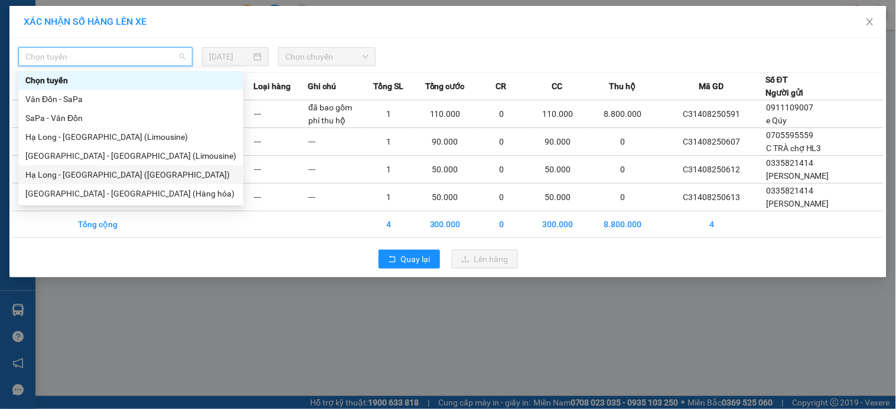
click at [125, 170] on div "Hạ Long - [GEOGRAPHIC_DATA] ([GEOGRAPHIC_DATA])" at bounding box center [130, 174] width 211 height 13
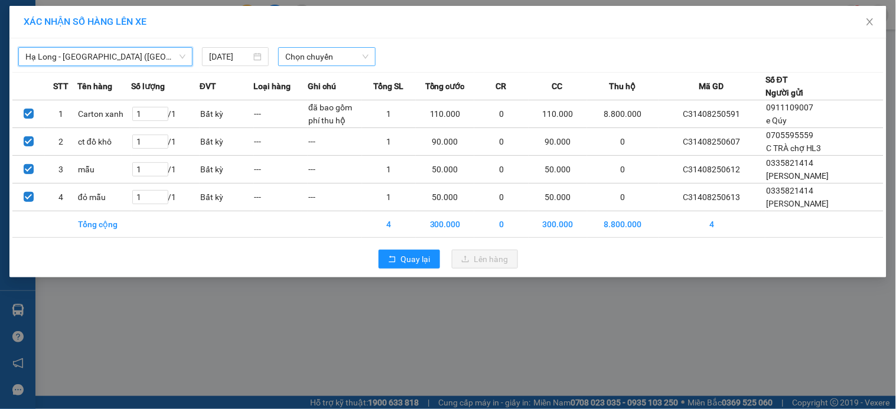
click at [331, 51] on span "Chọn chuyến" at bounding box center [326, 57] width 83 height 18
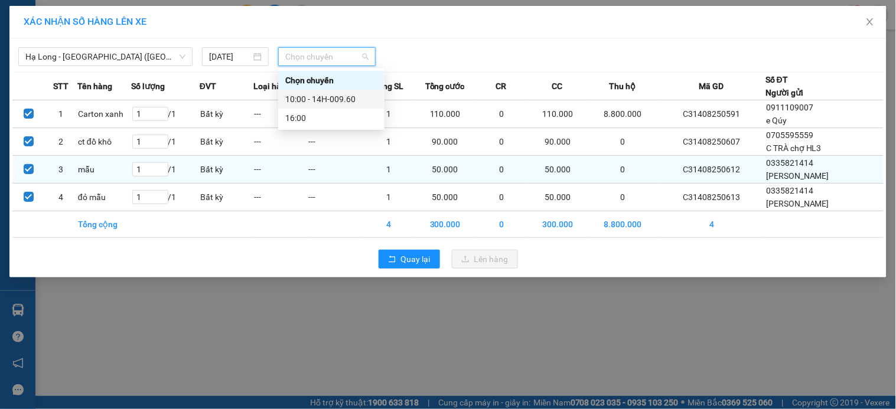
drag, startPoint x: 338, startPoint y: 97, endPoint x: 422, endPoint y: 187, distance: 122.8
click at [338, 98] on div "10:00 - 14H-009.60" at bounding box center [331, 99] width 92 height 13
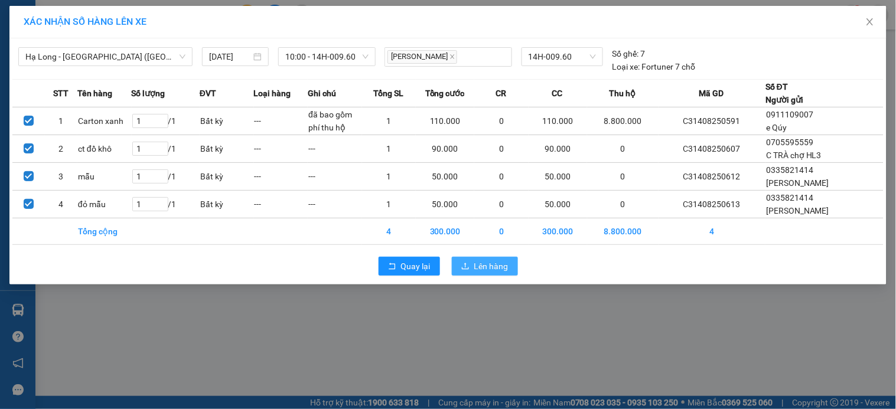
click at [480, 264] on span "Lên hàng" at bounding box center [491, 266] width 34 height 13
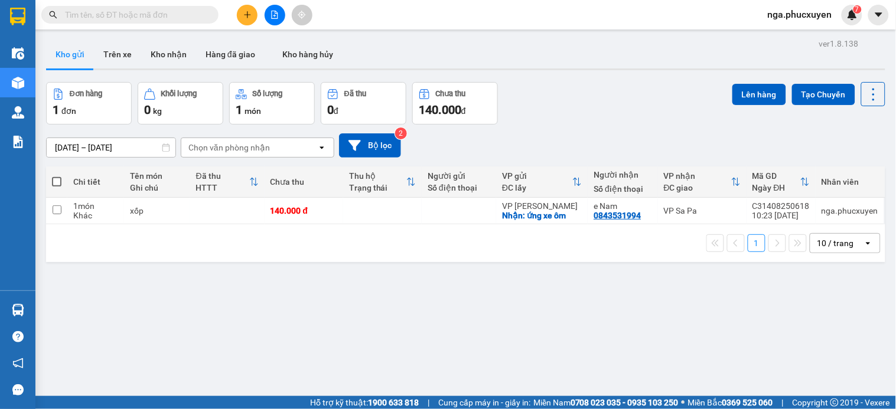
click at [246, 14] on icon "plus" at bounding box center [247, 14] width 6 height 1
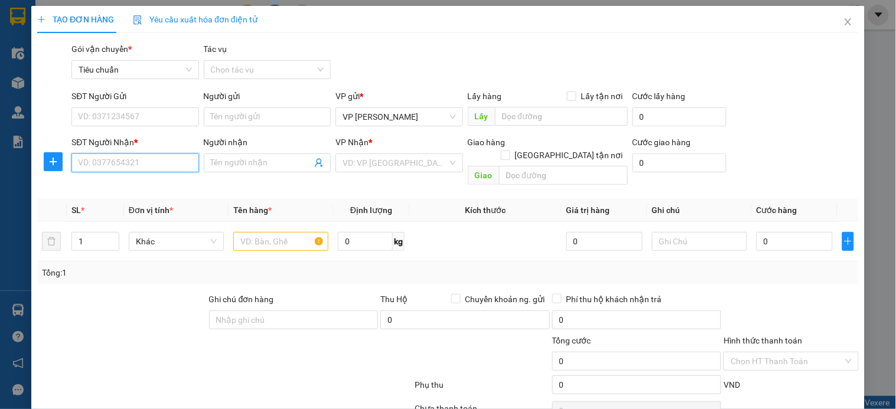
click at [151, 157] on input "SĐT Người Nhận *" at bounding box center [134, 162] width 127 height 19
type input "0967912566"
click at [102, 185] on div "0967912566 - c Liên" at bounding box center [134, 187] width 112 height 13
type input "c Liên"
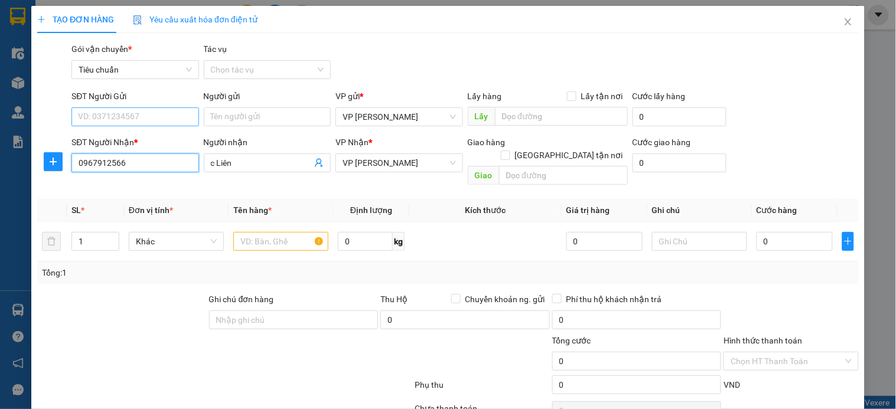
type input "0967912566"
click at [139, 120] on input "SĐT Người Gửi" at bounding box center [134, 116] width 127 height 19
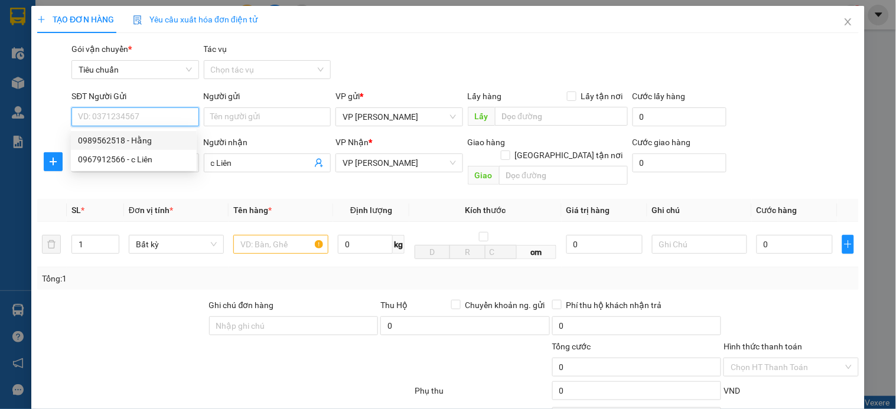
click at [133, 143] on div "0989562518 - Hằng" at bounding box center [134, 140] width 112 height 13
type input "0989562518"
type input "Hằng"
type input "43 Hậu Cần"
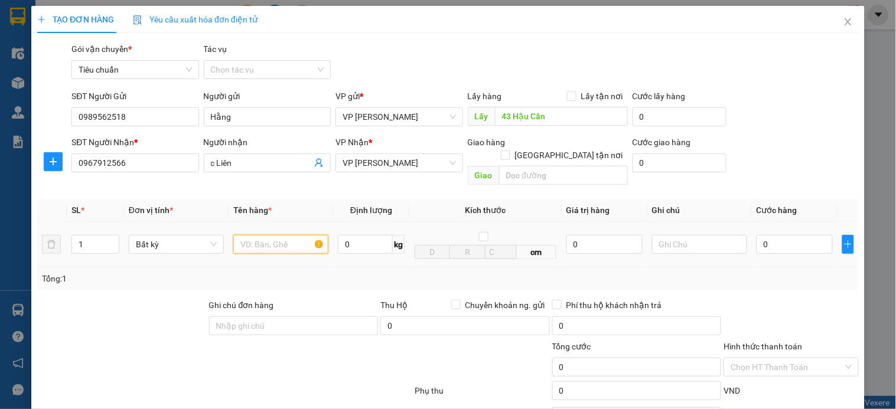
click at [277, 235] on input "text" at bounding box center [280, 244] width 95 height 19
type input "xốp"
click at [671, 235] on input "text" at bounding box center [699, 244] width 95 height 19
type input "k phiếu"
click at [793, 237] on input "0" at bounding box center [794, 244] width 76 height 19
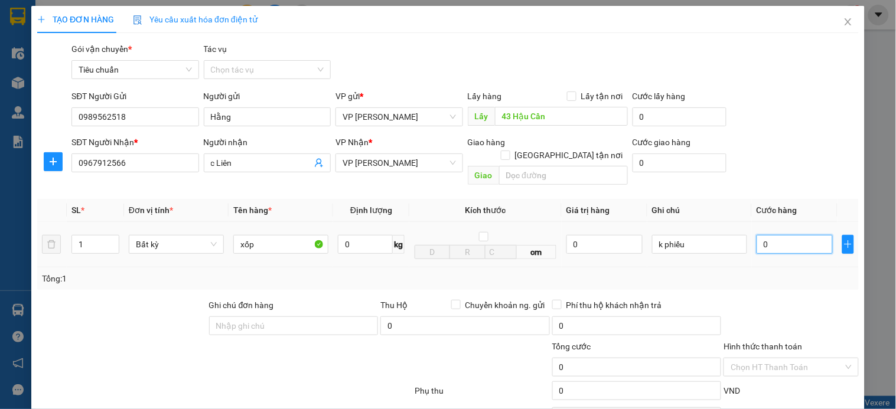
type input "7"
type input "70"
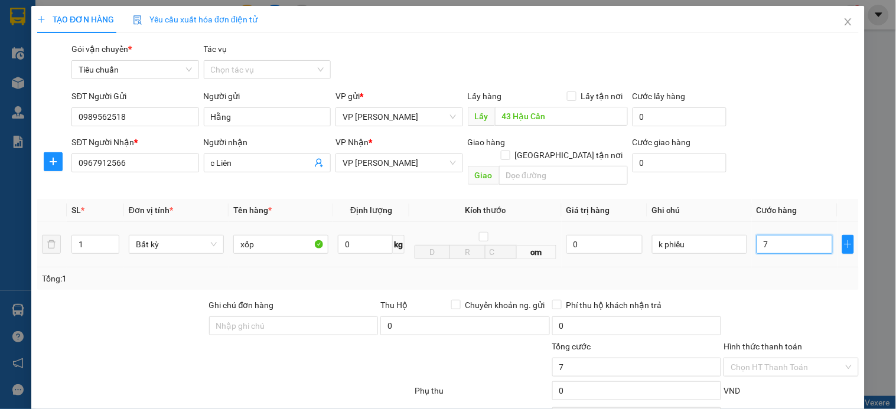
type input "70"
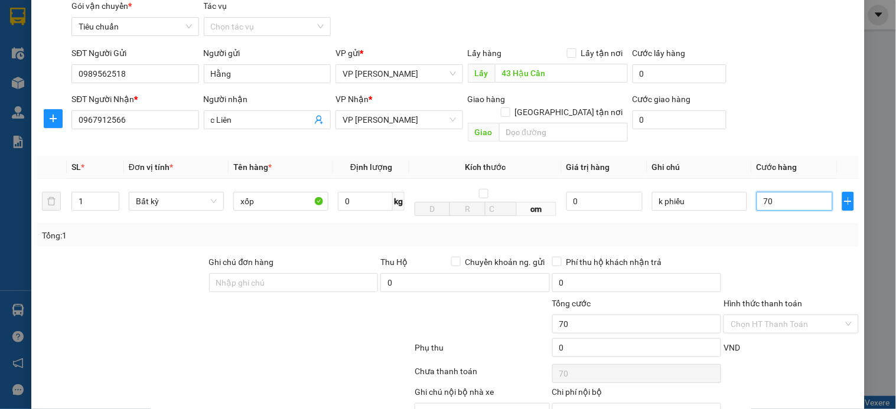
scroll to position [96, 0]
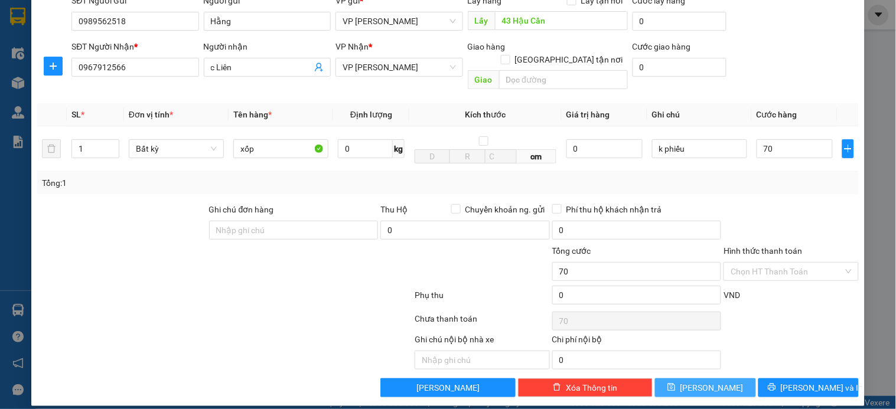
type input "70.000"
click at [715, 378] on button "[PERSON_NAME]" at bounding box center [705, 387] width 100 height 19
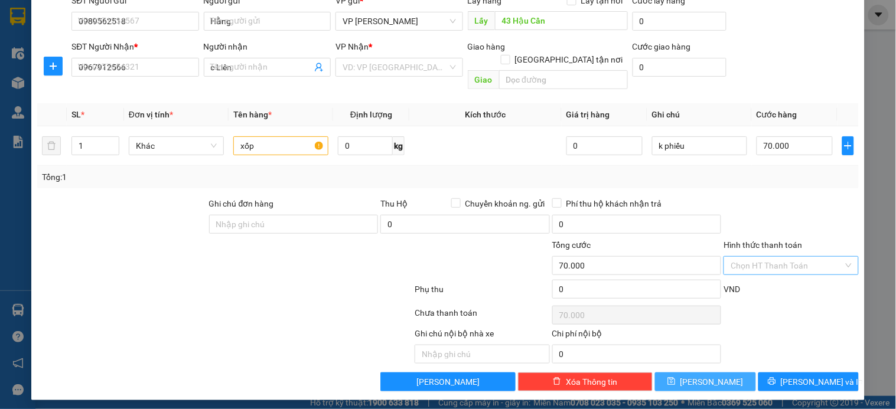
type input "0"
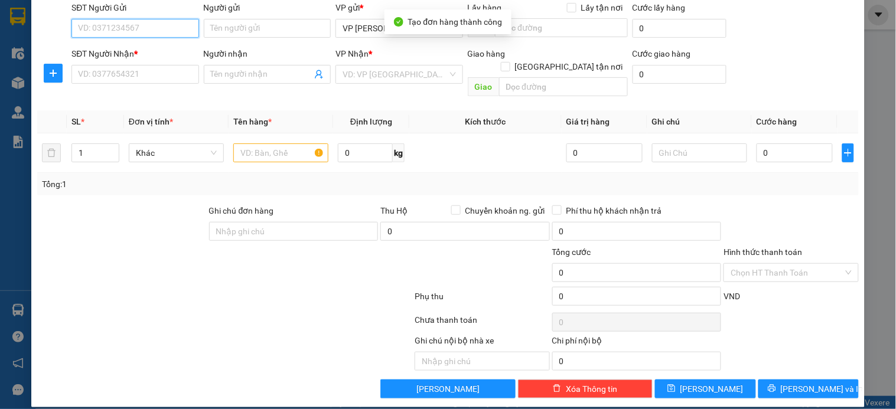
click at [127, 30] on input "SĐT Người Gửi" at bounding box center [134, 28] width 127 height 19
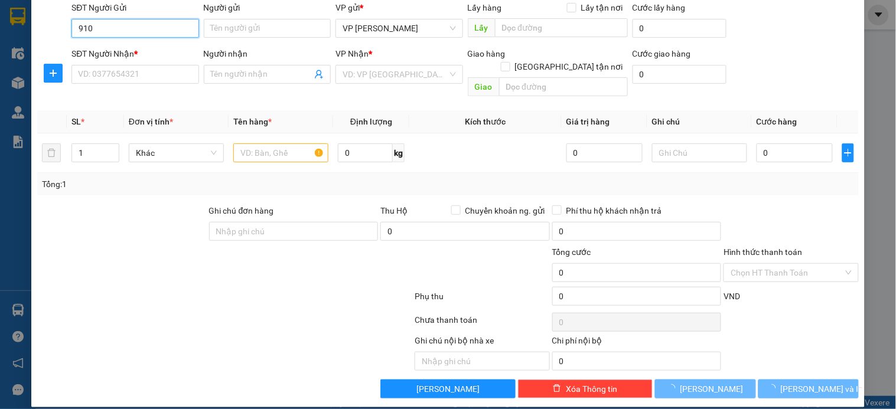
click at [127, 30] on input "910" at bounding box center [134, 28] width 127 height 19
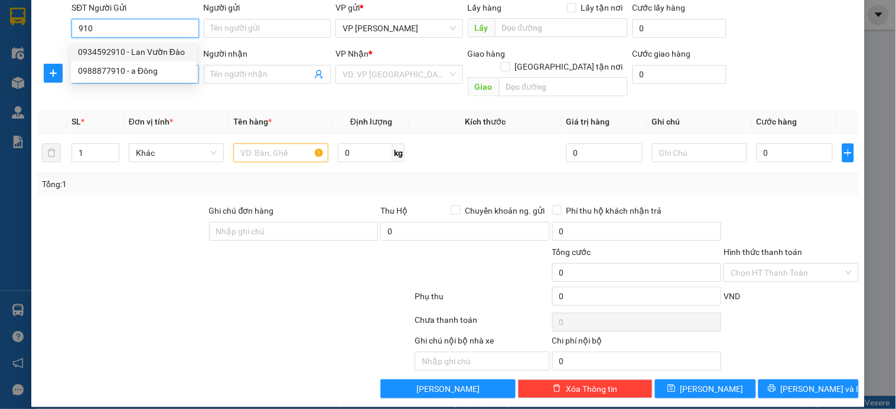
drag, startPoint x: 156, startPoint y: 50, endPoint x: 151, endPoint y: 67, distance: 17.8
click at [156, 51] on div "0934592910 - Lan Vườn Đào" at bounding box center [134, 51] width 112 height 13
type input "0934592910"
type input "Lan Vườn Đào"
type input "Vườn Đào"
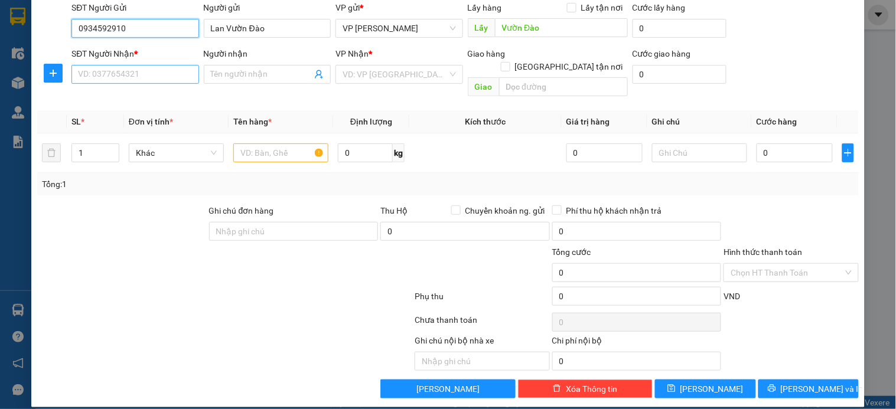
type input "0934592910"
click at [145, 77] on input "SĐT Người Nhận *" at bounding box center [134, 74] width 127 height 19
click at [315, 71] on icon "user-add" at bounding box center [319, 74] width 8 height 9
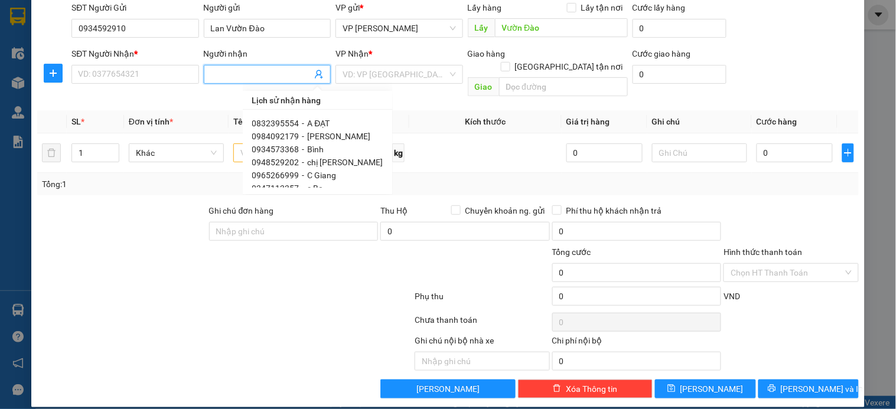
click at [315, 71] on icon "user-add" at bounding box center [319, 74] width 8 height 9
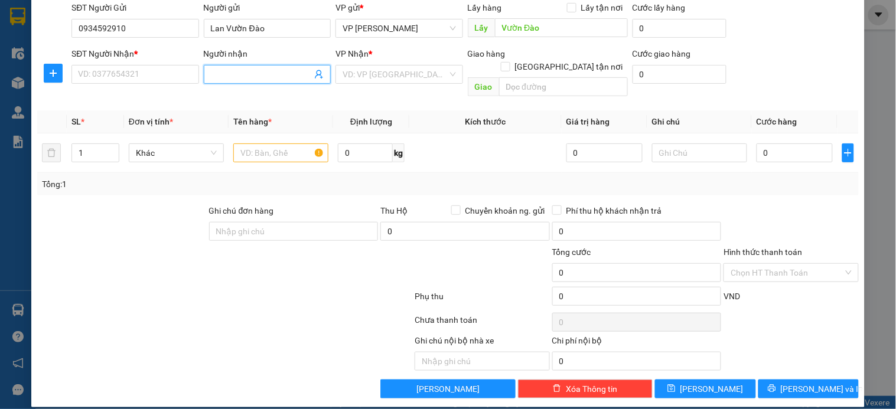
click at [315, 73] on icon "user-add" at bounding box center [318, 74] width 9 height 9
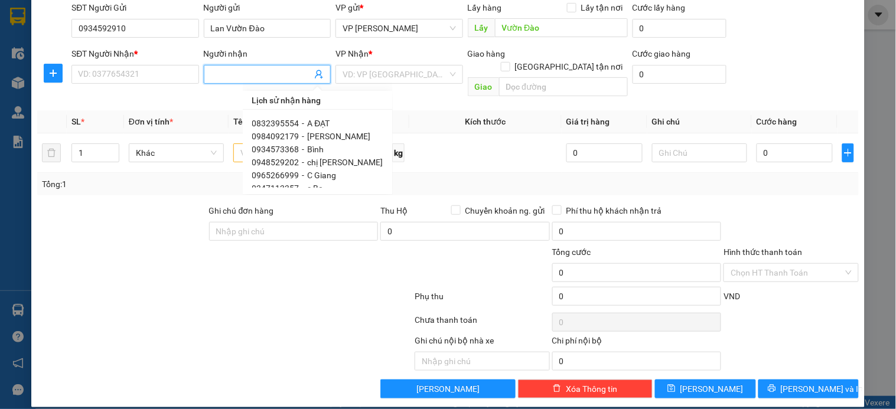
click at [309, 124] on span "A ĐẠT" at bounding box center [319, 123] width 22 height 9
type input "0832395554"
type input "A ĐẠT"
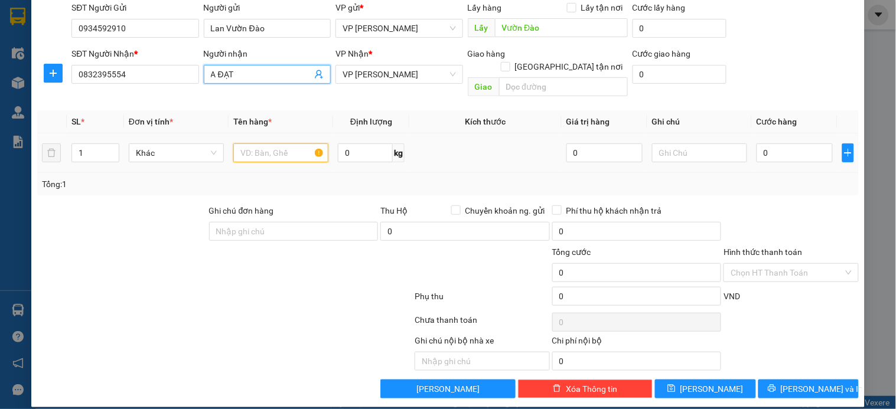
click at [257, 145] on input "text" at bounding box center [280, 152] width 95 height 19
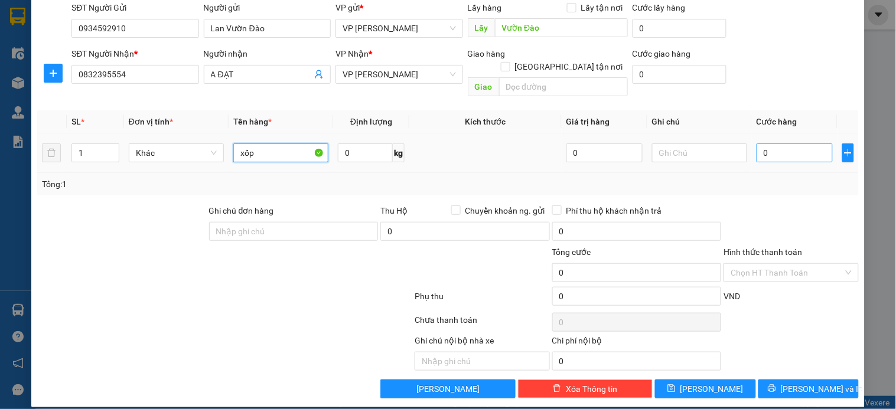
type input "xốp"
click at [783, 143] on input "0" at bounding box center [794, 152] width 76 height 19
type input "9"
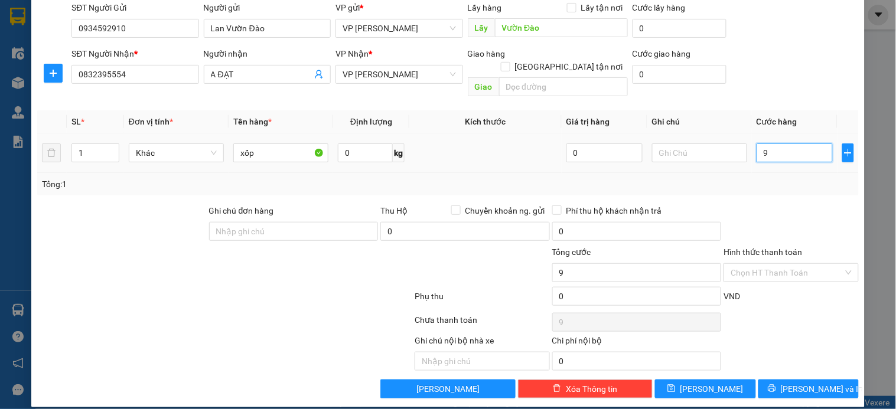
type input "90"
type input "90.000"
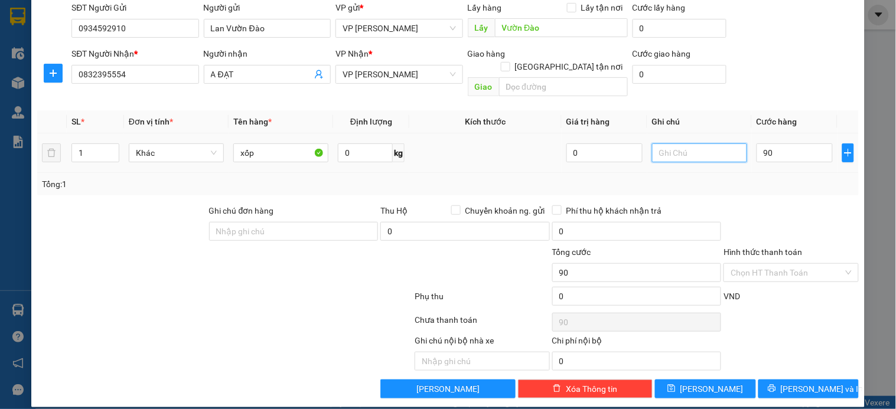
type input "90.000"
click at [693, 143] on input "text" at bounding box center [699, 152] width 95 height 19
type input "k phiếu"
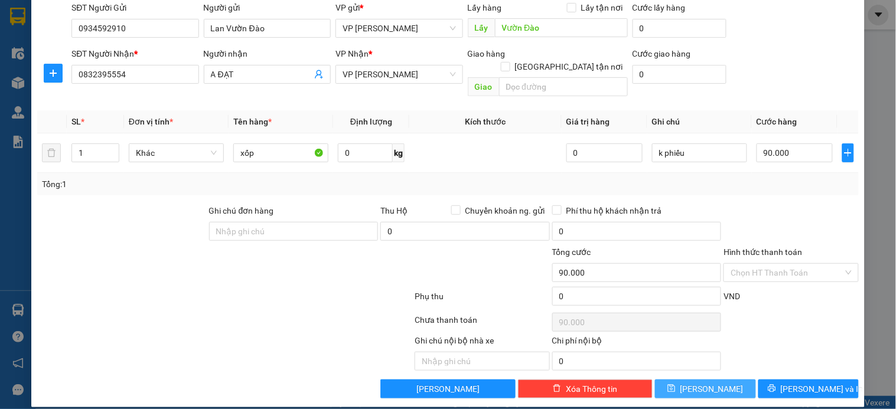
click at [698, 385] on button "[PERSON_NAME]" at bounding box center [705, 389] width 100 height 19
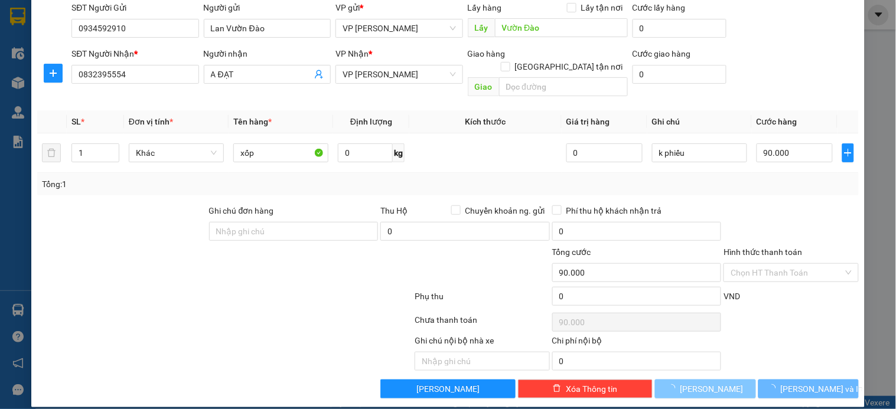
type input "0"
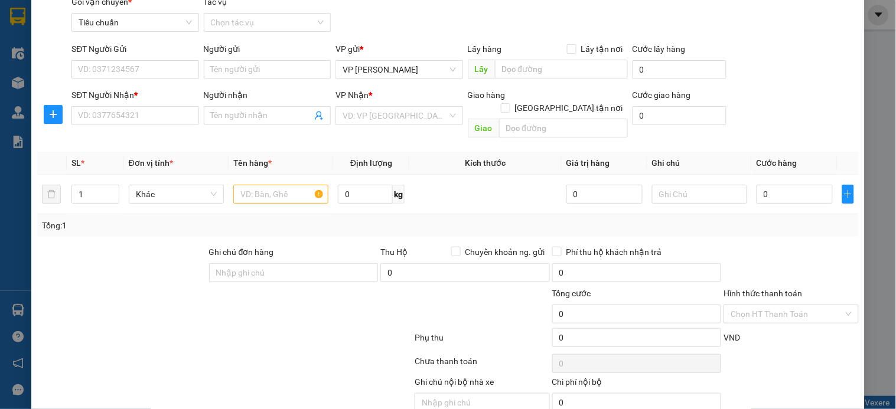
scroll to position [0, 0]
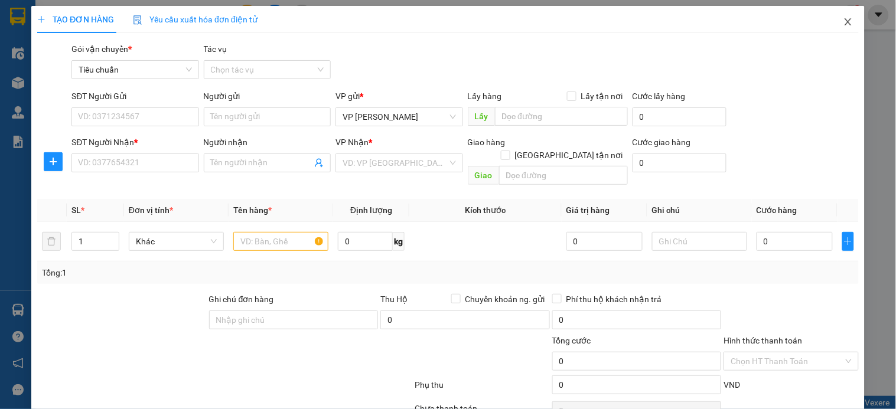
click at [843, 21] on icon "close" at bounding box center [847, 21] width 9 height 9
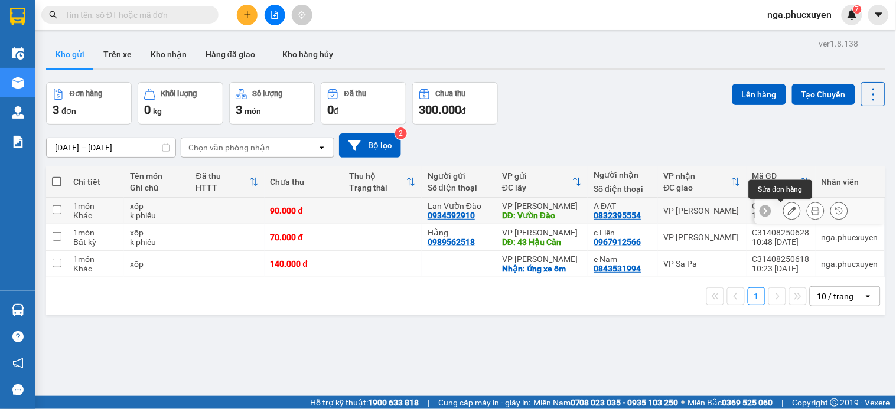
click at [788, 211] on icon at bounding box center [792, 211] width 8 height 8
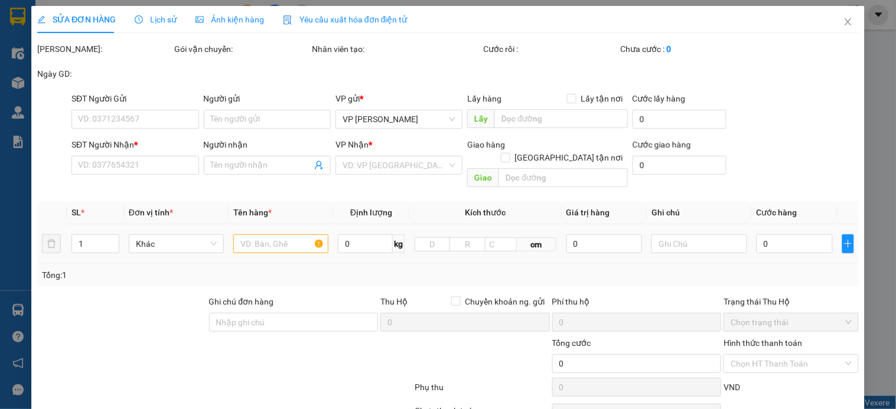
type input "0934592910"
type input "Lan Vườn Đào"
type input "Vườn Đào"
type input "0832395554"
type input "A ĐẠT"
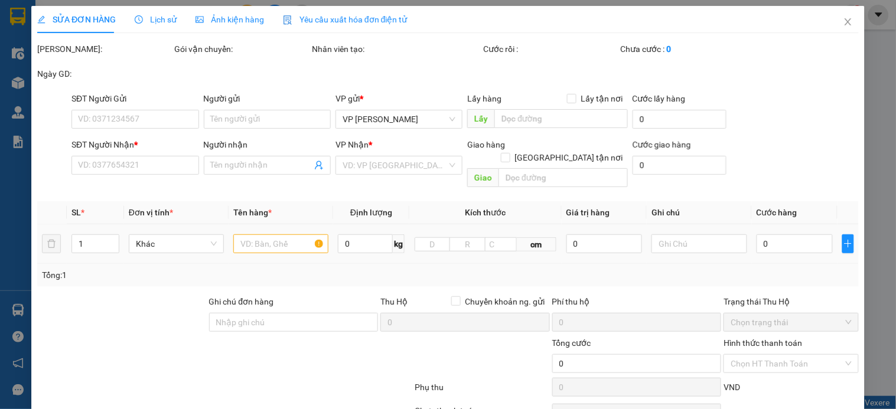
type input "90.000"
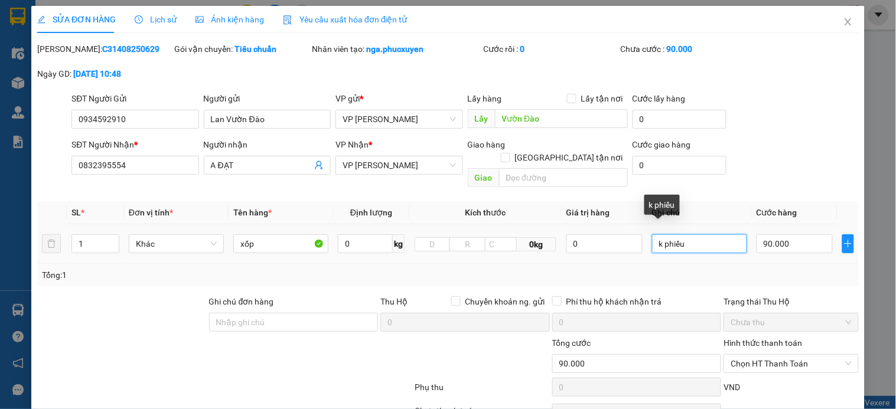
click at [711, 236] on input "k phiếu" at bounding box center [699, 243] width 95 height 19
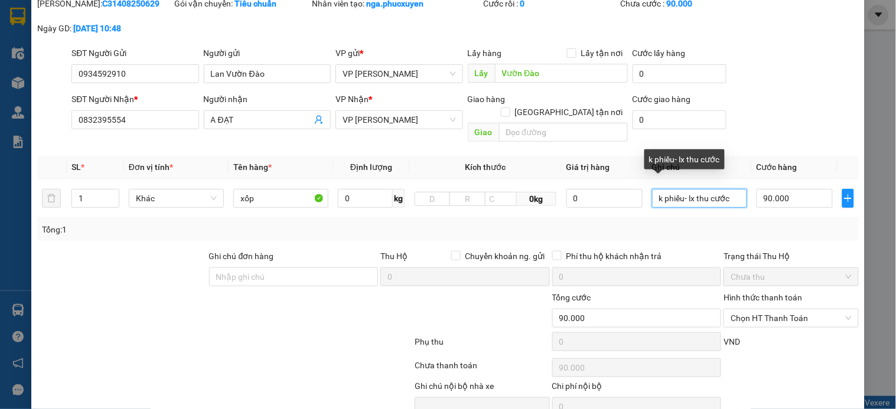
scroll to position [91, 0]
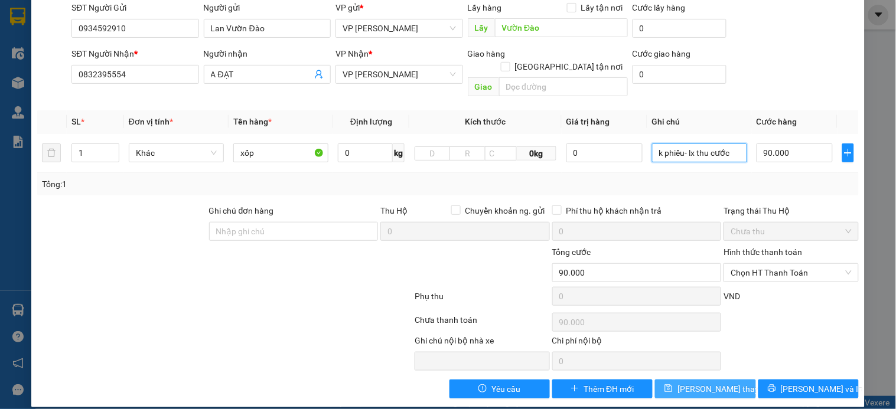
type input "k phiếu- lx thu cước"
click at [704, 383] on span "Lưu thay đổi" at bounding box center [724, 389] width 94 height 13
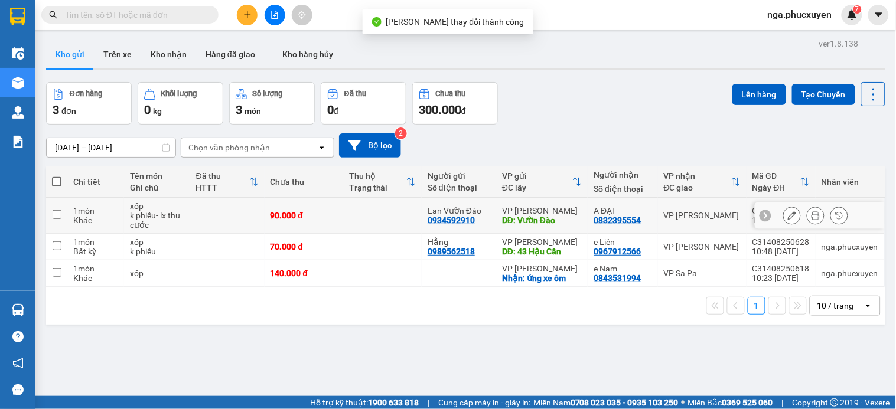
drag, startPoint x: 376, startPoint y: 213, endPoint x: 376, endPoint y: 240, distance: 26.6
click at [375, 214] on td at bounding box center [382, 216] width 79 height 36
checkbox input "true"
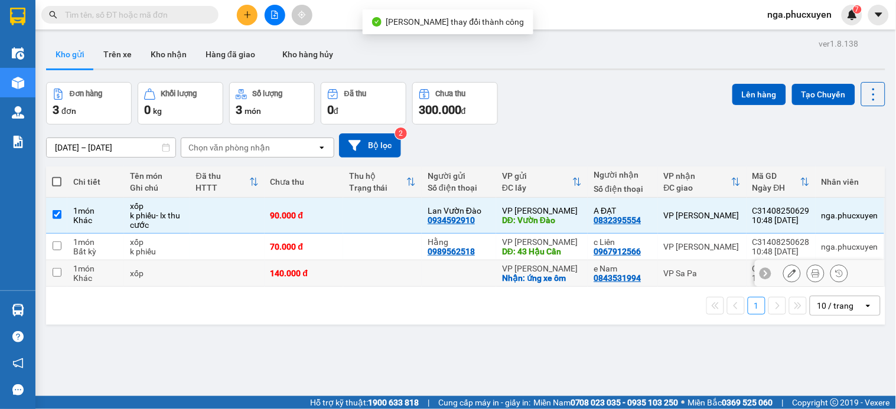
click at [378, 264] on td at bounding box center [382, 273] width 79 height 27
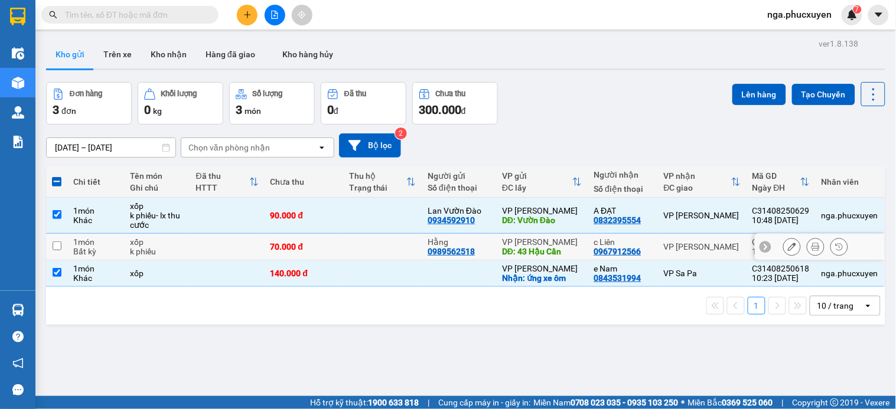
click at [358, 262] on td at bounding box center [382, 273] width 79 height 27
checkbox input "false"
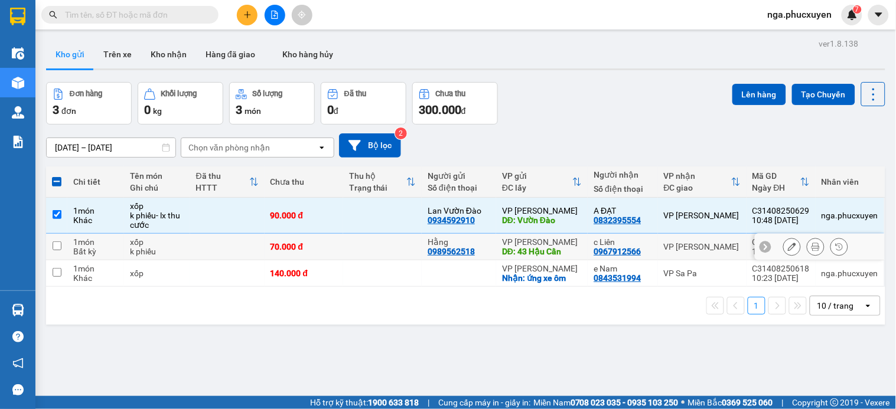
click at [362, 243] on td at bounding box center [382, 247] width 79 height 27
checkbox input "true"
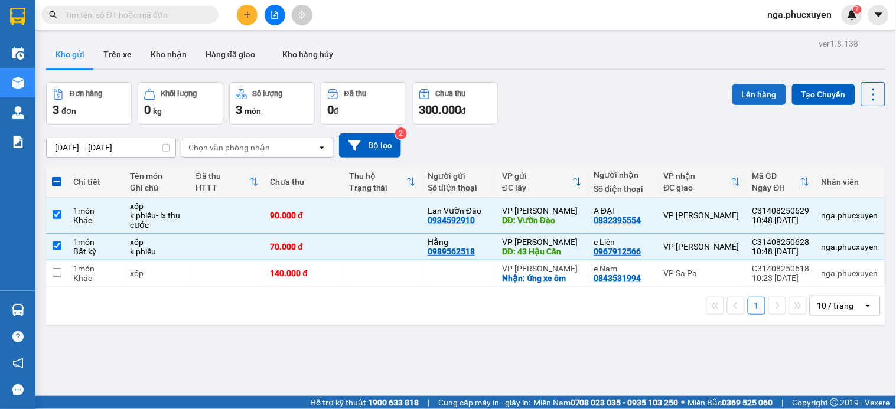
click at [743, 93] on button "Lên hàng" at bounding box center [759, 94] width 54 height 21
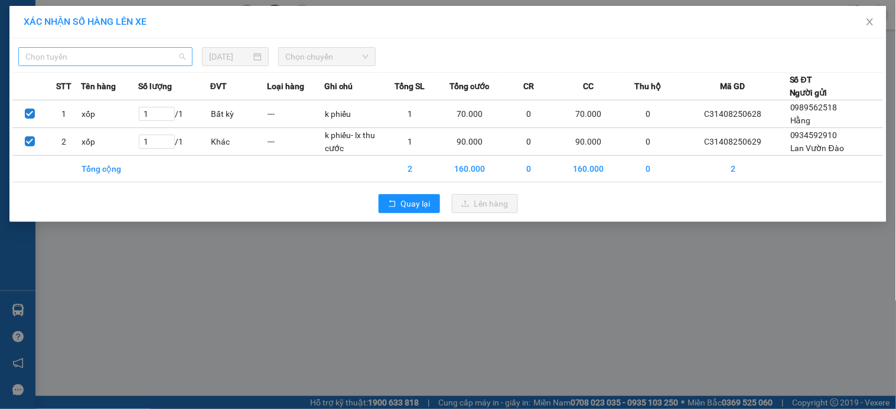
click at [161, 58] on span "Chọn tuyến" at bounding box center [105, 57] width 160 height 18
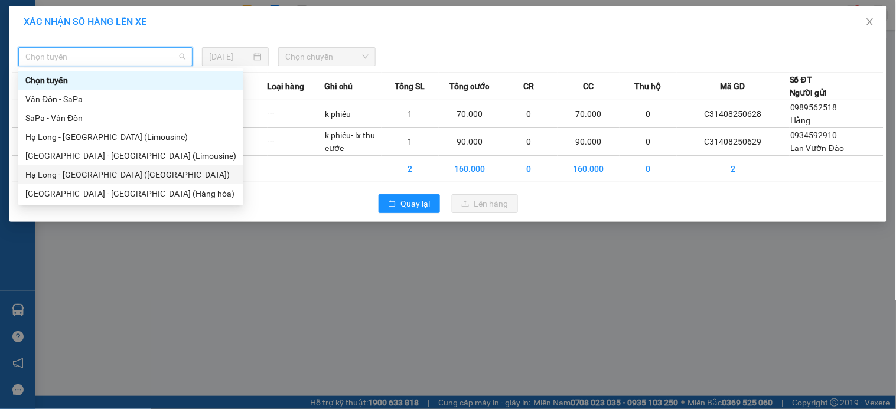
click at [127, 171] on div "Hạ Long - Hà Nội (Hàng hóa)" at bounding box center [130, 174] width 211 height 13
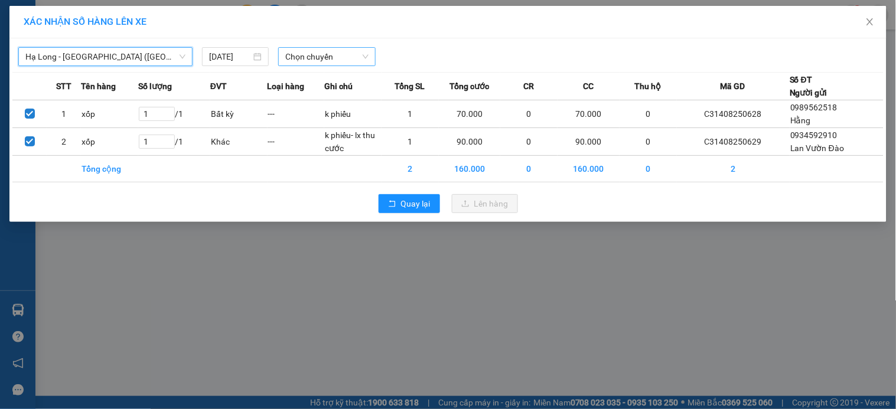
click at [348, 57] on span "Chọn chuyến" at bounding box center [326, 57] width 83 height 18
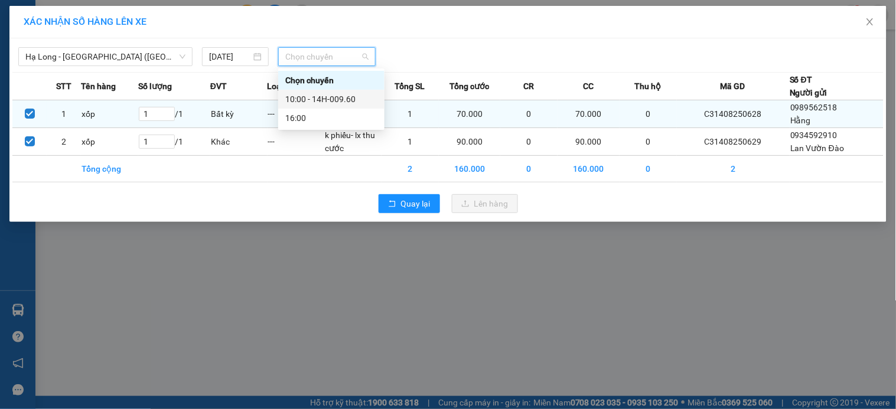
drag, startPoint x: 349, startPoint y: 101, endPoint x: 394, endPoint y: 119, distance: 48.5
click at [350, 102] on div "10:00 - 14H-009.60" at bounding box center [331, 99] width 92 height 13
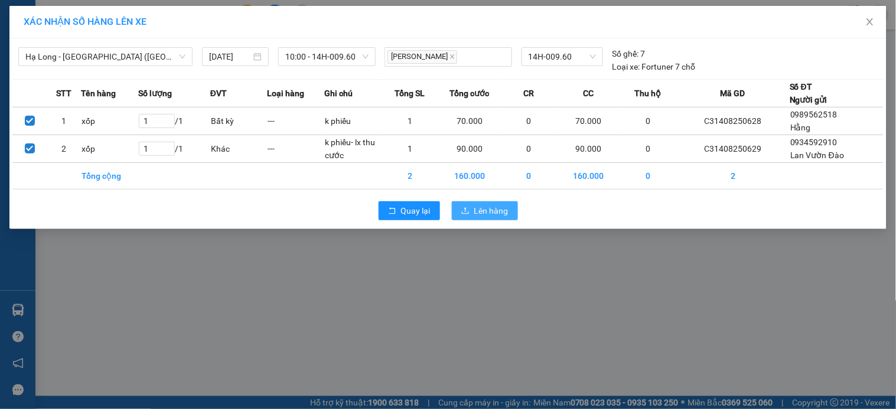
click at [485, 213] on span "Lên hàng" at bounding box center [491, 210] width 34 height 13
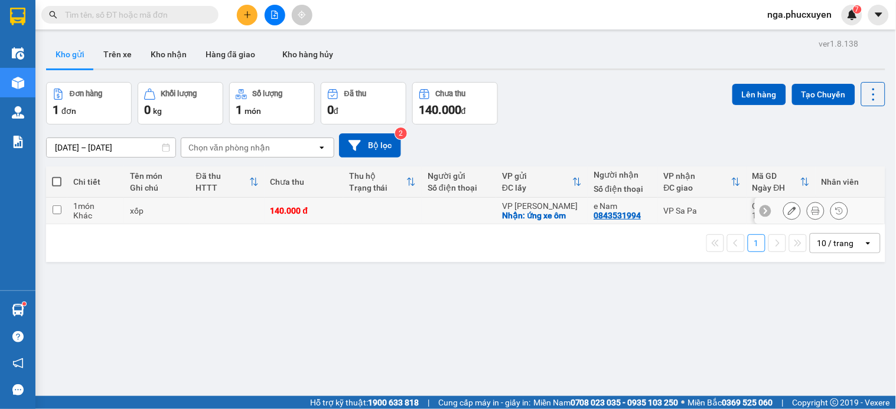
click at [811, 213] on icon at bounding box center [815, 211] width 8 height 8
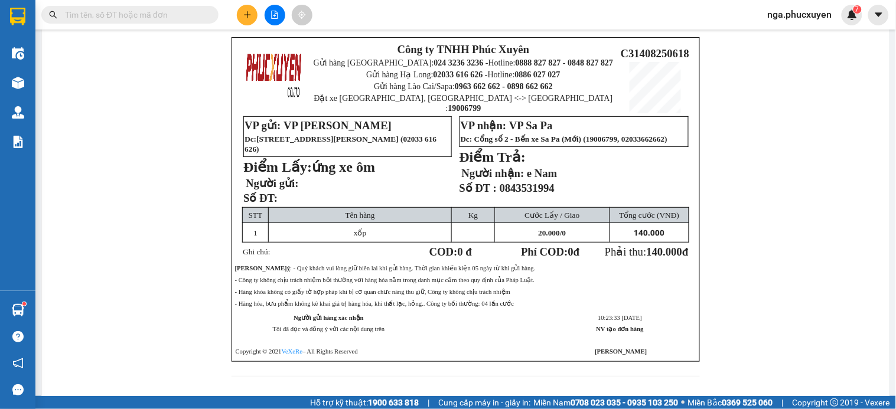
scroll to position [52, 0]
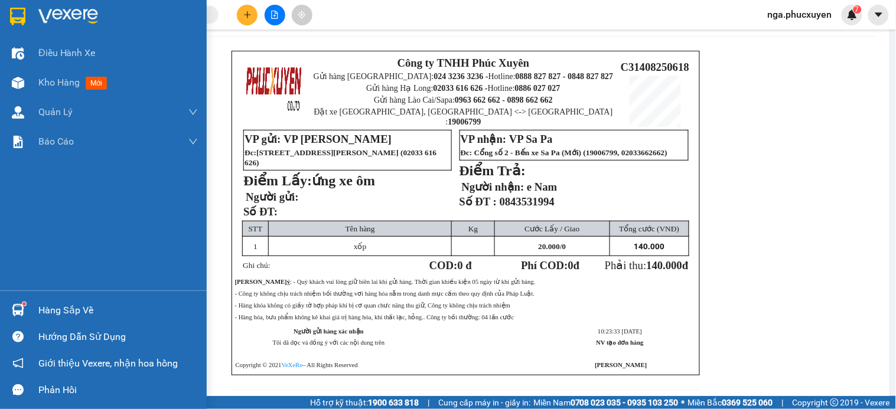
click at [71, 18] on img at bounding box center [68, 17] width 60 height 18
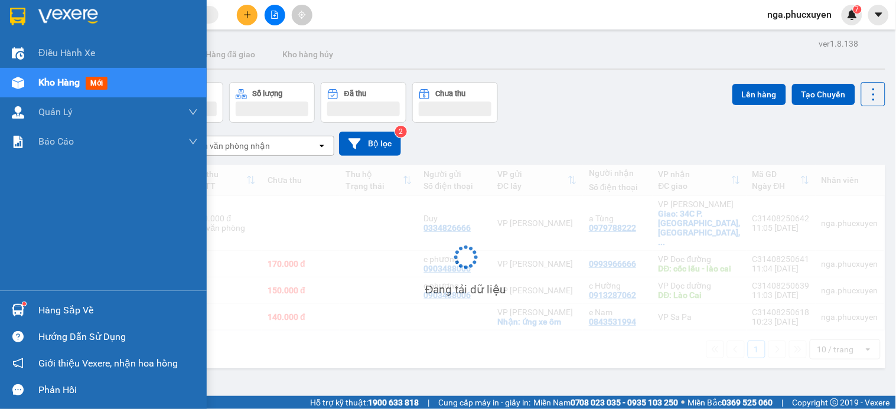
click at [19, 20] on img at bounding box center [17, 17] width 15 height 18
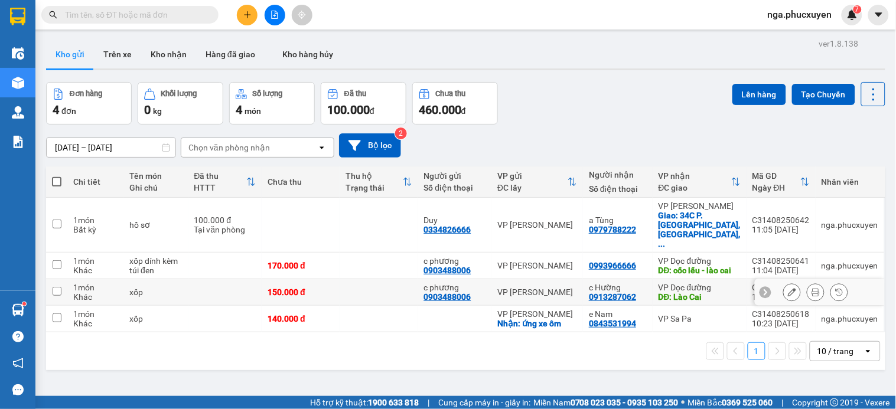
click at [807, 282] on button at bounding box center [815, 292] width 17 height 21
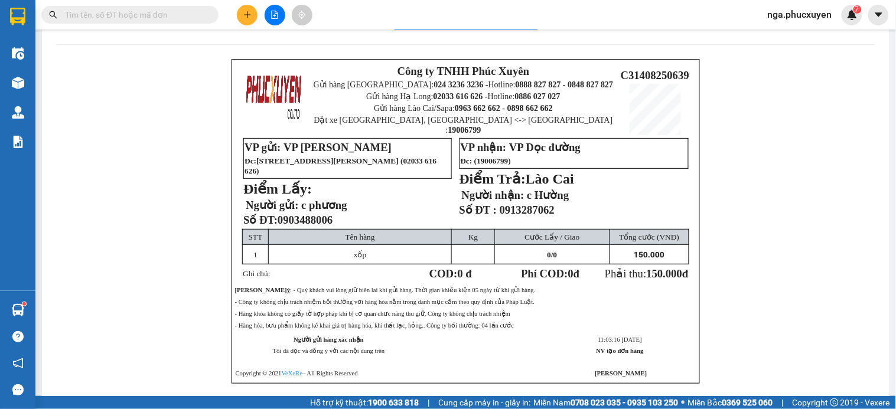
scroll to position [50, 0]
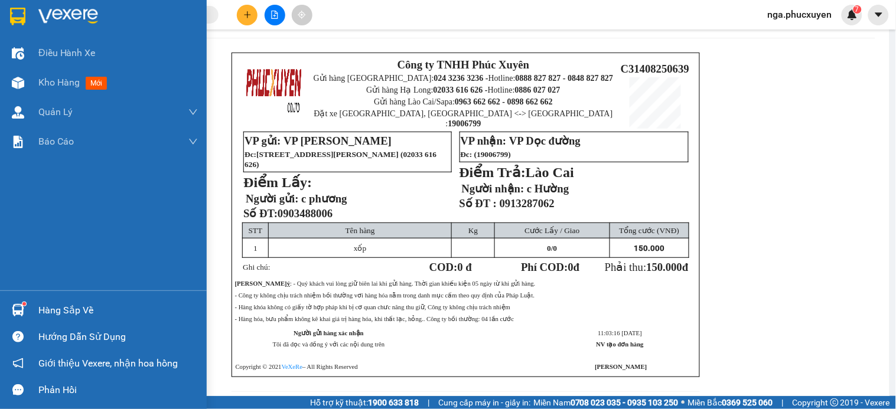
click at [24, 11] on img at bounding box center [17, 17] width 15 height 18
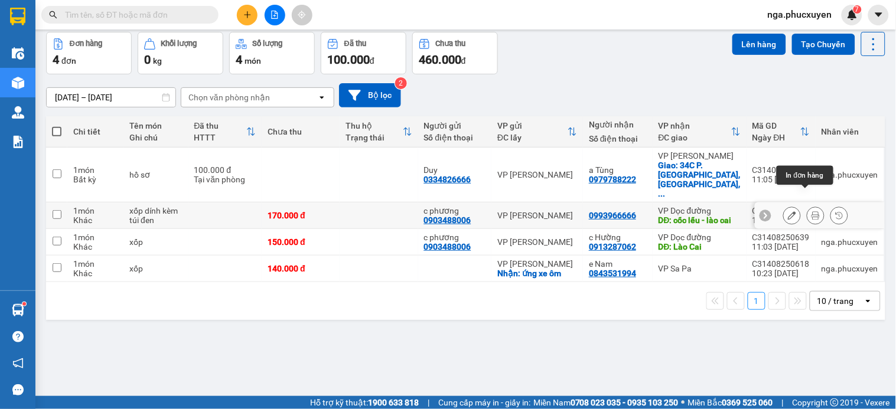
click at [811, 211] on icon at bounding box center [815, 215] width 8 height 8
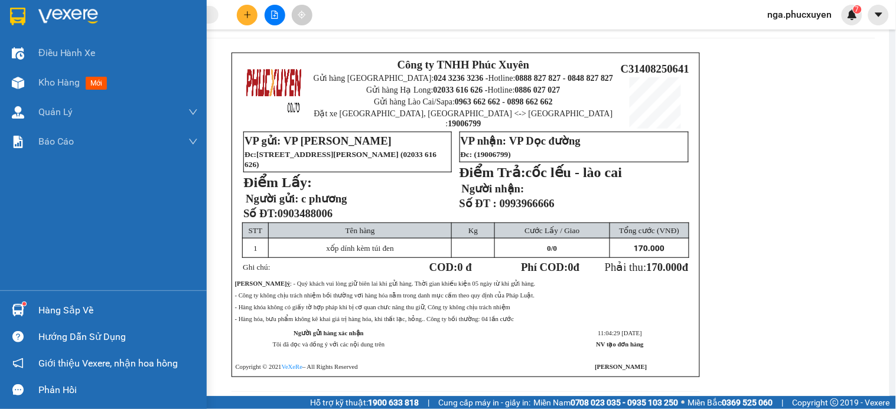
click at [24, 11] on img at bounding box center [17, 17] width 15 height 18
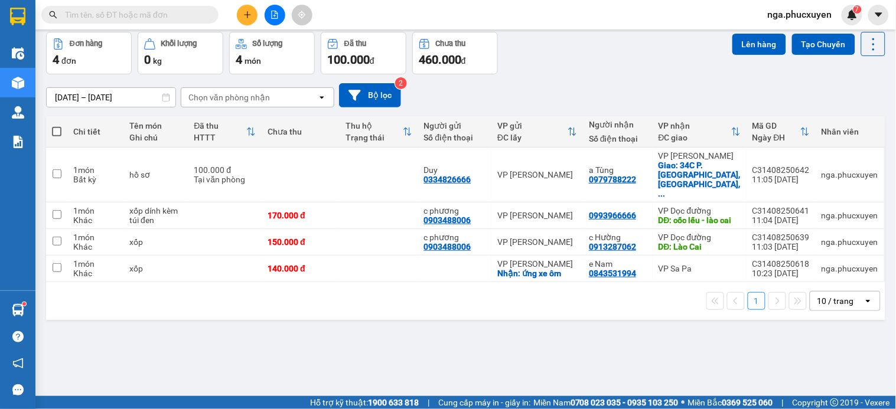
click at [245, 17] on icon "plus" at bounding box center [247, 15] width 8 height 8
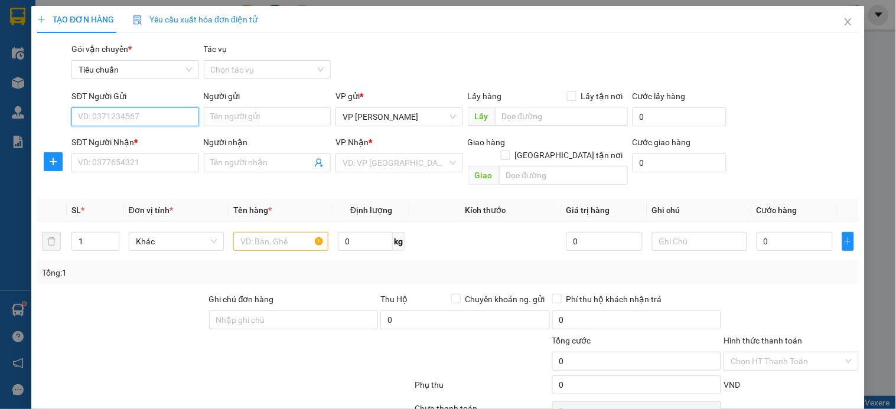
click at [162, 120] on input "SĐT Người Gửi" at bounding box center [134, 116] width 127 height 19
click at [161, 119] on input "SĐT Người Gửi" at bounding box center [134, 116] width 127 height 19
type input "0988686670"
click at [138, 141] on div "0988686670 - anh Nam" at bounding box center [144, 140] width 132 height 13
type input "anh Nam"
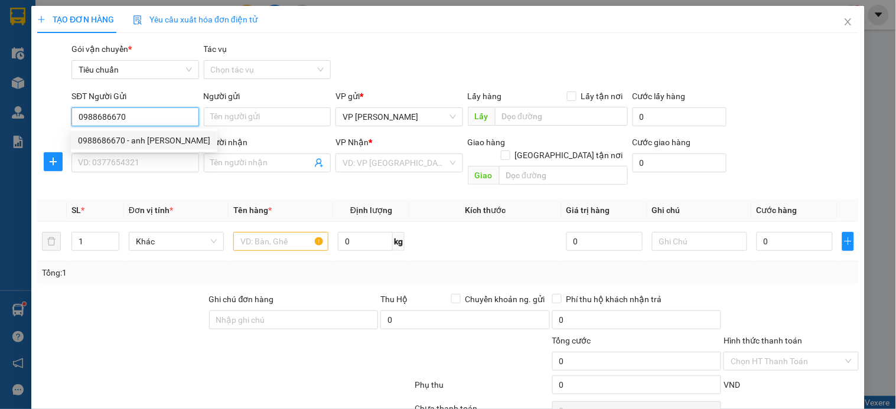
type input "km 11"
type input "0988686670"
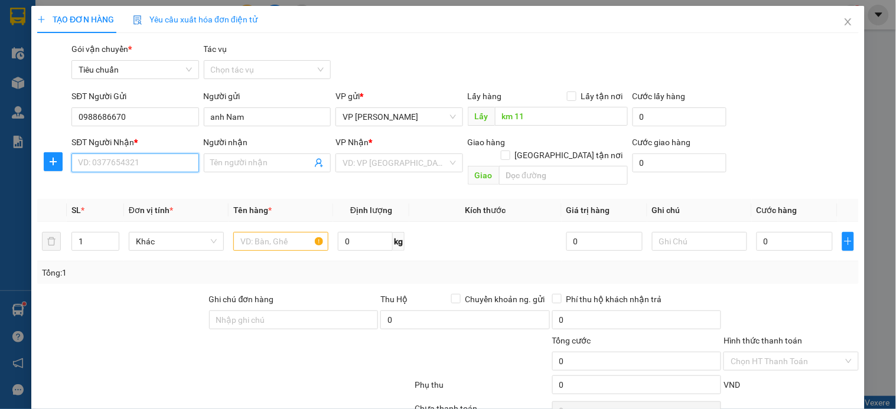
click at [149, 169] on input "SĐT Người Nhận *" at bounding box center [134, 162] width 127 height 19
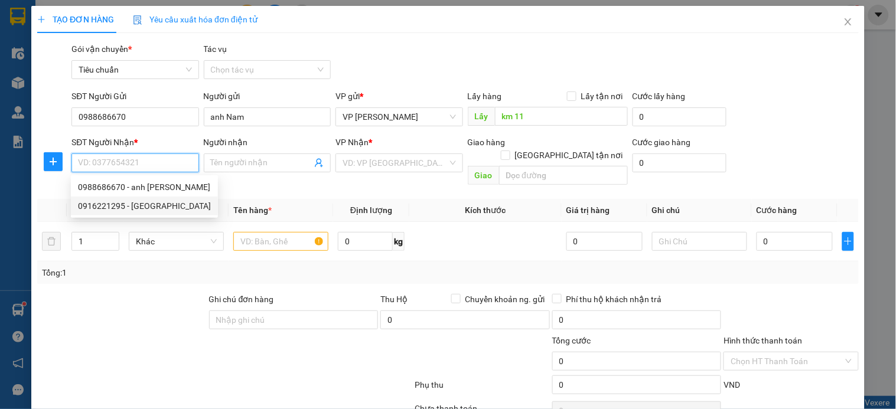
click at [138, 202] on div "0916221295 - Anh Hải" at bounding box center [144, 206] width 133 height 13
type input "0916221295"
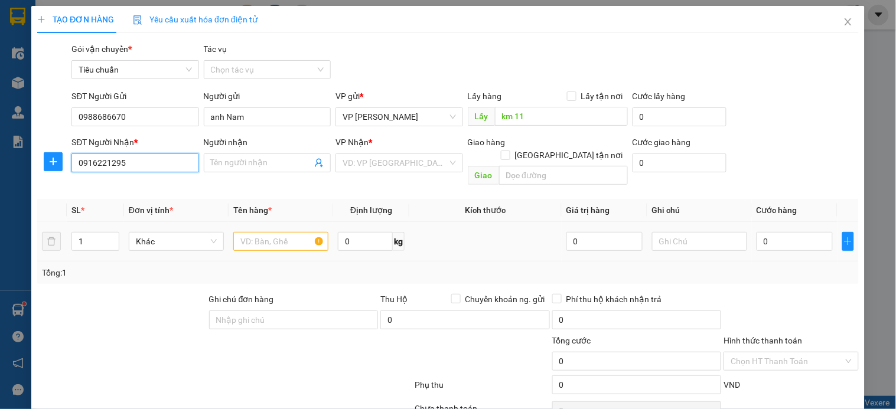
type input "Anh Hải"
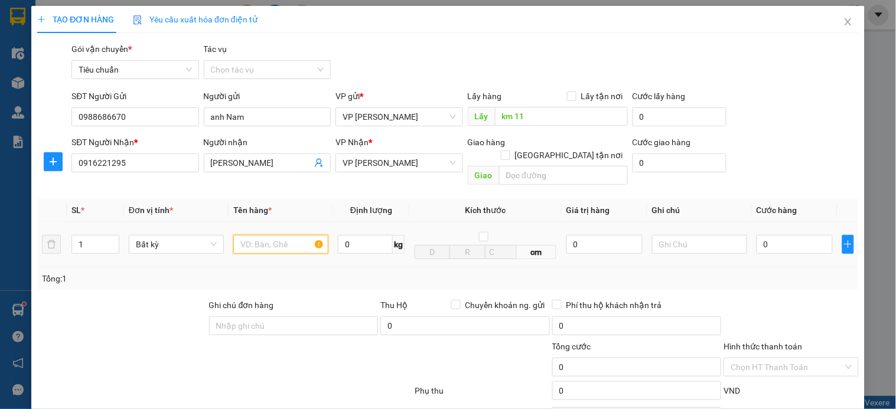
click at [272, 235] on input "text" at bounding box center [280, 244] width 95 height 19
type input "biển số"
click at [669, 235] on input "text" at bounding box center [699, 244] width 95 height 19
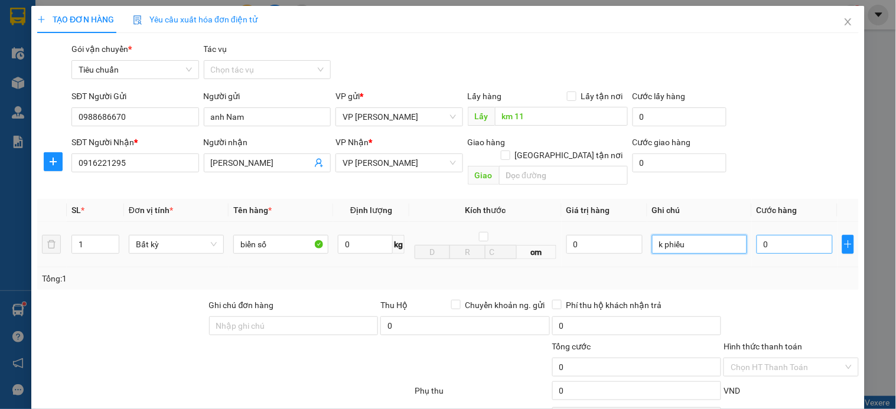
type input "k phiếu"
click at [765, 235] on input "0" at bounding box center [794, 244] width 76 height 19
type input "3"
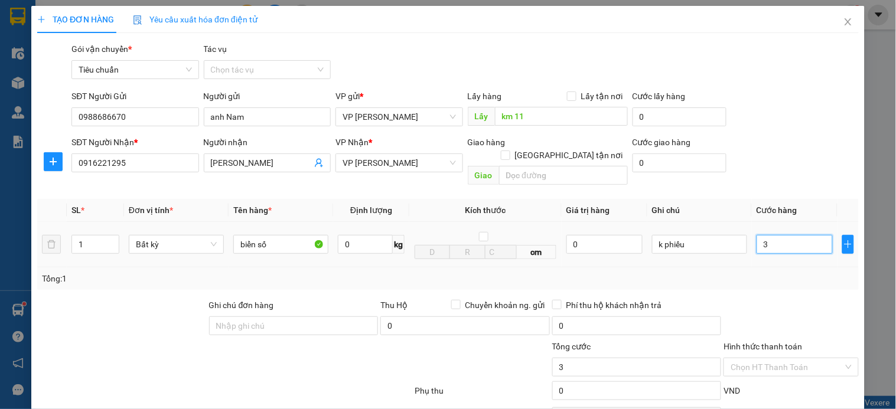
type input "30"
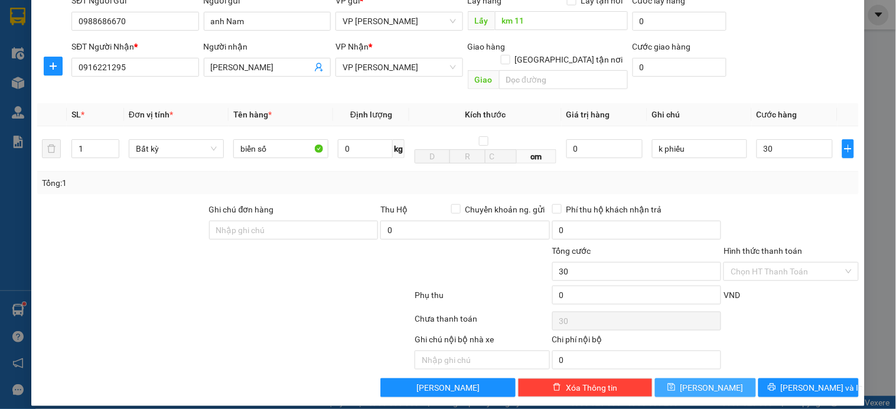
type input "30.000"
click at [717, 378] on button "[PERSON_NAME]" at bounding box center [705, 387] width 100 height 19
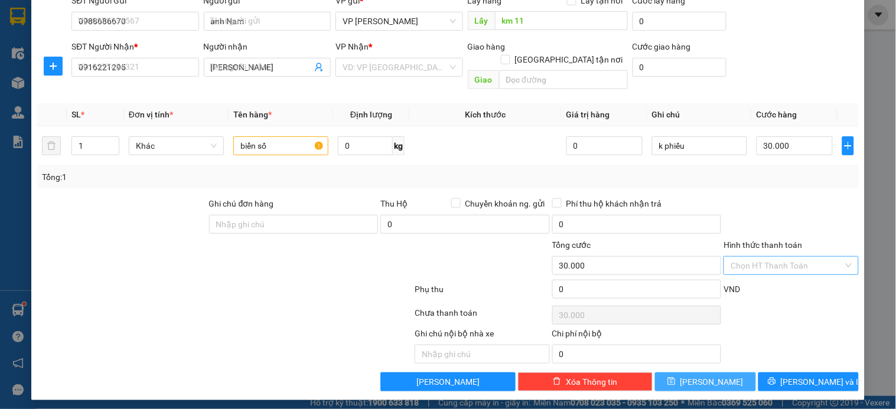
type input "0"
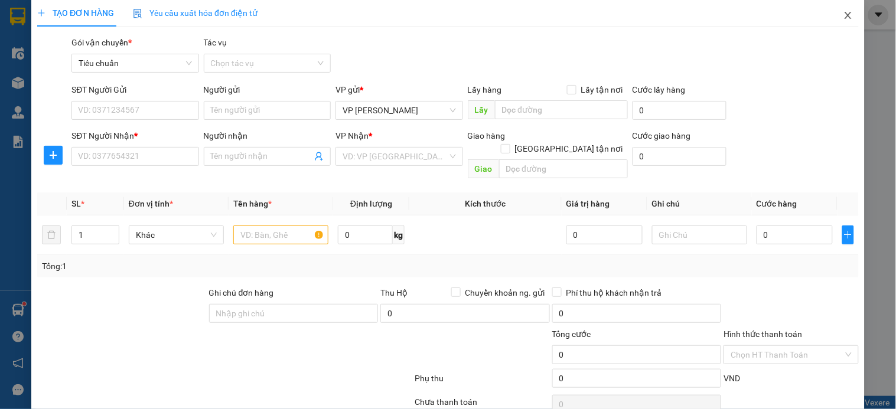
scroll to position [0, 0]
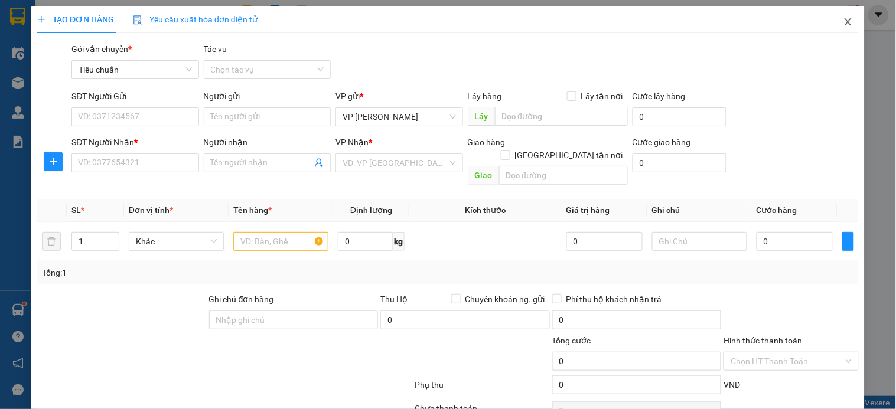
click at [843, 25] on icon "close" at bounding box center [847, 21] width 9 height 9
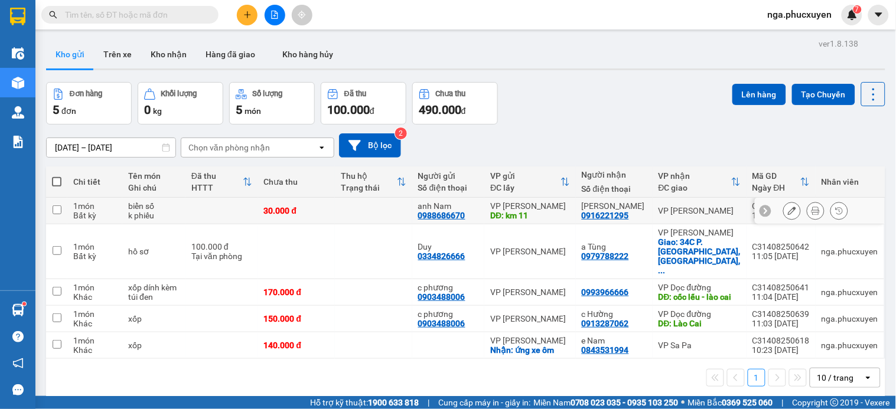
click at [218, 214] on td at bounding box center [221, 211] width 73 height 27
checkbox input "true"
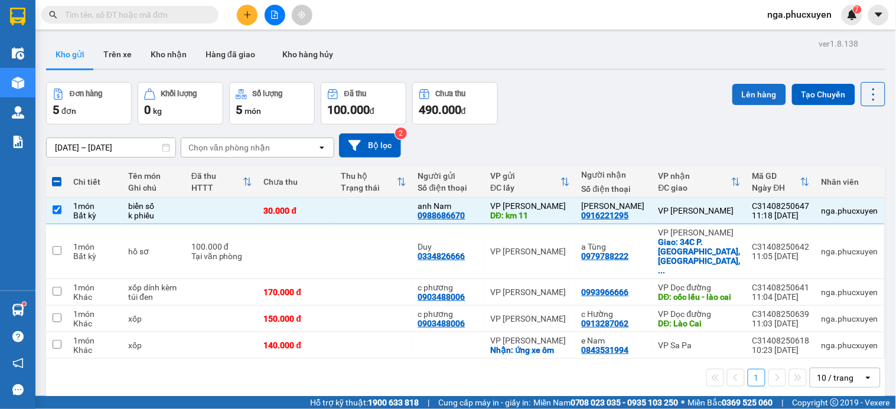
click at [732, 91] on button "Lên hàng" at bounding box center [759, 94] width 54 height 21
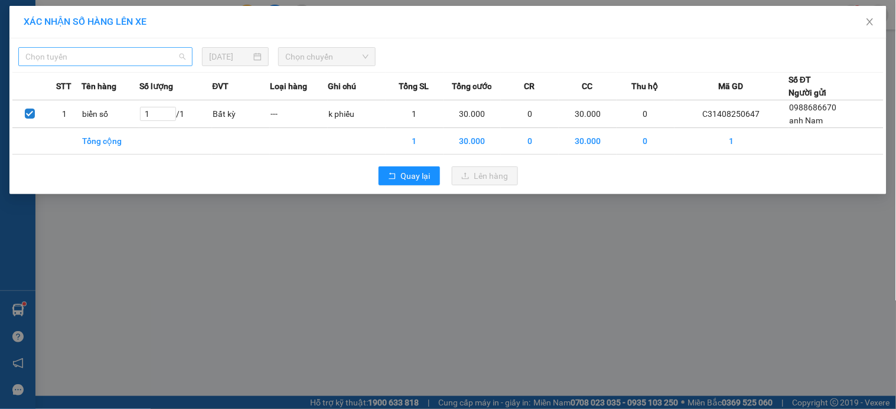
click at [172, 52] on span "Chọn tuyến" at bounding box center [105, 57] width 160 height 18
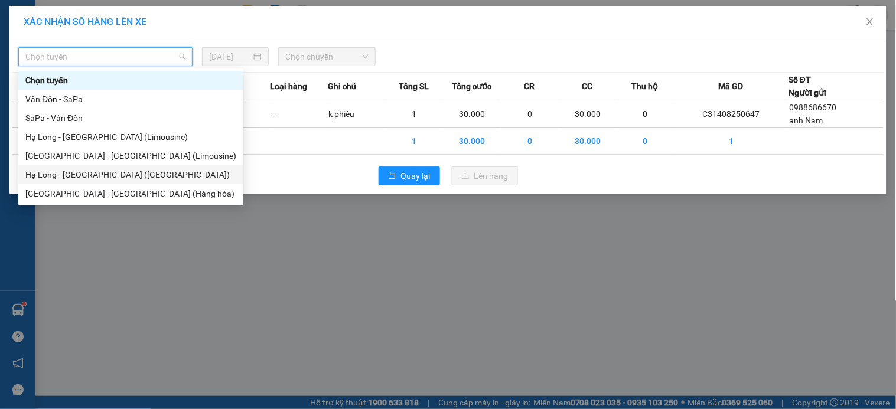
click at [120, 172] on div "Hạ Long - Hà Nội (Hàng hóa)" at bounding box center [130, 174] width 211 height 13
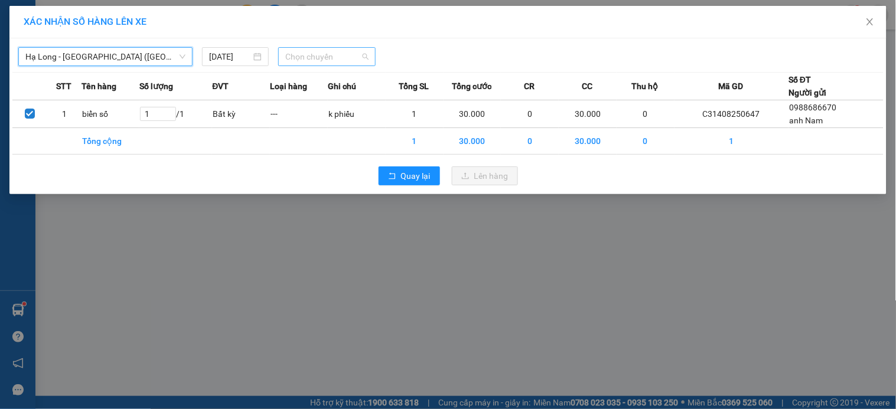
click at [316, 56] on span "Chọn chuyến" at bounding box center [326, 57] width 83 height 18
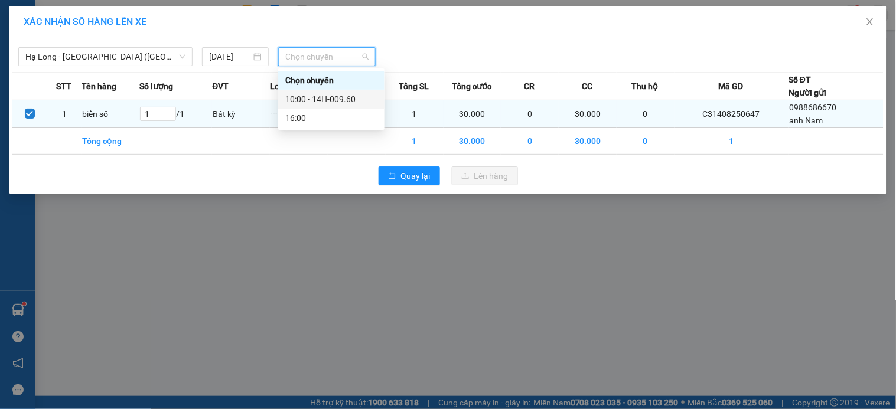
drag, startPoint x: 324, startPoint y: 96, endPoint x: 403, endPoint y: 133, distance: 87.7
click at [325, 96] on div "10:00 - 14H-009.60" at bounding box center [331, 99] width 92 height 13
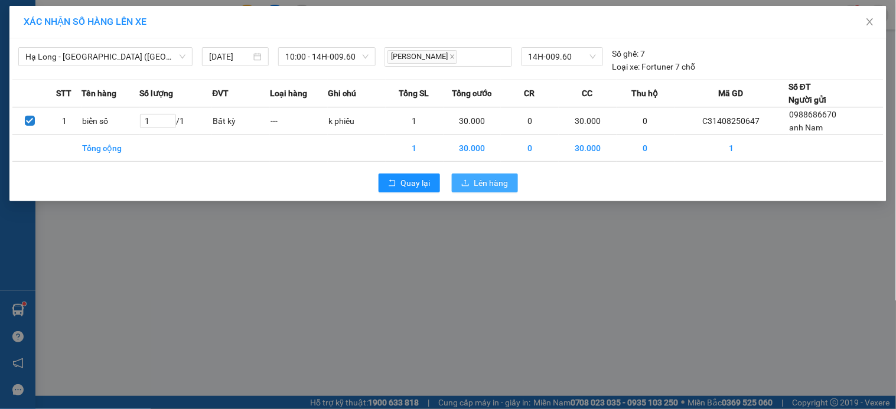
click at [477, 178] on span "Lên hàng" at bounding box center [491, 183] width 34 height 13
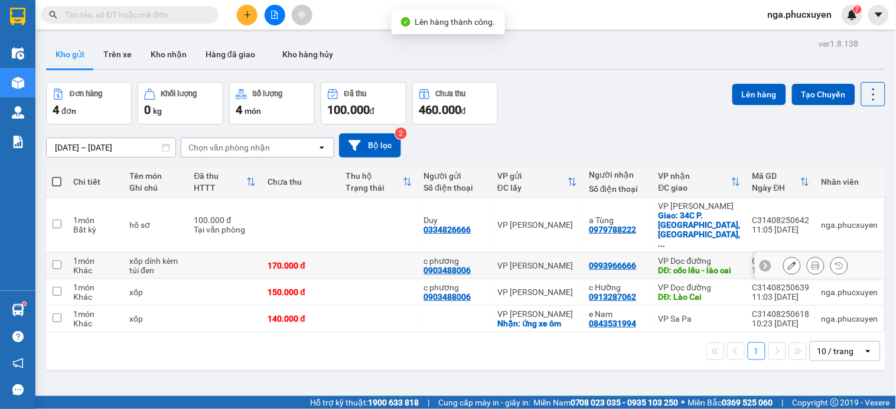
click at [372, 253] on td at bounding box center [378, 266] width 78 height 27
checkbox input "true"
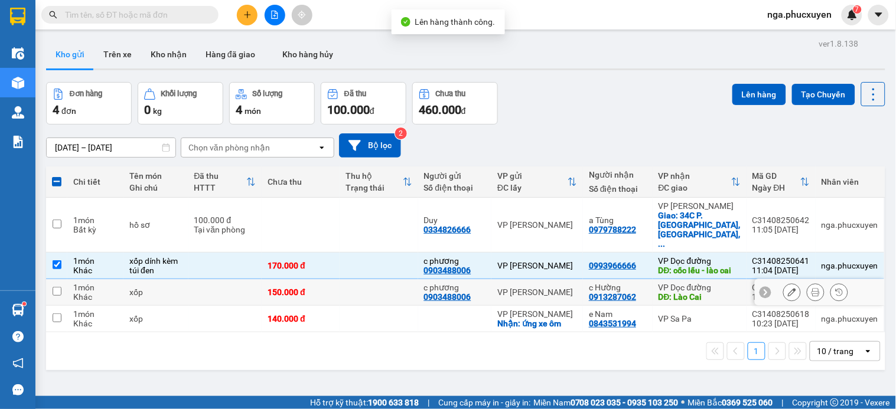
drag, startPoint x: 370, startPoint y: 273, endPoint x: 370, endPoint y: 299, distance: 26.0
click at [370, 279] on td at bounding box center [378, 292] width 78 height 27
checkbox input "true"
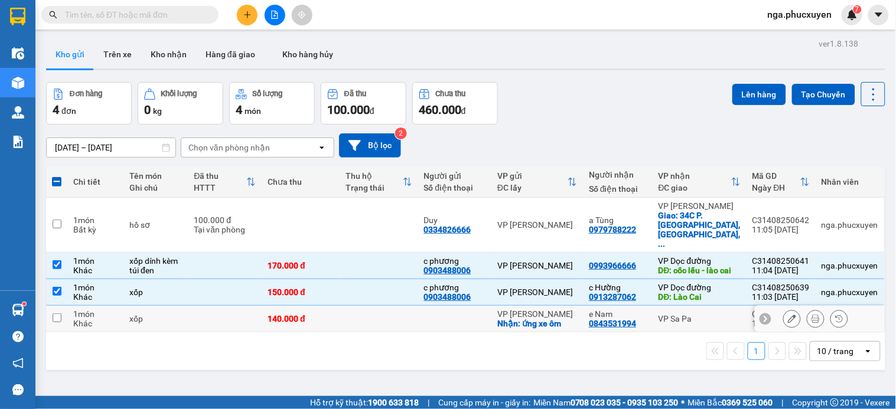
drag, startPoint x: 370, startPoint y: 299, endPoint x: 381, endPoint y: 305, distance: 12.7
click at [373, 306] on td at bounding box center [378, 319] width 78 height 27
checkbox input "true"
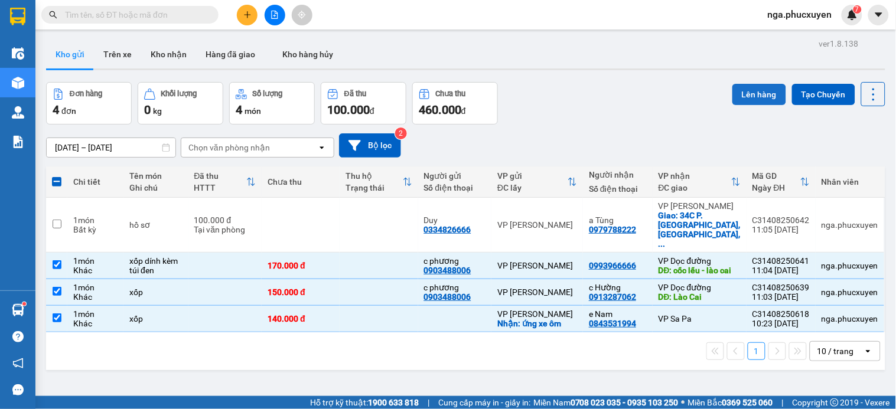
drag, startPoint x: 750, startPoint y: 90, endPoint x: 744, endPoint y: 93, distance: 7.1
click at [750, 90] on button "Lên hàng" at bounding box center [759, 94] width 54 height 21
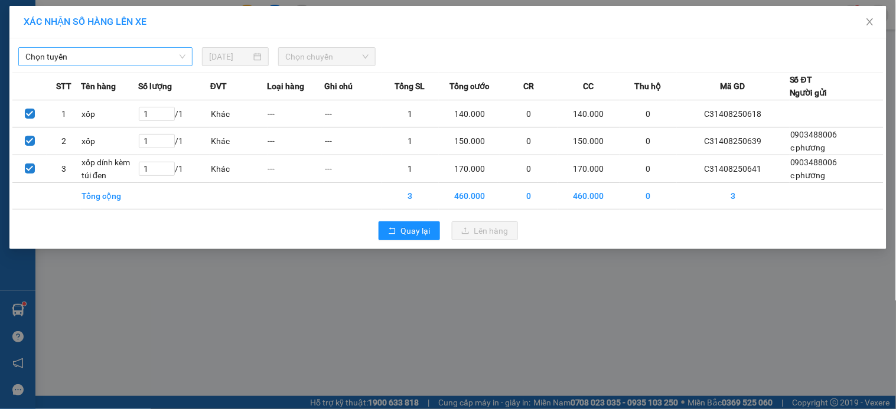
click at [143, 58] on span "Chọn tuyến" at bounding box center [105, 57] width 160 height 18
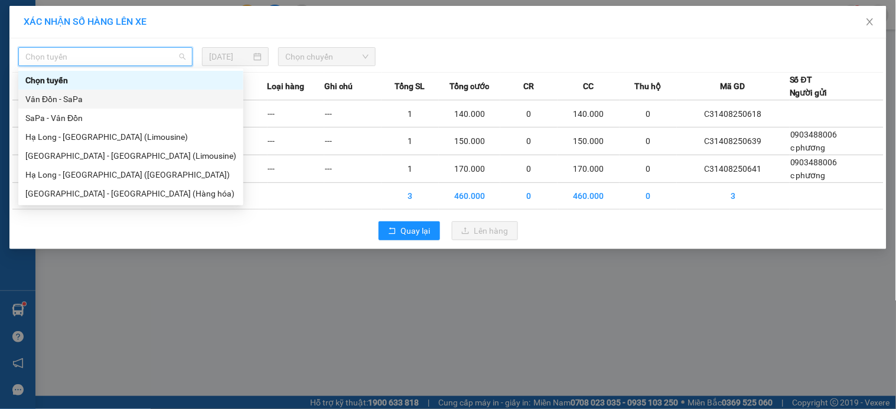
drag, startPoint x: 70, startPoint y: 100, endPoint x: 108, endPoint y: 96, distance: 38.7
click at [70, 100] on div "Vân Đồn - SaPa" at bounding box center [130, 99] width 211 height 13
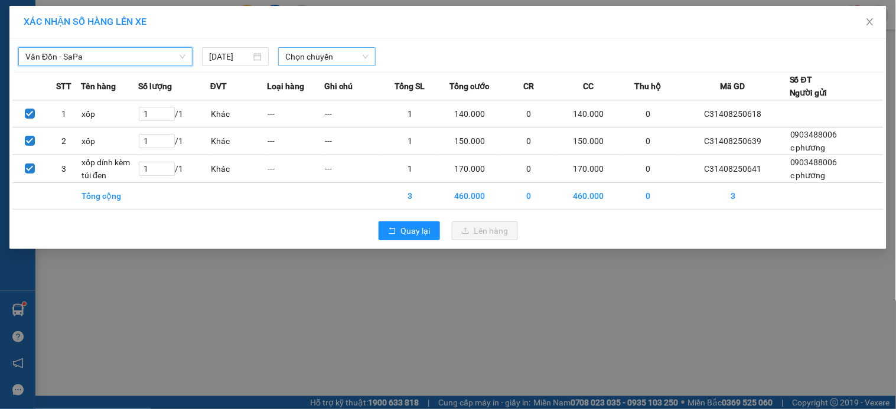
click at [318, 52] on span "Chọn chuyến" at bounding box center [326, 57] width 83 height 18
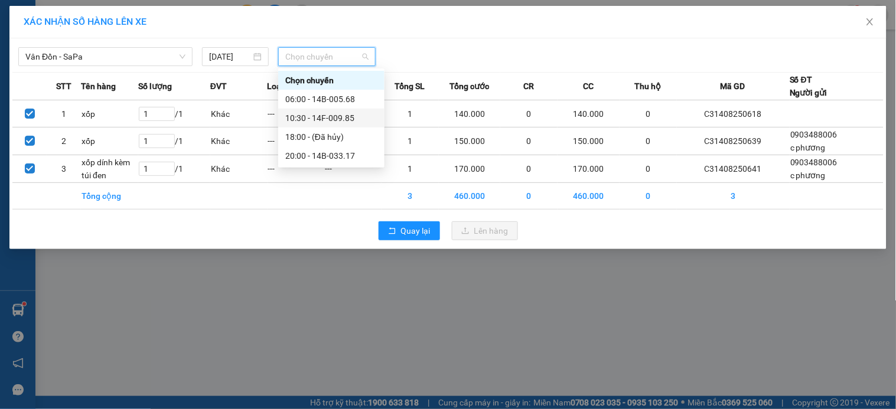
click at [328, 116] on div "10:30 - 14F-009.85" at bounding box center [331, 118] width 92 height 13
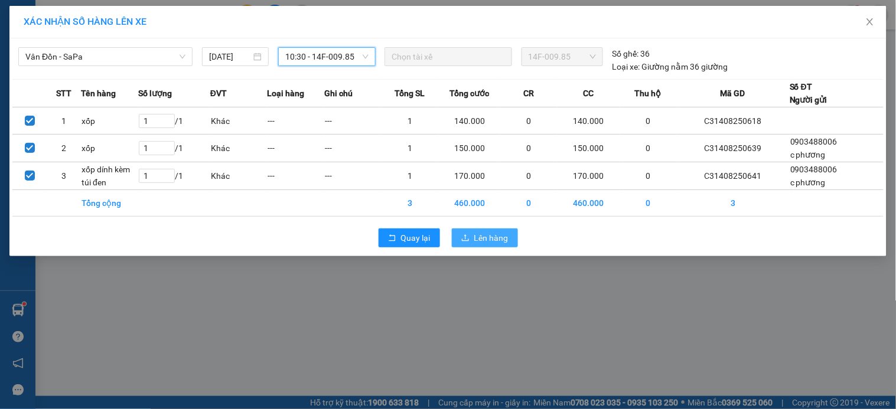
click at [495, 239] on span "Lên hàng" at bounding box center [491, 237] width 34 height 13
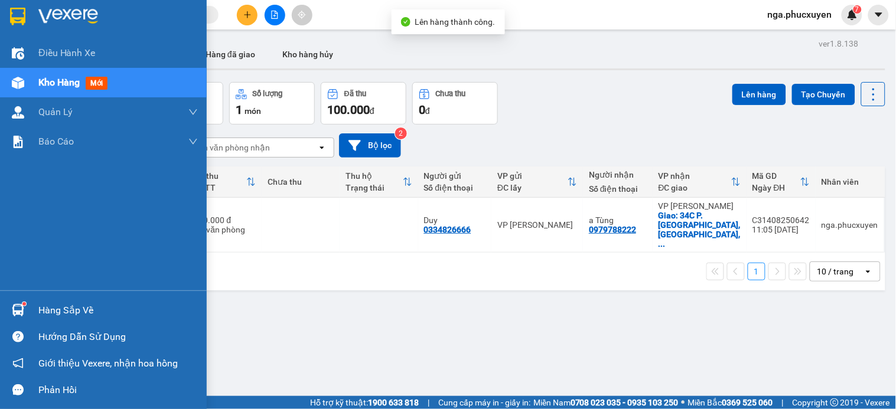
click at [49, 316] on div "Hàng sắp về" at bounding box center [117, 311] width 159 height 18
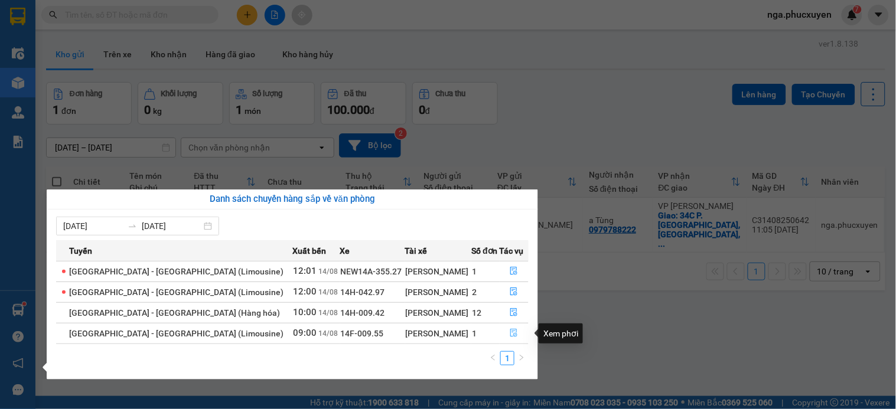
click at [511, 335] on icon "file-done" at bounding box center [514, 333] width 7 height 8
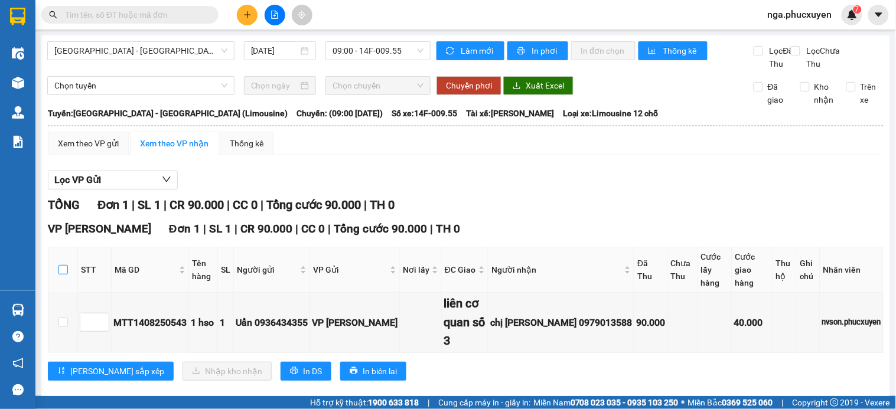
click at [61, 275] on input "checkbox" at bounding box center [62, 269] width 9 height 9
checkbox input "true"
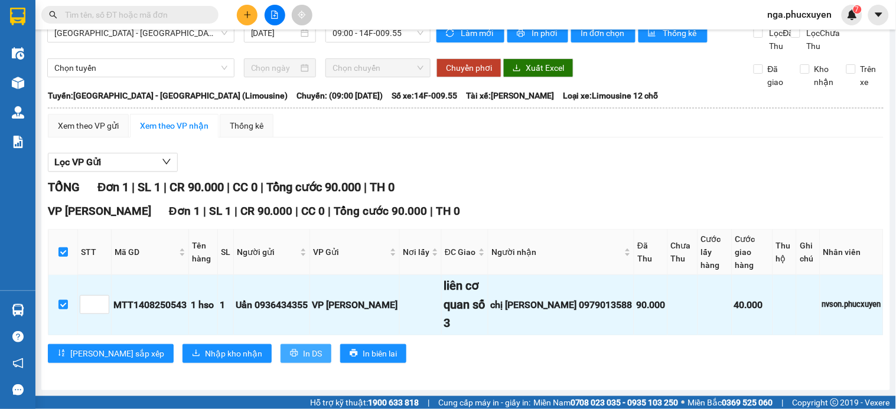
scroll to position [31, 0]
click at [205, 351] on span "Nhập kho nhận" at bounding box center [233, 353] width 57 height 13
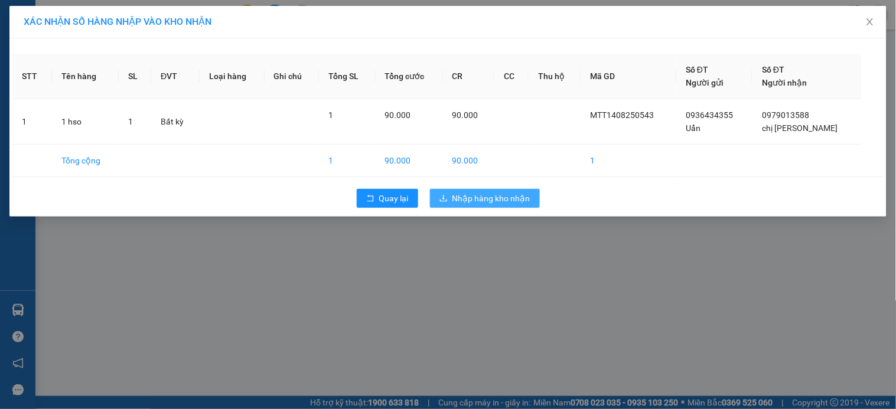
click at [475, 195] on span "Nhập hàng kho nhận" at bounding box center [491, 198] width 78 height 13
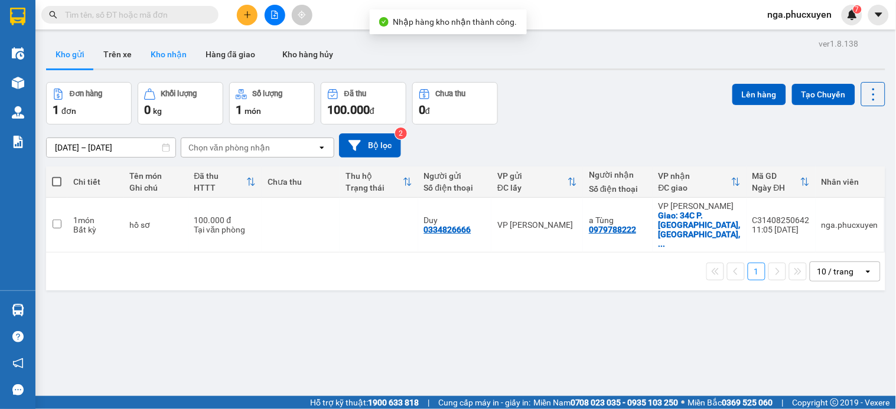
click at [166, 51] on button "Kho nhận" at bounding box center [168, 54] width 55 height 28
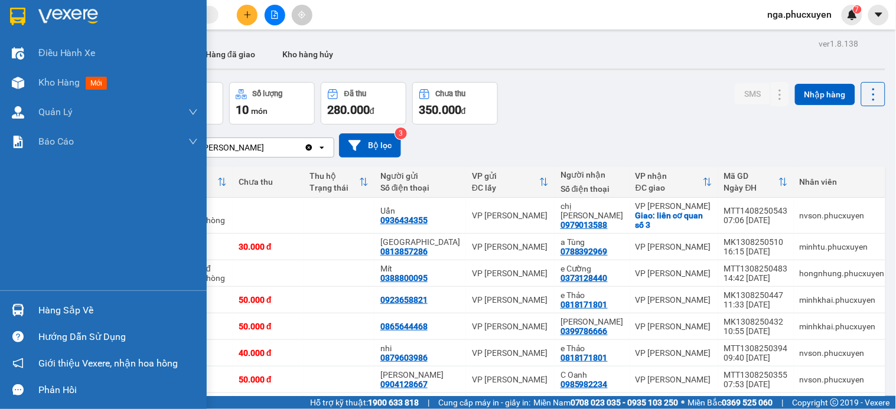
click at [25, 11] on div at bounding box center [18, 16] width 21 height 21
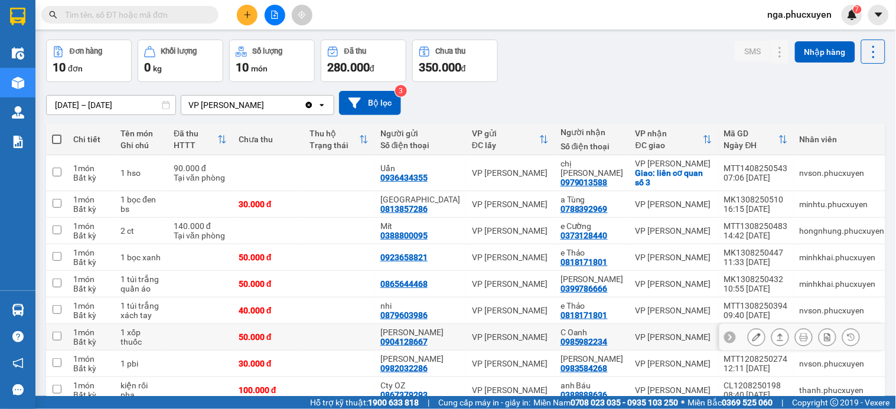
scroll to position [66, 0]
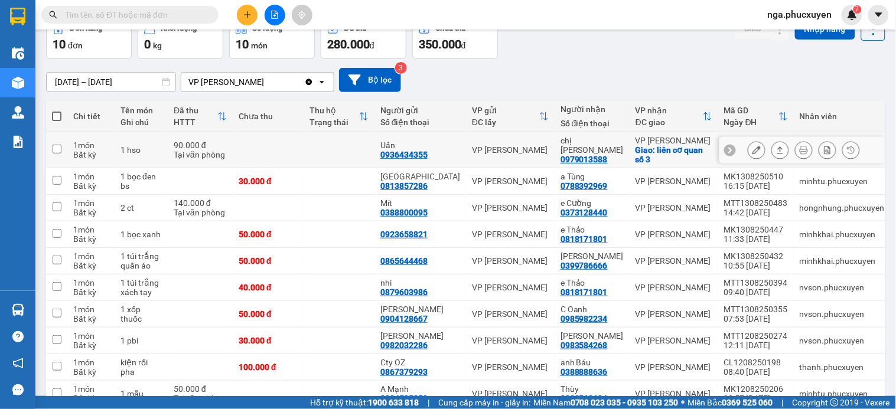
click at [752, 151] on icon at bounding box center [756, 150] width 8 height 8
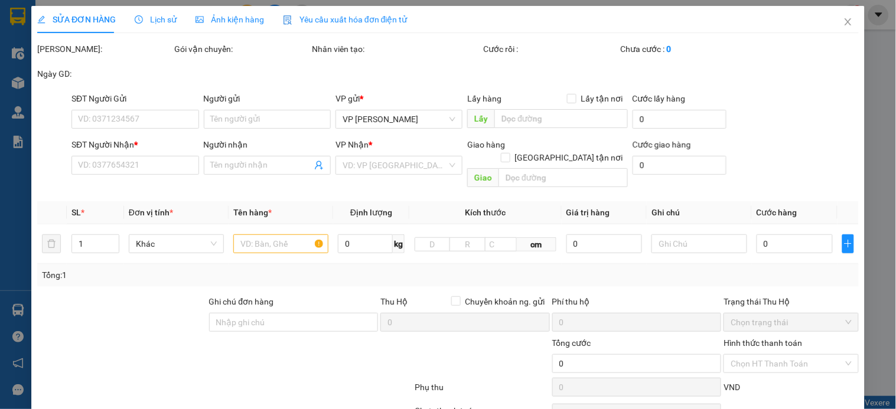
type input "0936434355"
type input "Uẩn"
type input "0979013588"
type input "chị Hương"
checkbox input "true"
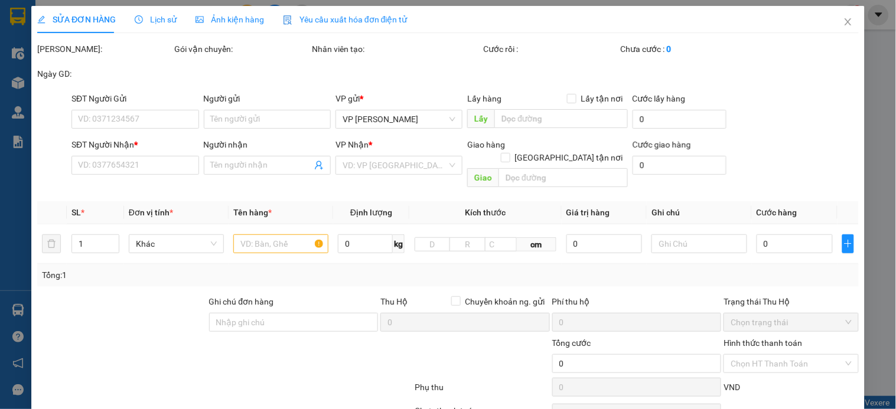
type input "liên cơ quan số 3"
type input "90.000"
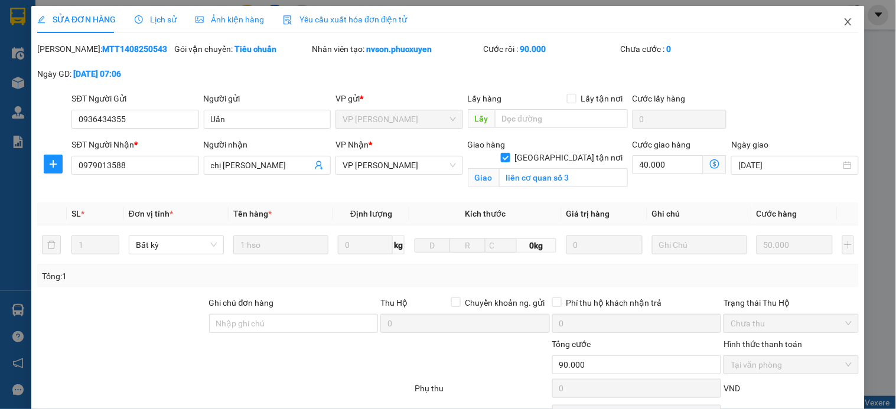
click at [843, 18] on icon "close" at bounding box center [847, 21] width 9 height 9
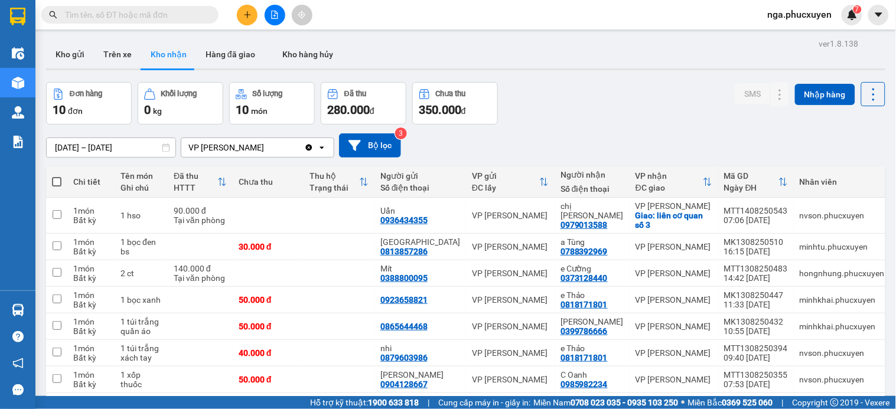
click at [198, 12] on input "text" at bounding box center [134, 14] width 139 height 13
type input "098"
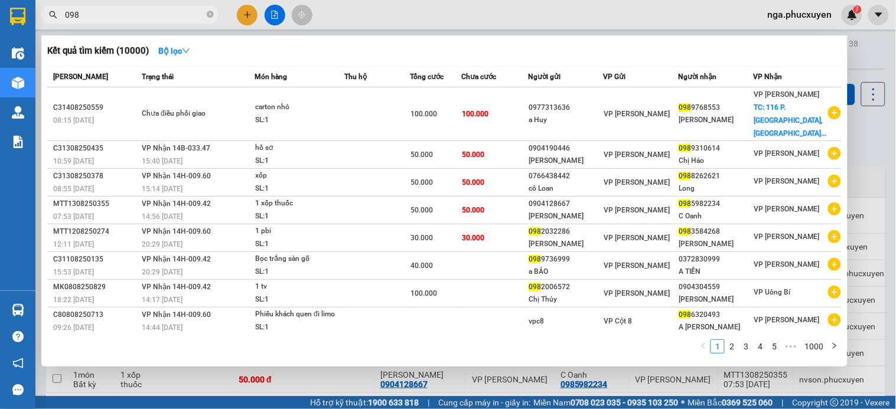
click at [157, 15] on input "098" at bounding box center [134, 14] width 139 height 13
click at [155, 15] on input "098" at bounding box center [134, 14] width 139 height 13
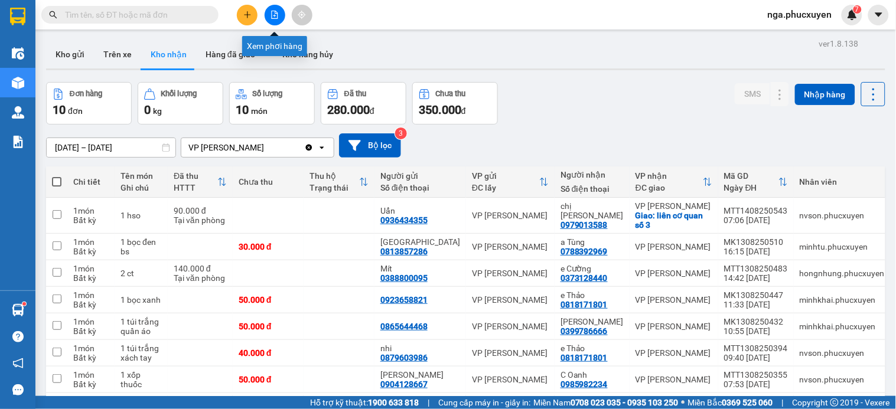
click at [274, 11] on icon "file-add" at bounding box center [275, 15] width 6 height 8
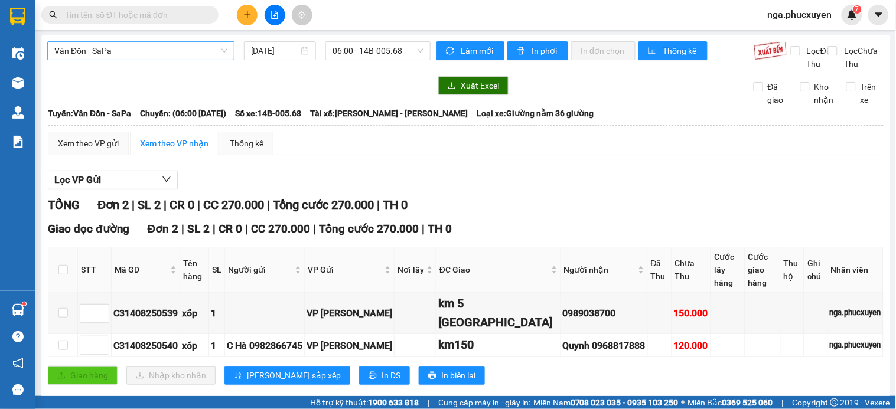
click at [139, 51] on span "Vân Đồn - SaPa" at bounding box center [140, 51] width 173 height 18
click at [386, 50] on span "06:00 - 14B-005.68" at bounding box center [377, 51] width 91 height 18
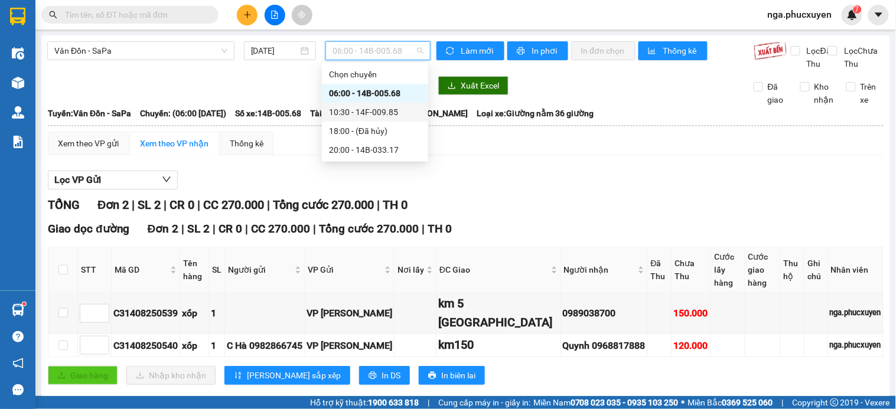
click at [372, 110] on div "10:30 - 14F-009.85" at bounding box center [375, 112] width 92 height 13
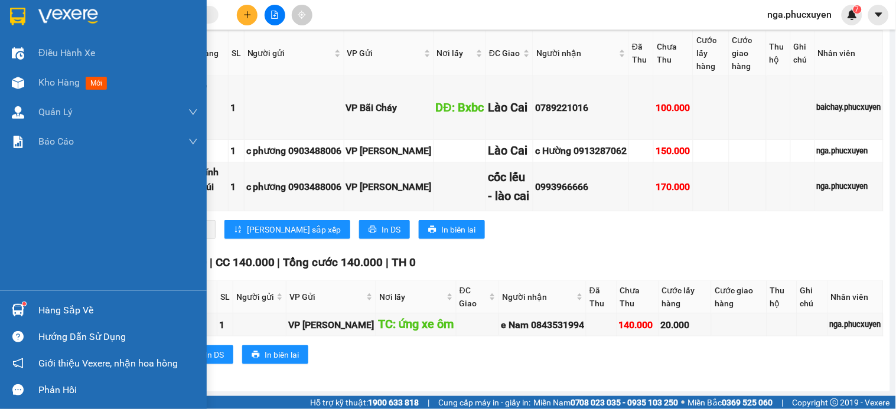
click at [43, 309] on div "Hàng sắp về" at bounding box center [117, 311] width 159 height 18
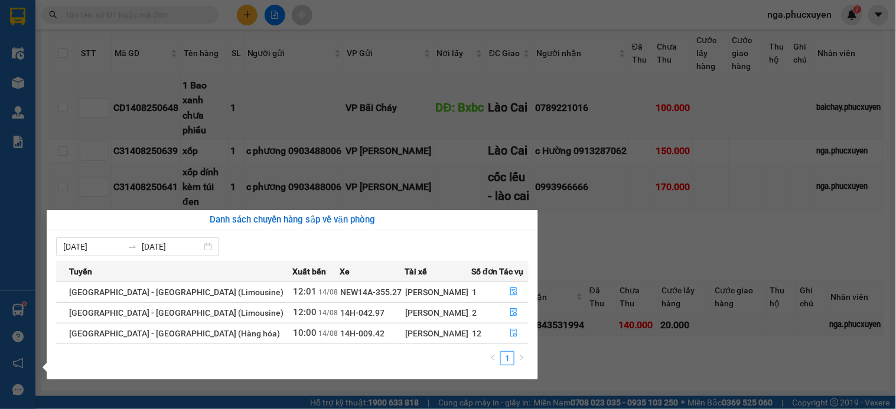
click at [628, 241] on section "Kết quả tìm kiếm ( 10000 ) Bộ lọc Mã ĐH Trạng thái Món hàng Thu hộ Tổng cước Ch…" at bounding box center [448, 204] width 896 height 409
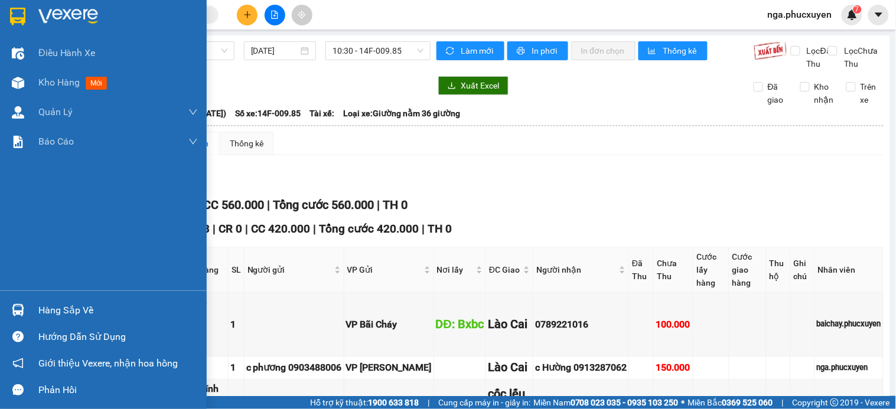
click at [19, 21] on img at bounding box center [17, 17] width 15 height 18
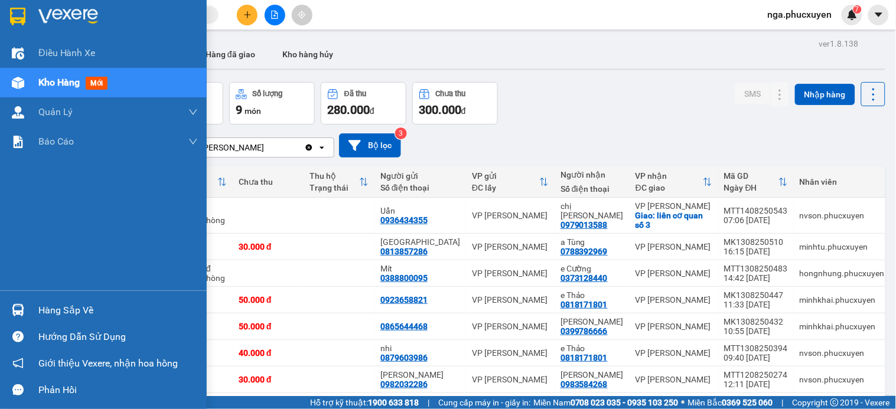
drag, startPoint x: 66, startPoint y: 311, endPoint x: 414, endPoint y: 375, distance: 354.8
click at [68, 311] on div "Hàng sắp về" at bounding box center [117, 311] width 159 height 18
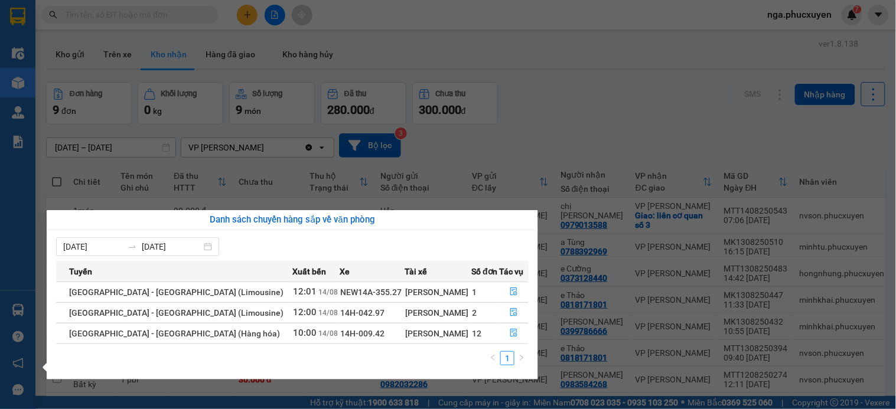
click at [595, 106] on section "Kết quả tìm kiếm ( 10000 ) Bộ lọc Mã ĐH Trạng thái Món hàng Thu hộ Tổng cước Ch…" at bounding box center [448, 204] width 896 height 409
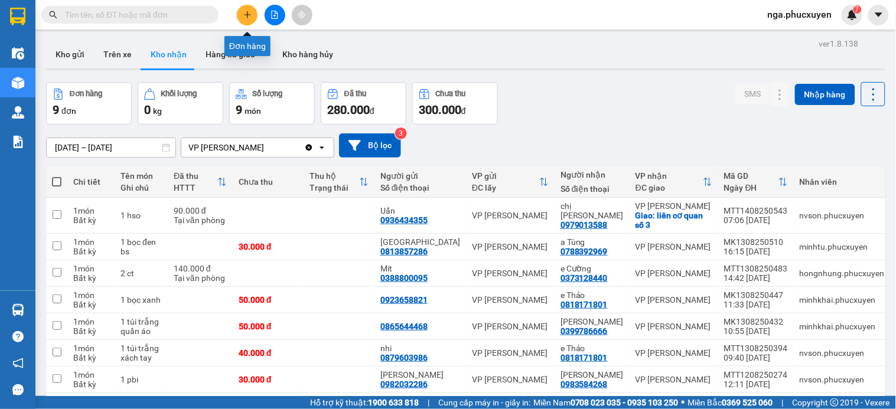
click at [247, 19] on button at bounding box center [247, 15] width 21 height 21
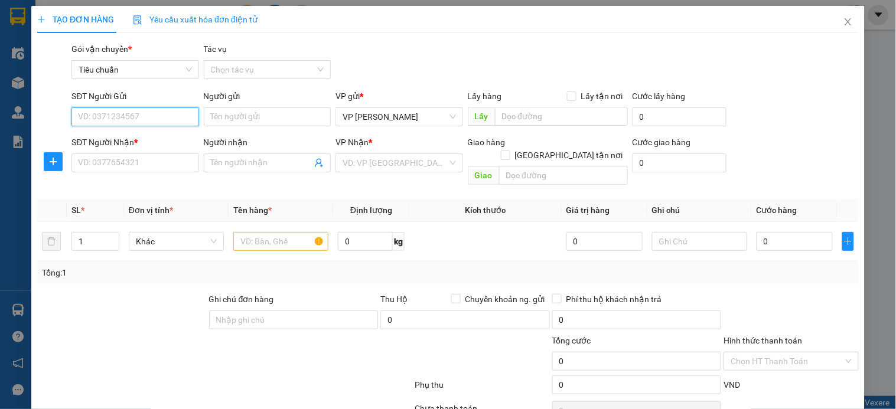
click at [150, 122] on input "SĐT Người Gửi" at bounding box center [134, 116] width 127 height 19
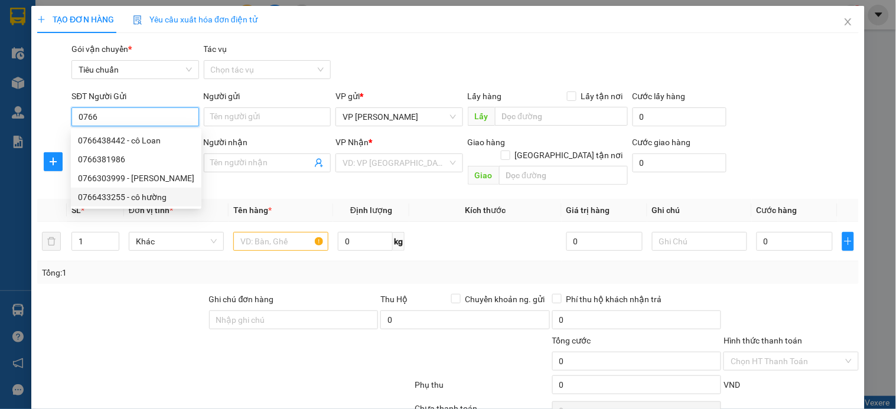
click at [156, 197] on div "0766433255 - cô hường" at bounding box center [136, 197] width 116 height 13
type input "0766433255"
type input "cô hường"
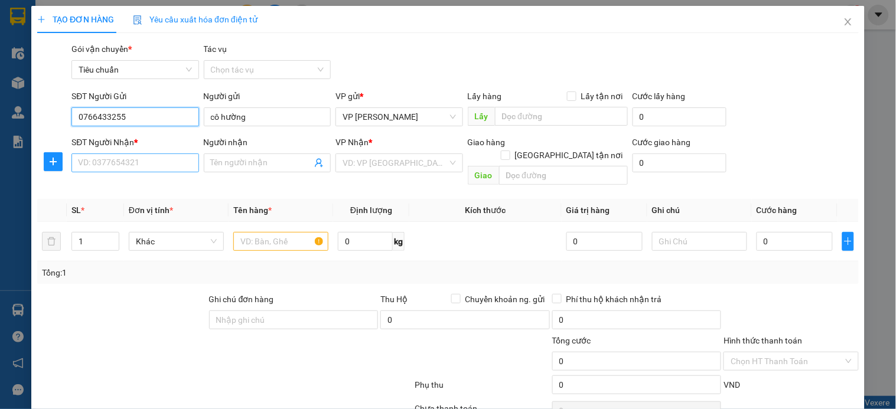
type input "0766433255"
click at [154, 161] on input "SĐT Người Nhận *" at bounding box center [134, 162] width 127 height 19
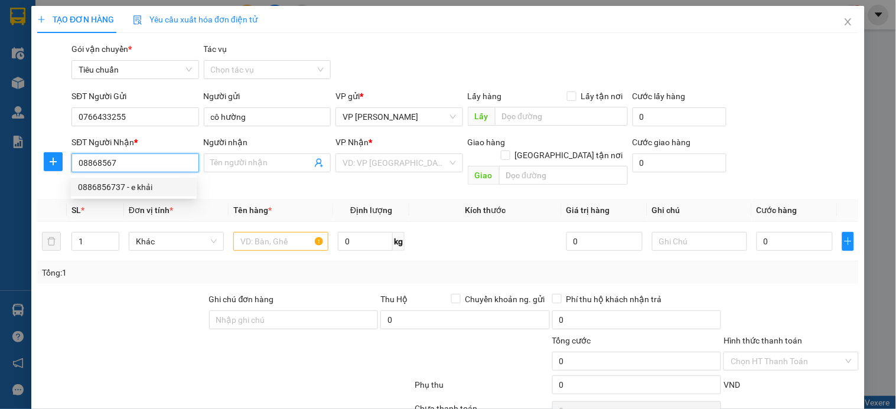
click at [138, 188] on div "0886856737 - e khải" at bounding box center [134, 187] width 112 height 13
type input "0886856737"
type input "e khải"
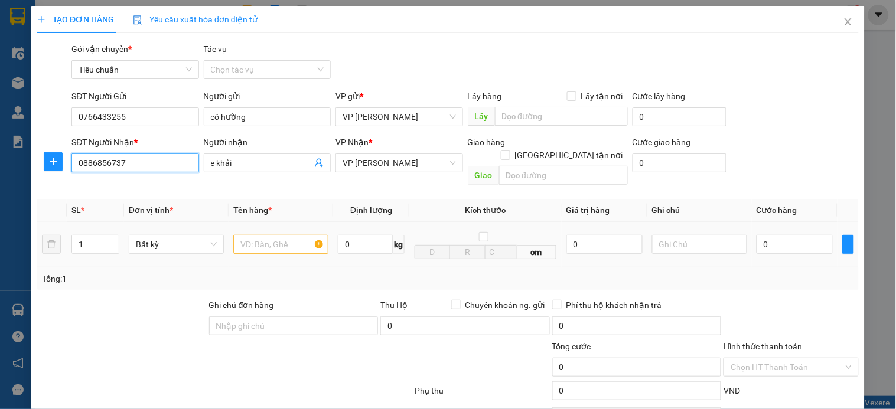
type input "0886856737"
click at [272, 235] on input "text" at bounding box center [280, 244] width 95 height 19
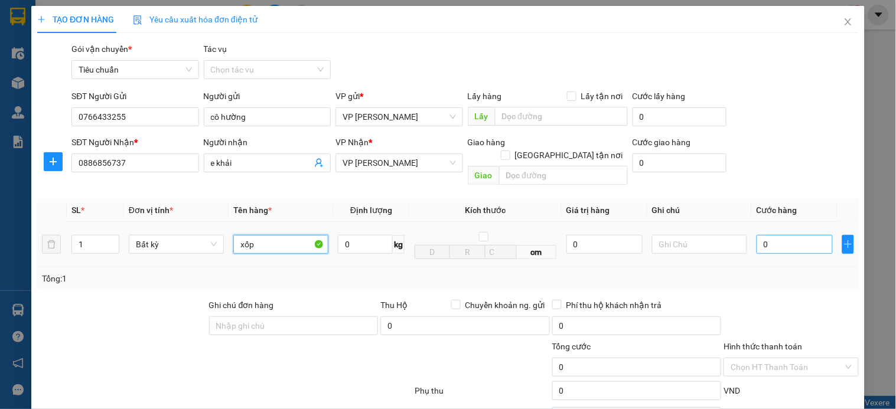
type input "xốp"
click at [775, 237] on input "0" at bounding box center [794, 244] width 76 height 19
type input "1"
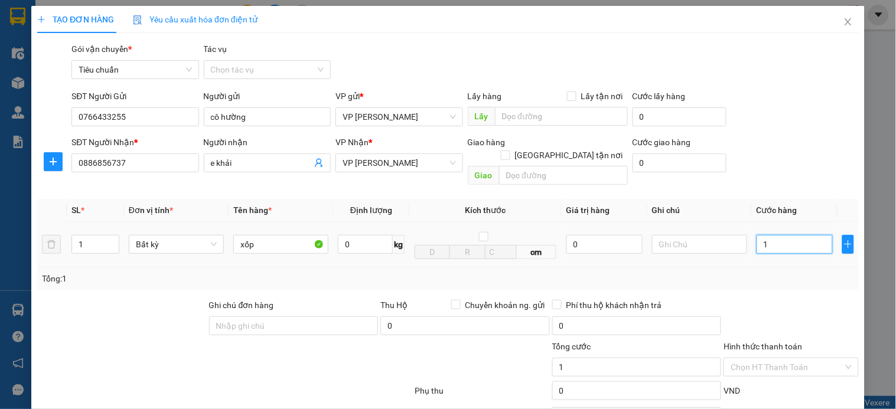
type input "10"
type input "100"
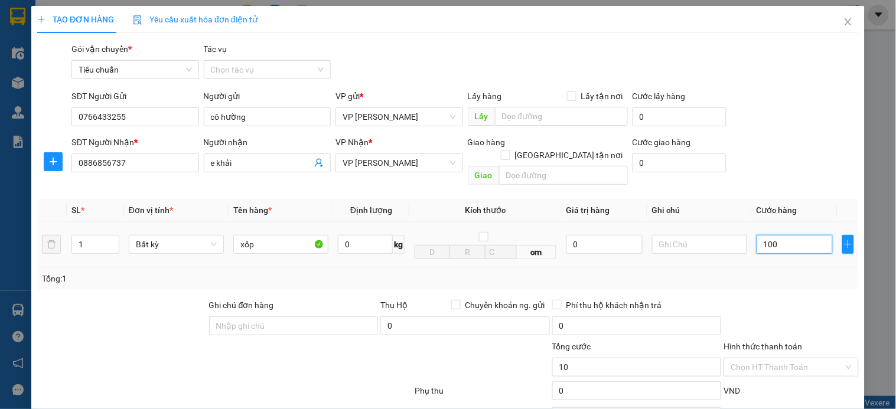
type input "100"
type input "100.000"
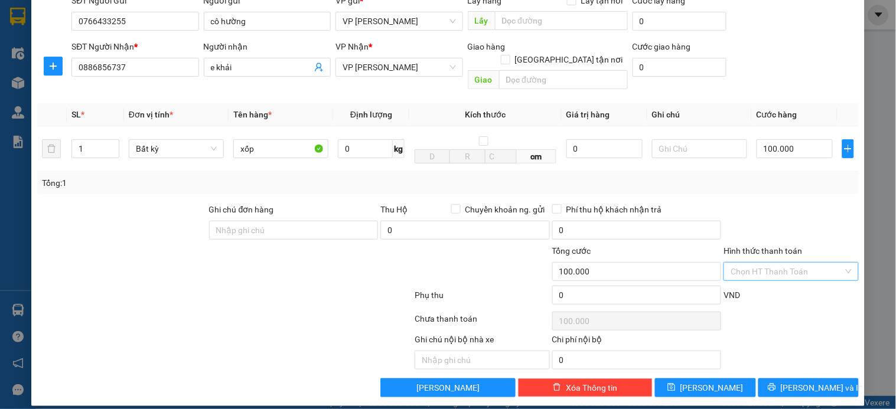
click at [781, 263] on input "Hình thức thanh toán" at bounding box center [786, 272] width 112 height 18
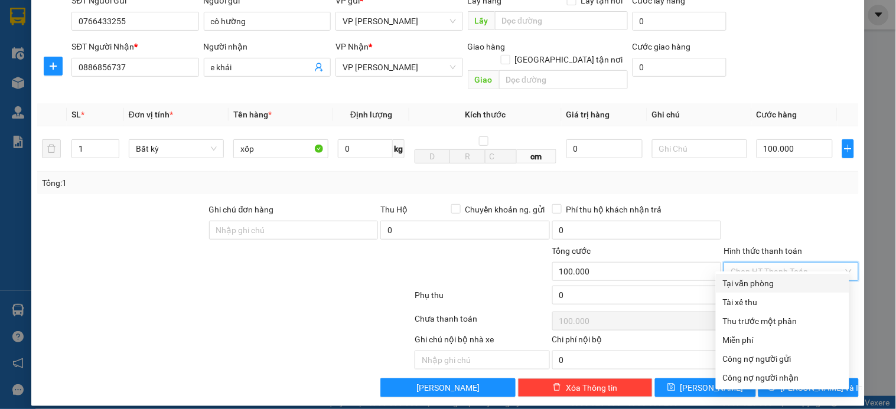
click at [764, 282] on div "Tại văn phòng" at bounding box center [782, 283] width 119 height 13
type input "0"
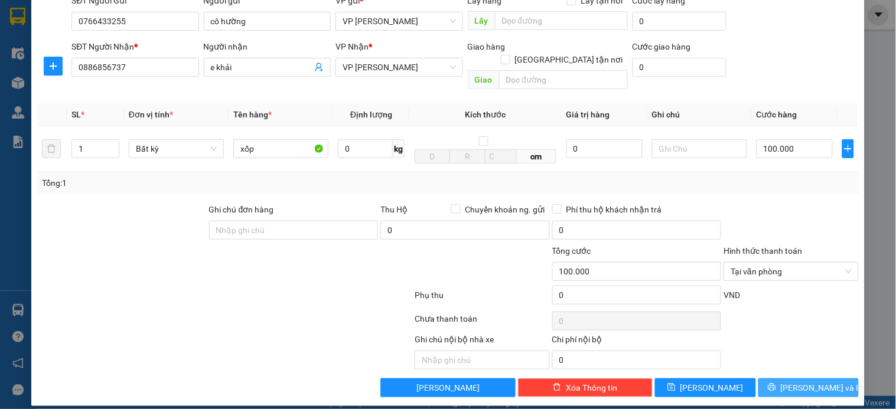
click at [803, 381] on span "[PERSON_NAME] và In" at bounding box center [821, 387] width 83 height 13
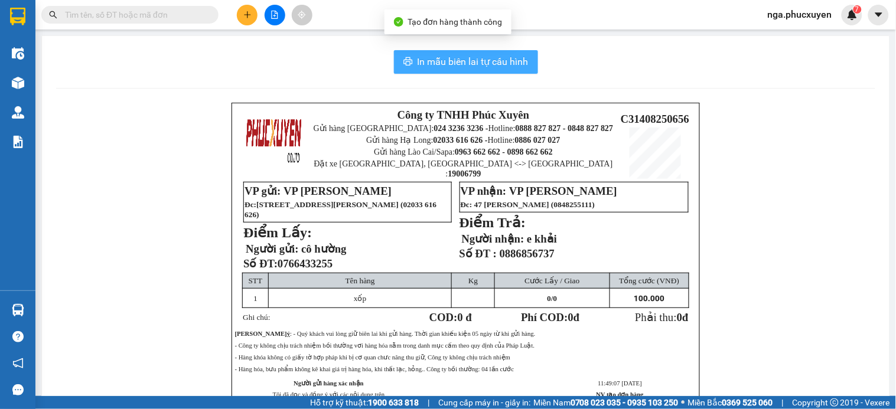
click at [455, 64] on span "In mẫu biên lai tự cấu hình" at bounding box center [472, 61] width 111 height 15
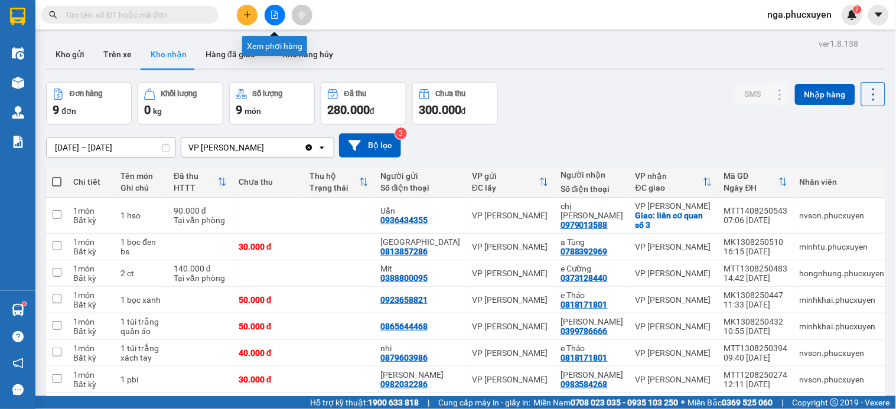
click at [273, 12] on icon "file-add" at bounding box center [274, 15] width 8 height 8
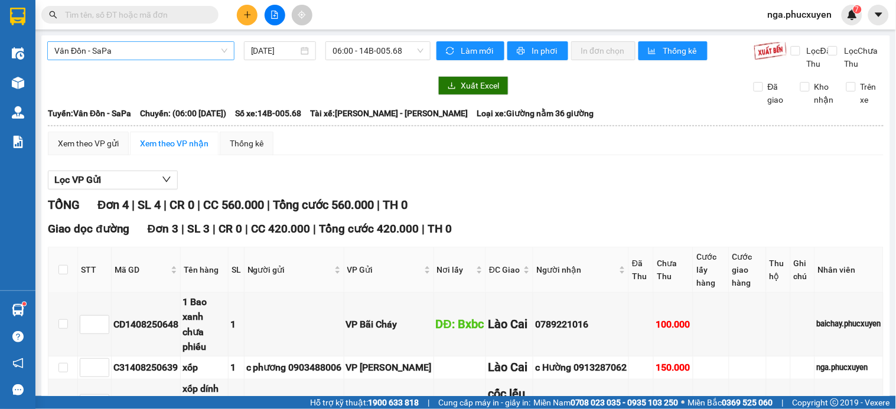
click at [191, 55] on span "Vân Đồn - SaPa" at bounding box center [140, 51] width 173 height 18
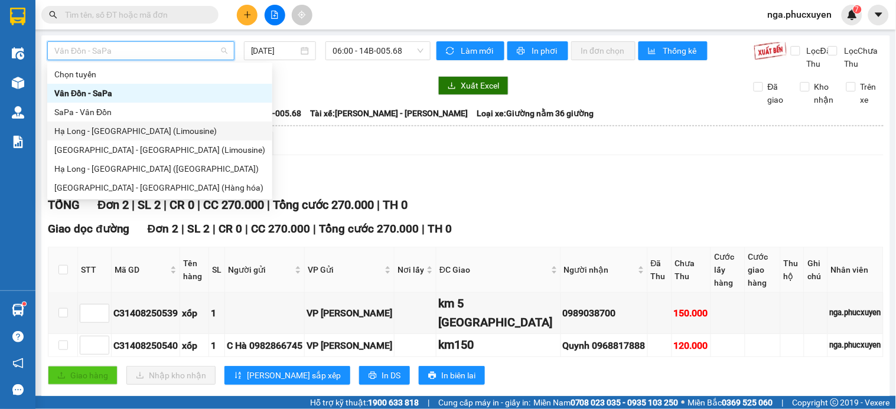
drag, startPoint x: 162, startPoint y: 132, endPoint x: 337, endPoint y: 113, distance: 175.8
click at [162, 132] on div "Hạ Long - Hà Nội (Limousine)" at bounding box center [159, 131] width 211 height 13
type input "14/08/2025"
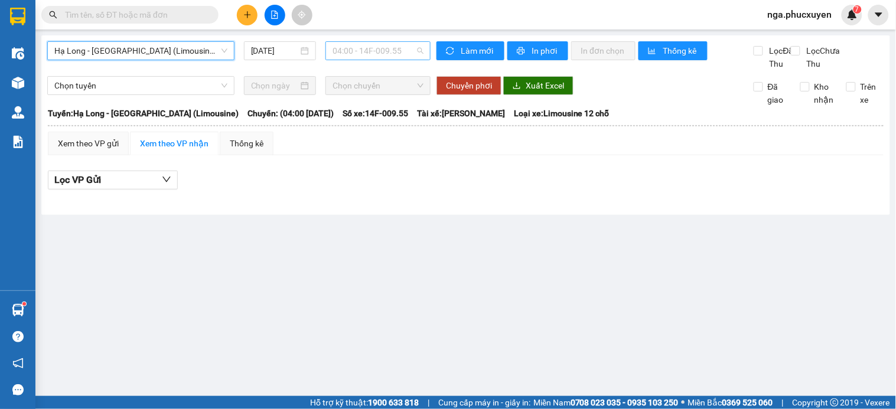
click at [383, 47] on span "04:00 - 14F-009.55" at bounding box center [377, 51] width 91 height 18
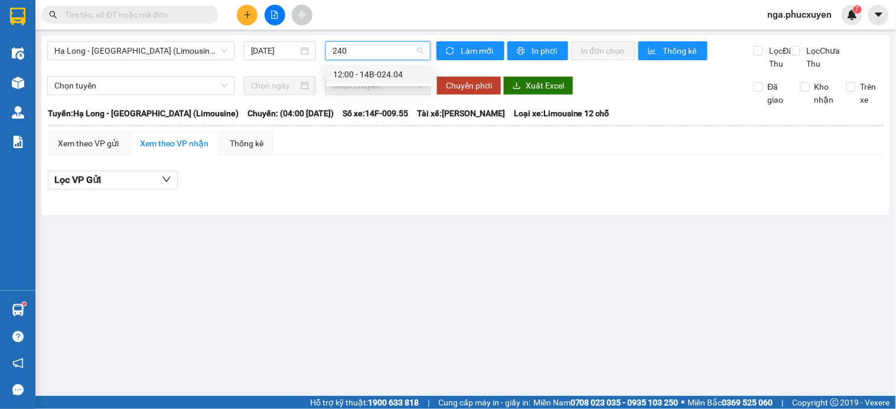
type input "2404"
click at [368, 73] on div "12:00 - 14B-024.04" at bounding box center [379, 74] width 92 height 13
click at [368, 70] on div "Hạ Long - Hà Nội (Limousine) 14/08/2025" at bounding box center [238, 55] width 383 height 29
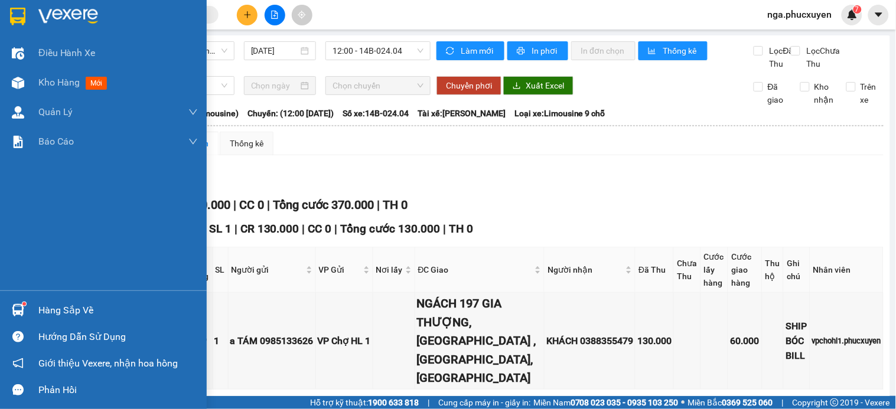
click at [34, 9] on div at bounding box center [103, 19] width 207 height 38
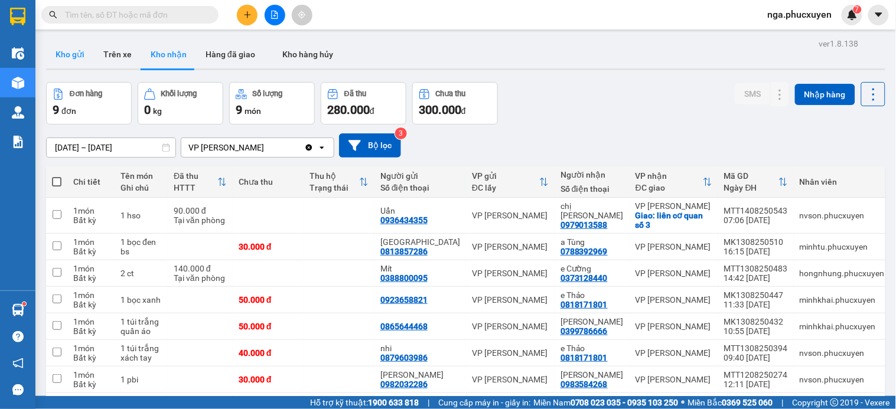
click at [67, 50] on button "Kho gửi" at bounding box center [70, 54] width 48 height 28
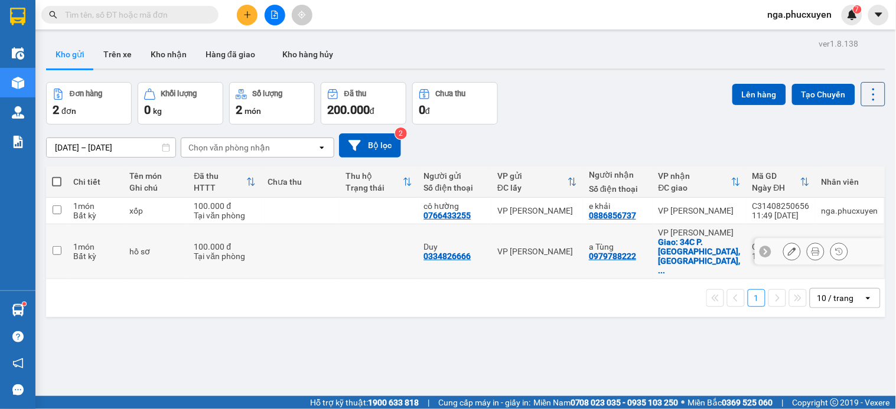
click at [314, 239] on td at bounding box center [301, 251] width 78 height 55
checkbox input "true"
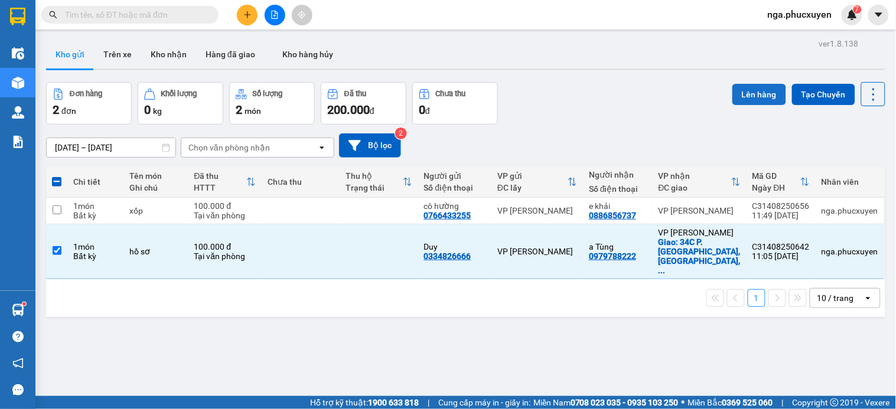
click at [752, 86] on button "Lên hàng" at bounding box center [759, 94] width 54 height 21
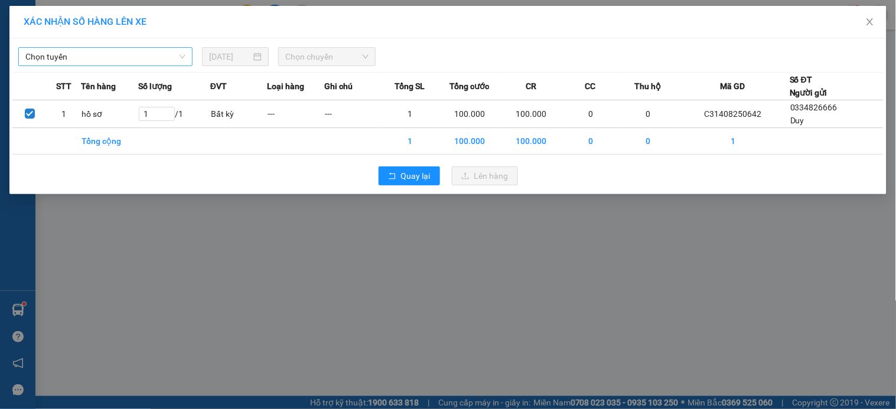
drag, startPoint x: 115, startPoint y: 55, endPoint x: 113, endPoint y: 66, distance: 10.8
click at [115, 57] on span "Chọn tuyến" at bounding box center [105, 57] width 160 height 18
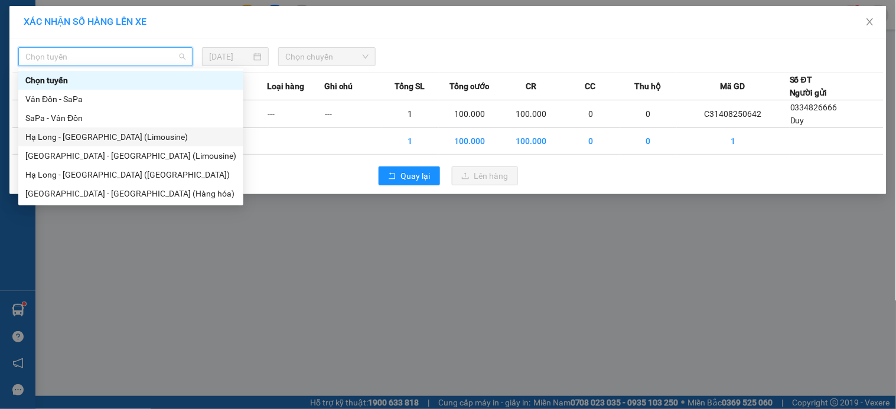
drag, startPoint x: 110, startPoint y: 138, endPoint x: 309, endPoint y: 97, distance: 203.7
click at [131, 136] on div "Hạ Long - Hà Nội (Limousine)" at bounding box center [130, 136] width 211 height 13
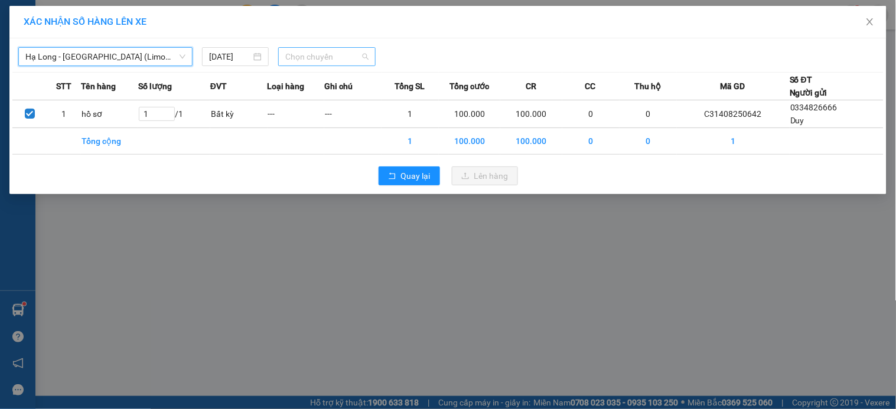
click at [335, 55] on span "Chọn chuyến" at bounding box center [326, 57] width 83 height 18
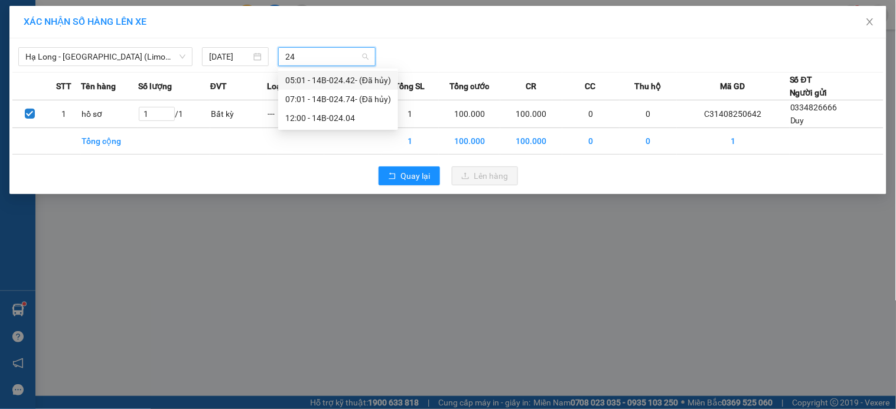
type input "240"
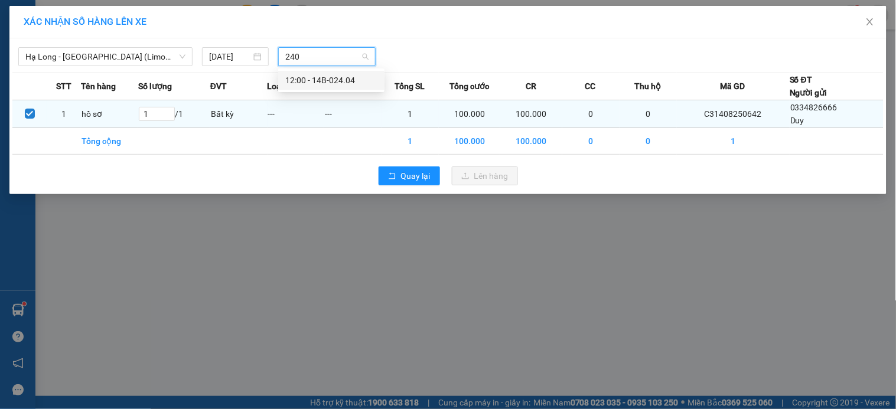
click at [347, 78] on div "12:00 - 14B-024.04" at bounding box center [331, 80] width 92 height 13
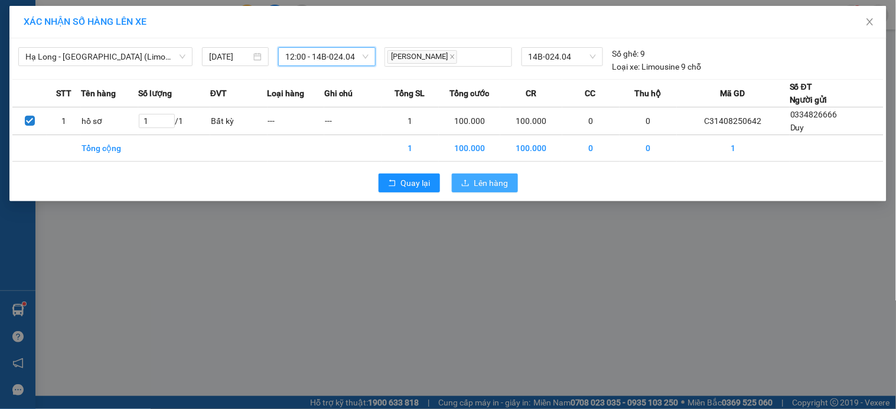
click at [494, 186] on span "Lên hàng" at bounding box center [491, 183] width 34 height 13
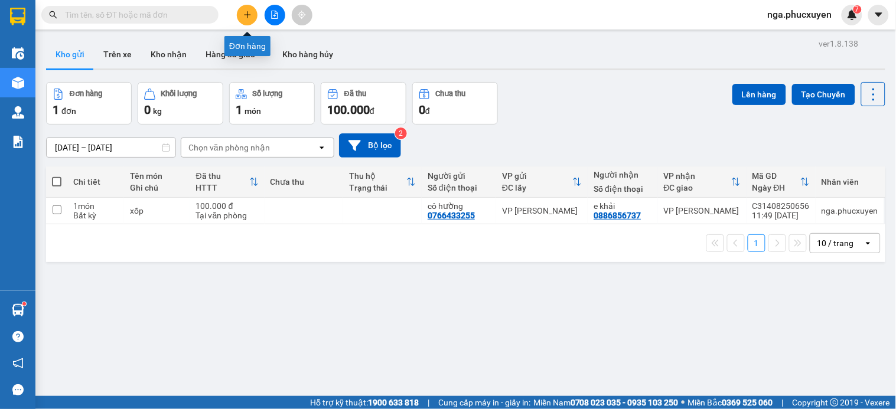
click at [249, 12] on icon "plus" at bounding box center [247, 15] width 8 height 8
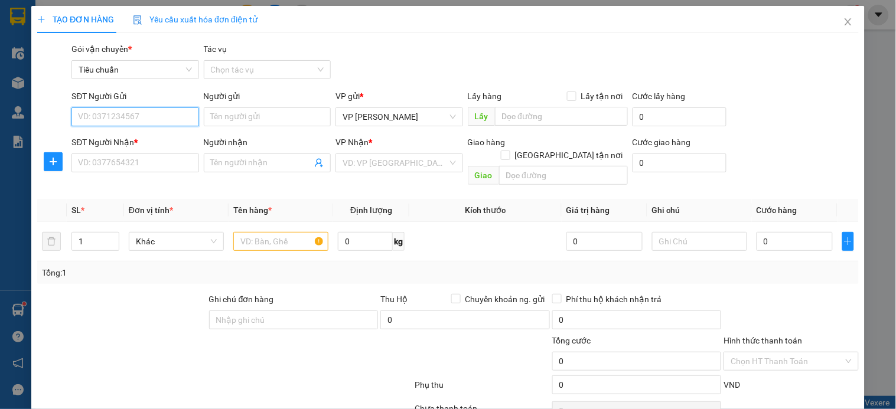
click at [172, 116] on input "SĐT Người Gửi" at bounding box center [134, 116] width 127 height 19
type input "0966983678"
click at [143, 144] on div "0966983678 - a Dũng" at bounding box center [134, 140] width 112 height 13
type input "a Dũng"
type input "0966983678"
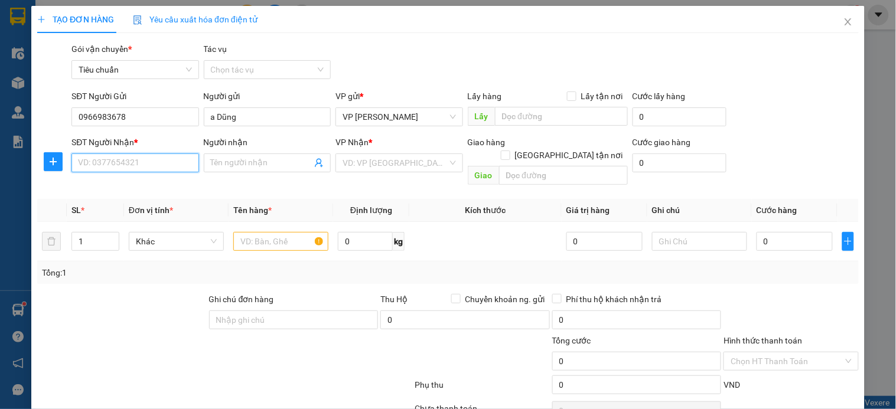
click at [133, 161] on input "SĐT Người Nhận *" at bounding box center [134, 162] width 127 height 19
type input "0979185455"
click at [240, 164] on input "Người nhận" at bounding box center [261, 162] width 101 height 13
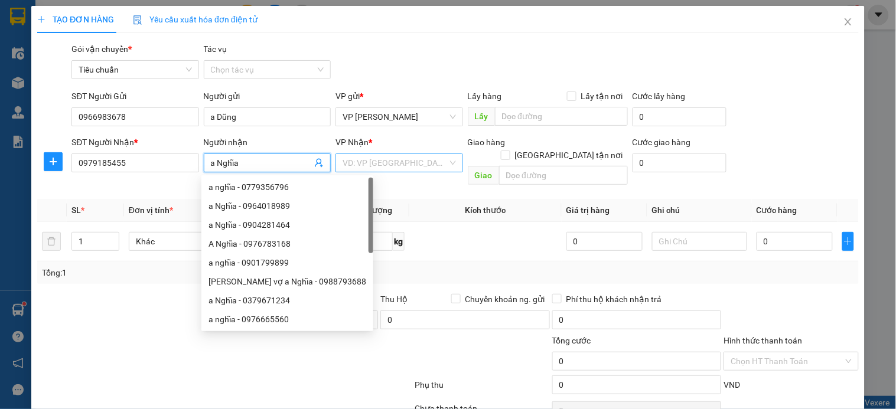
type input "a Nghĩa"
click at [380, 158] on input "search" at bounding box center [394, 163] width 104 height 18
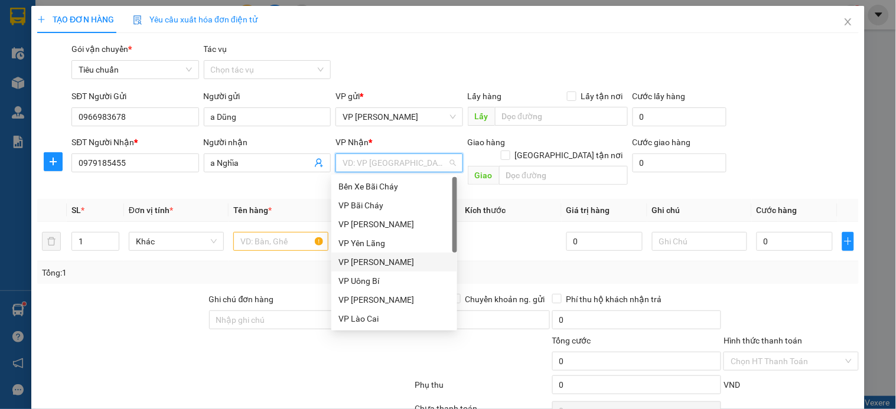
drag, startPoint x: 388, startPoint y: 262, endPoint x: 322, endPoint y: 260, distance: 65.6
click at [384, 262] on div "VP [PERSON_NAME]" at bounding box center [394, 262] width 112 height 13
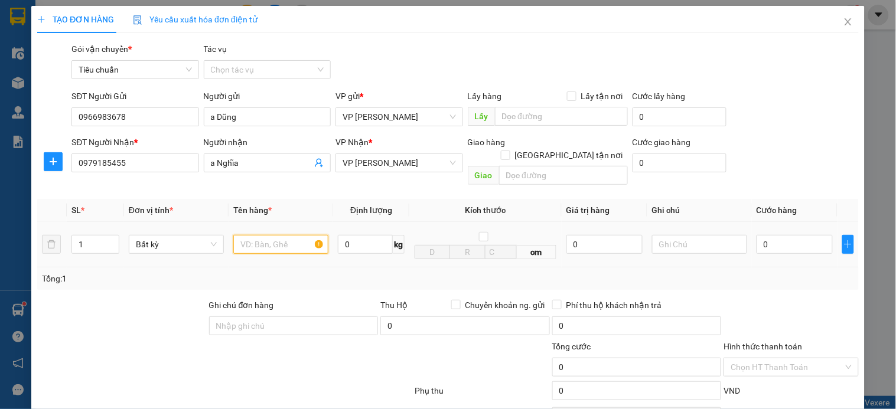
click at [285, 235] on input "text" at bounding box center [280, 244] width 95 height 19
type input "a"
click at [274, 235] on input "carton" at bounding box center [280, 244] width 95 height 19
type input "carton đèn"
click at [773, 235] on input "0" at bounding box center [794, 244] width 76 height 19
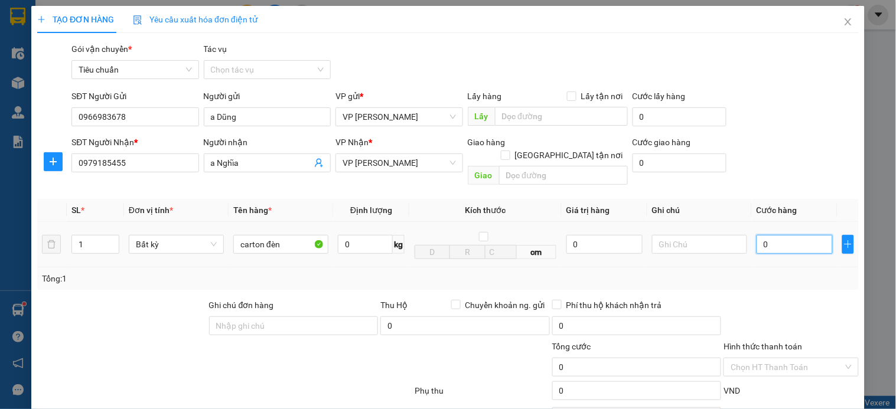
type input "5"
type input "50"
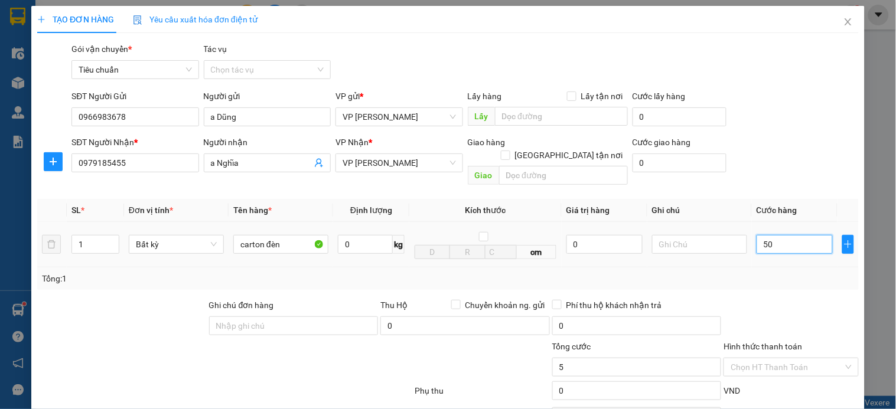
type input "50"
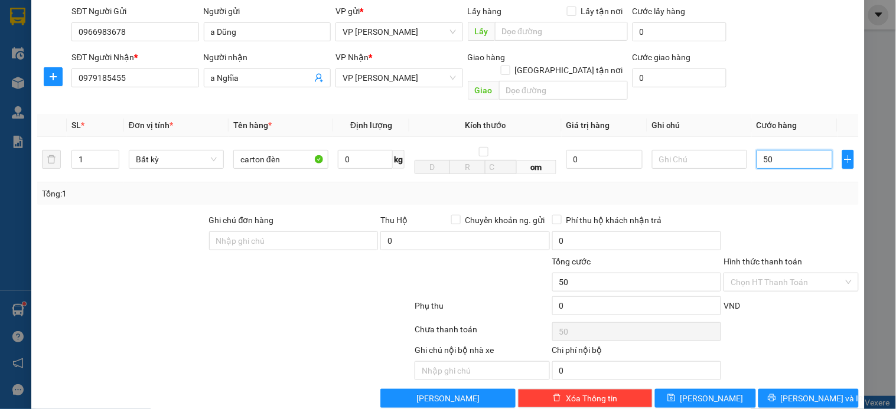
scroll to position [96, 0]
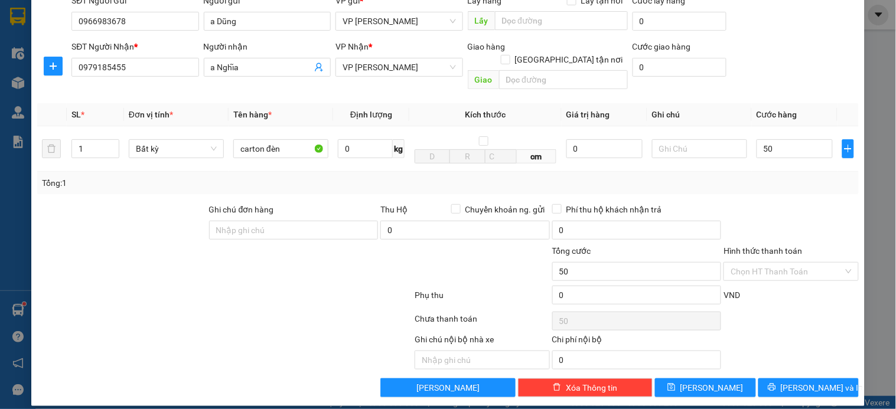
type input "50.000"
click at [793, 381] on span "[PERSON_NAME] và In" at bounding box center [821, 387] width 83 height 13
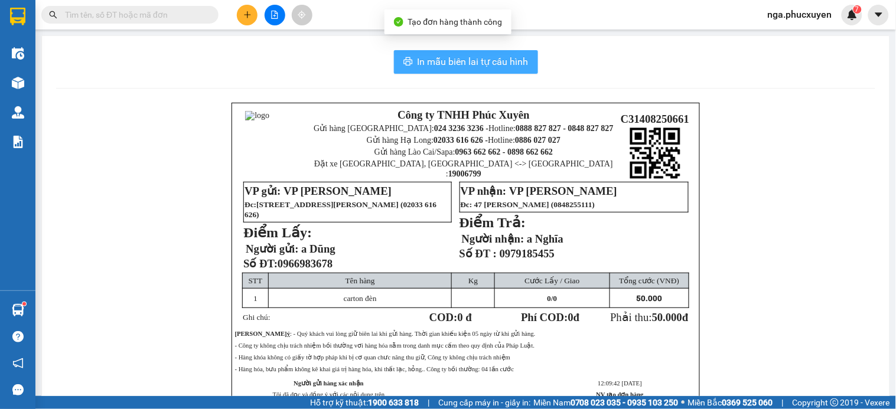
click at [452, 61] on span "In mẫu biên lai tự cấu hình" at bounding box center [472, 61] width 111 height 15
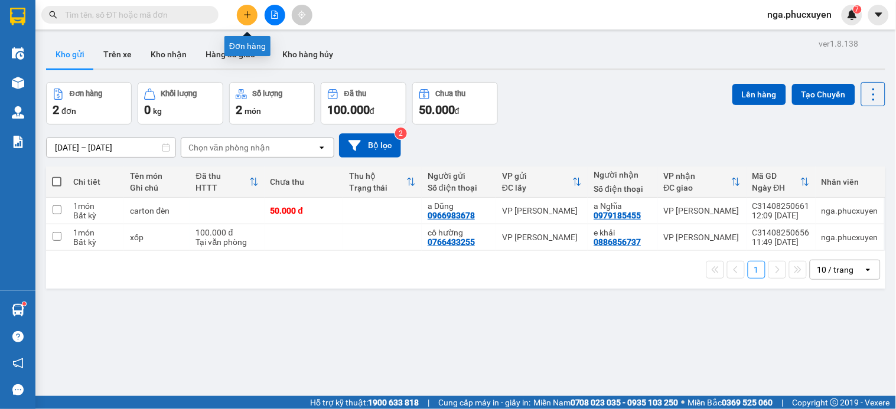
click at [249, 14] on icon "plus" at bounding box center [247, 14] width 6 height 1
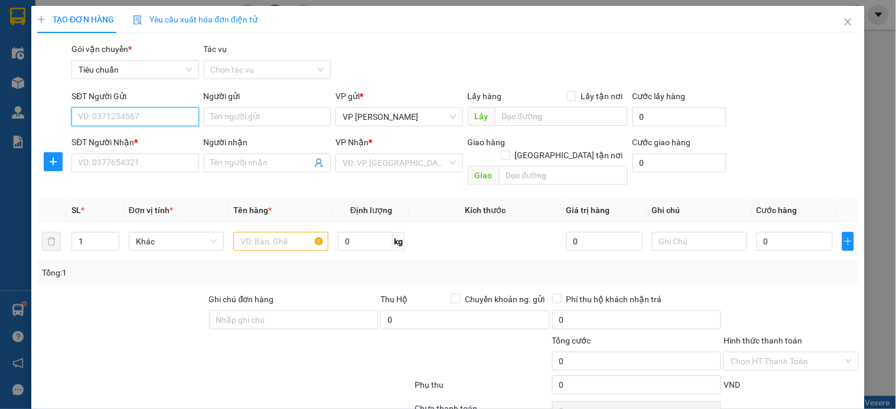
click at [156, 119] on input "SĐT Người Gửi" at bounding box center [134, 116] width 127 height 19
click at [156, 119] on input "1123" at bounding box center [134, 116] width 127 height 19
drag, startPoint x: 150, startPoint y: 141, endPoint x: 397, endPoint y: 115, distance: 248.1
click at [150, 142] on div "0934291123 - chị Nga" at bounding box center [142, 140] width 129 height 13
type input "0934291123"
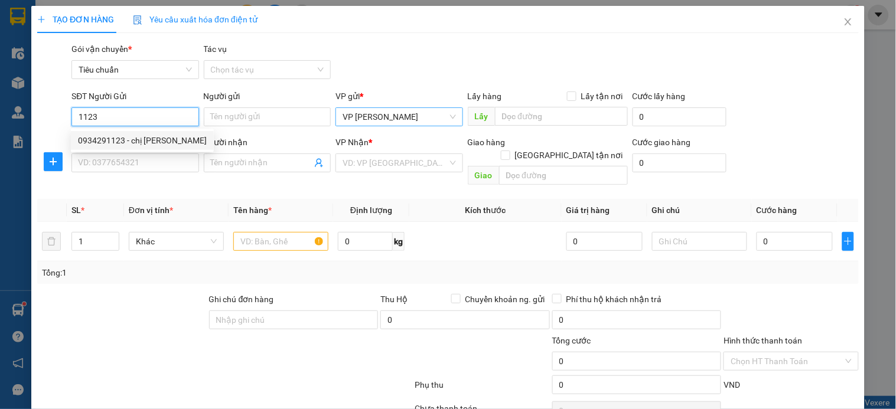
type input "chị Nga"
checkbox input "true"
type input "nvc"
type input "40.000"
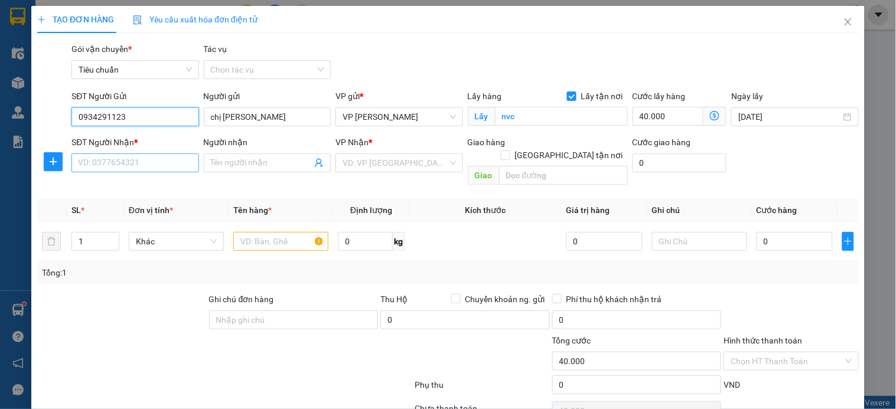
type input "0934291123"
click at [146, 162] on input "SĐT Người Nhận *" at bounding box center [134, 162] width 127 height 19
click at [132, 158] on input "SĐT Người Nhận *" at bounding box center [134, 162] width 127 height 19
type input "0972160790"
click at [132, 158] on input "0972160790" at bounding box center [134, 162] width 127 height 19
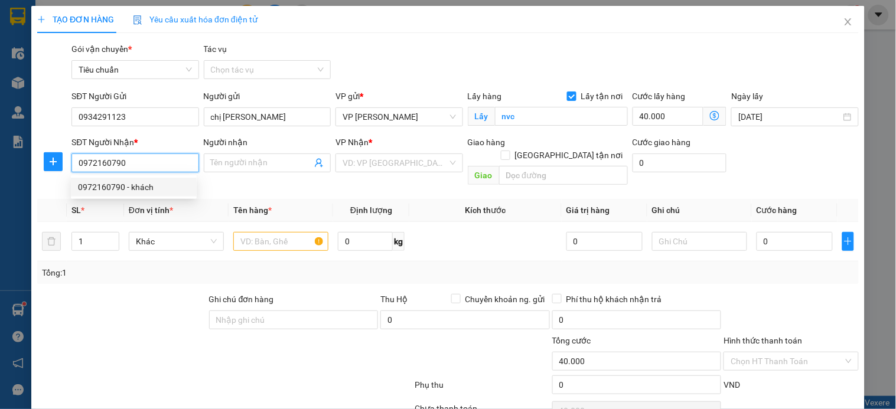
click at [135, 159] on input "0972160790" at bounding box center [134, 162] width 127 height 19
click at [133, 184] on div "0972160790 - khách" at bounding box center [134, 187] width 112 height 13
type input "khách"
checkbox input "true"
type input "136 xuân thủy,dịch vọng hậu,cầu giấy,hà nội"
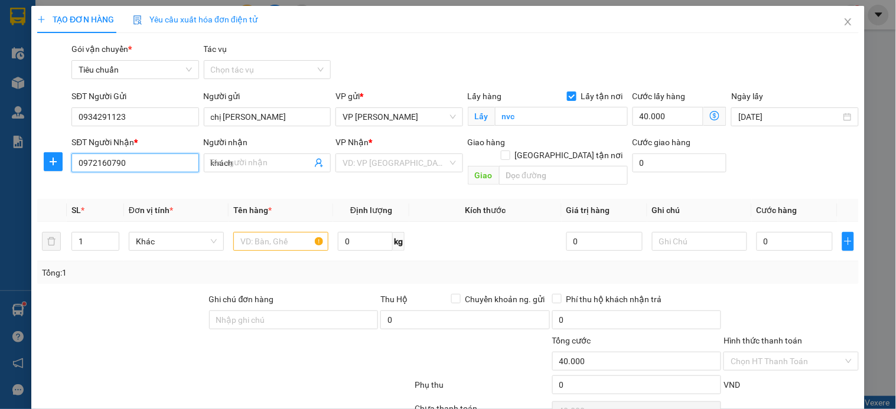
type input "100.000"
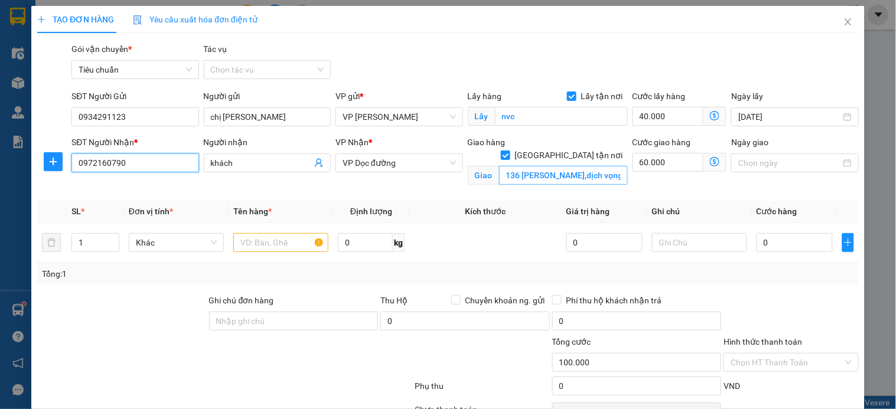
type input "0972160790"
click at [555, 166] on input "136 xuân thủy,dịch vọng hậu,cầu giấy,hà nội" at bounding box center [563, 175] width 129 height 19
click at [657, 162] on input "60.000" at bounding box center [667, 162] width 71 height 19
type input "4"
type input "40.004"
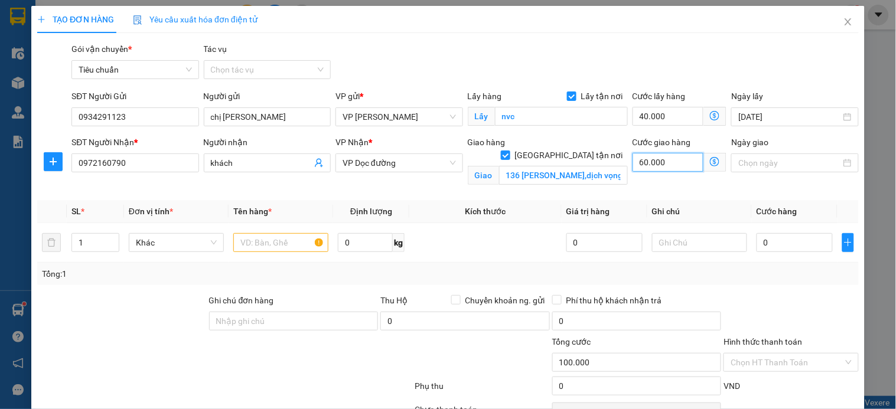
type input "40.004"
type input "40"
type input "40.040"
click at [424, 161] on span "VP Dọc đường" at bounding box center [398, 163] width 113 height 18
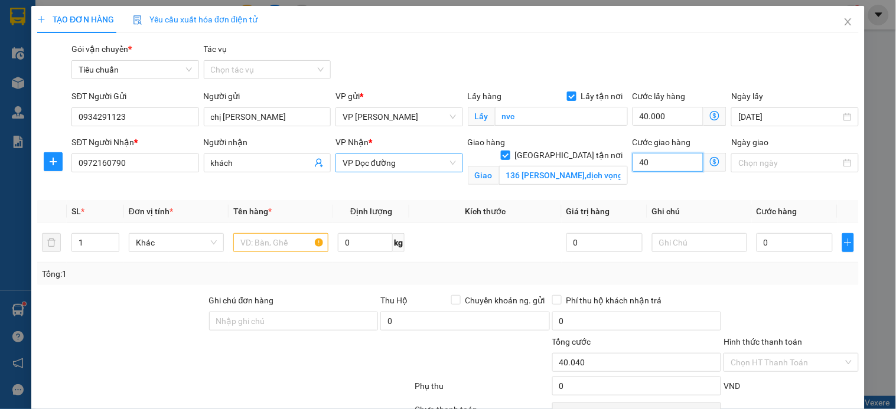
type input "40"
type input "80.000"
type input "40.000"
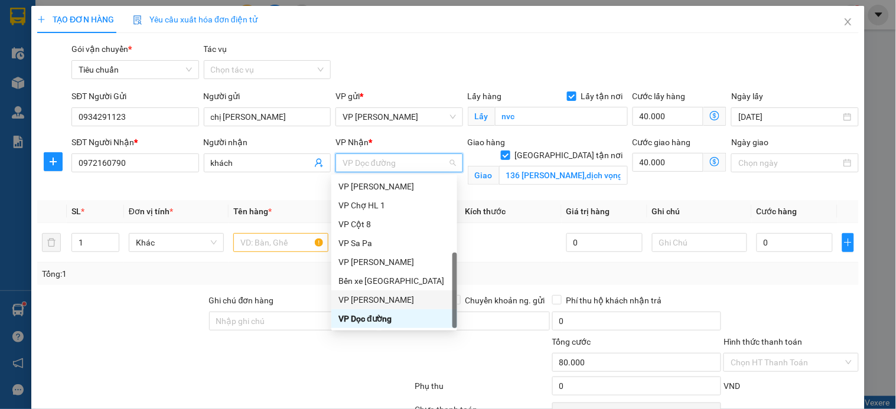
click at [410, 302] on div "VP [PERSON_NAME]" at bounding box center [394, 299] width 112 height 13
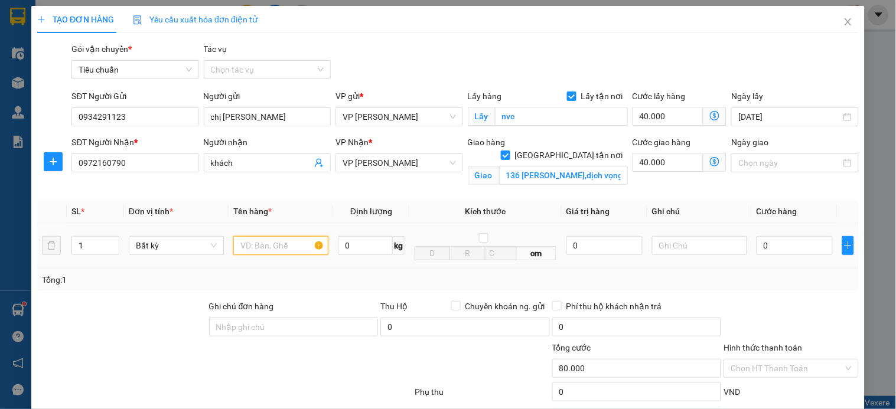
click at [250, 245] on input "text" at bounding box center [280, 245] width 95 height 19
type input "xốp"
click at [710, 161] on icon "dollar-circle" at bounding box center [714, 161] width 9 height 9
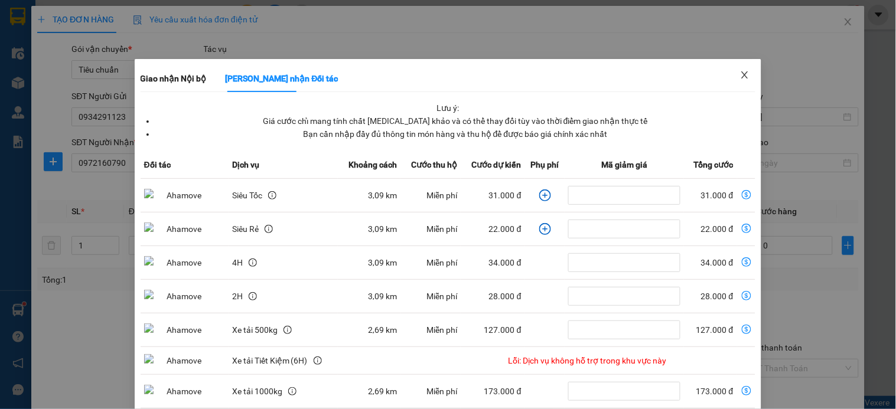
click at [740, 75] on icon "close" at bounding box center [744, 74] width 9 height 9
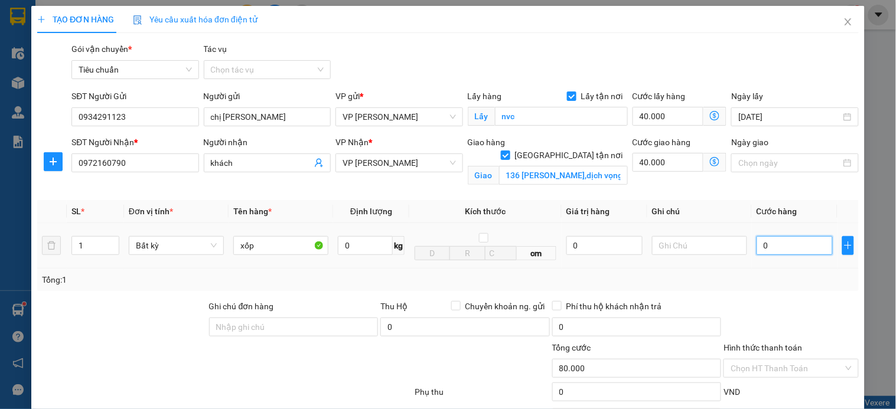
click at [778, 246] on input "0" at bounding box center [794, 245] width 76 height 19
type input "7"
type input "80.007"
type input "70"
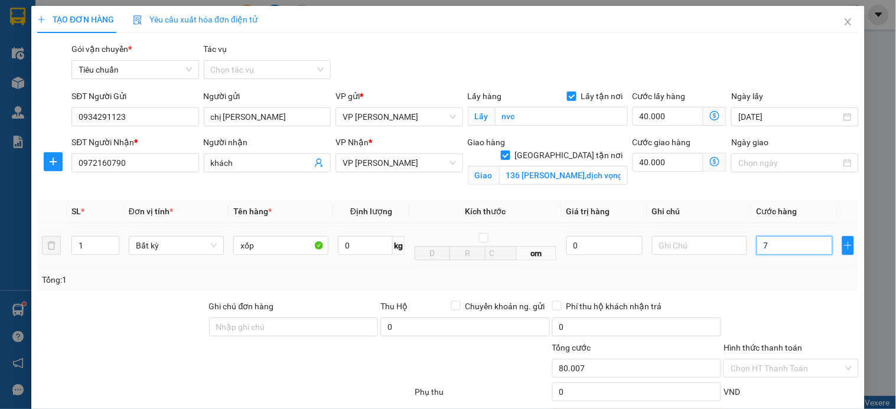
type input "80.070"
click at [672, 249] on input "text" at bounding box center [699, 245] width 95 height 19
type input "70.000"
type input "150.000"
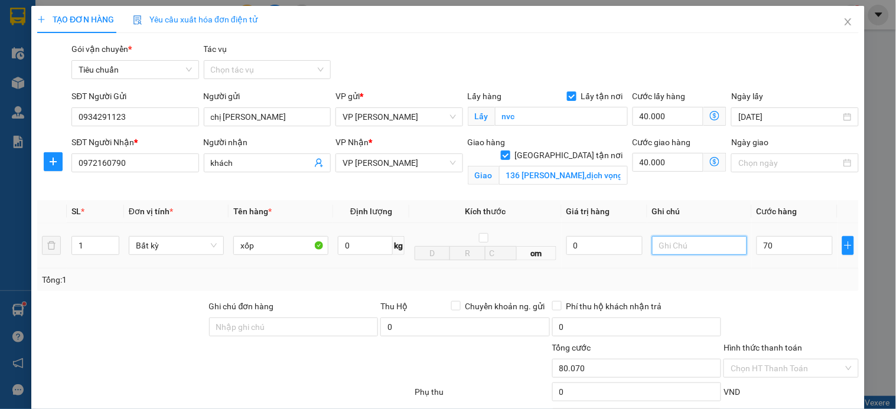
type input "150.000"
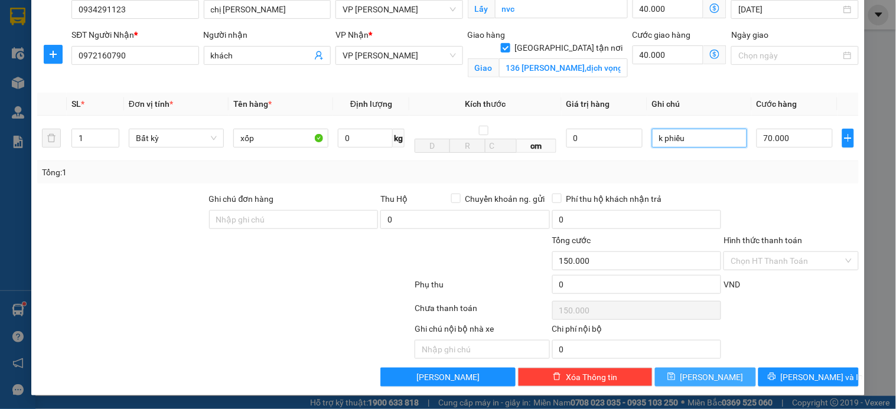
scroll to position [109, 0]
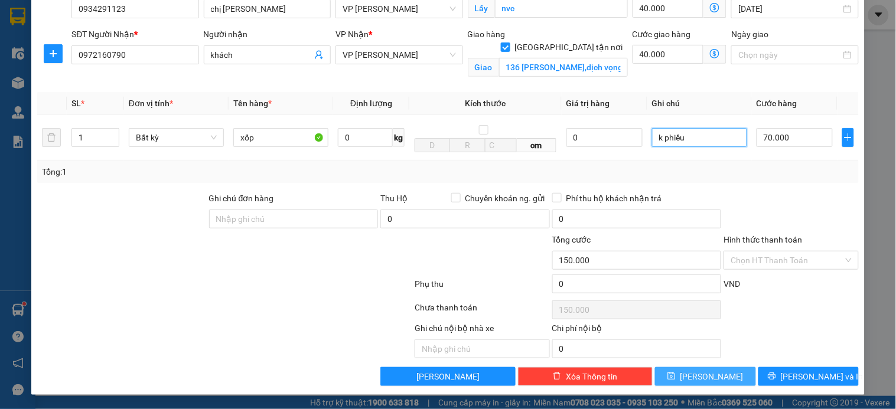
type input "k phiếu"
click at [706, 379] on span "[PERSON_NAME]" at bounding box center [711, 376] width 63 height 13
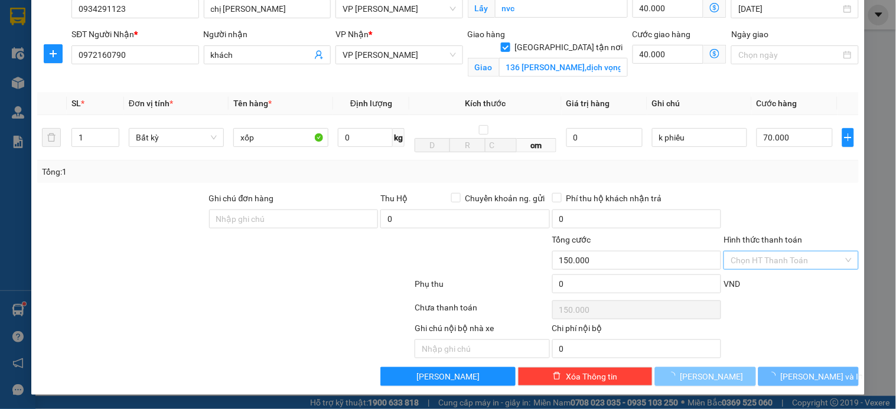
checkbox input "false"
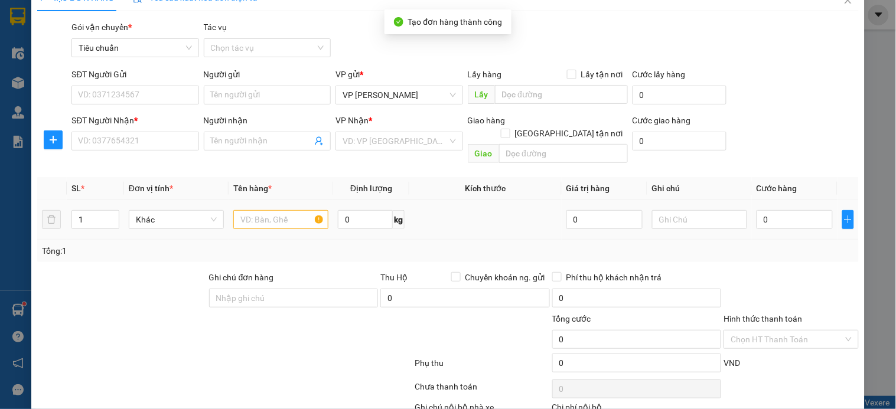
scroll to position [0, 0]
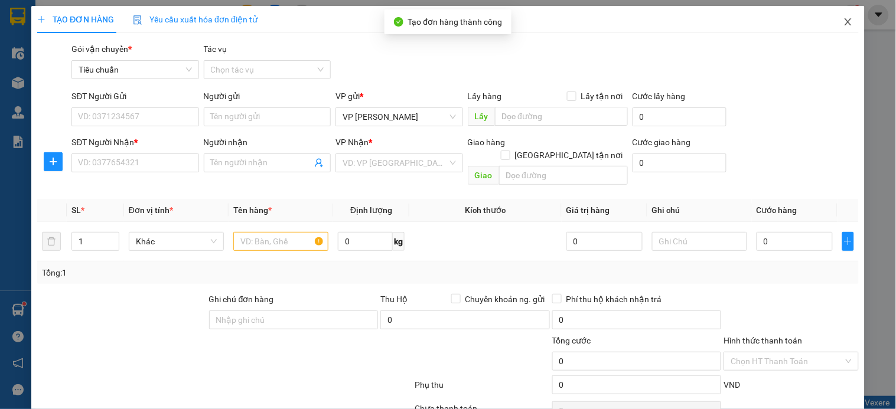
click at [831, 17] on span "Close" at bounding box center [847, 22] width 33 height 33
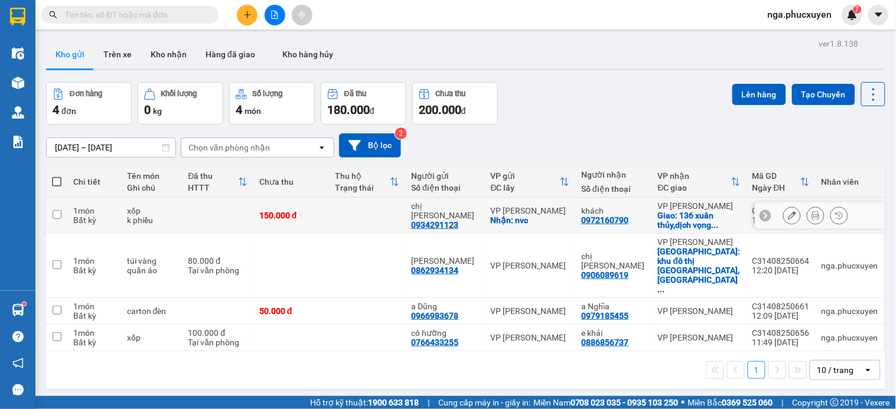
click at [349, 215] on td at bounding box center [367, 216] width 76 height 36
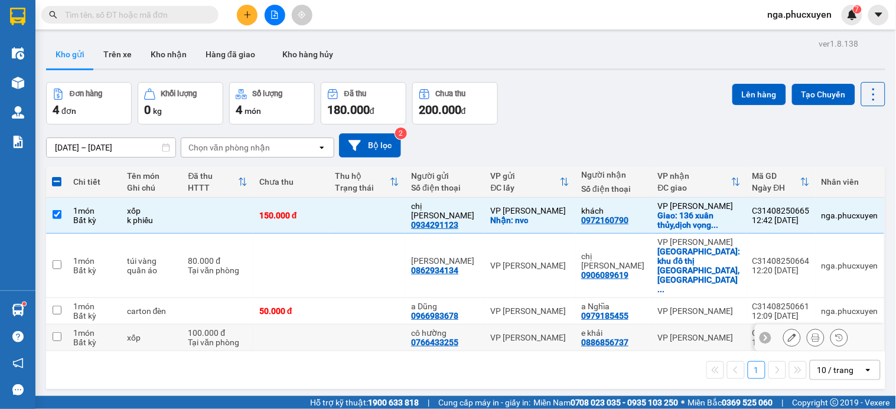
click at [349, 329] on td at bounding box center [367, 338] width 76 height 27
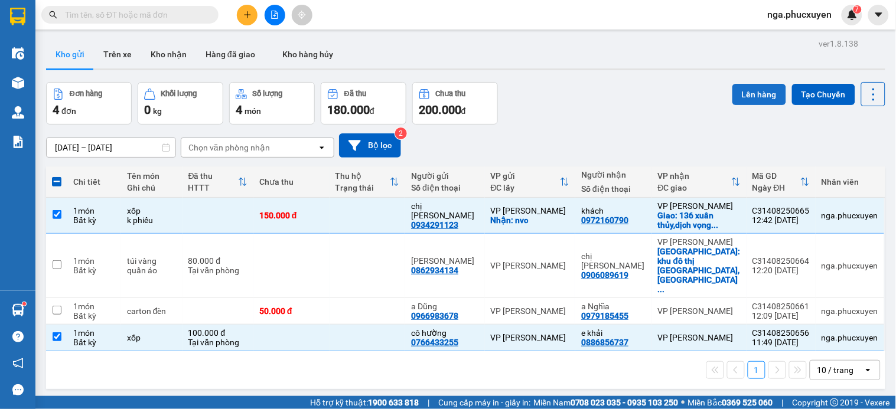
click at [746, 94] on button "Lên hàng" at bounding box center [759, 94] width 54 height 21
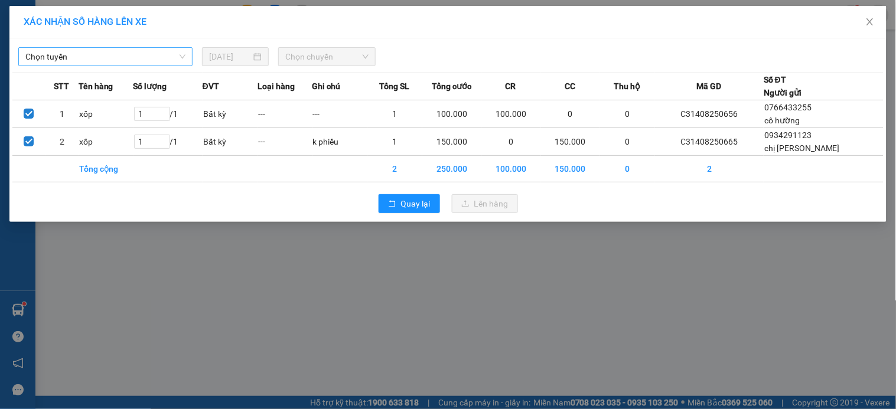
click at [161, 56] on span "Chọn tuyến" at bounding box center [105, 57] width 160 height 18
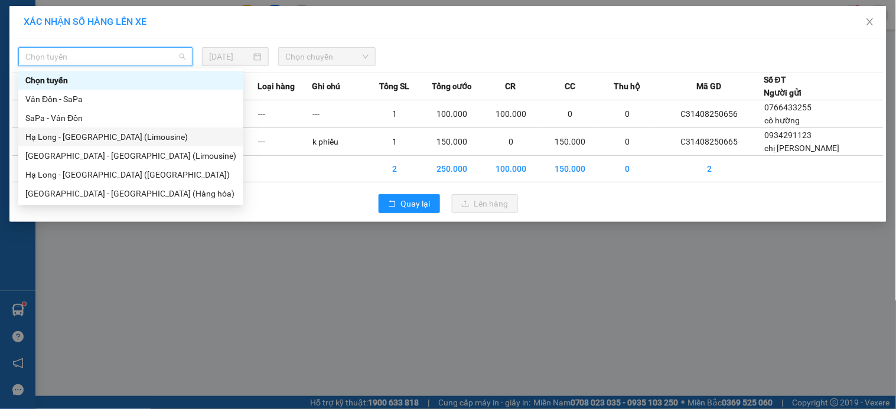
click at [139, 138] on div "Hạ Long - Hà Nội (Limousine)" at bounding box center [130, 136] width 211 height 13
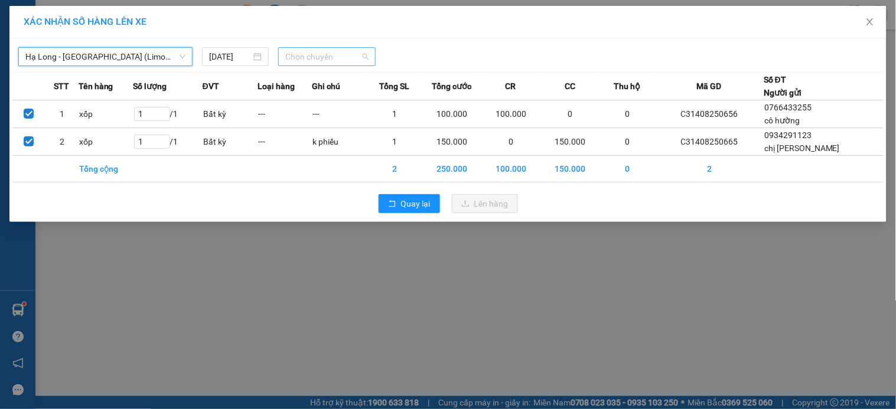
click at [346, 52] on span "Chọn chuyến" at bounding box center [326, 57] width 83 height 18
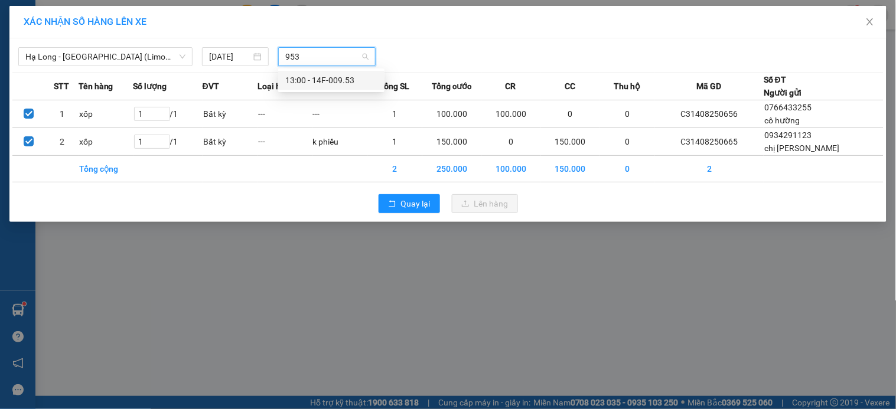
click at [323, 80] on div "13:00 - 14F-009.53" at bounding box center [331, 80] width 92 height 13
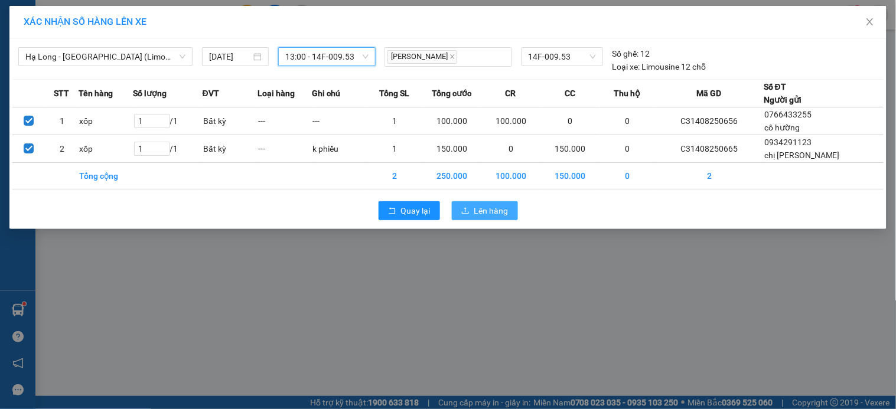
click at [498, 211] on span "Lên hàng" at bounding box center [491, 210] width 34 height 13
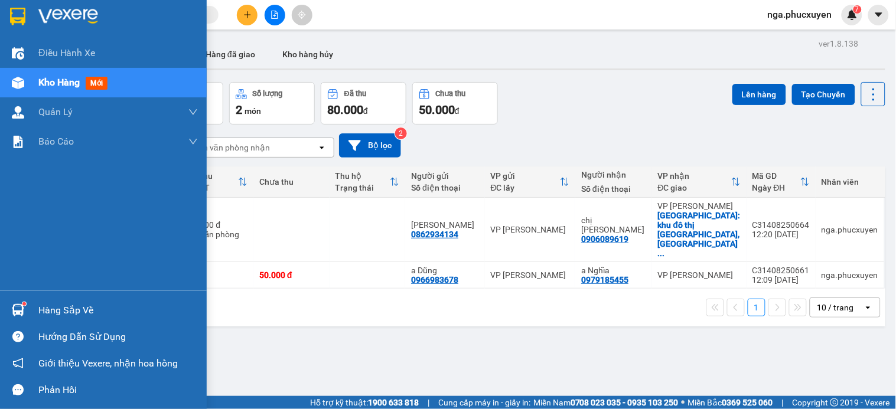
click at [69, 315] on div "Hàng sắp về" at bounding box center [117, 311] width 159 height 18
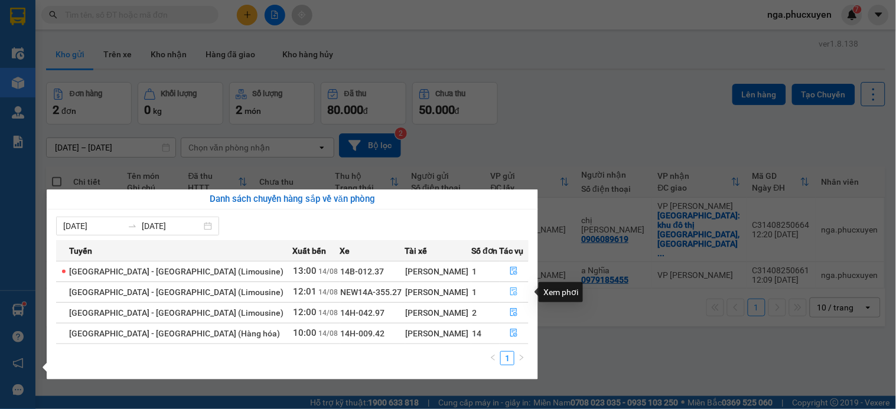
click at [511, 290] on icon "file-done" at bounding box center [514, 292] width 7 height 8
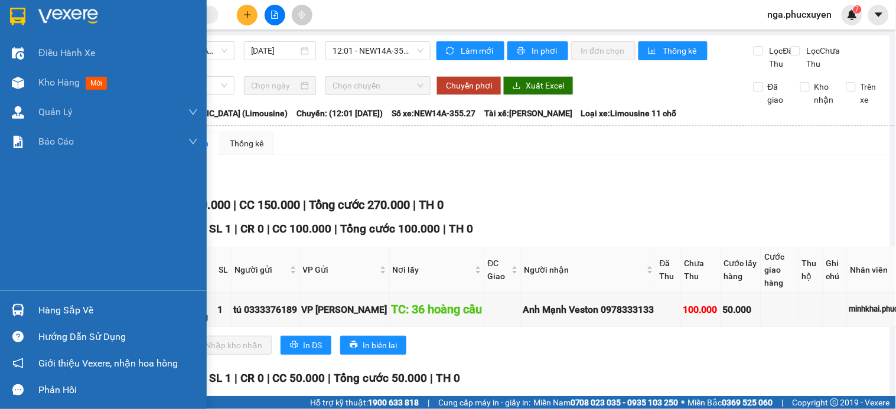
click at [32, 308] on div "Hàng sắp về" at bounding box center [103, 310] width 207 height 27
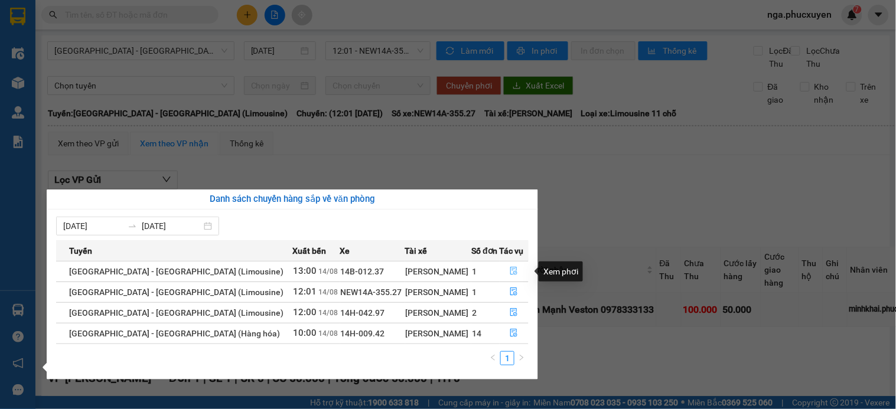
click at [509, 269] on icon "file-done" at bounding box center [513, 271] width 8 height 8
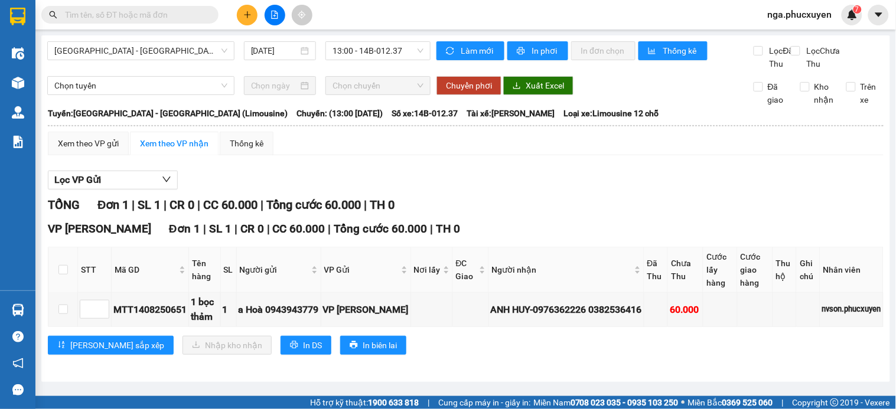
scroll to position [20, 0]
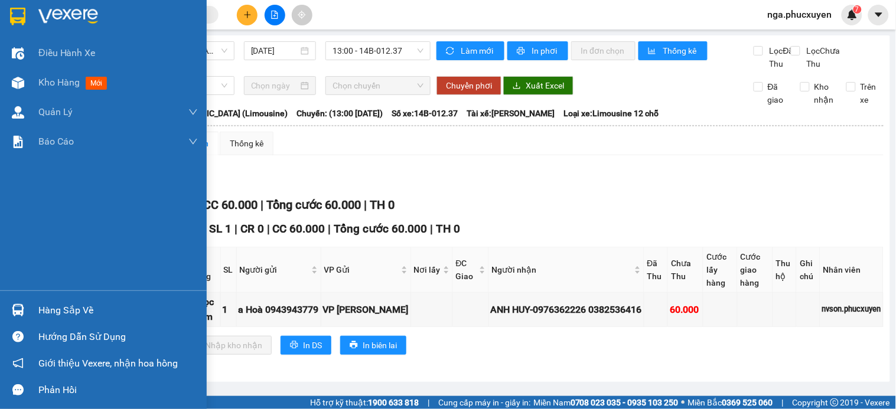
click at [69, 308] on div "Hàng sắp về" at bounding box center [117, 311] width 159 height 18
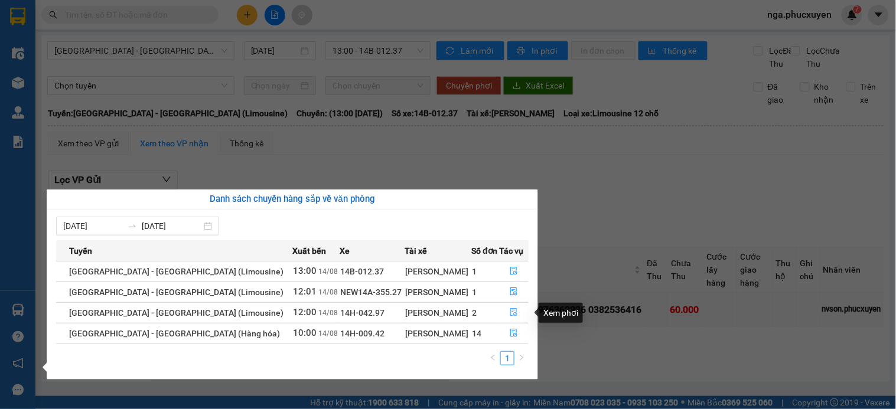
click at [511, 311] on icon "file-done" at bounding box center [513, 312] width 8 height 8
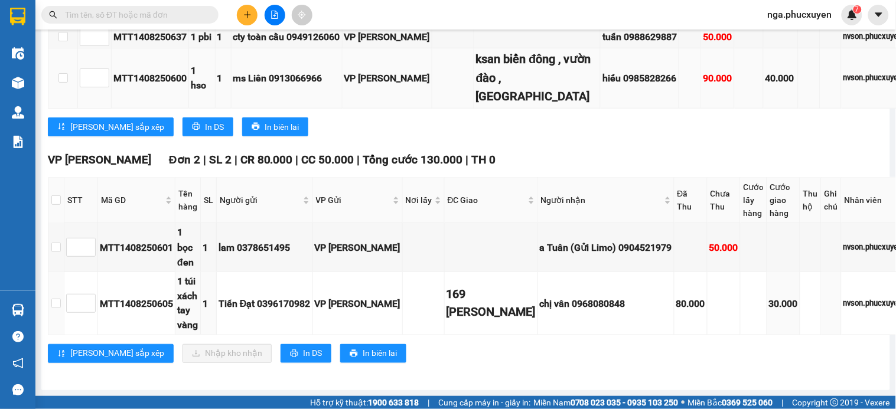
scroll to position [315, 0]
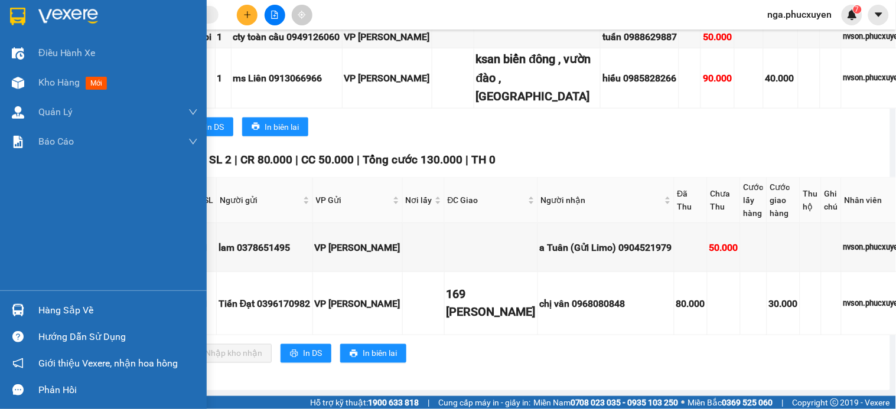
click at [22, 8] on img at bounding box center [17, 17] width 15 height 18
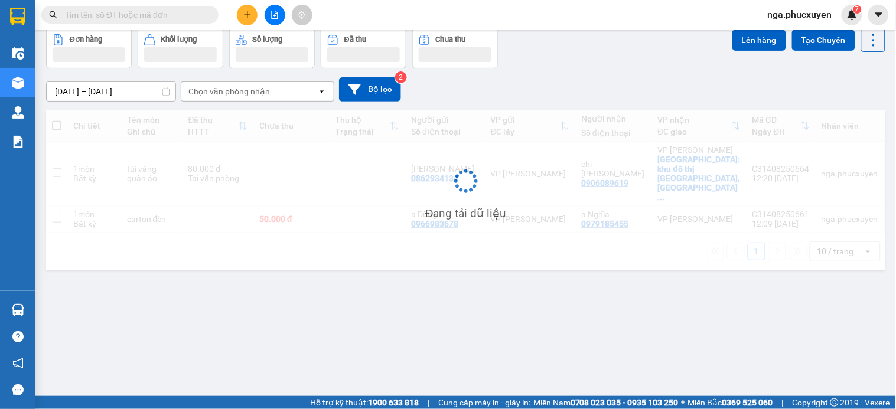
scroll to position [54, 0]
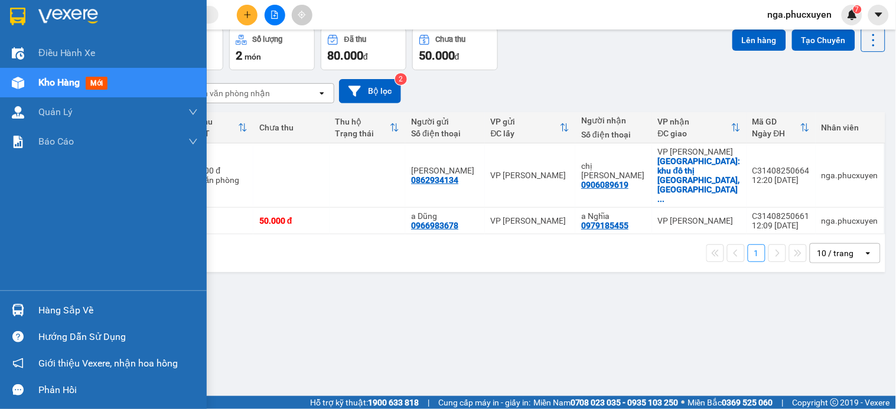
click at [59, 299] on div "Hàng sắp về" at bounding box center [103, 310] width 207 height 27
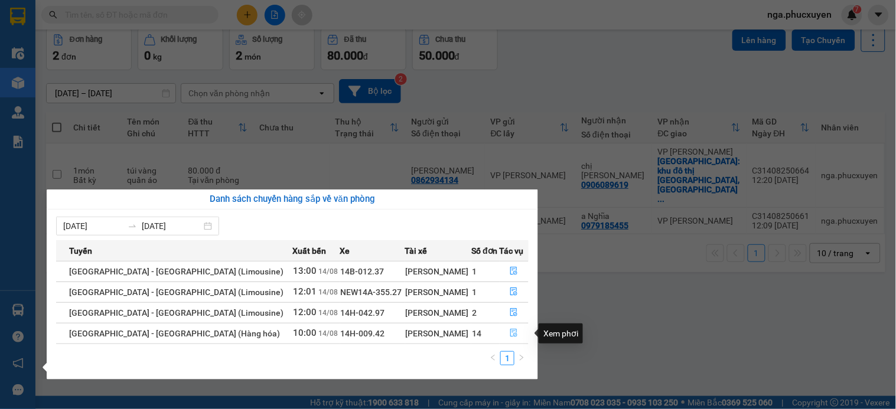
click at [509, 332] on icon "file-done" at bounding box center [513, 333] width 8 height 8
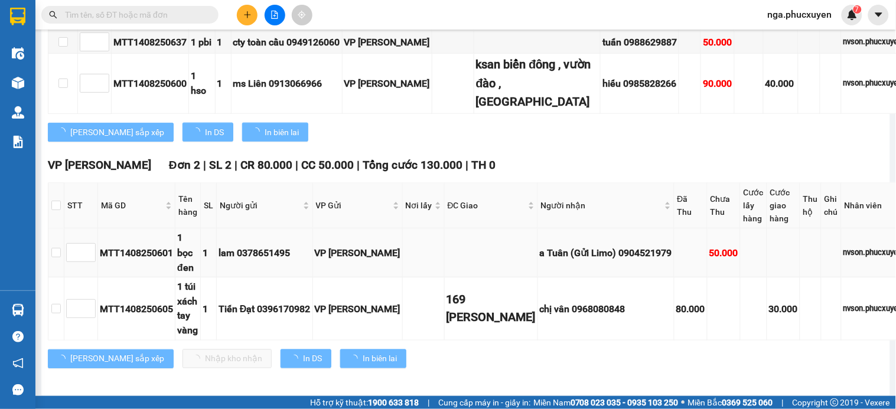
scroll to position [315, 0]
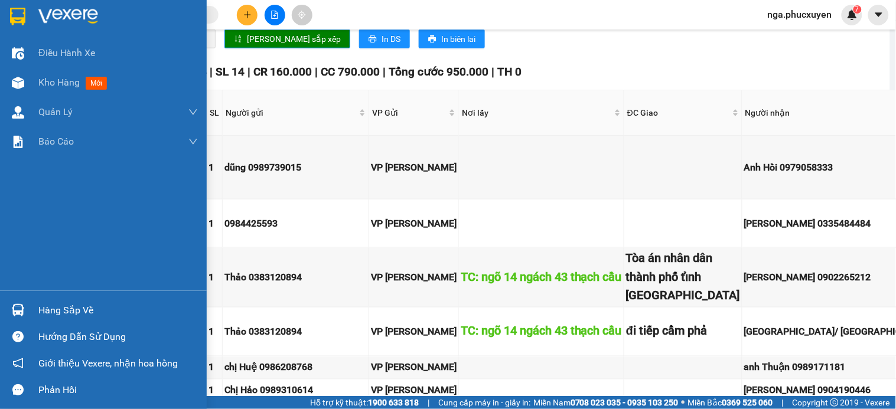
click at [62, 315] on div "Hàng sắp về" at bounding box center [117, 311] width 159 height 18
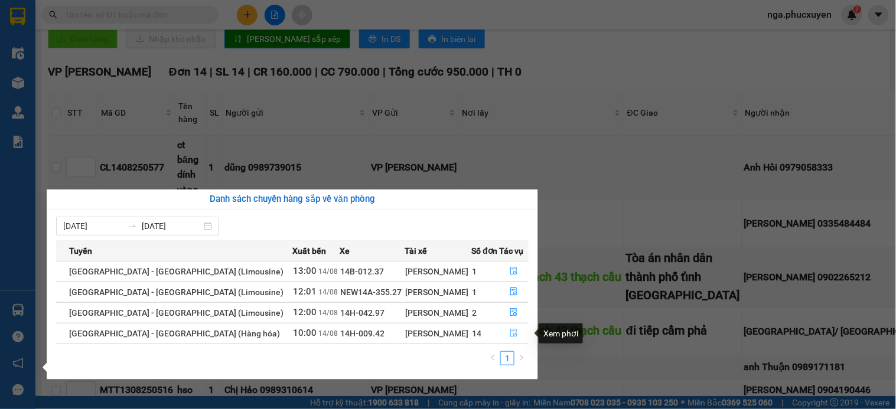
click at [512, 337] on icon "file-done" at bounding box center [513, 333] width 8 height 8
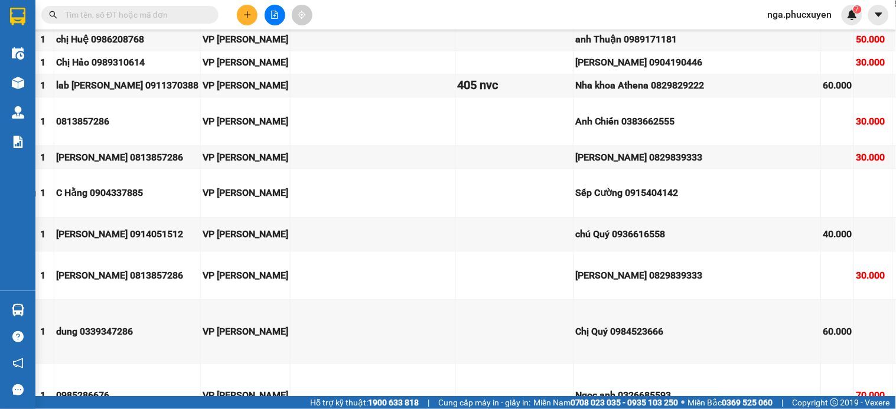
scroll to position [643, 190]
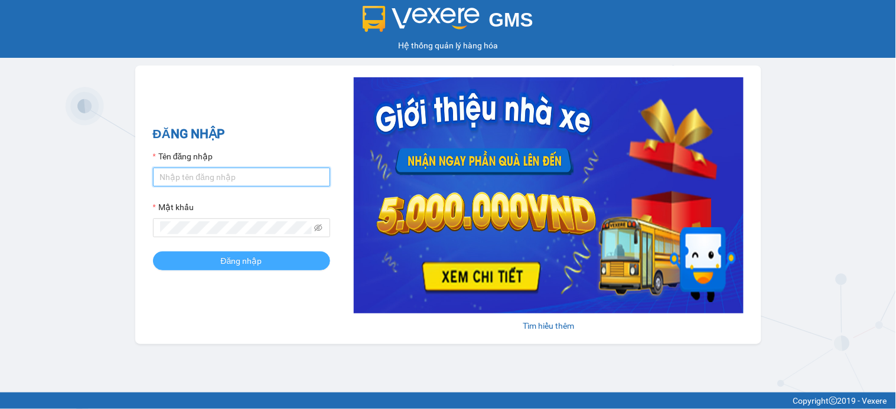
type input "nga.phucxuyen"
click at [268, 260] on button "Đăng nhập" at bounding box center [241, 260] width 177 height 19
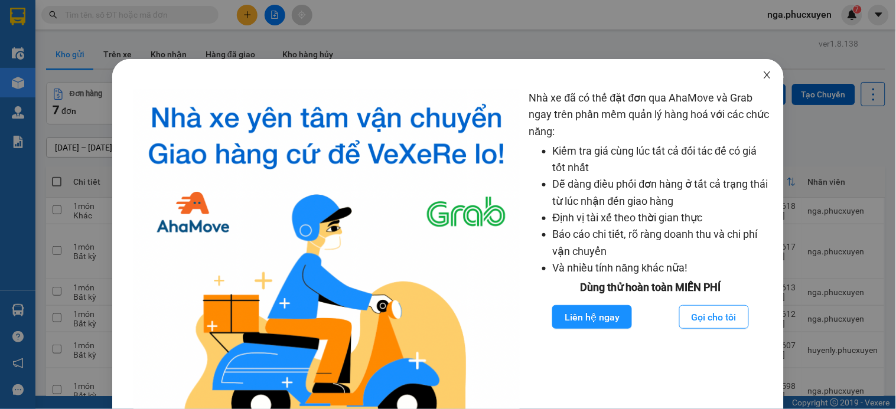
click at [762, 78] on icon "close" at bounding box center [766, 74] width 9 height 9
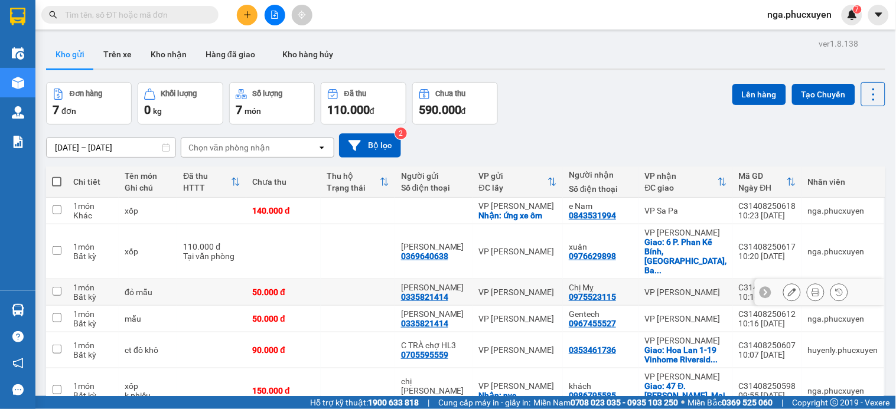
scroll to position [66, 0]
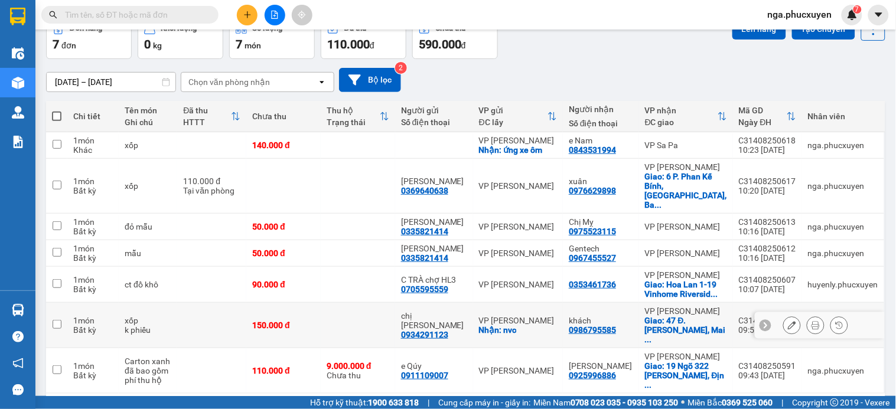
click at [358, 318] on td at bounding box center [358, 325] width 74 height 45
checkbox input "true"
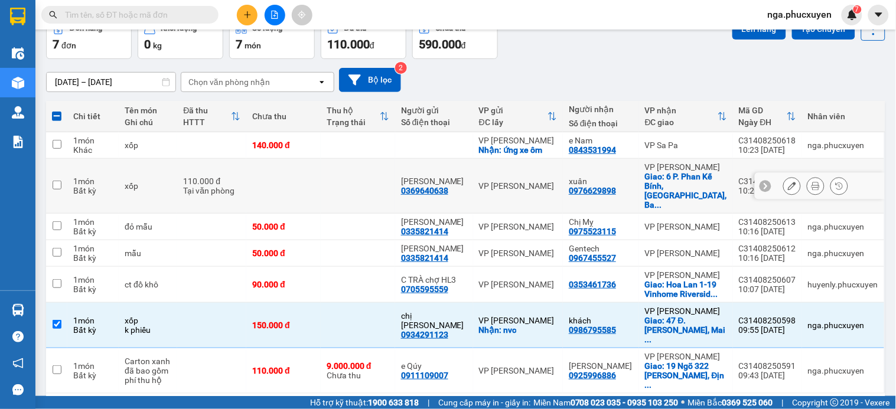
click at [348, 181] on td at bounding box center [358, 186] width 74 height 55
checkbox input "true"
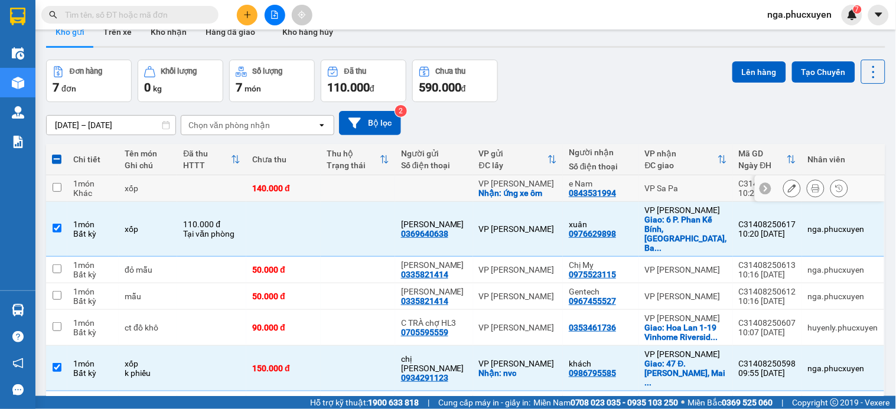
scroll to position [0, 0]
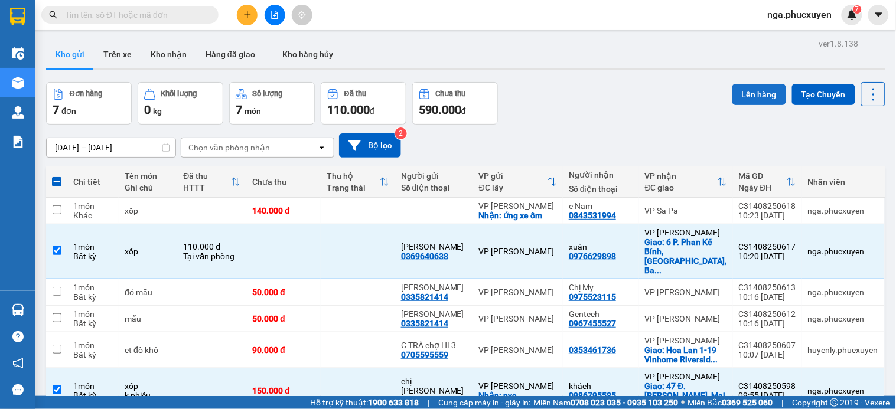
click at [740, 93] on button "Lên hàng" at bounding box center [759, 94] width 54 height 21
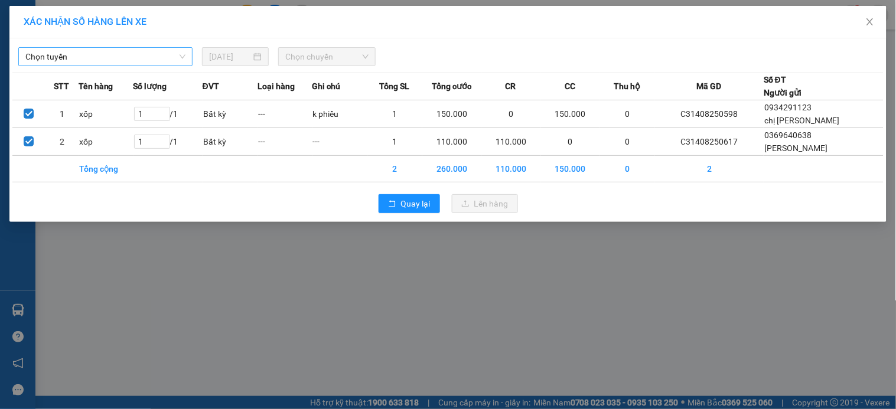
click at [148, 55] on span "Chọn tuyến" at bounding box center [105, 57] width 160 height 18
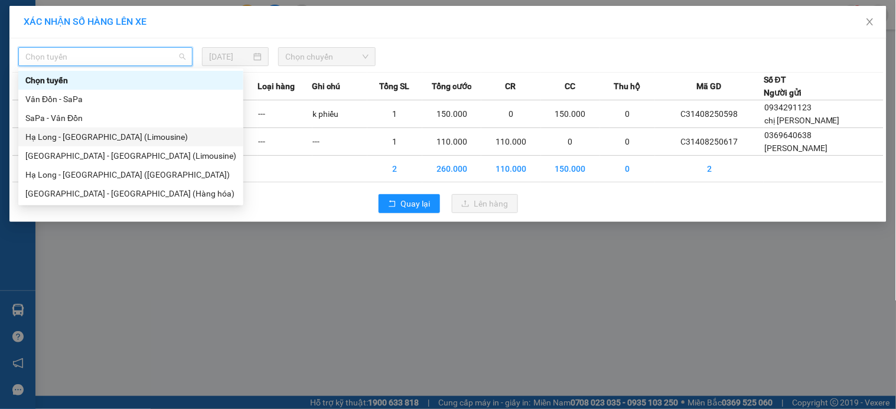
drag, startPoint x: 126, startPoint y: 135, endPoint x: 286, endPoint y: 77, distance: 169.6
click at [145, 130] on div "Hạ Long - Hà Nội (Limousine)" at bounding box center [130, 136] width 211 height 13
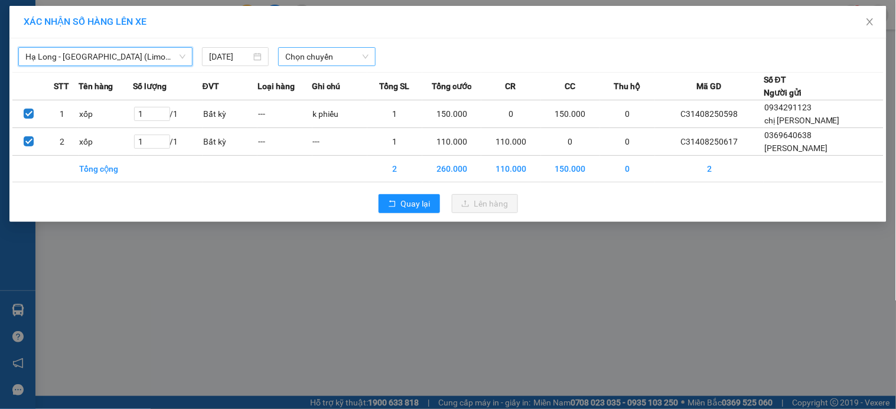
click at [327, 60] on span "Chọn chuyến" at bounding box center [326, 57] width 83 height 18
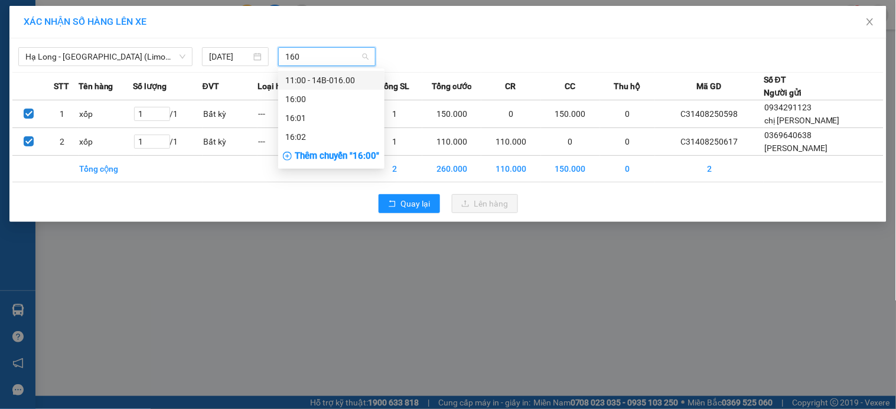
type input "1600"
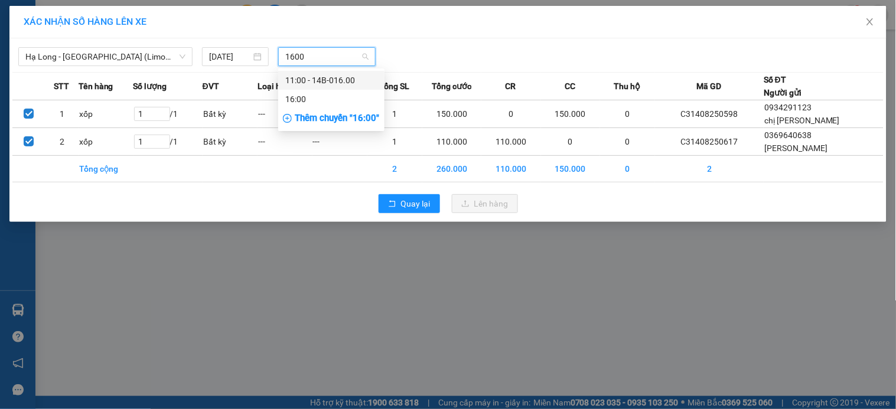
click at [332, 77] on div "11:00 - 14B-016.00" at bounding box center [331, 80] width 92 height 13
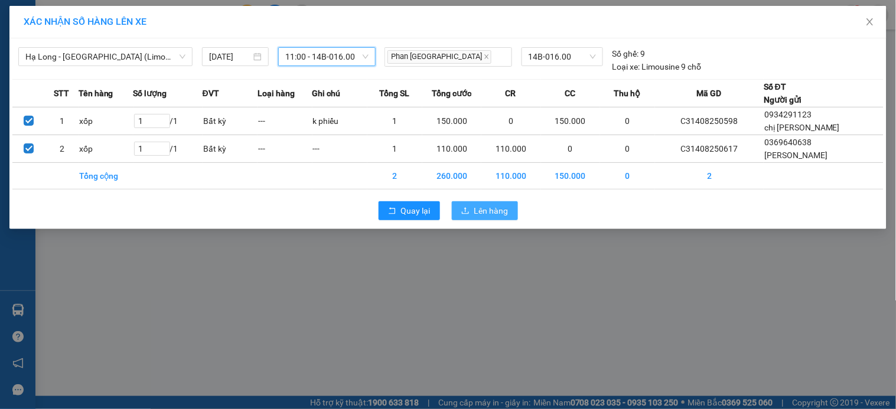
click at [474, 213] on span "Lên hàng" at bounding box center [491, 210] width 34 height 13
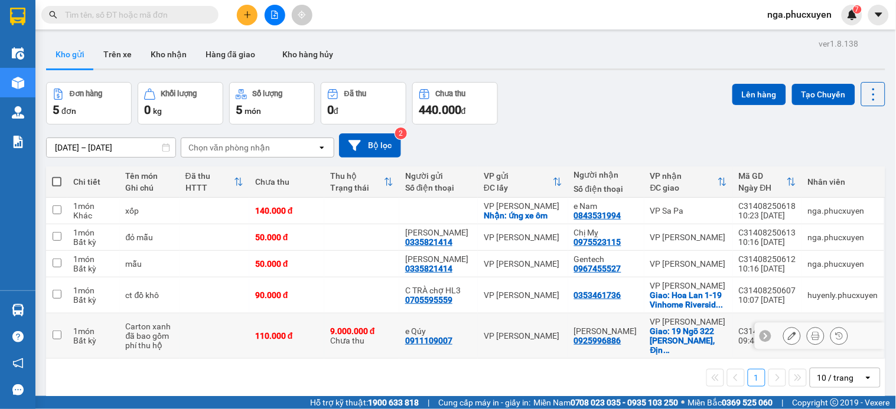
click at [788, 332] on icon at bounding box center [792, 336] width 8 height 8
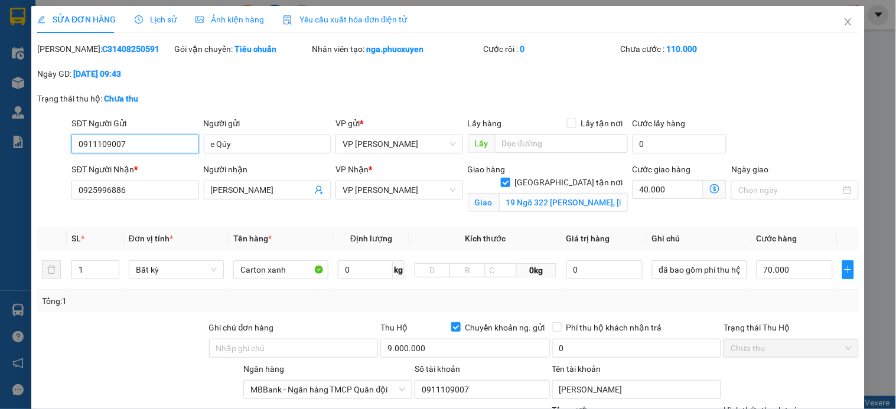
type input "0911109007"
type input "e Qúy"
type input "0925996886"
type input "Bảo Tín"
checkbox input "true"
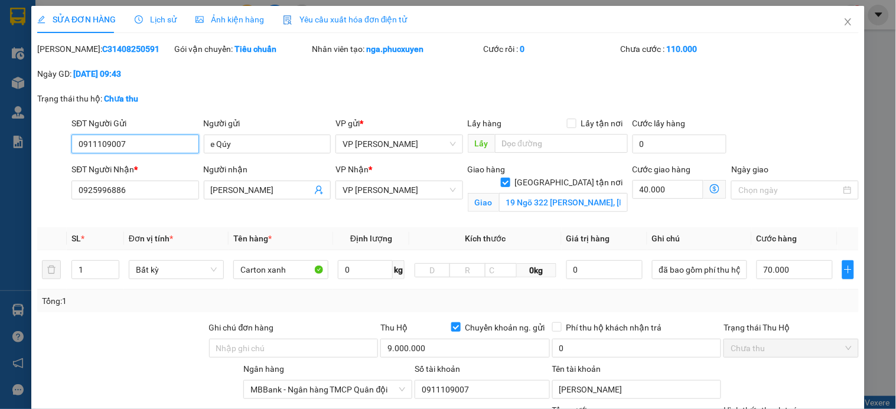
type input "19 Ngõ 322 Lê Trọng Tấn, Định Công, Thanh Xuân"
type input "110.000"
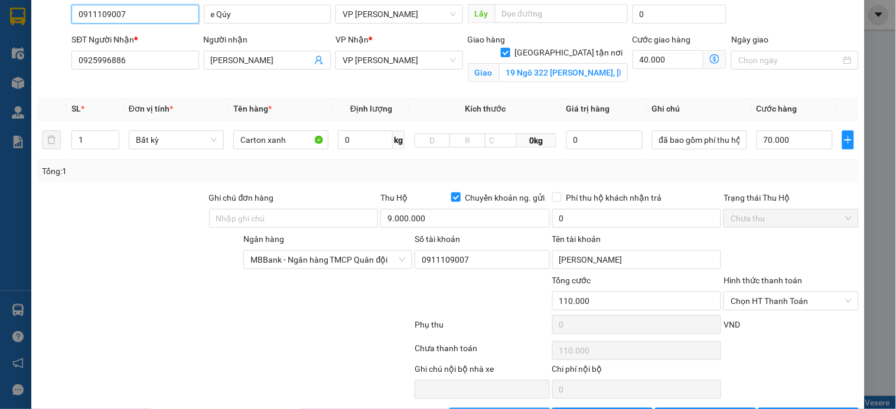
scroll to position [131, 0]
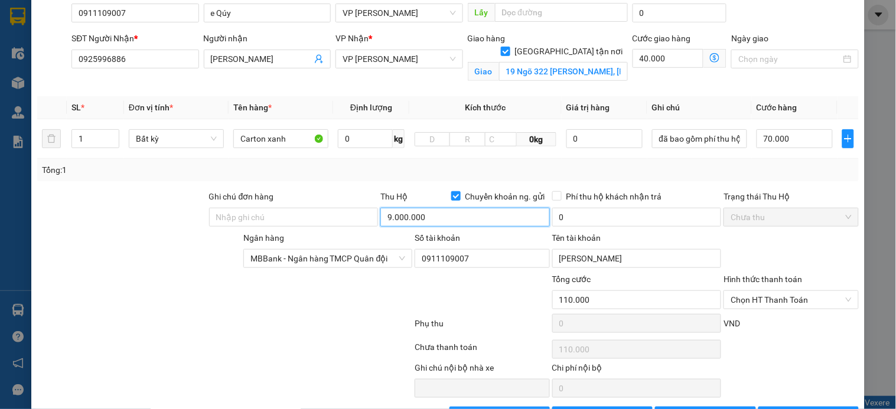
click at [387, 215] on input "9.000.000" at bounding box center [464, 217] width 169 height 19
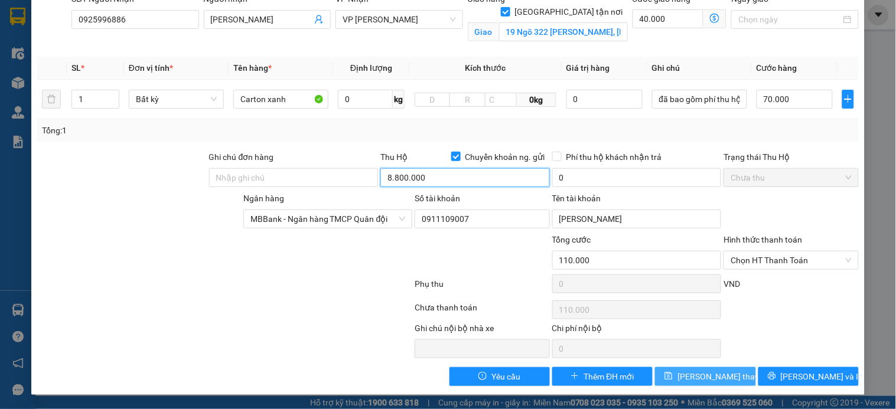
type input "8.800.000"
click at [687, 377] on span "Lưu thay đổi" at bounding box center [724, 376] width 94 height 13
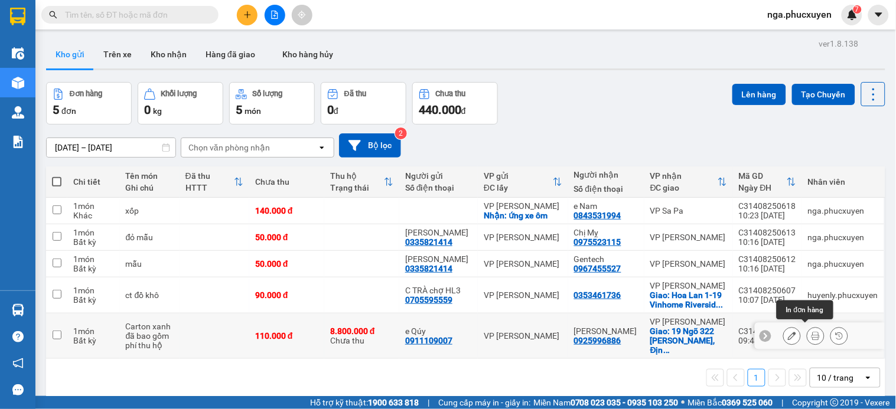
click at [811, 335] on icon at bounding box center [815, 336] width 8 height 8
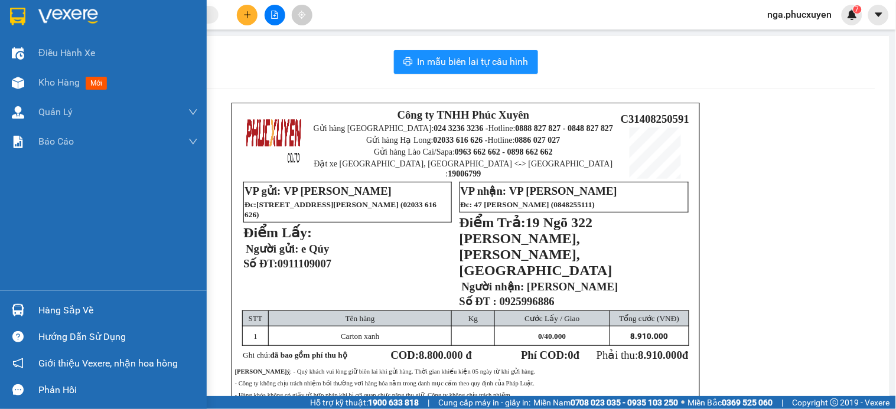
click at [51, 9] on img at bounding box center [68, 17] width 60 height 18
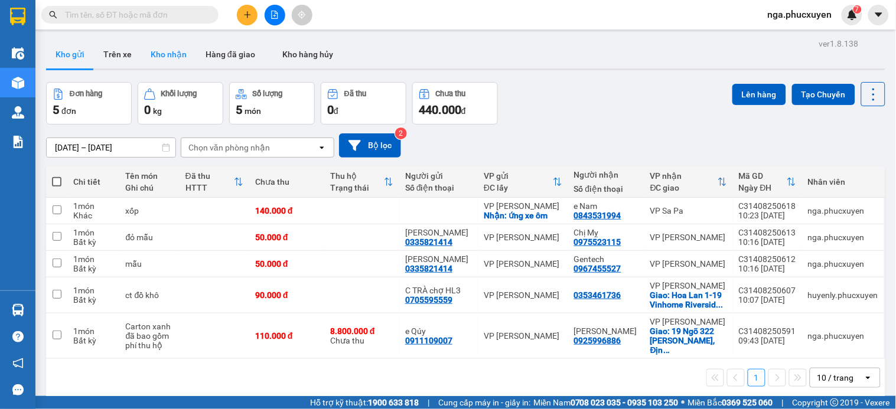
click at [168, 57] on button "Kho nhận" at bounding box center [168, 54] width 55 height 28
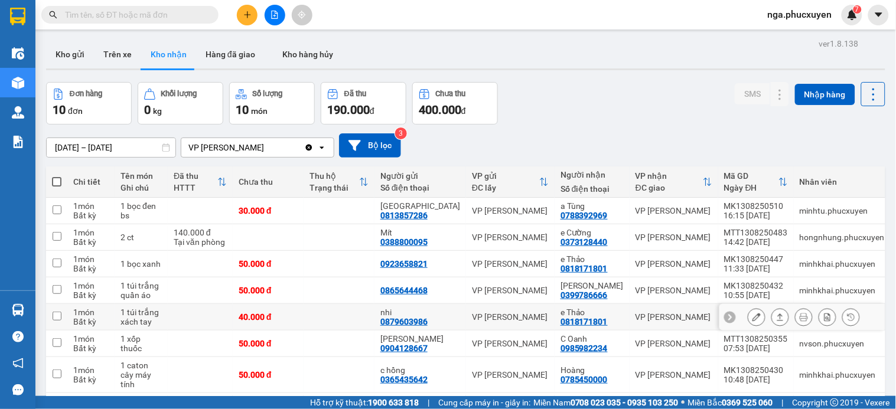
scroll to position [66, 0]
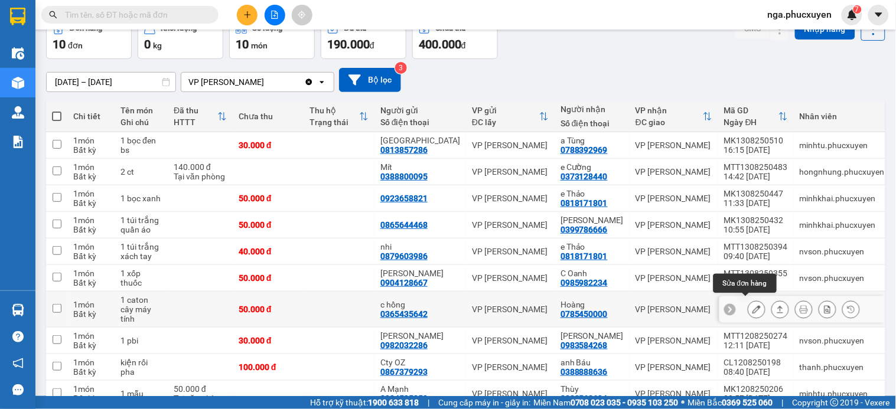
click at [752, 306] on icon at bounding box center [756, 309] width 8 height 8
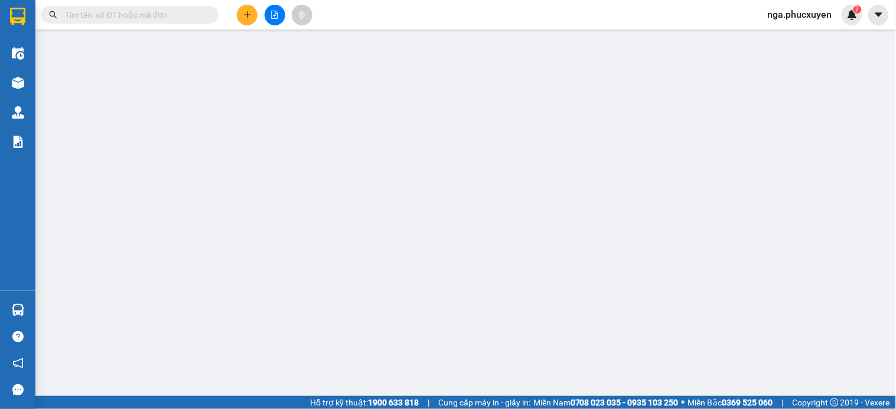
type input "0365435642"
type input "c hồng"
type input "0785450000"
type input "Hoàng"
type input "50.000"
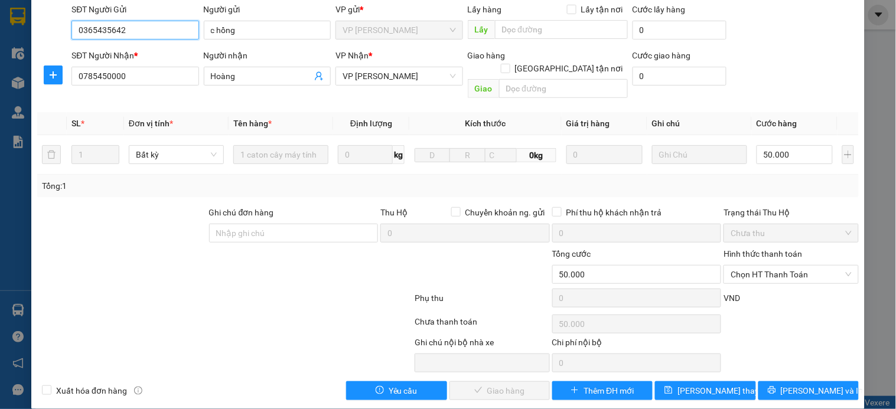
scroll to position [91, 0]
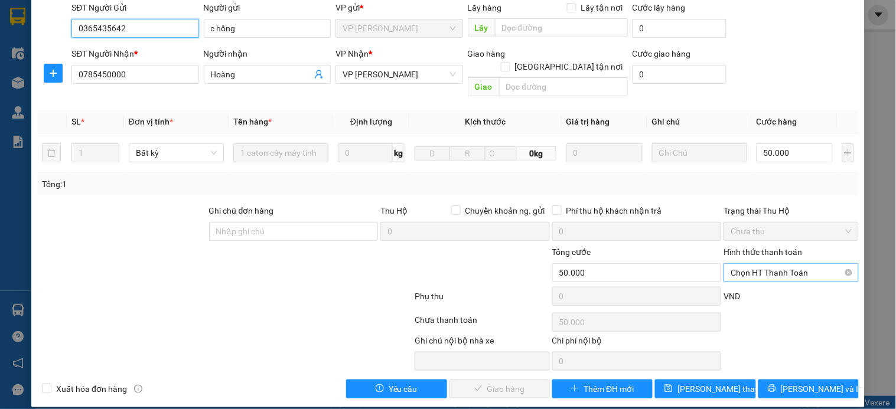
click at [757, 264] on span "Chọn HT Thanh Toán" at bounding box center [790, 273] width 120 height 18
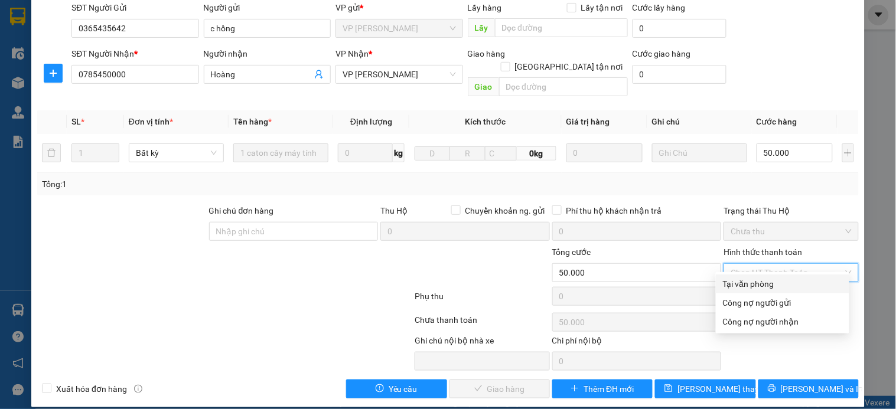
click at [762, 288] on div "Tại văn phòng" at bounding box center [782, 283] width 119 height 13
type input "0"
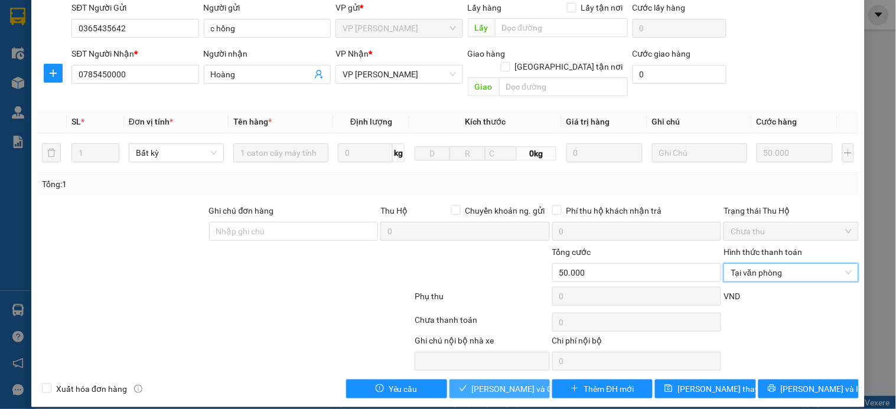
click at [512, 383] on span "Lưu và Giao hàng" at bounding box center [528, 389] width 113 height 13
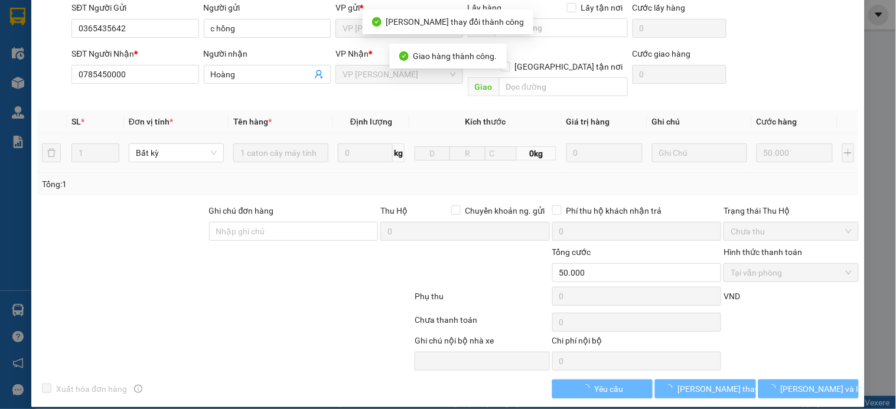
scroll to position [0, 0]
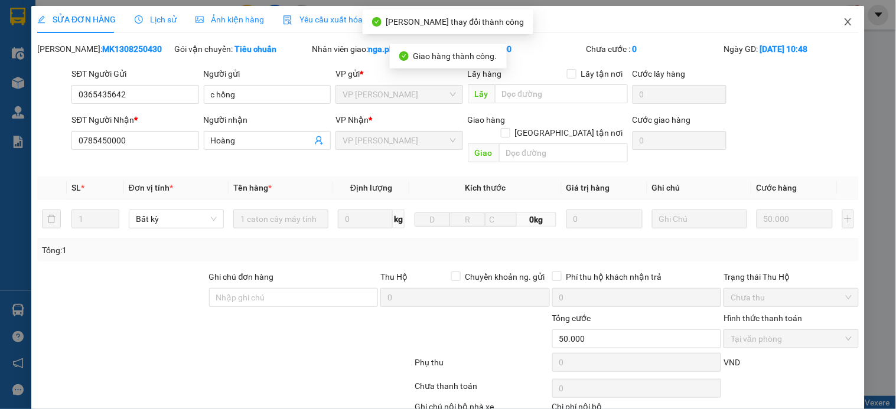
click at [844, 20] on icon "close" at bounding box center [847, 21] width 6 height 7
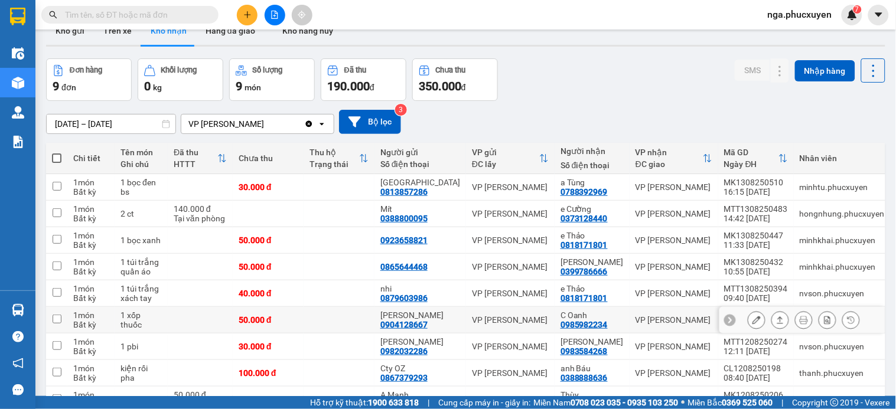
scroll to position [66, 0]
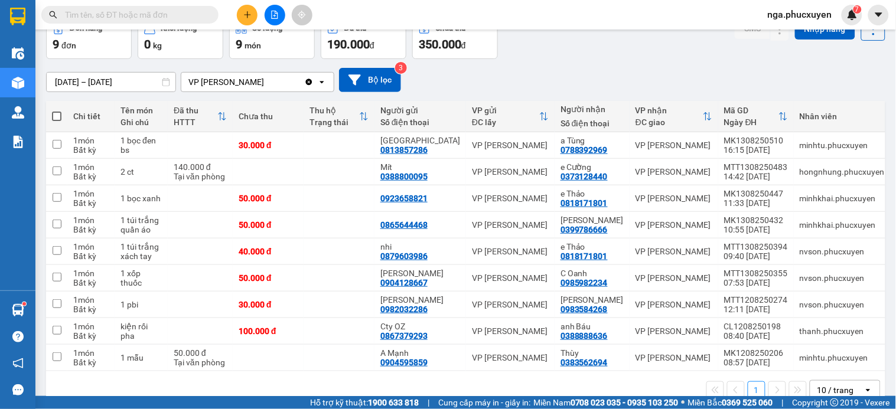
click at [247, 11] on icon "plus" at bounding box center [247, 15] width 8 height 8
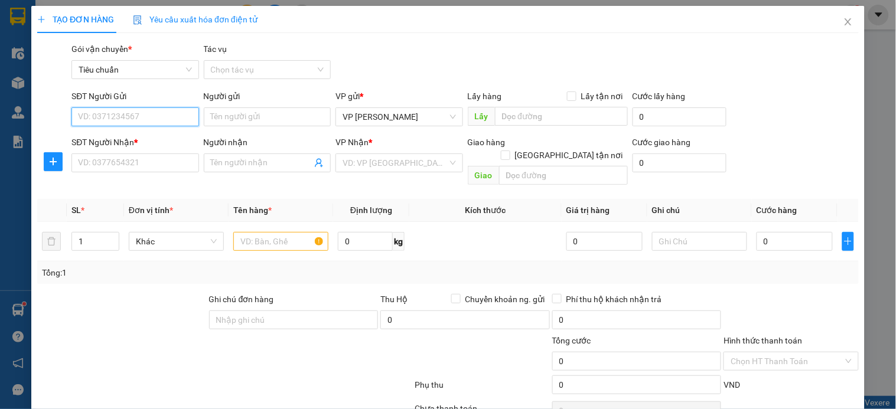
click at [179, 115] on input "SĐT Người Gửi" at bounding box center [134, 116] width 127 height 19
click at [149, 113] on input "SĐT Người Gửi" at bounding box center [134, 116] width 127 height 19
type input "0903488006"
click at [144, 117] on input "0903488006" at bounding box center [134, 116] width 127 height 19
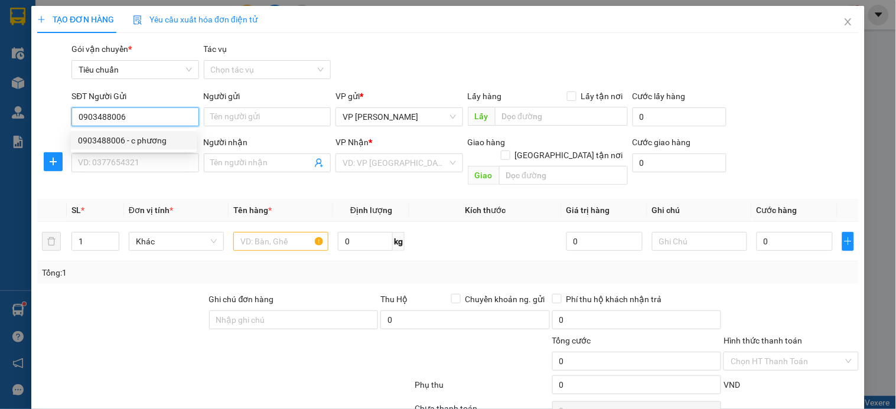
drag, startPoint x: 158, startPoint y: 138, endPoint x: 146, endPoint y: 146, distance: 13.9
click at [157, 138] on div "0903488006 - c phương" at bounding box center [134, 140] width 112 height 13
type input "c phương"
type input "0903488006"
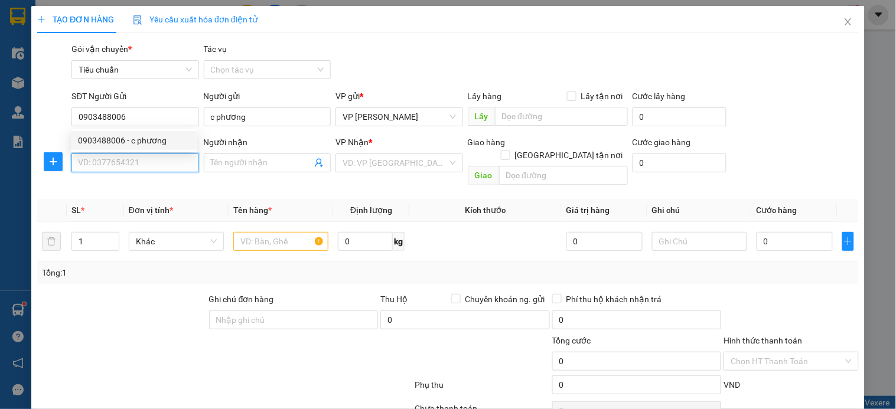
click at [134, 157] on input "SĐT Người Nhận *" at bounding box center [134, 162] width 127 height 19
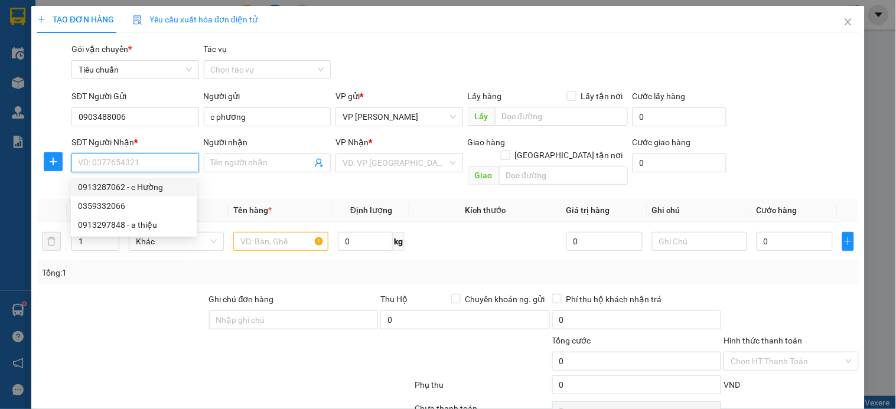
click at [145, 188] on div "0913287062 - c Hường" at bounding box center [134, 187] width 112 height 13
type input "0913287062"
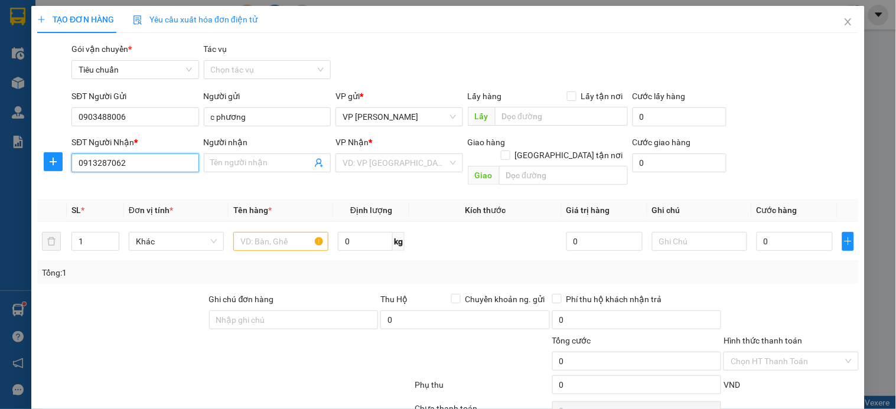
type input "c Hường"
type input "Lào Cai"
click at [275, 232] on input "text" at bounding box center [280, 241] width 95 height 19
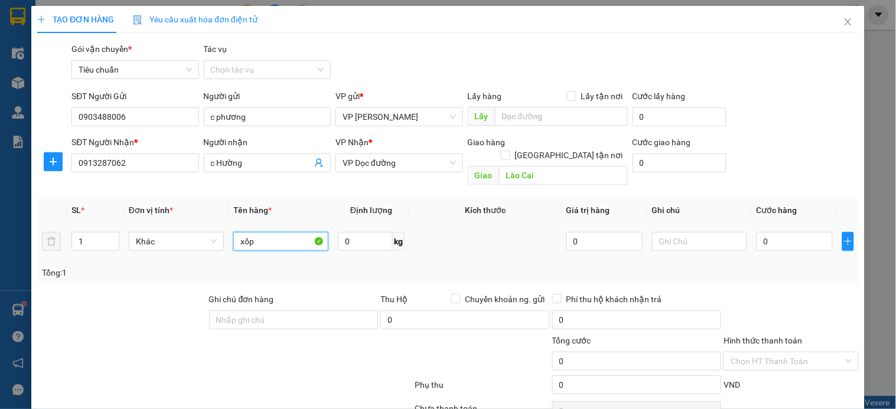
click at [269, 233] on input "xốp" at bounding box center [280, 241] width 95 height 19
type input "xốp"
type input "1"
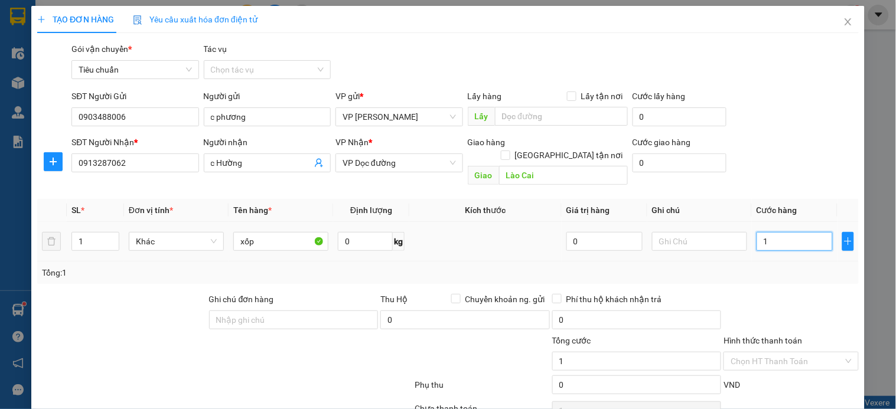
type input "13"
type input "130"
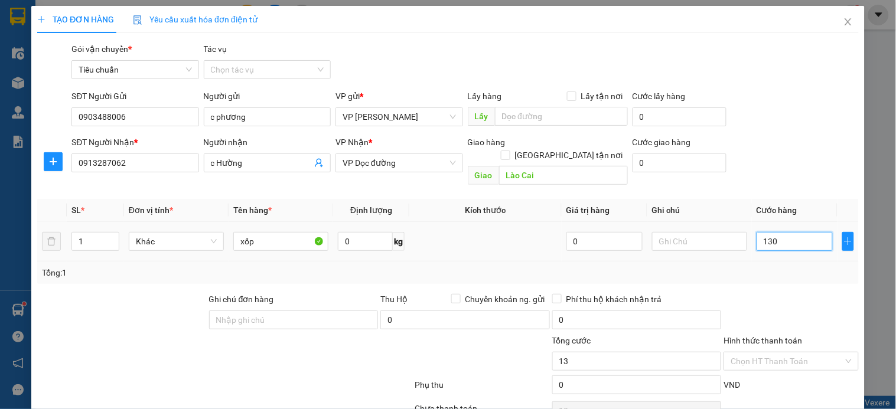
type input "130"
click at [792, 233] on input "130" at bounding box center [794, 241] width 76 height 19
type input "1"
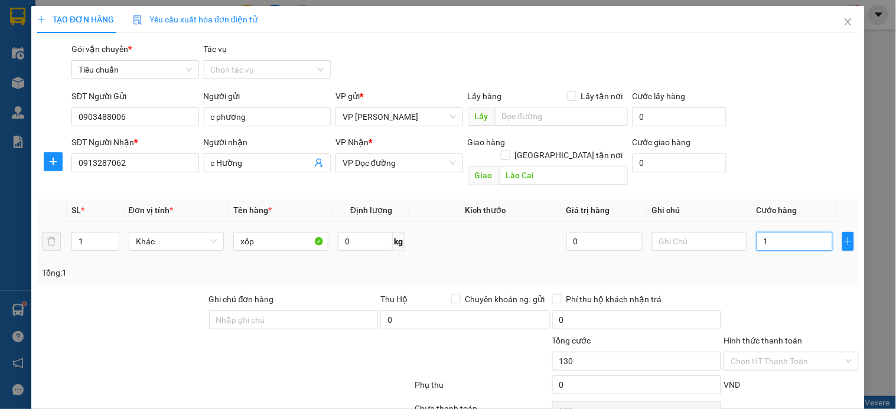
type input "1"
type input "15"
type input "150"
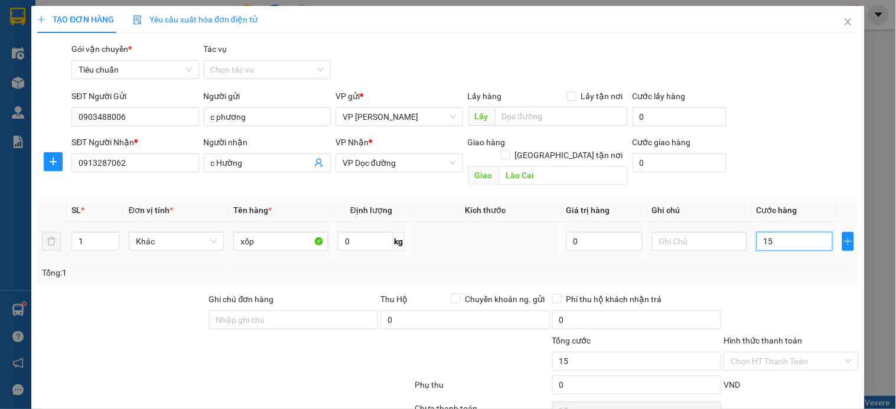
type input "150"
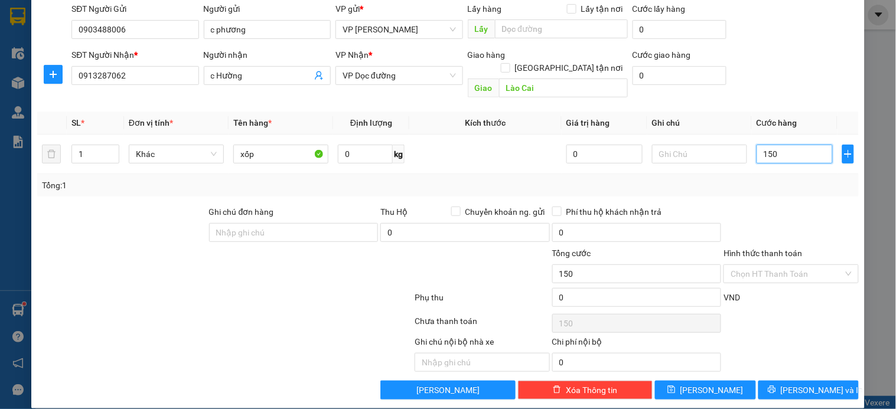
scroll to position [89, 0]
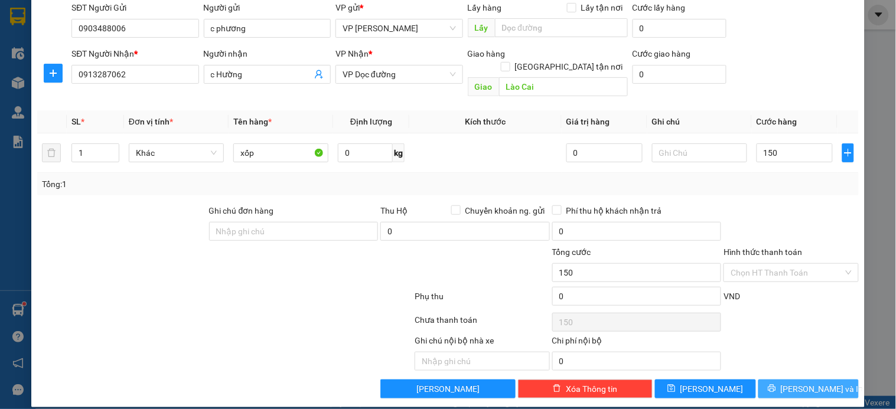
click at [792, 383] on span "[PERSON_NAME] và In" at bounding box center [821, 389] width 83 height 13
type input "150.000"
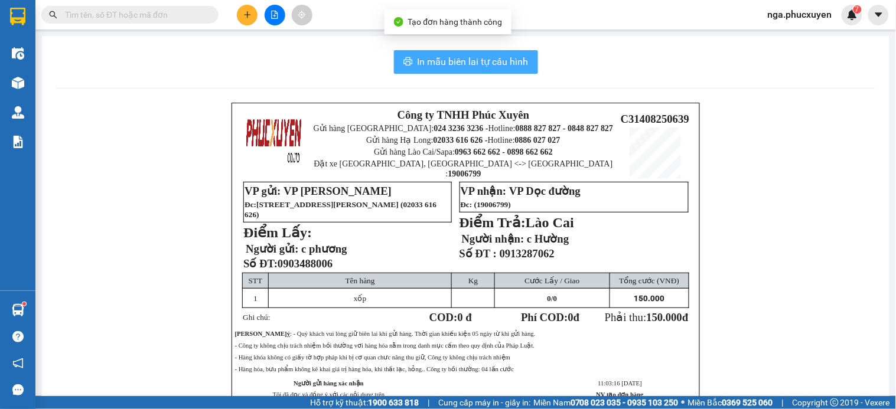
click at [490, 69] on button "In mẫu biên lai tự cấu hình" at bounding box center [466, 62] width 144 height 24
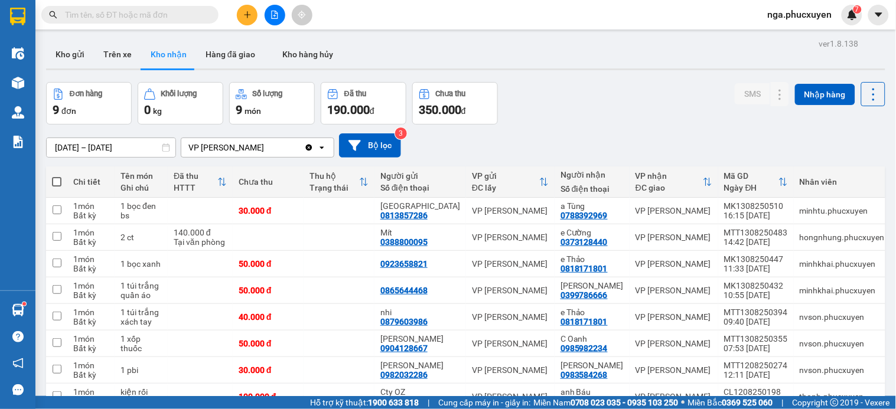
drag, startPoint x: 645, startPoint y: 76, endPoint x: 604, endPoint y: 100, distance: 48.2
click at [645, 77] on div "ver 1.8.138 Kho gửi Trên xe Kho nhận Hàng đã giao Kho hàng hủy Đơn hàng 9 đơn K…" at bounding box center [465, 257] width 848 height 444
click at [74, 57] on button "Kho gửi" at bounding box center [70, 54] width 48 height 28
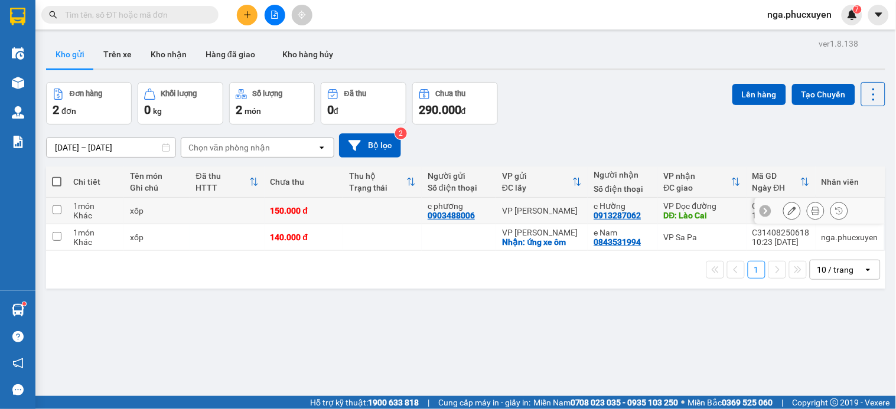
click at [440, 216] on div "0903488006" at bounding box center [450, 215] width 47 height 9
copy div "0903488006"
click at [249, 17] on icon "plus" at bounding box center [247, 15] width 8 height 8
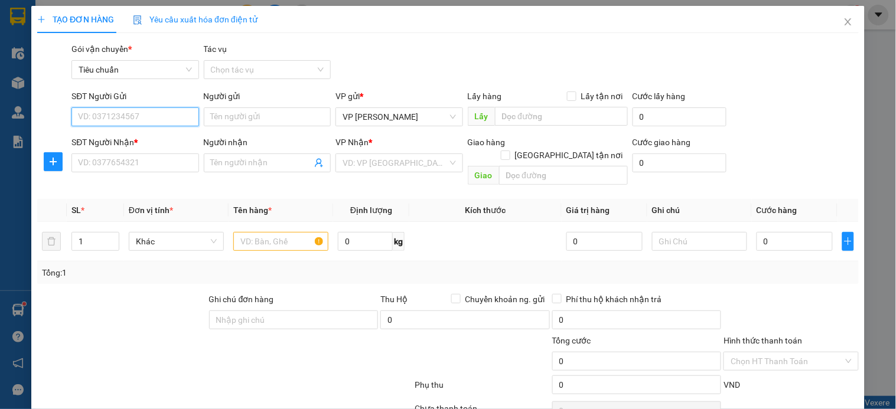
paste input "0903488006"
type input "0903488006"
click at [146, 138] on div "0903488006 - c phương" at bounding box center [134, 140] width 112 height 13
type input "c phương"
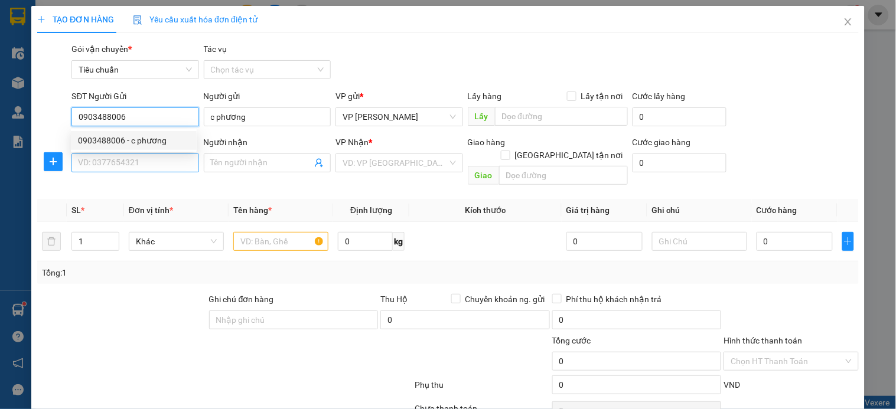
type input "0903488006"
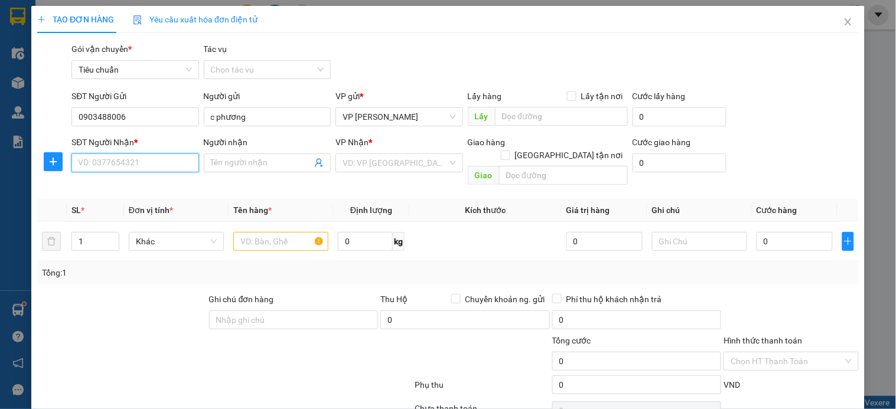
click at [145, 166] on input "SĐT Người Nhận *" at bounding box center [134, 162] width 127 height 19
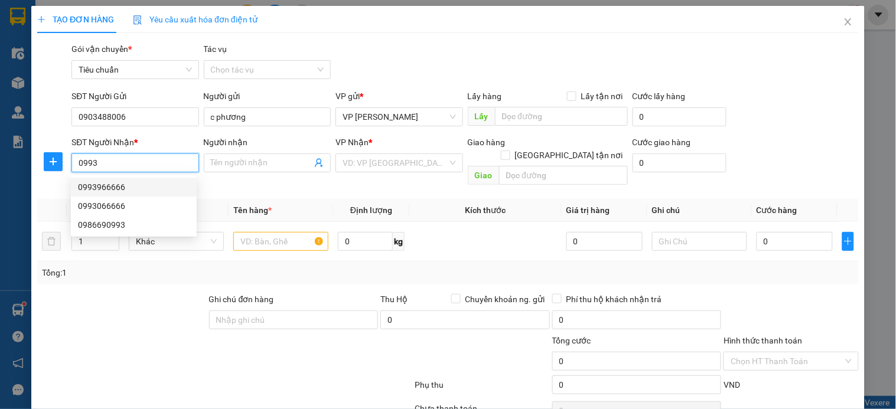
click at [123, 184] on div "0993966666" at bounding box center [134, 187] width 112 height 13
type input "0993966666"
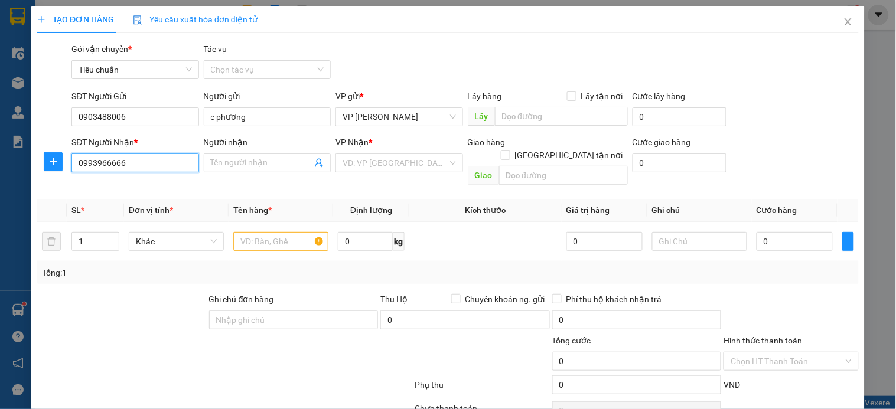
type input "lào cai"
type input "0993966666"
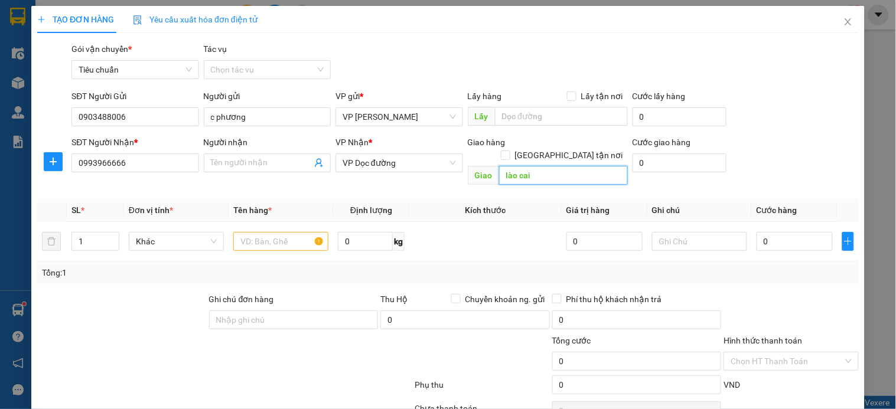
click at [547, 166] on input "lào cai" at bounding box center [563, 175] width 129 height 19
type input "cốc lếu - lào cai"
click at [286, 232] on input "text" at bounding box center [280, 241] width 95 height 19
click at [272, 237] on input "text" at bounding box center [280, 241] width 95 height 19
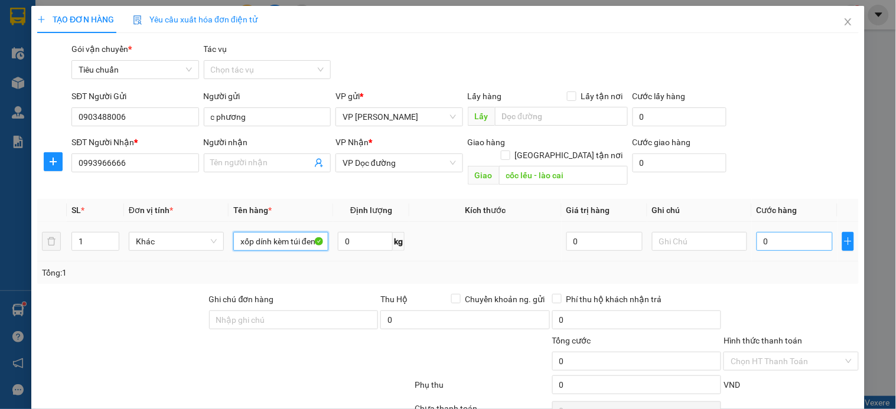
type input "xốp dính kèm túi đen"
click at [767, 235] on input "0" at bounding box center [794, 241] width 76 height 19
type input "1"
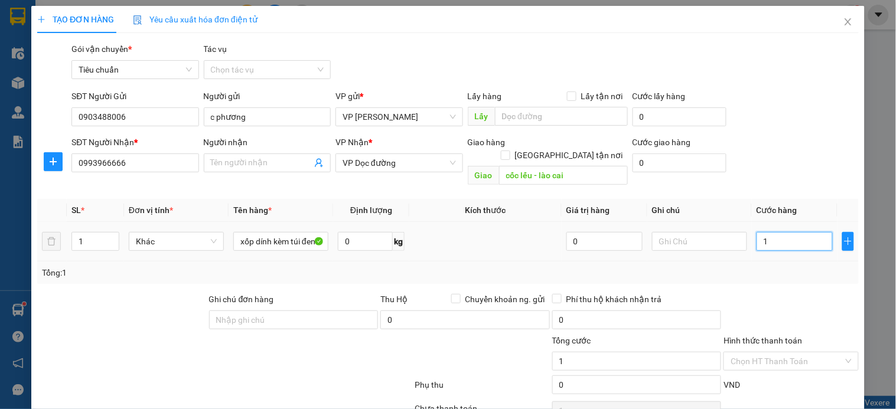
type input "18"
type input "1"
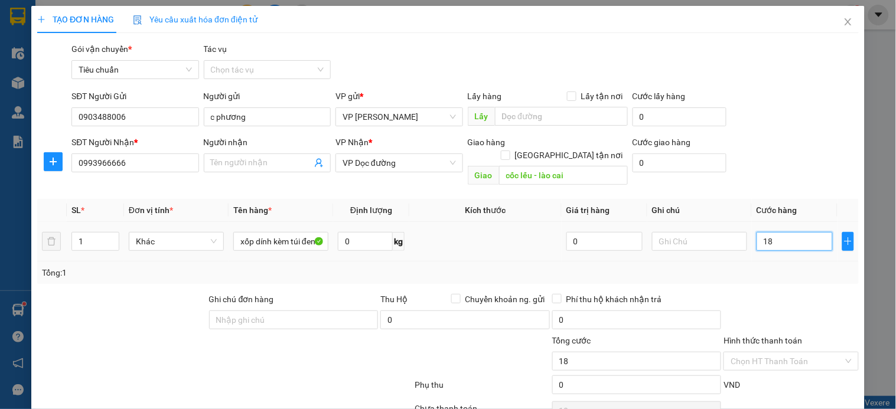
type input "1"
type input "17"
type input "170"
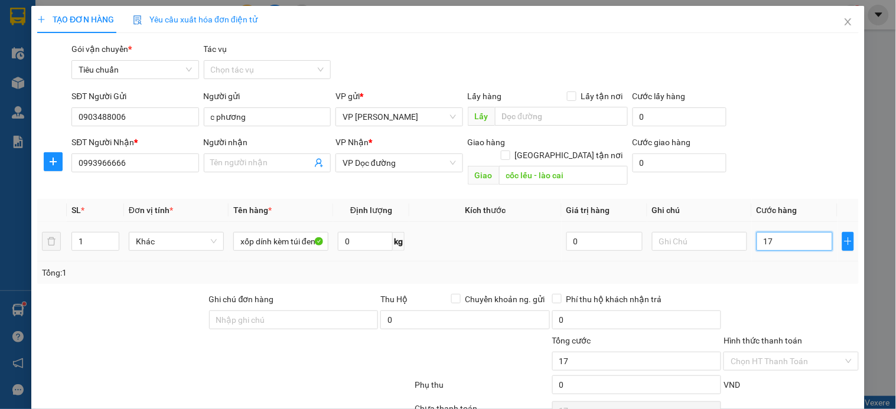
type input "170"
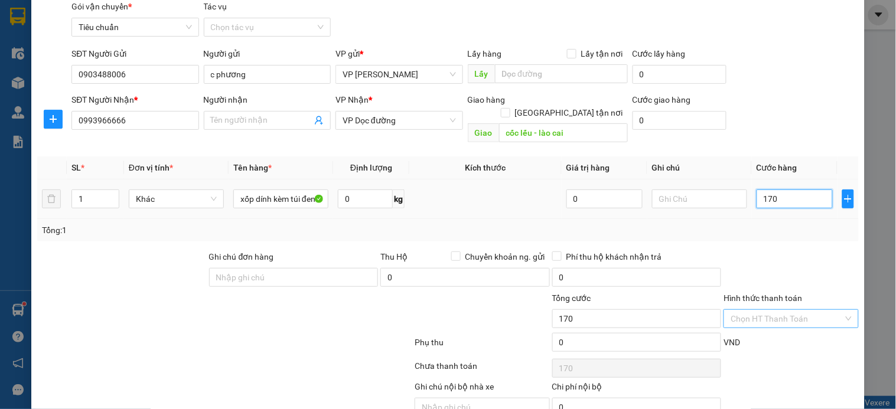
scroll to position [89, 0]
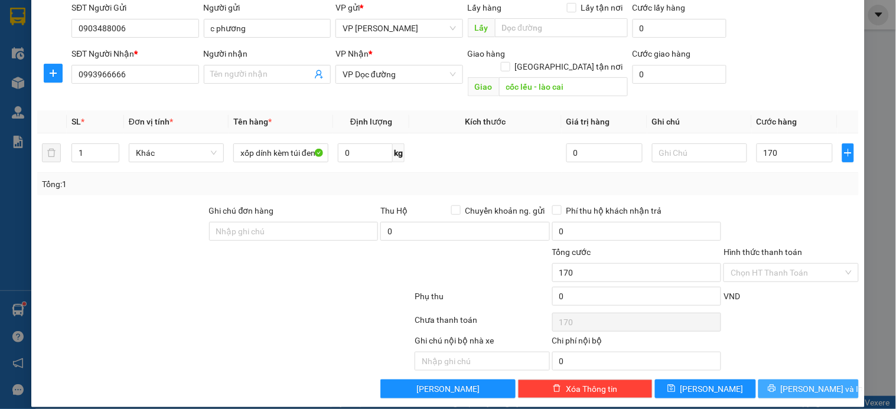
type input "170.000"
click at [772, 380] on button "[PERSON_NAME] và In" at bounding box center [808, 389] width 100 height 19
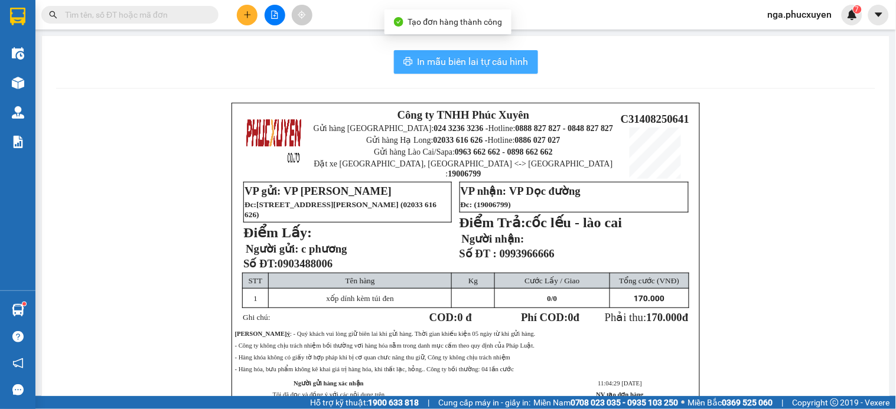
click at [517, 64] on span "In mẫu biên lai tự cấu hình" at bounding box center [472, 61] width 111 height 15
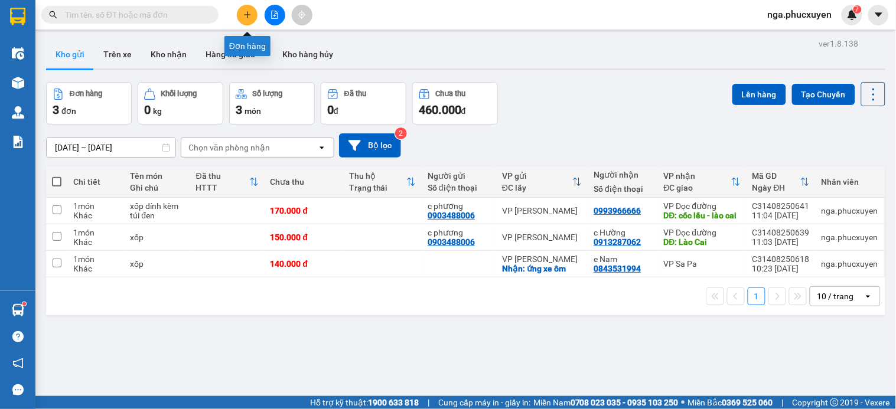
click at [244, 15] on icon "plus" at bounding box center [247, 15] width 8 height 8
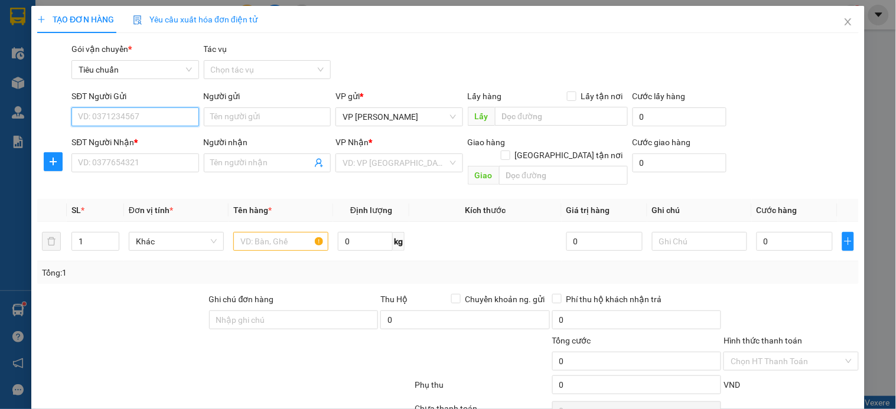
click at [174, 117] on input "SĐT Người Gửi" at bounding box center [134, 116] width 127 height 19
click at [137, 139] on div "0334826666 - Duy" at bounding box center [134, 140] width 112 height 13
type input "0334826666"
type input "Duy"
type input "0334826666"
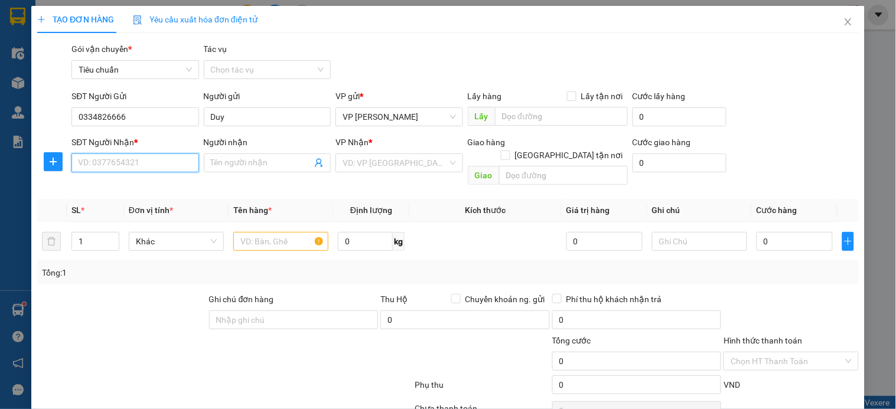
click at [133, 165] on input "SĐT Người Nhận *" at bounding box center [134, 162] width 127 height 19
click at [126, 185] on div "0979788222 - a Tùng" at bounding box center [134, 187] width 112 height 13
type input "0979788222"
type input "a Tùng"
checkbox input "true"
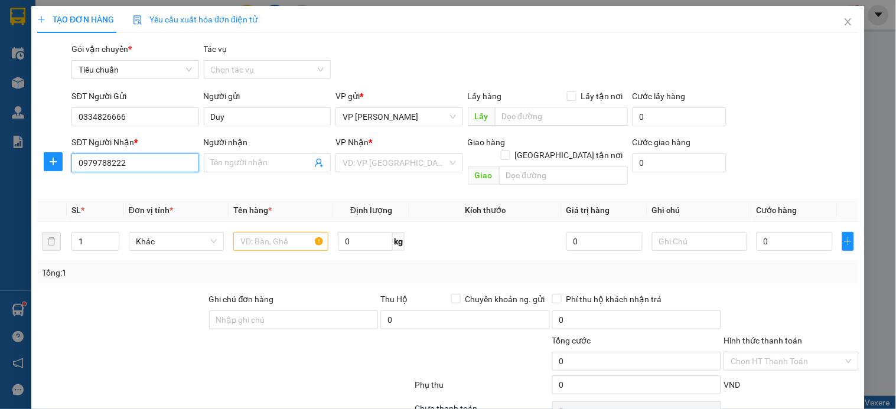
type input "34C P. [GEOGRAPHIC_DATA], [GEOGRAPHIC_DATA], [GEOGRAPHIC_DATA]"
type input "50.000"
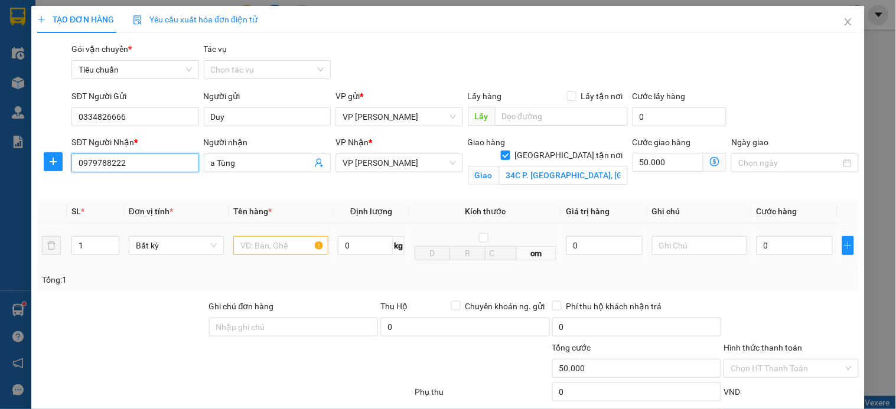
type input "0979788222"
click at [269, 246] on input "text" at bounding box center [280, 245] width 95 height 19
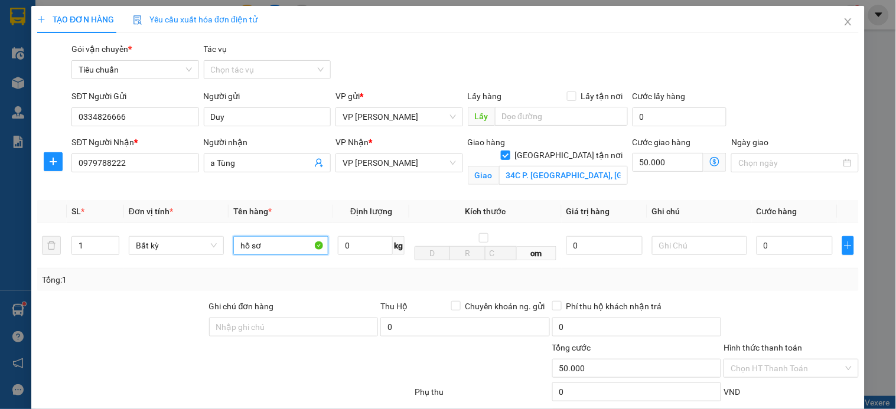
type input "hồ sơ"
click at [710, 163] on icon "dollar-circle" at bounding box center [714, 161] width 9 height 9
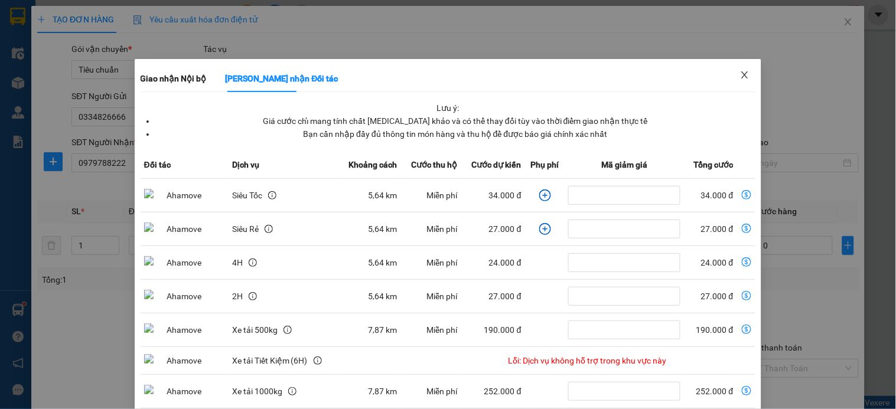
click at [740, 77] on icon "close" at bounding box center [744, 74] width 9 height 9
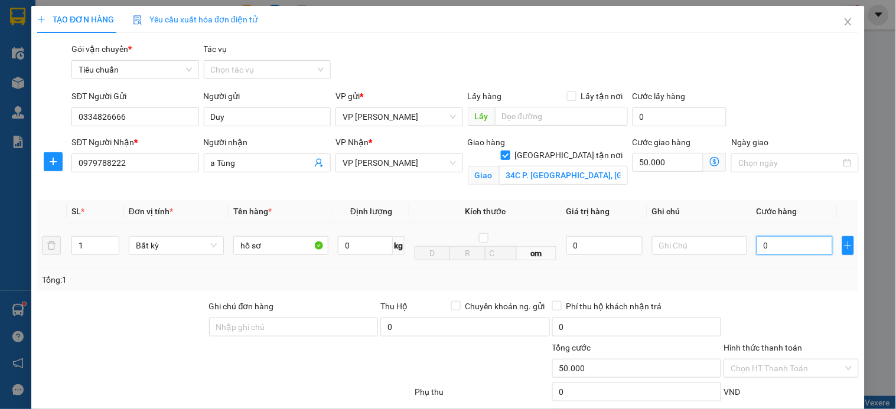
click at [775, 253] on input "0" at bounding box center [794, 245] width 76 height 19
type input "5"
type input "50.005"
type input "50"
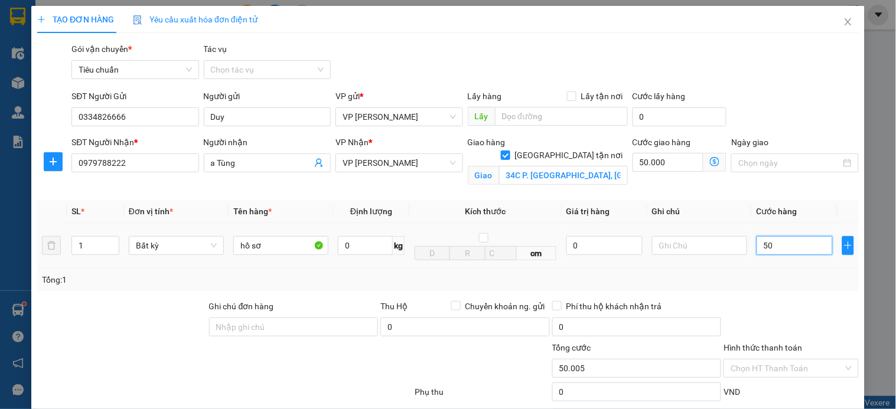
type input "50.050"
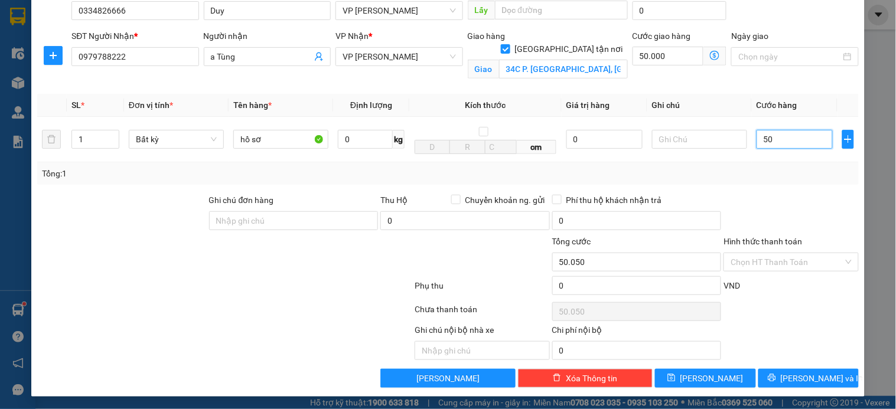
scroll to position [109, 0]
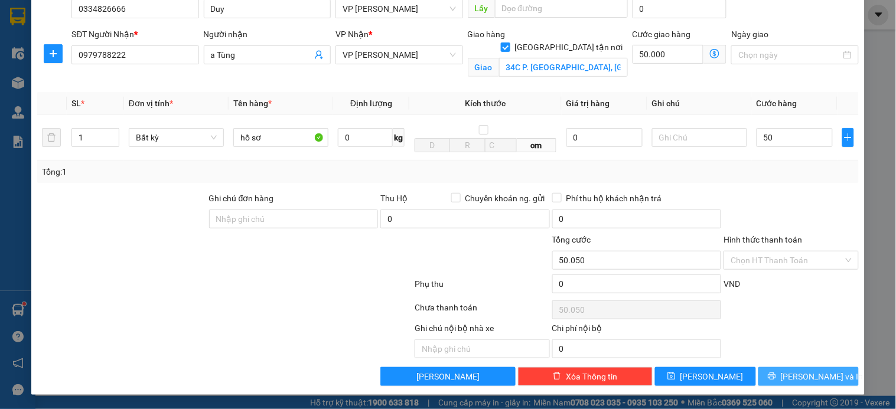
click at [795, 377] on span "[PERSON_NAME] và In" at bounding box center [821, 376] width 83 height 13
type input "50.000"
type input "100.000"
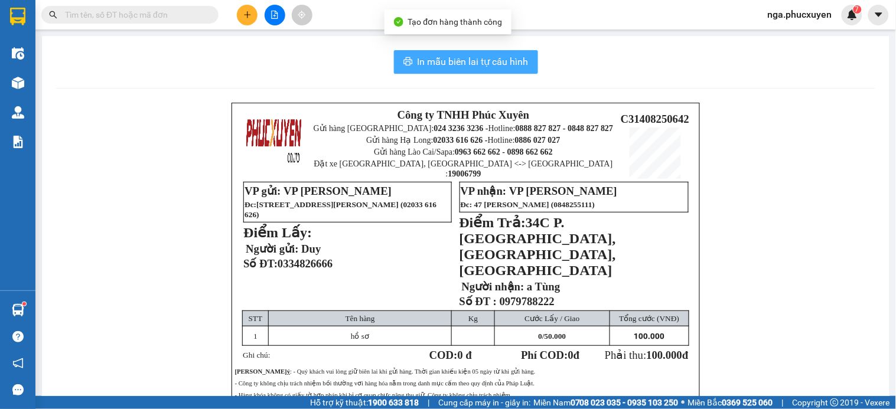
click at [494, 60] on span "In mẫu biên lai tự cấu hình" at bounding box center [472, 61] width 111 height 15
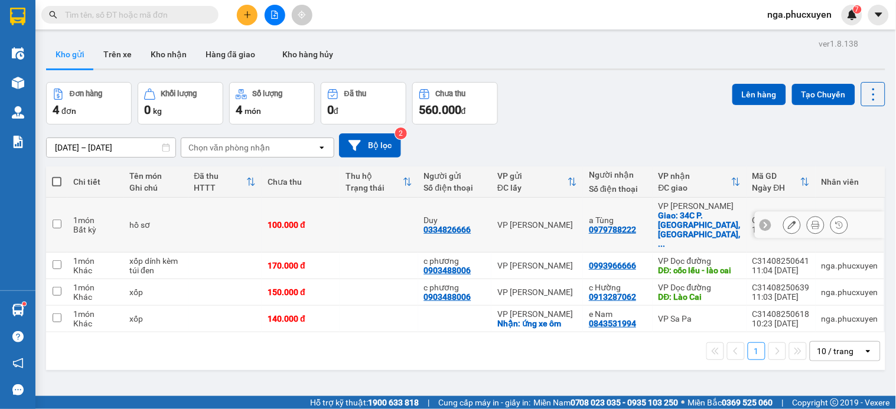
click at [788, 221] on icon at bounding box center [792, 225] width 8 height 8
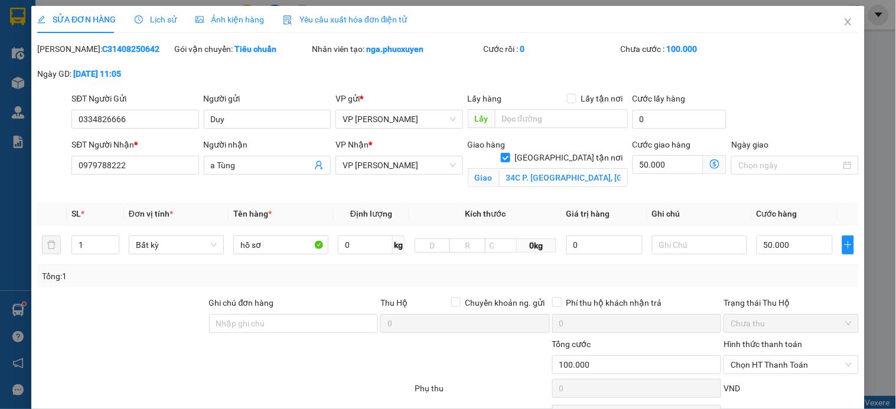
type input "0334826666"
type input "Duy"
type input "0979788222"
type input "a Tùng"
checkbox input "true"
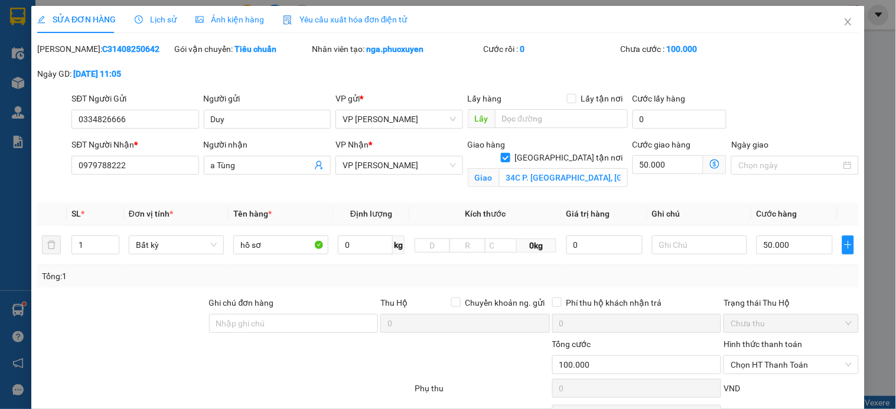
type input "34C P. [GEOGRAPHIC_DATA], [GEOGRAPHIC_DATA], [GEOGRAPHIC_DATA]"
type input "100.000"
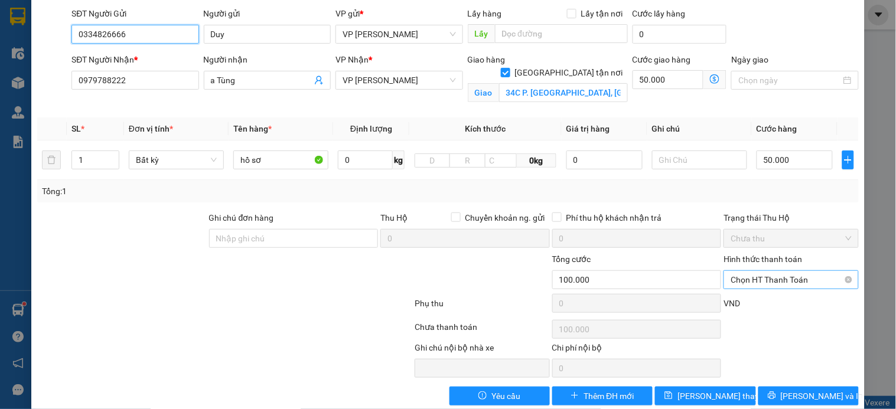
click at [771, 284] on span "Chọn HT Thanh Toán" at bounding box center [790, 280] width 120 height 18
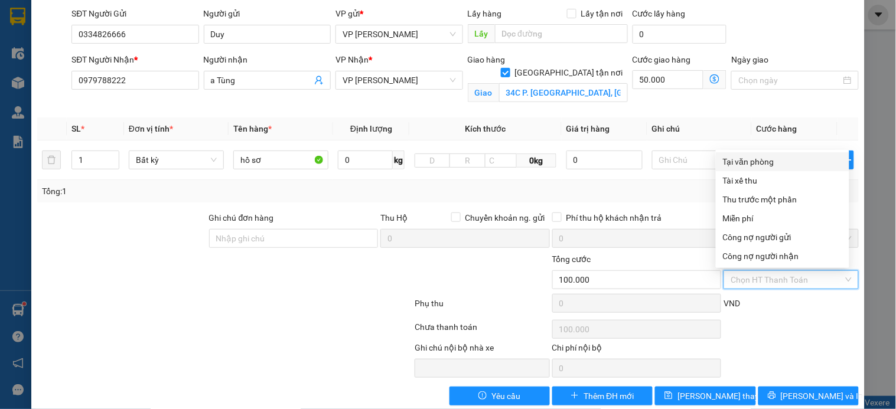
click at [766, 166] on div "Tại văn phòng" at bounding box center [782, 161] width 119 height 13
type input "0"
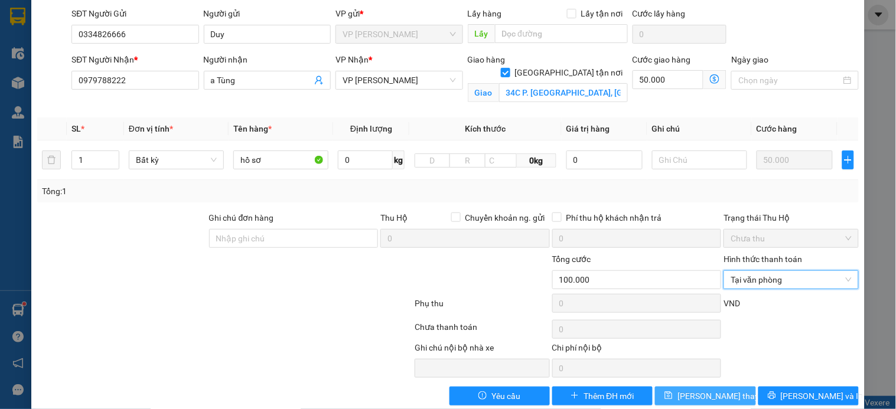
click at [710, 391] on span "Lưu thay đổi" at bounding box center [724, 396] width 94 height 13
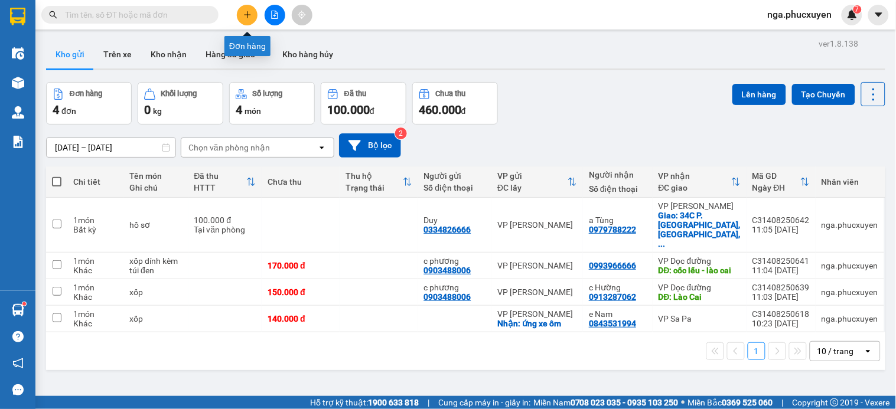
click at [246, 11] on icon "plus" at bounding box center [247, 15] width 8 height 8
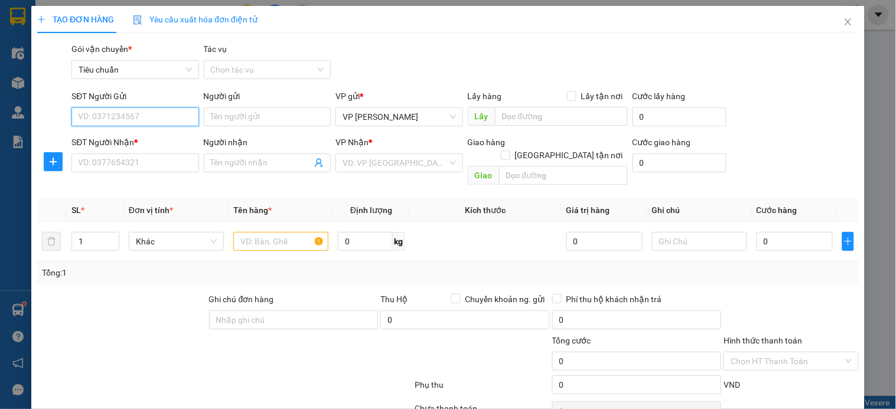
click at [191, 122] on input "SĐT Người Gửi" at bounding box center [134, 116] width 127 height 19
type input "0862934134"
click at [161, 140] on div "0862934134 - [PERSON_NAME]" at bounding box center [136, 140] width 116 height 13
type input "[PERSON_NAME]"
type input "0862934134"
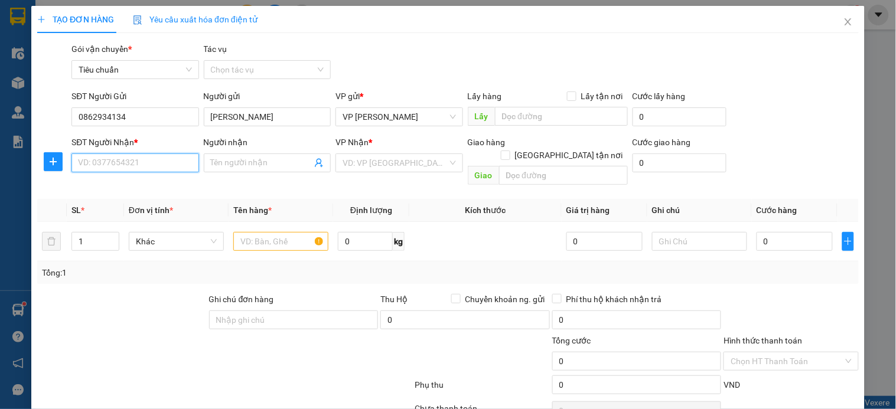
click at [138, 165] on input "SĐT Người Nhận *" at bounding box center [134, 162] width 127 height 19
drag, startPoint x: 143, startPoint y: 184, endPoint x: 205, endPoint y: 199, distance: 64.3
click at [143, 184] on div "0906089619 - chị [PERSON_NAME]" at bounding box center [142, 187] width 129 height 13
type input "0906089619"
type input "chị [PERSON_NAME]"
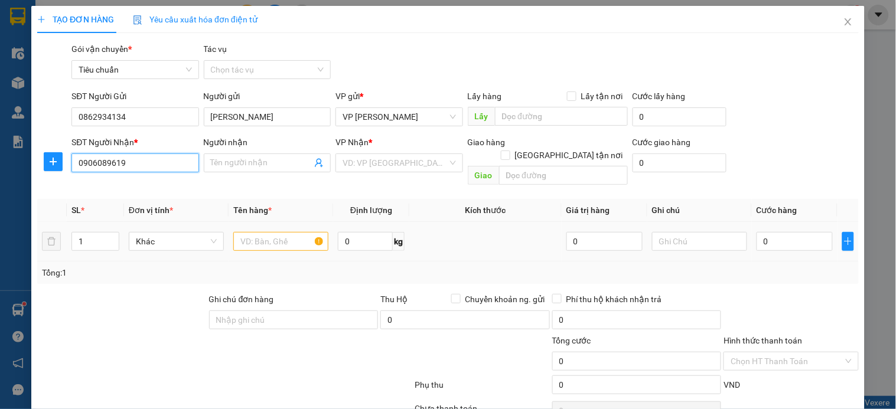
checkbox input "true"
type input "9 P. [PERSON_NAME], Dịch Vọng Hậu, Cầu Giấy"
type input "40.000"
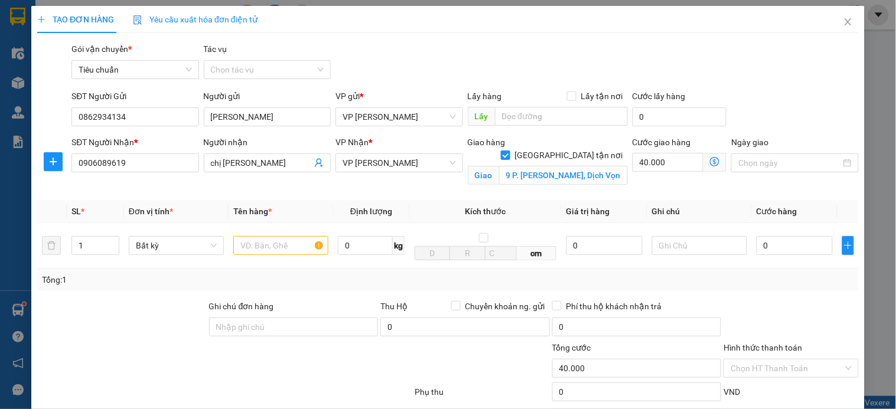
click at [710, 161] on icon "dollar-circle" at bounding box center [714, 161] width 9 height 9
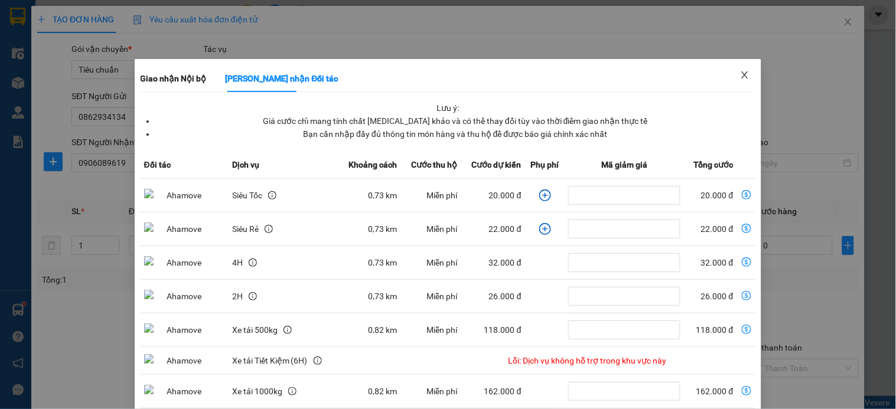
click at [733, 81] on span "Close" at bounding box center [744, 75] width 33 height 33
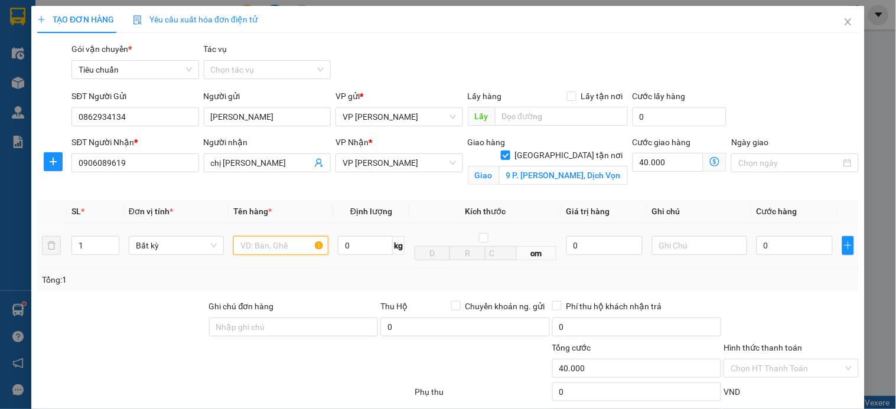
click at [263, 246] on input "text" at bounding box center [280, 245] width 95 height 19
type input "tui vàng quần áo"
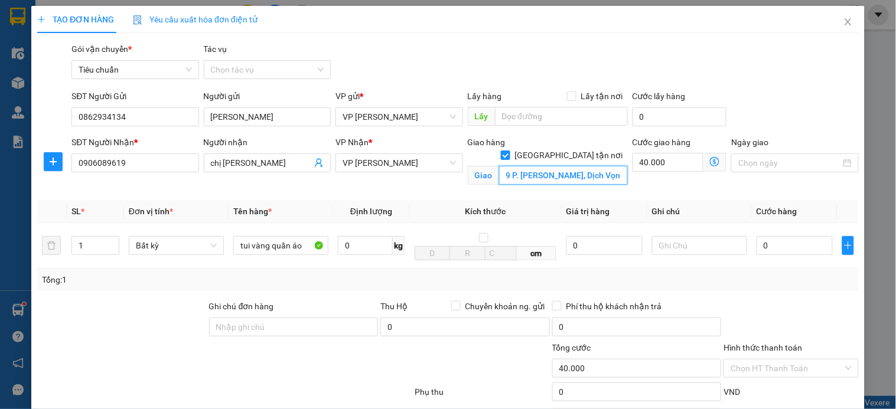
click at [520, 166] on input "9 P. [PERSON_NAME], Dịch Vọng Hậu, Cầu Giấy" at bounding box center [563, 175] width 129 height 19
click at [520, 166] on input "khu đô thị [GEOGRAPHIC_DATA],[GEOGRAPHIC_DATA]" at bounding box center [563, 175] width 129 height 19
type input "khu đô thị [GEOGRAPHIC_DATA],[GEOGRAPHIC_DATA]"
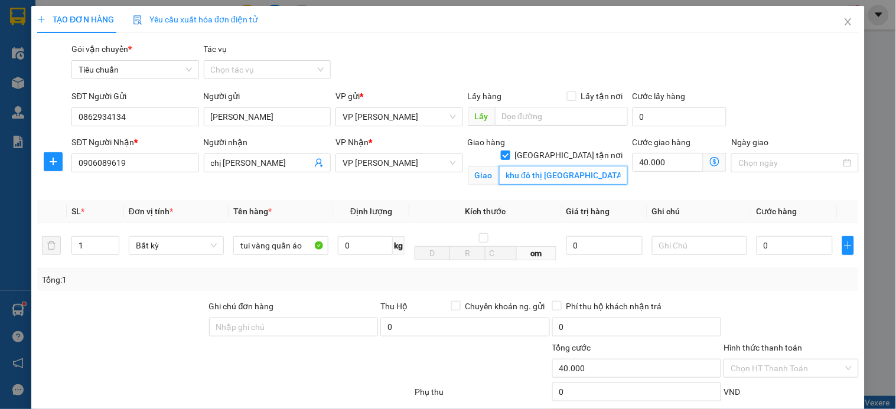
click at [603, 166] on input "khu đô thị [GEOGRAPHIC_DATA],[GEOGRAPHIC_DATA]" at bounding box center [563, 175] width 129 height 19
click at [564, 166] on input "khu đô thị [GEOGRAPHIC_DATA],[GEOGRAPHIC_DATA]" at bounding box center [563, 175] width 129 height 19
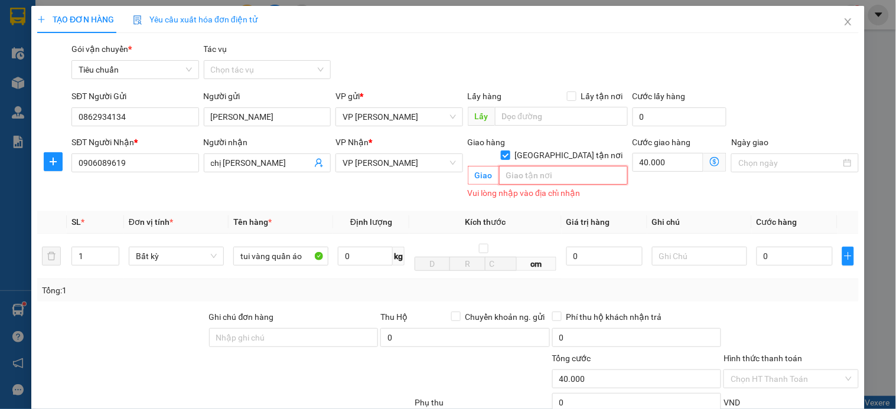
paste input "khu đô thị [GEOGRAPHIC_DATA],[GEOGRAPHIC_DATA][GEOGRAPHIC_DATA]"
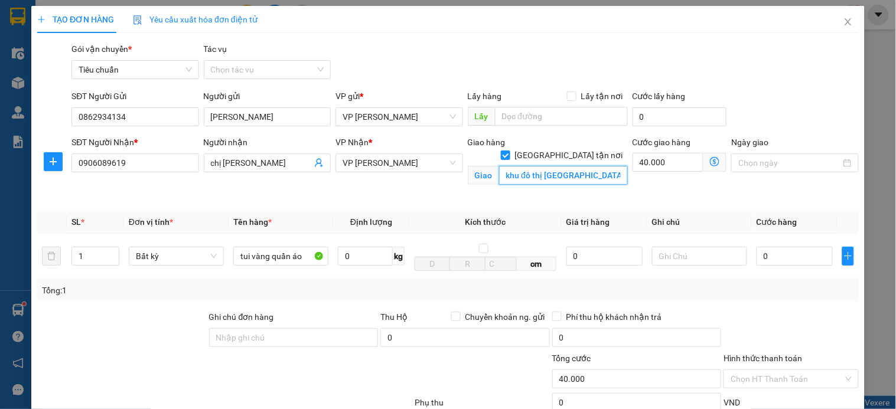
scroll to position [0, 30]
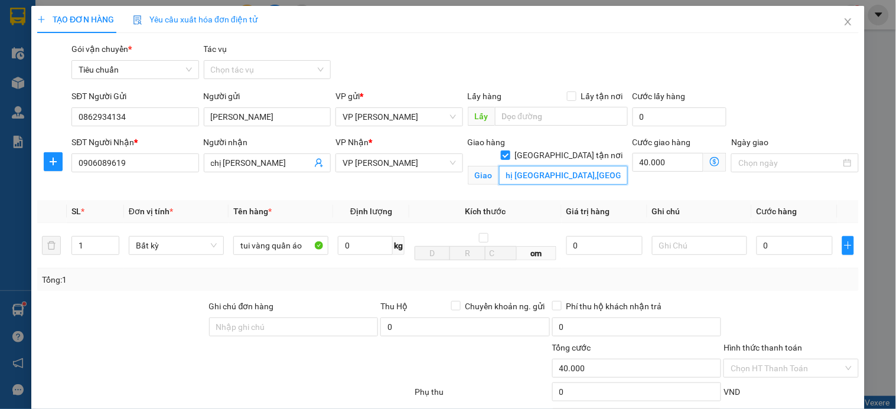
type input "khu đô thị [GEOGRAPHIC_DATA],[GEOGRAPHIC_DATA][GEOGRAPHIC_DATA]"
click at [710, 160] on icon "dollar-circle" at bounding box center [714, 161] width 9 height 9
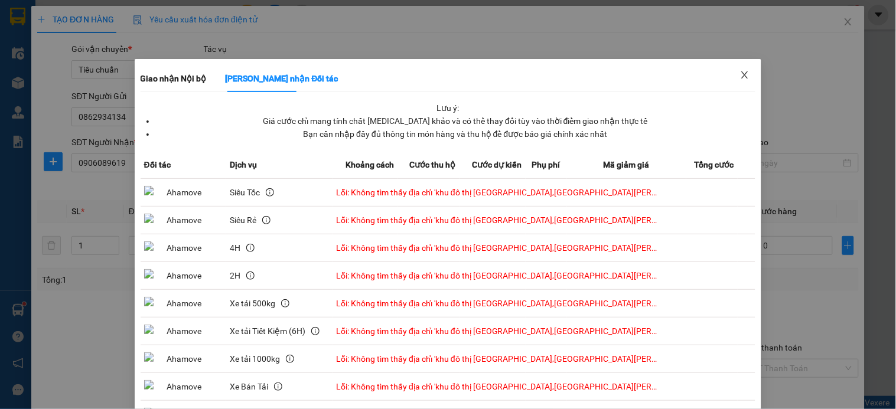
click at [740, 80] on icon "close" at bounding box center [744, 74] width 9 height 9
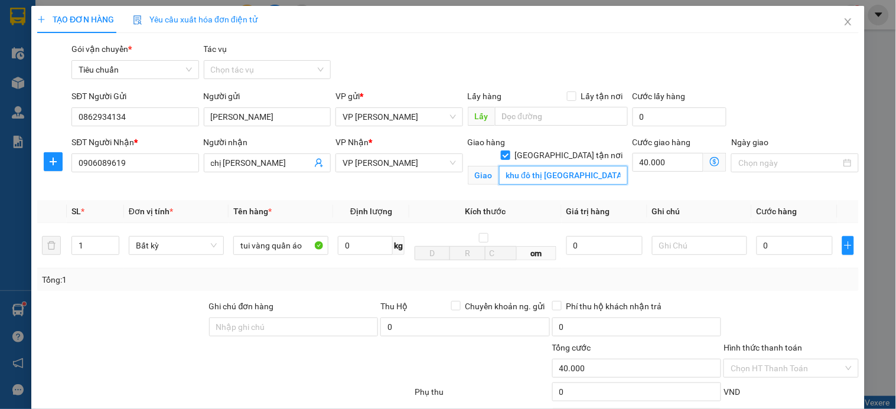
click at [541, 166] on input "khu đô thị [GEOGRAPHIC_DATA],[GEOGRAPHIC_DATA][GEOGRAPHIC_DATA]" at bounding box center [563, 175] width 129 height 19
click at [567, 166] on input "khu đô thị [GEOGRAPHIC_DATA],[GEOGRAPHIC_DATA][GEOGRAPHIC_DATA]" at bounding box center [563, 175] width 129 height 19
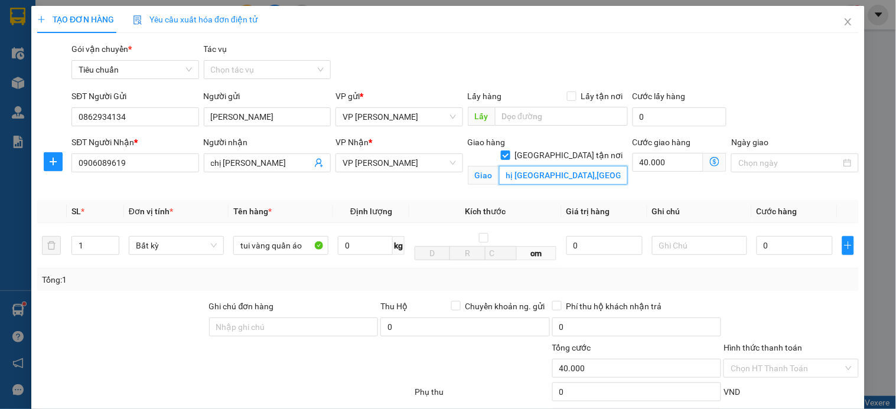
click at [567, 166] on input "khu đô thị [GEOGRAPHIC_DATA],[GEOGRAPHIC_DATA][GEOGRAPHIC_DATA]" at bounding box center [563, 175] width 129 height 19
click at [668, 165] on input "40.000" at bounding box center [667, 162] width 71 height 19
type input "5"
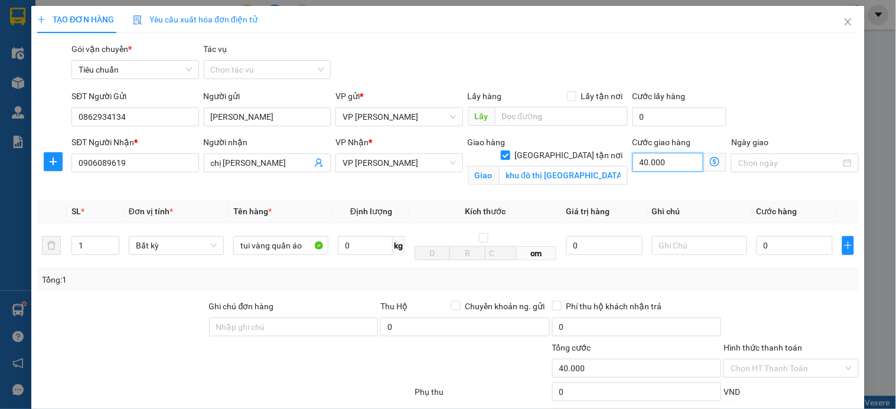
type input "5"
type input "50"
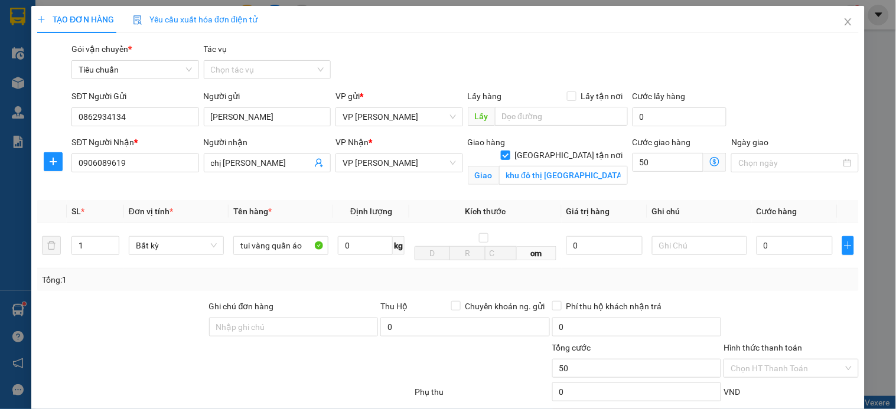
type input "50.000"
click at [710, 163] on icon "dollar-circle" at bounding box center [714, 161] width 9 height 9
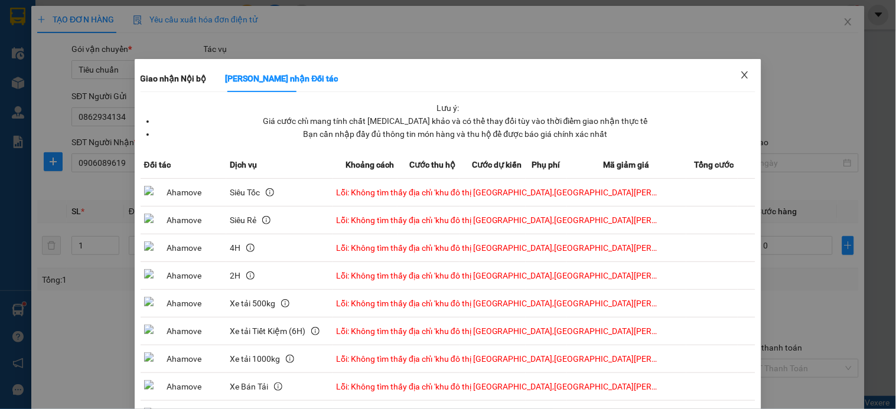
click at [740, 75] on icon "close" at bounding box center [744, 74] width 9 height 9
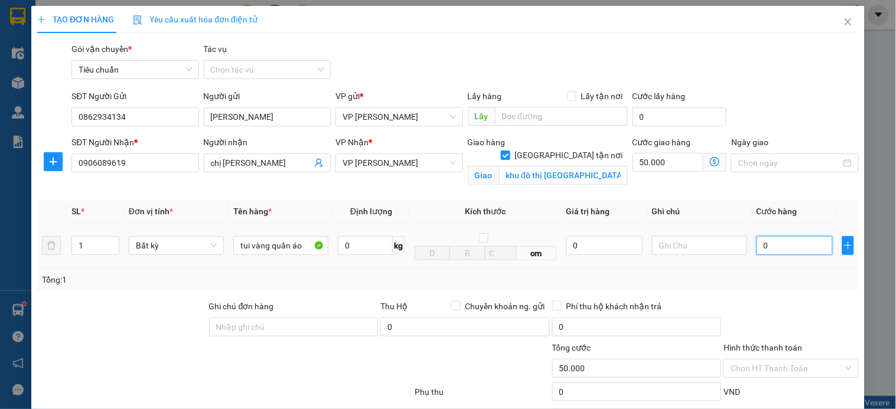
click at [787, 244] on input "0" at bounding box center [794, 245] width 76 height 19
type input "3"
type input "50.003"
type input "30"
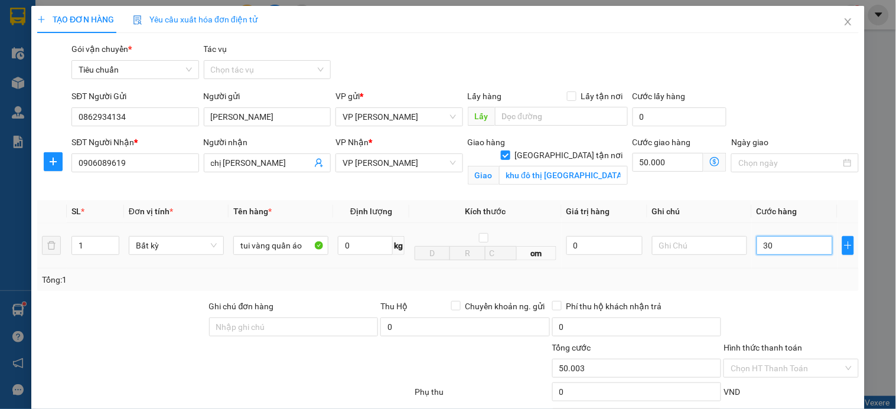
type input "50.030"
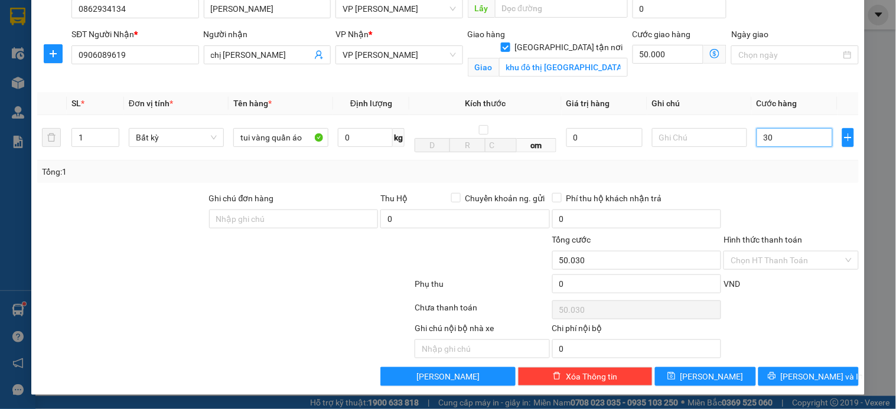
scroll to position [109, 0]
click at [762, 261] on input "Hình thức thanh toán" at bounding box center [786, 260] width 112 height 18
type input "30.000"
type input "80.000"
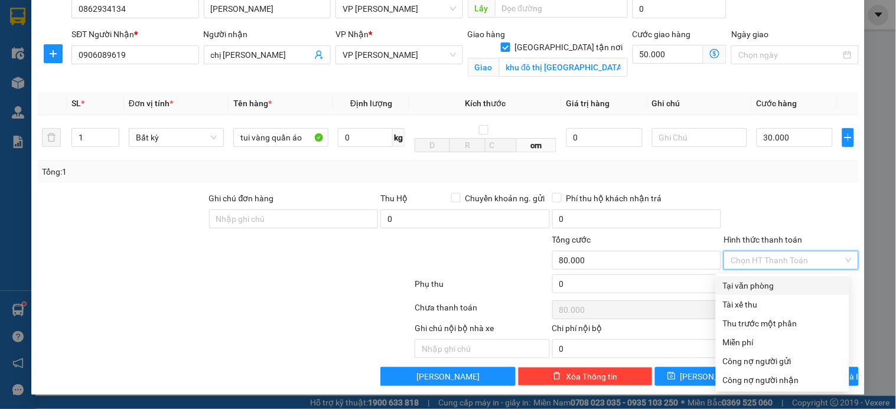
click at [754, 286] on div "Tại văn phòng" at bounding box center [782, 285] width 119 height 13
type input "0"
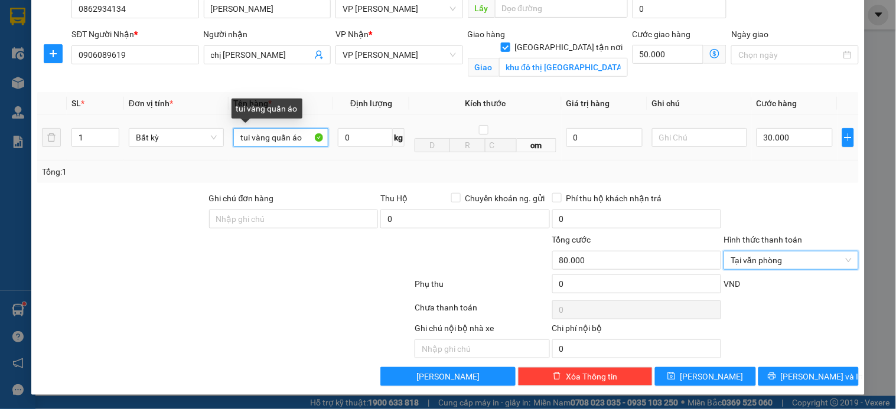
click at [249, 136] on input "tui vàng quần áo" at bounding box center [280, 137] width 95 height 19
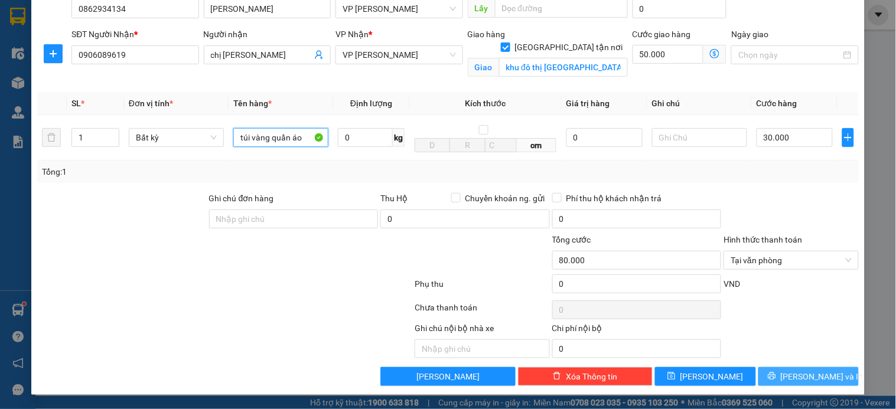
type input "túi vàng quần áo"
click at [772, 379] on button "[PERSON_NAME] và In" at bounding box center [808, 376] width 100 height 19
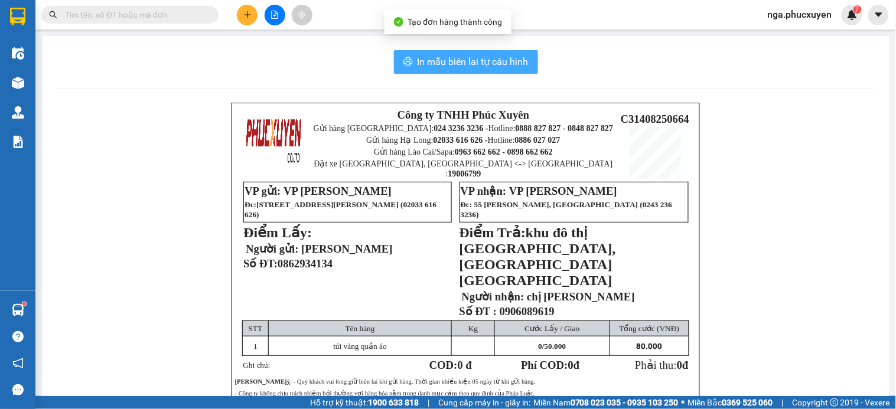
click at [427, 57] on span "In mẫu biên lai tự cấu hình" at bounding box center [472, 61] width 111 height 15
